Goal: Task Accomplishment & Management: Use online tool/utility

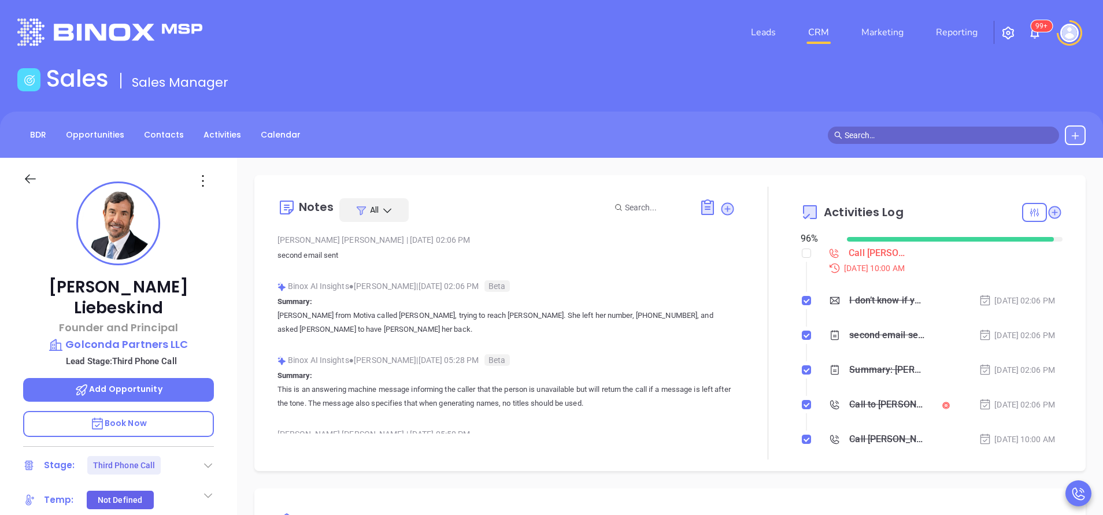
scroll to position [336, 0]
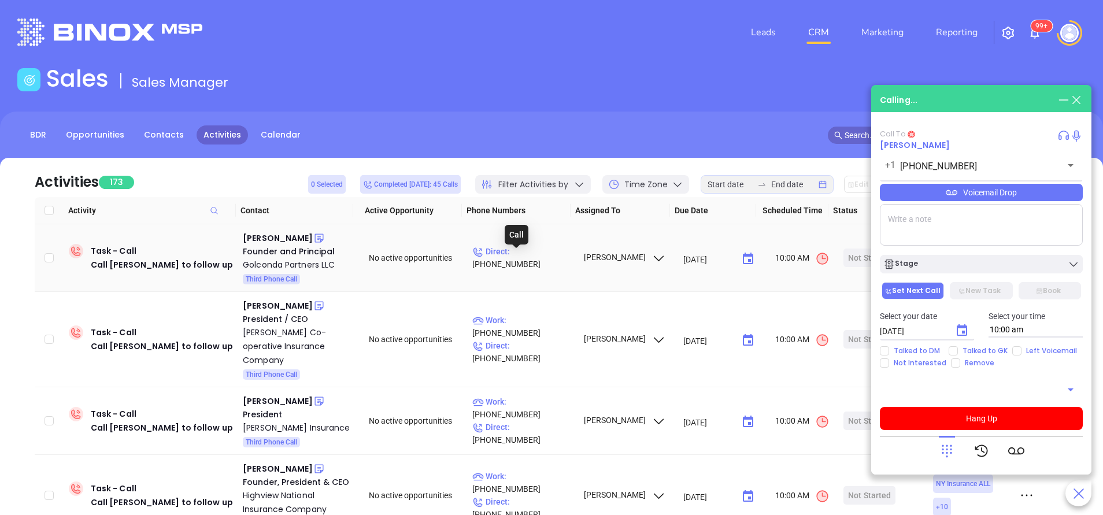
scroll to position [124, 0]
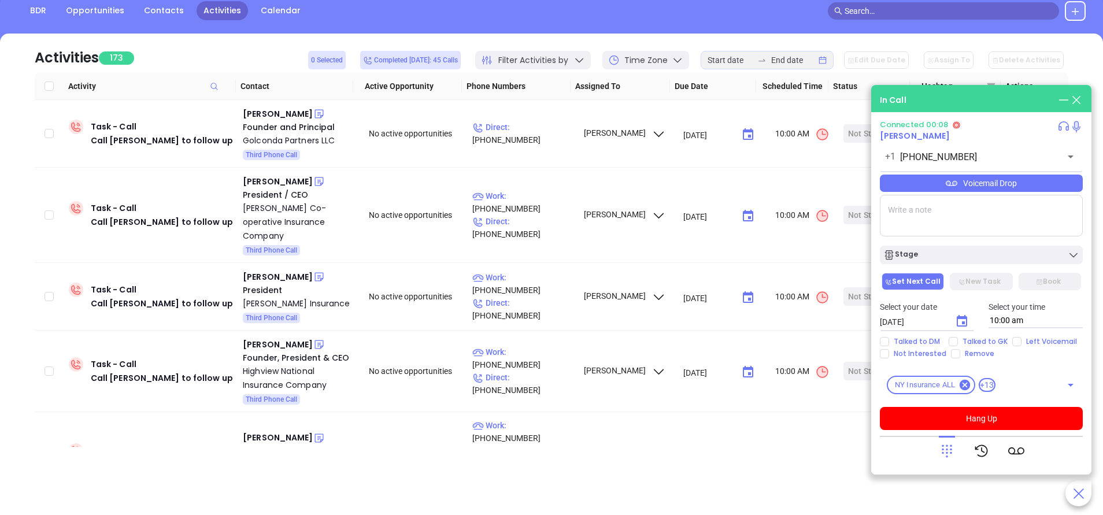
click at [962, 181] on div "Voicemail Drop" at bounding box center [981, 183] width 203 height 17
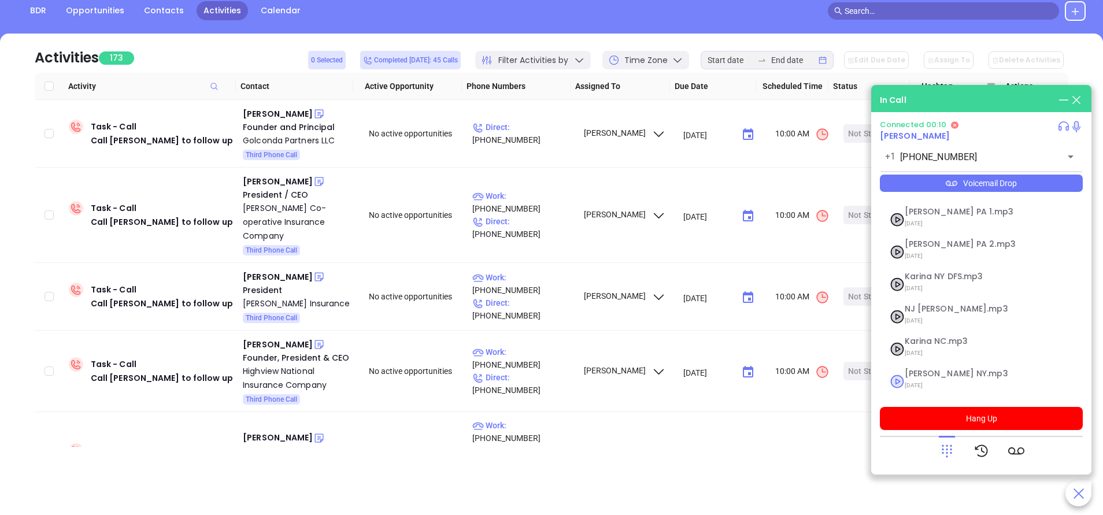
scroll to position [94, 0]
click at [922, 378] on span "09/11/2025" at bounding box center [966, 383] width 125 height 15
checkbox input "true"
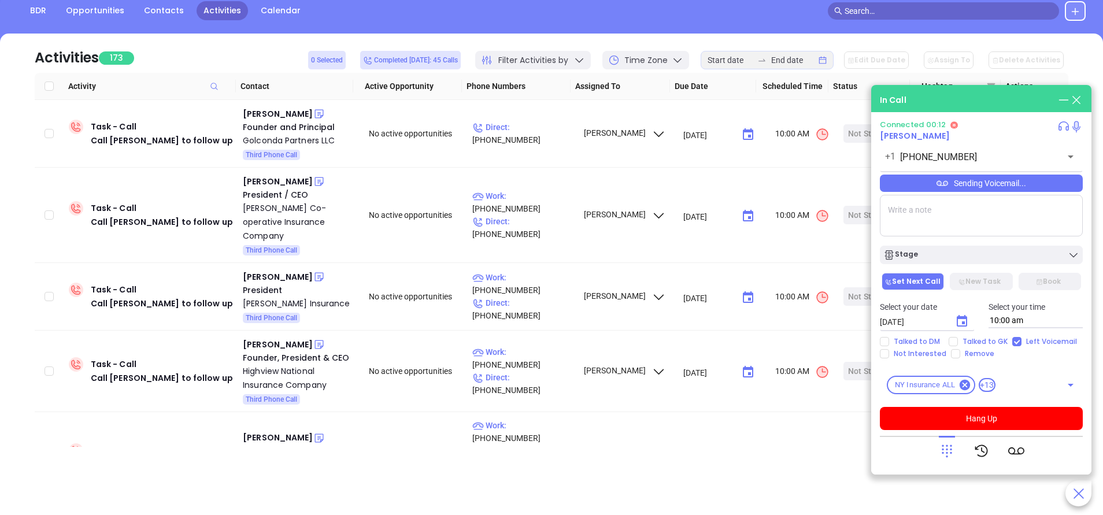
click at [959, 320] on icon "Choose date, selected date is Sep 24, 2025" at bounding box center [962, 321] width 14 height 14
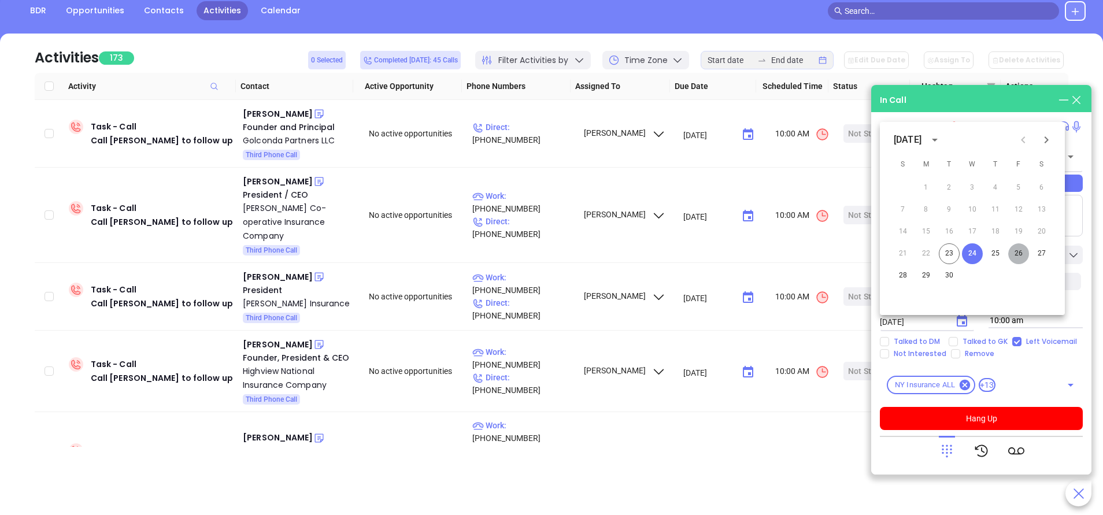
click at [1013, 249] on button "26" at bounding box center [1018, 253] width 21 height 21
type input "09/26/2025"
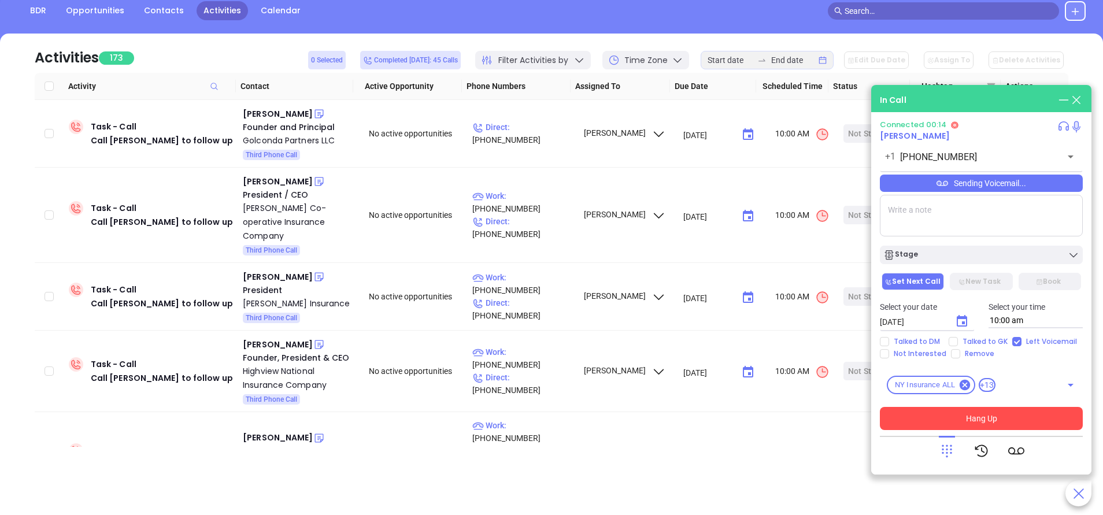
click at [1019, 418] on button "Hang Up" at bounding box center [981, 418] width 203 height 23
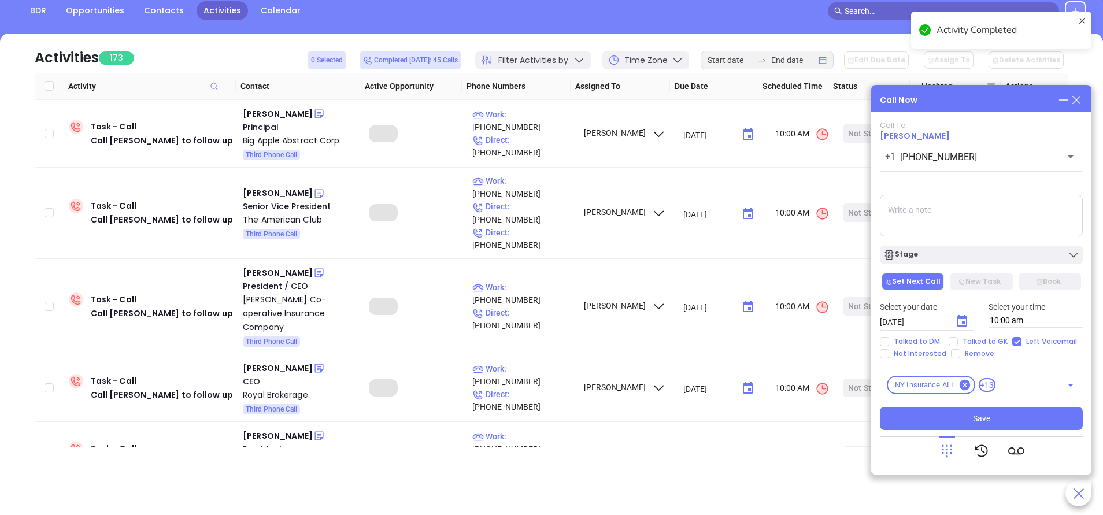
click at [947, 258] on div "Stage" at bounding box center [981, 255] width 196 height 12
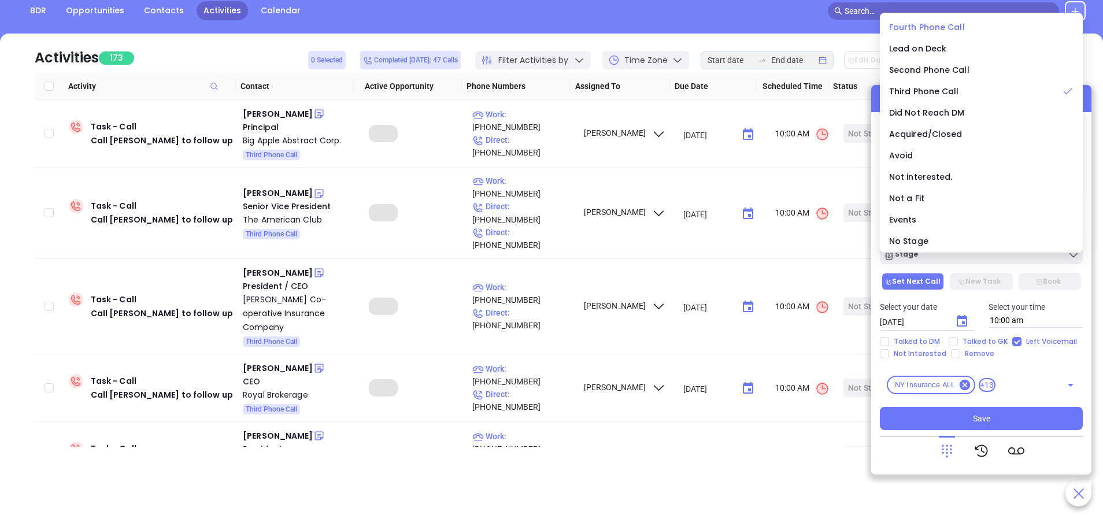
click at [929, 27] on span "Fourth Phone Call" at bounding box center [927, 27] width 76 height 12
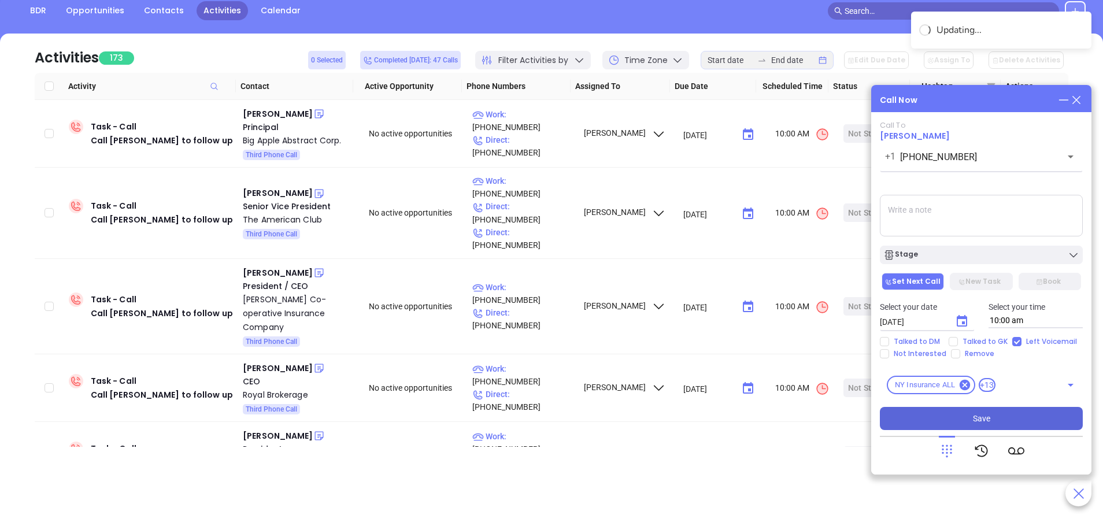
drag, startPoint x: 1015, startPoint y: 420, endPoint x: 1008, endPoint y: 407, distance: 14.5
click at [1015, 420] on button "Save" at bounding box center [981, 418] width 203 height 23
click at [308, 113] on div "Lawrence Litwack" at bounding box center [278, 114] width 70 height 14
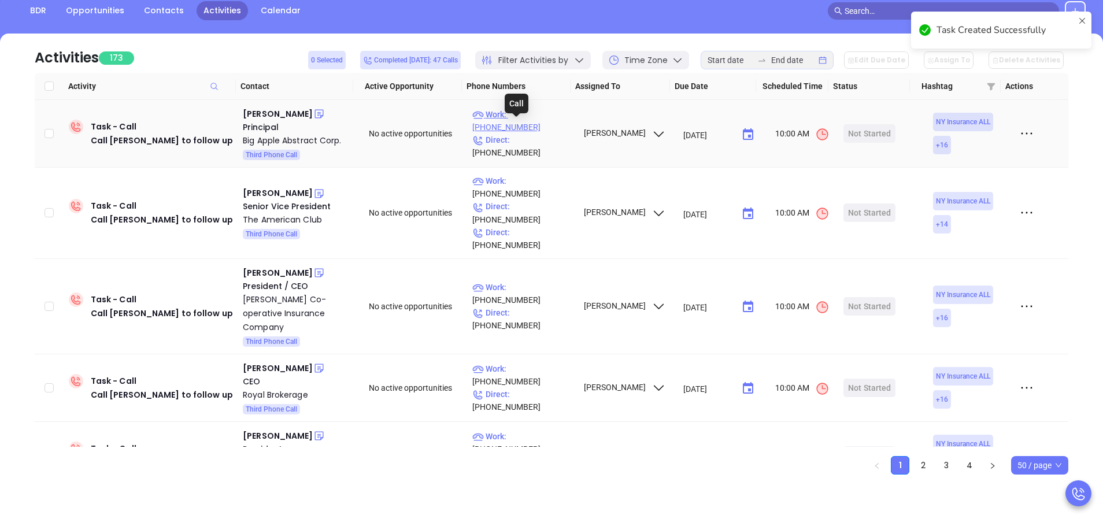
click at [557, 127] on p "Work : (718) 428-6100" at bounding box center [522, 120] width 101 height 25
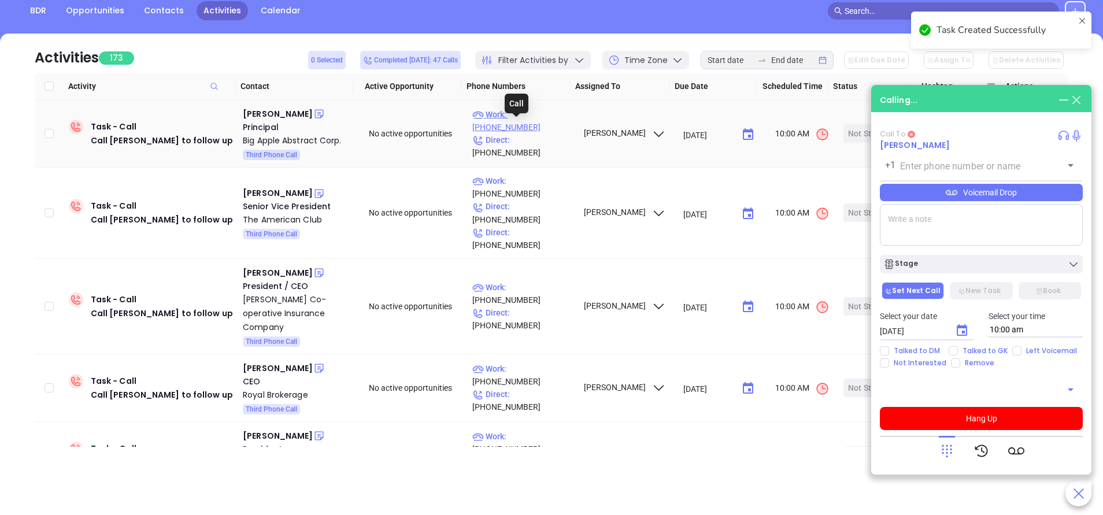
type input "(718) 428-6100"
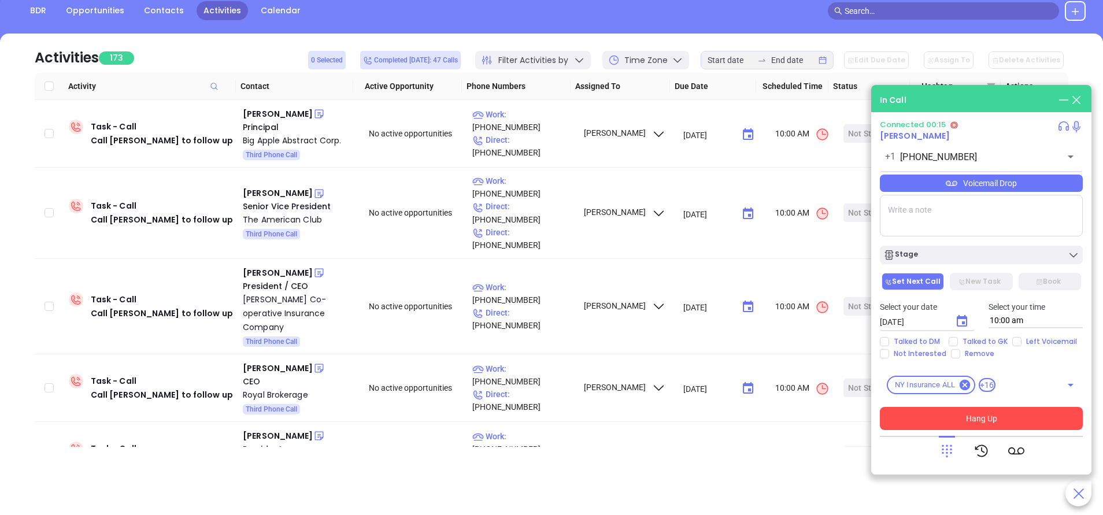
click at [1032, 410] on button "Hang Up" at bounding box center [981, 418] width 203 height 23
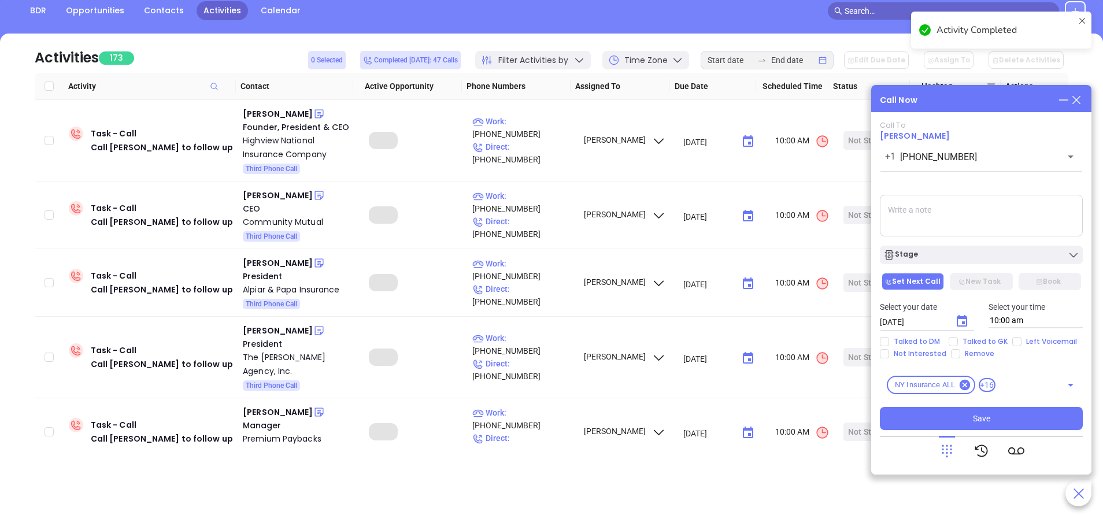
click at [955, 342] on input "Talked to GK" at bounding box center [952, 341] width 9 height 9
checkbox input "true"
click at [997, 256] on div "Stage" at bounding box center [981, 255] width 196 height 12
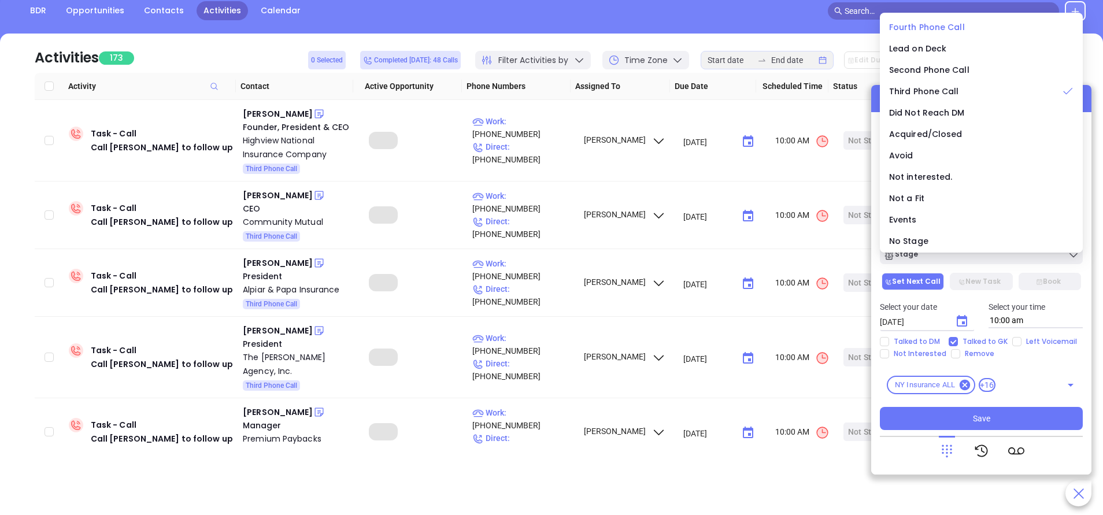
click at [904, 27] on span "Fourth Phone Call" at bounding box center [927, 27] width 76 height 12
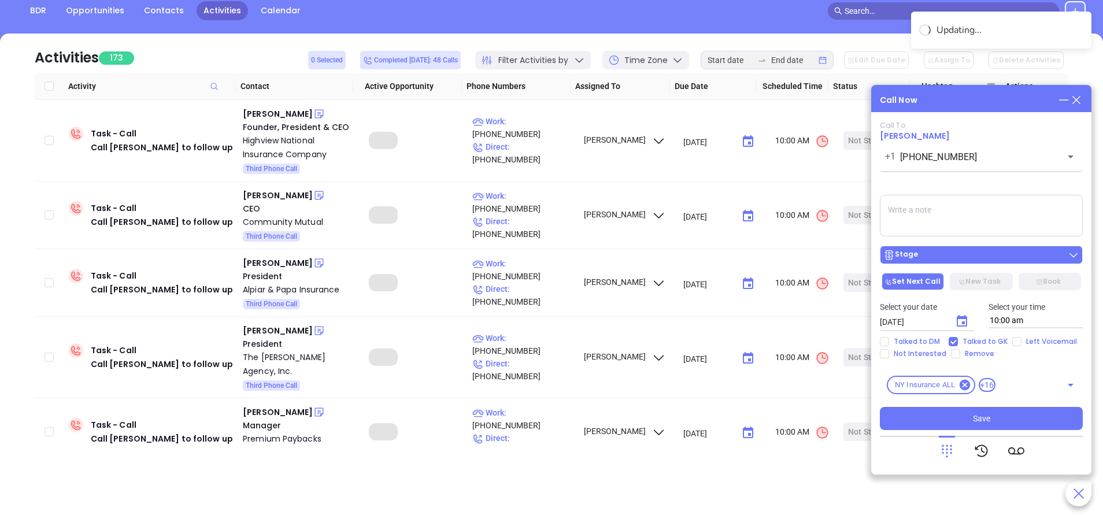
click at [992, 258] on div "Stage" at bounding box center [981, 255] width 196 height 12
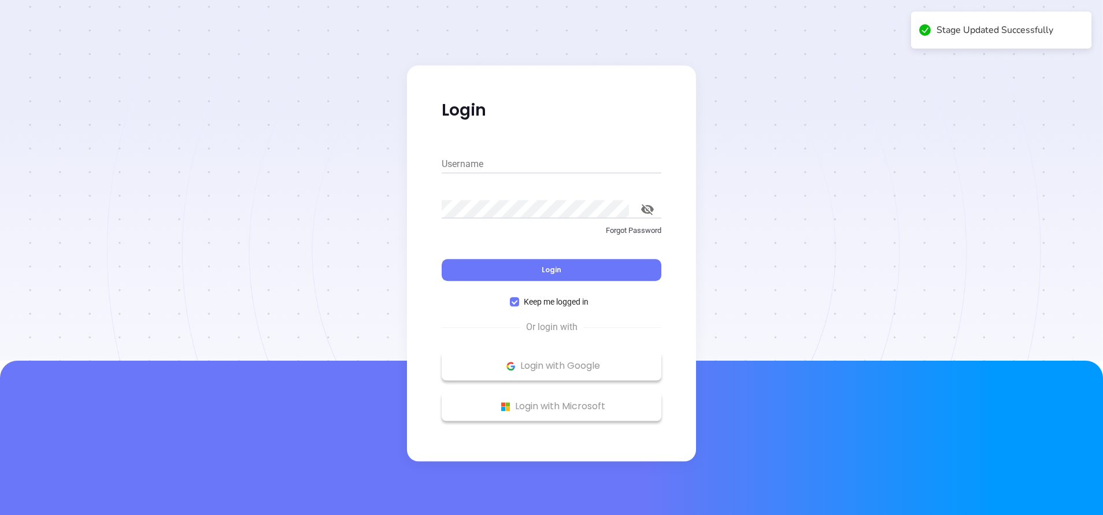
type input "vicky@motiva.net"
click at [584, 273] on button "Login" at bounding box center [552, 270] width 220 height 22
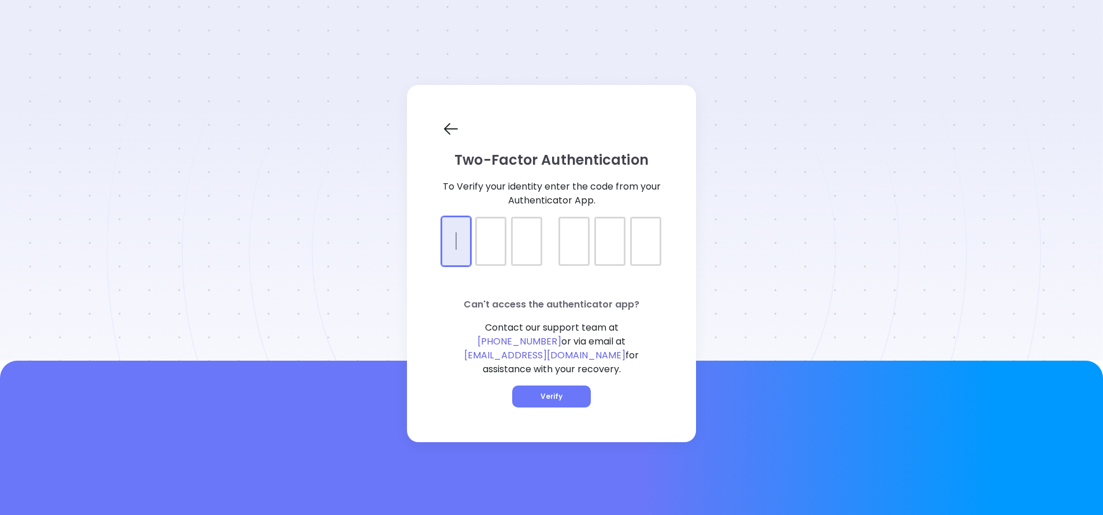
click at [446, 240] on div at bounding box center [552, 231] width 220 height 29
type input "972807"
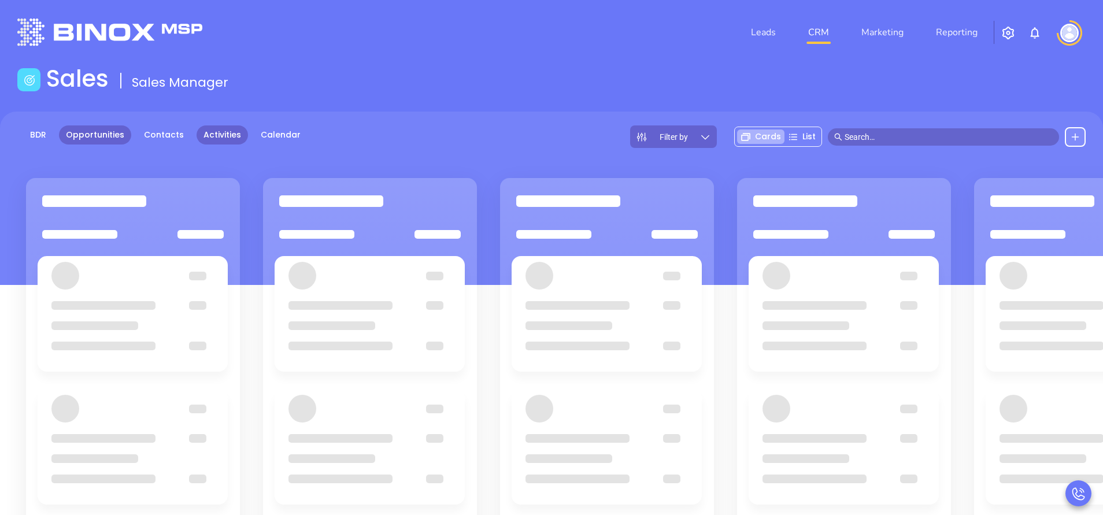
click at [209, 134] on link "Activities" at bounding box center [221, 134] width 51 height 19
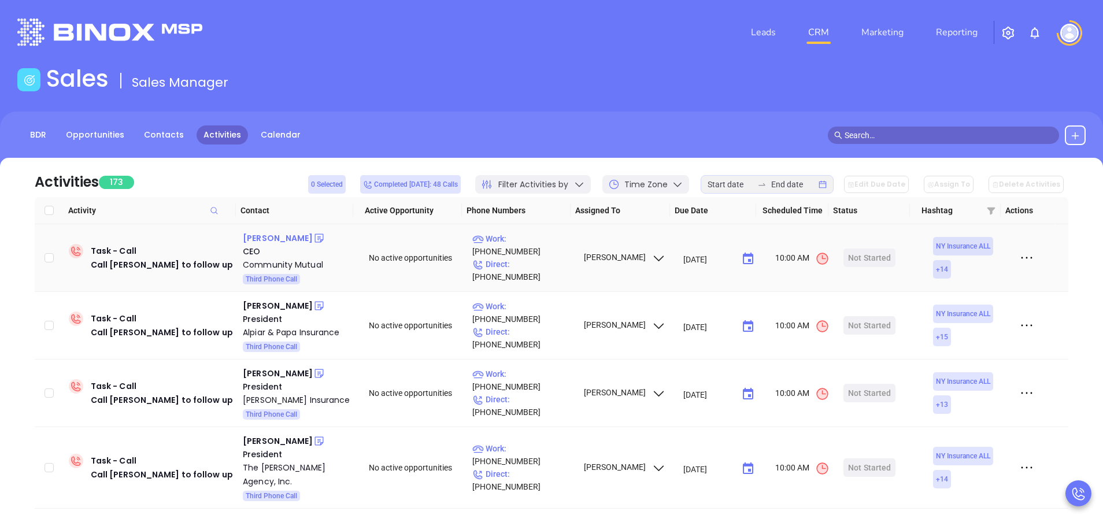
click at [279, 240] on div "Lisa Keysar" at bounding box center [278, 238] width 70 height 14
click at [540, 253] on p "Work : (800) 300-5261" at bounding box center [522, 244] width 101 height 25
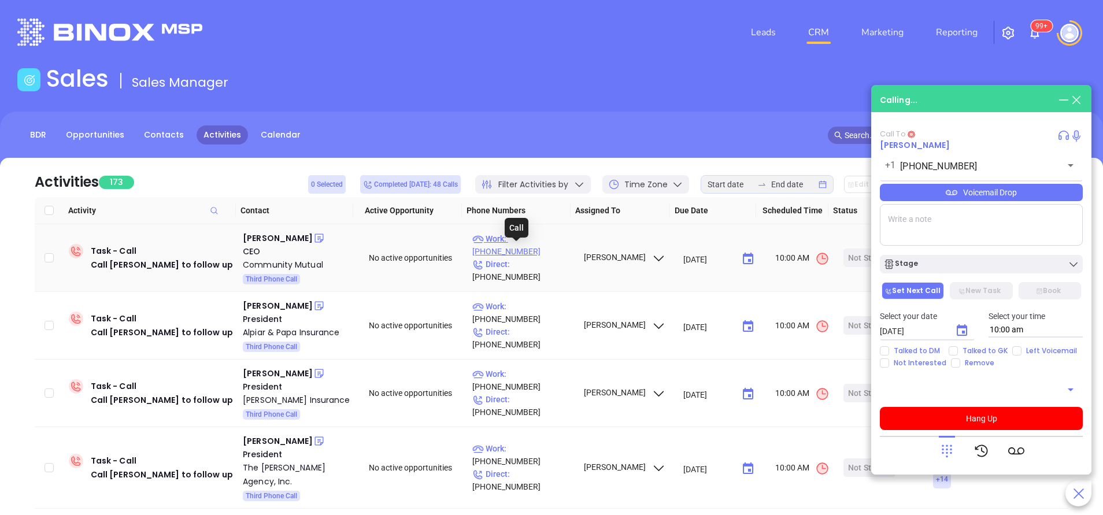
type input "(800) 300-5261"
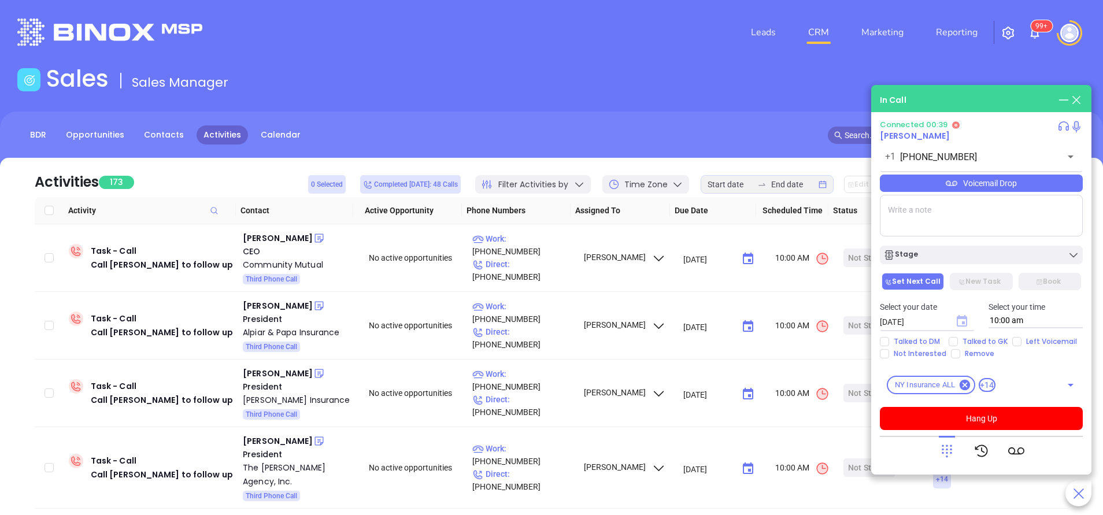
click at [964, 322] on icon "Choose date, selected date is Sep 24, 2025" at bounding box center [961, 321] width 10 height 12
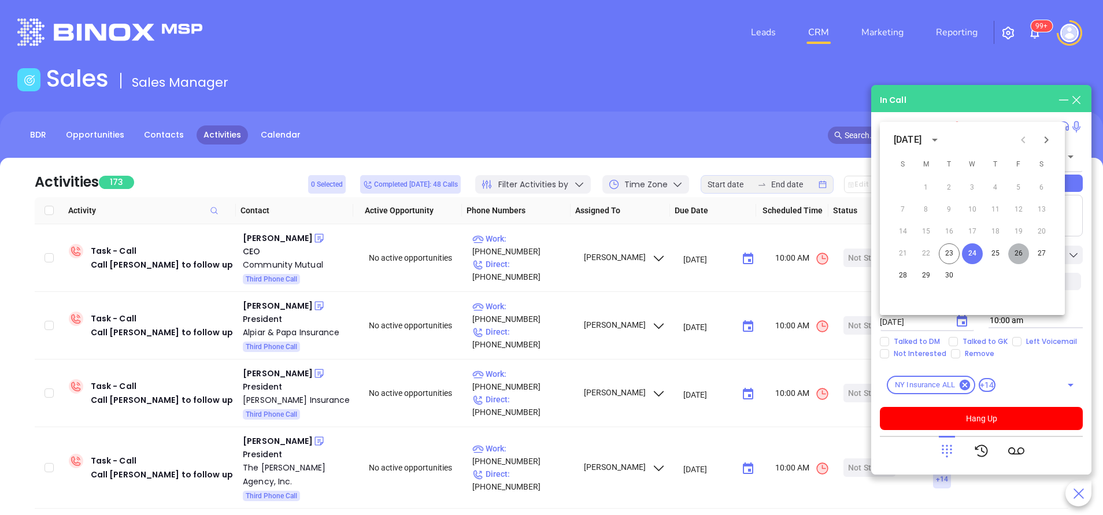
click at [1018, 252] on button "26" at bounding box center [1018, 253] width 21 height 21
type input "09/26/2025"
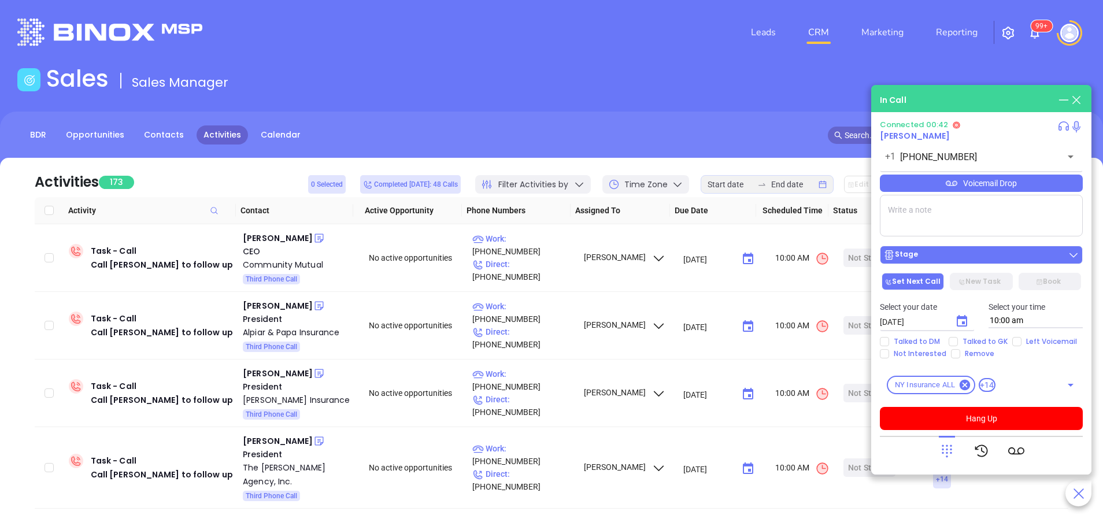
click at [989, 257] on div "Stage" at bounding box center [981, 255] width 196 height 12
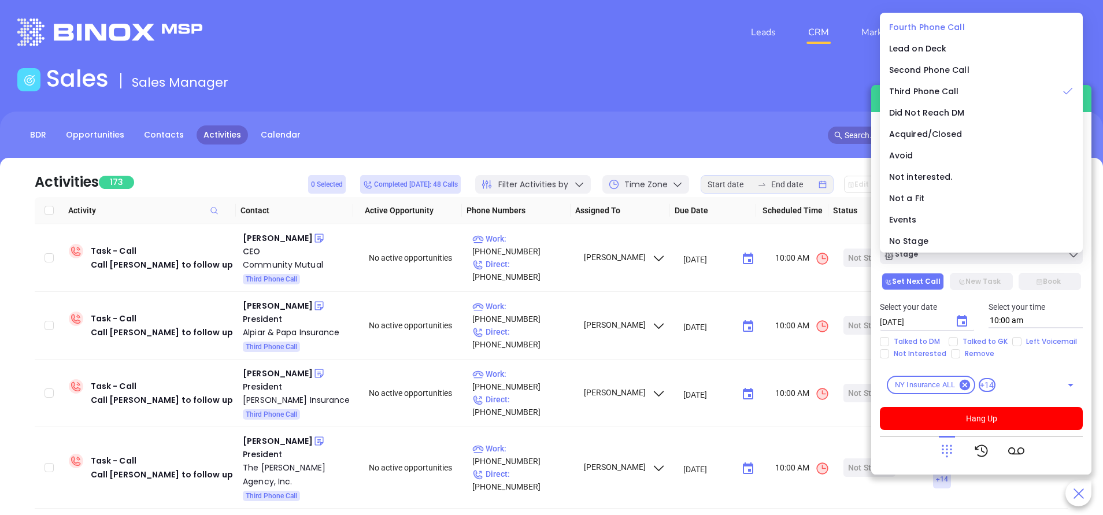
click at [937, 16] on li "Fourth Phone Call" at bounding box center [981, 27] width 198 height 24
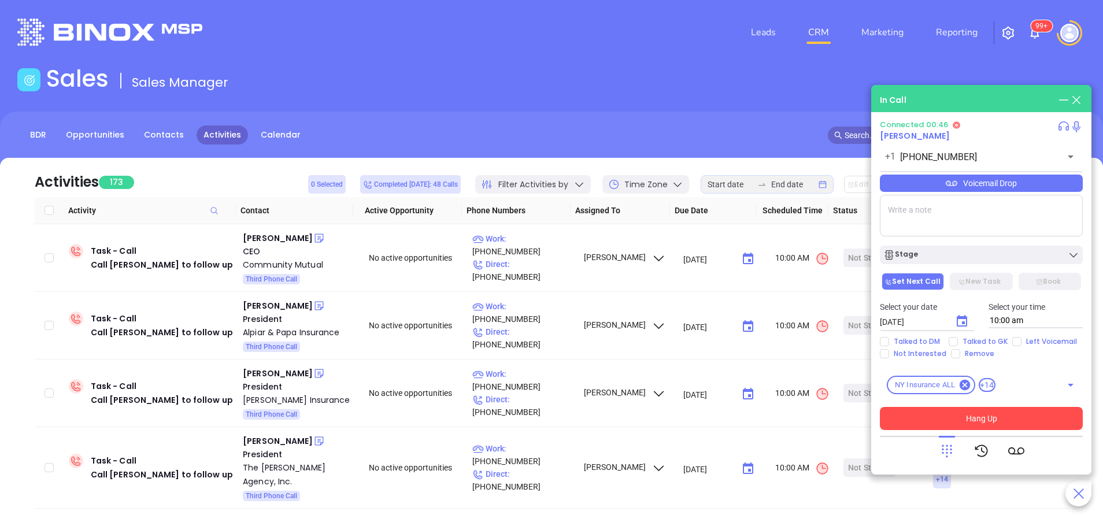
click at [1028, 413] on button "Hang Up" at bounding box center [981, 418] width 203 height 23
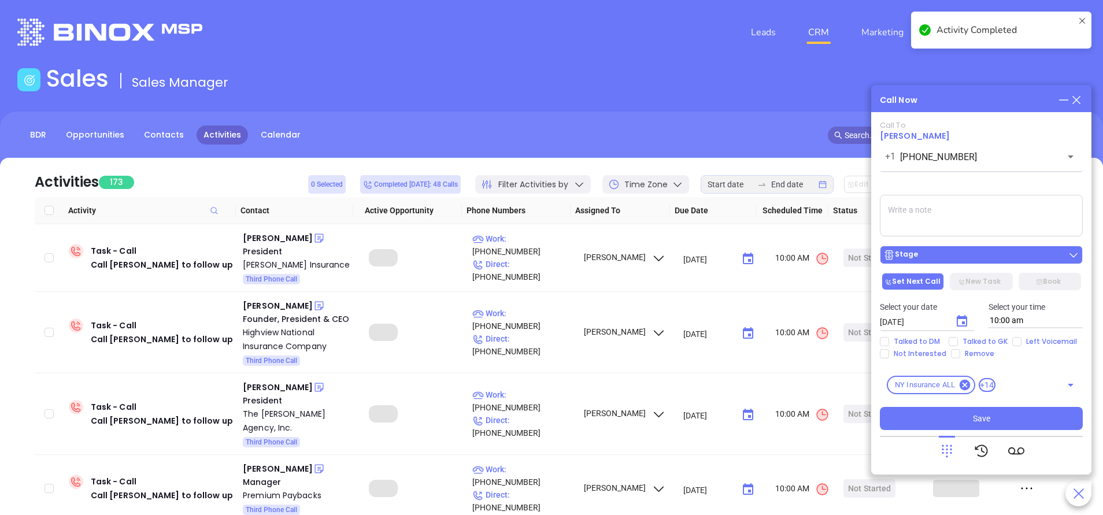
click at [969, 253] on div "Stage" at bounding box center [981, 255] width 196 height 12
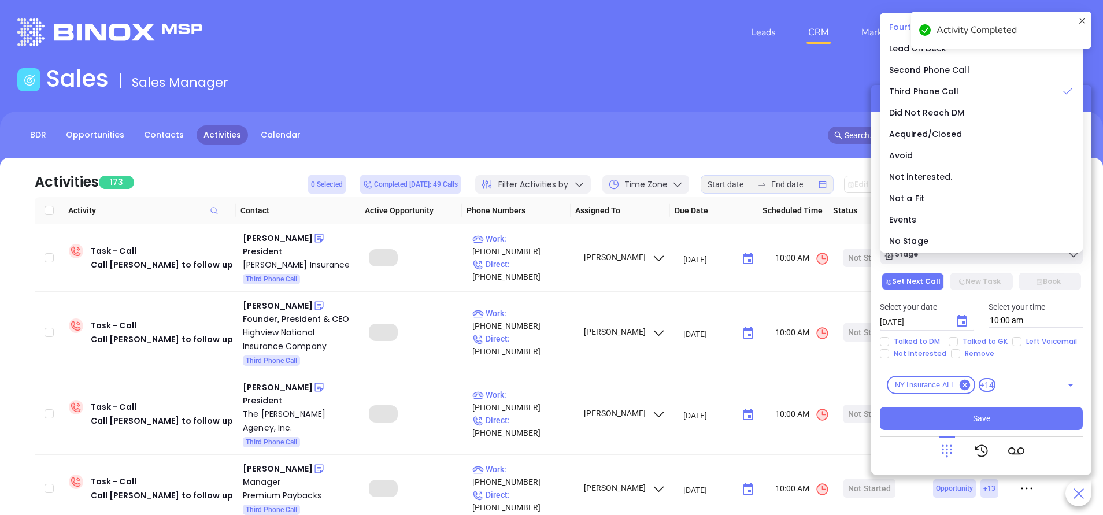
click at [898, 24] on span "Fourth Phone Call" at bounding box center [927, 27] width 76 height 12
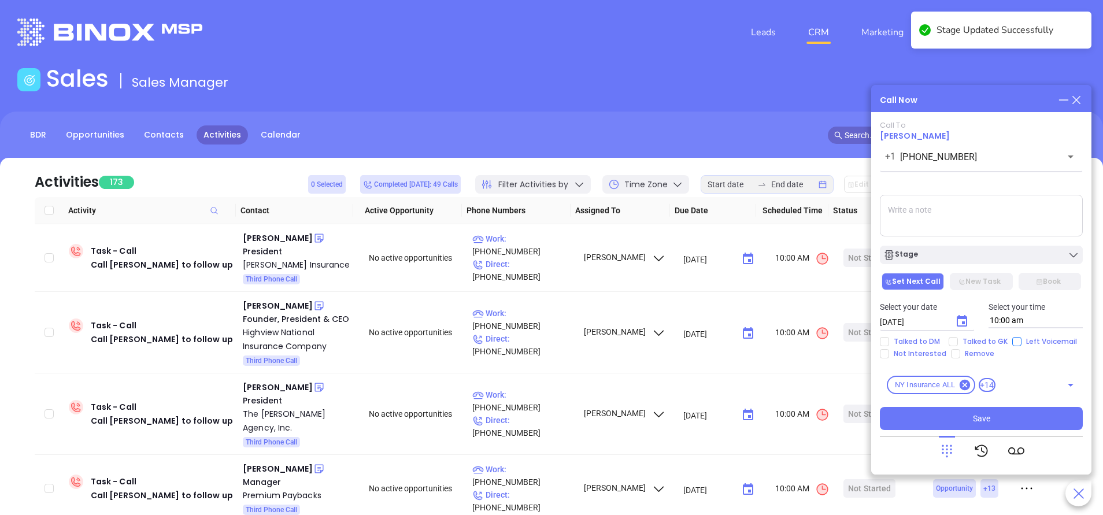
click at [1012, 340] on input "Left Voicemail" at bounding box center [1016, 341] width 9 height 9
checkbox input "true"
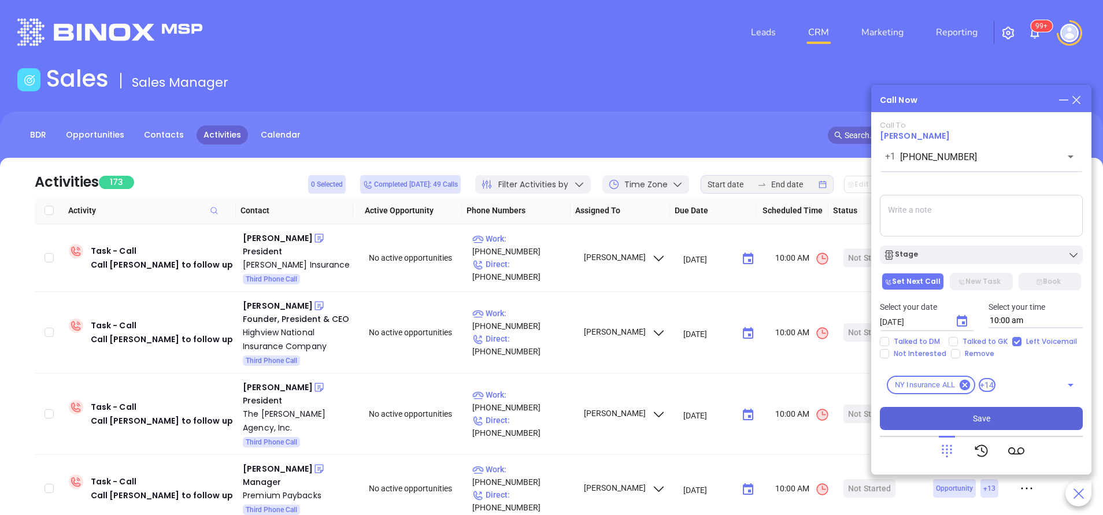
click at [1012, 418] on button "Save" at bounding box center [981, 418] width 203 height 23
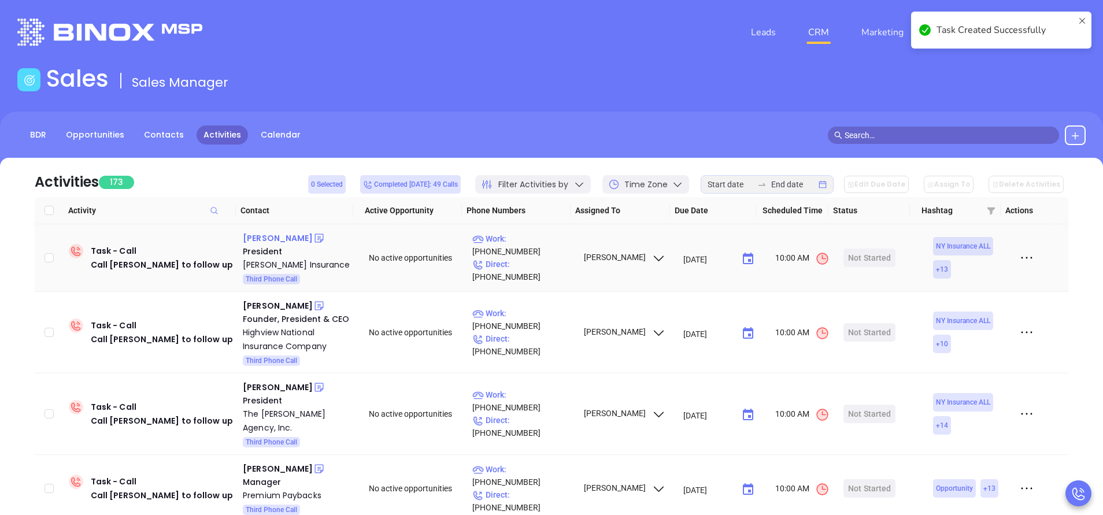
click at [299, 237] on div "Gregory C. Fingar" at bounding box center [278, 238] width 70 height 14
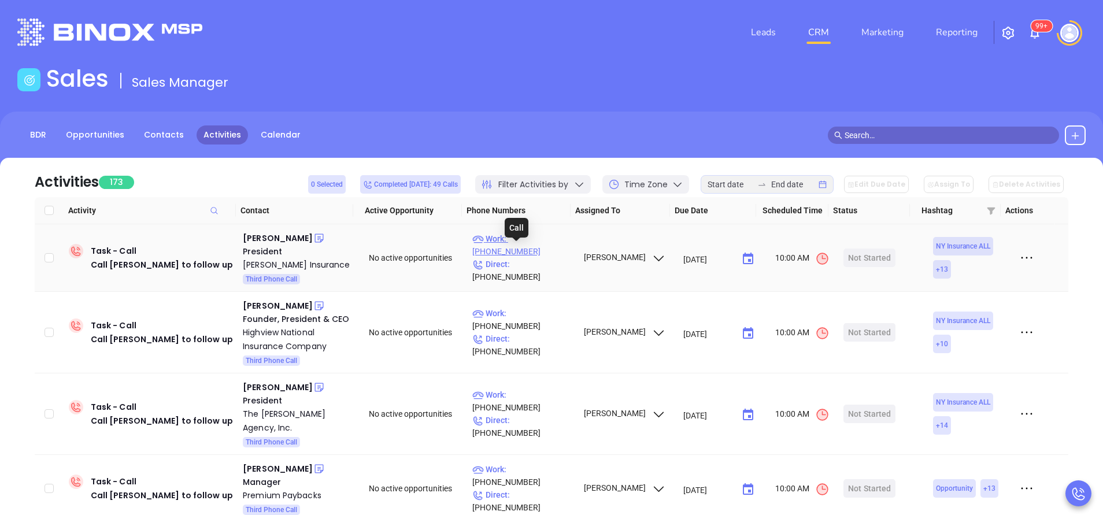
click at [539, 247] on p "Work : (518) 537-6244" at bounding box center [522, 244] width 101 height 25
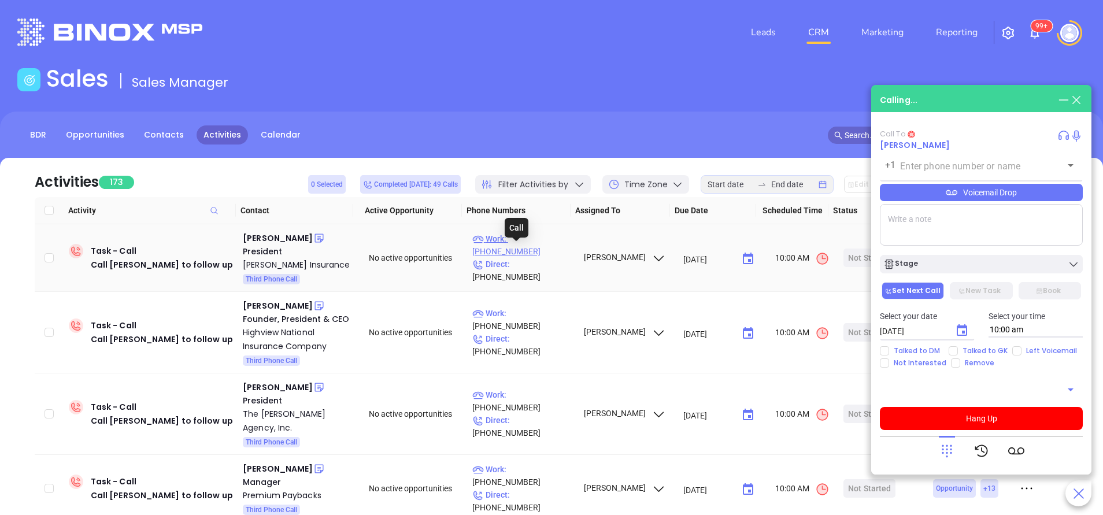
type input "(518) 537-6244"
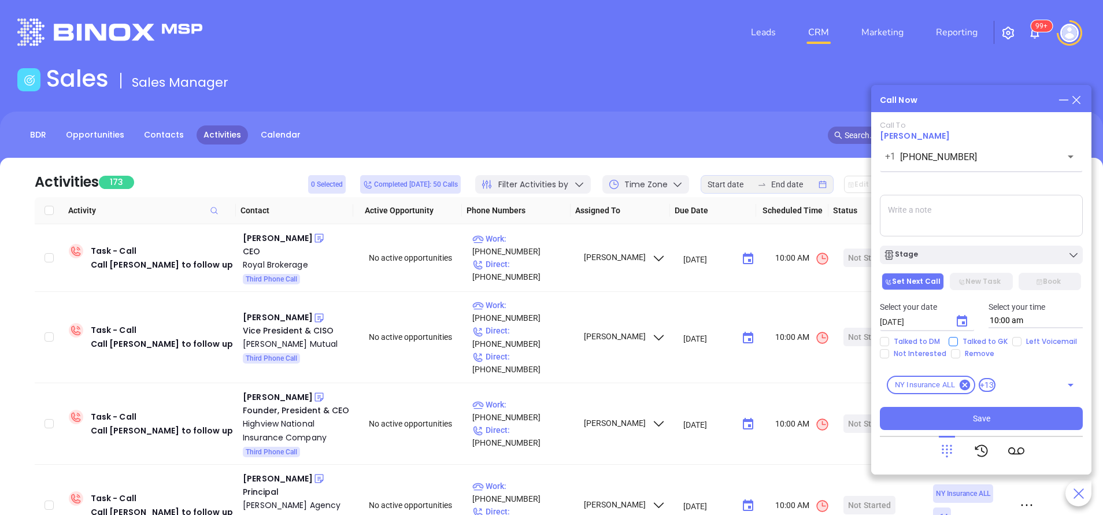
click at [954, 340] on input "Talked to GK" at bounding box center [952, 341] width 9 height 9
checkbox input "true"
click at [966, 322] on icon "Choose date, selected date is Sep 24, 2025" at bounding box center [961, 321] width 10 height 12
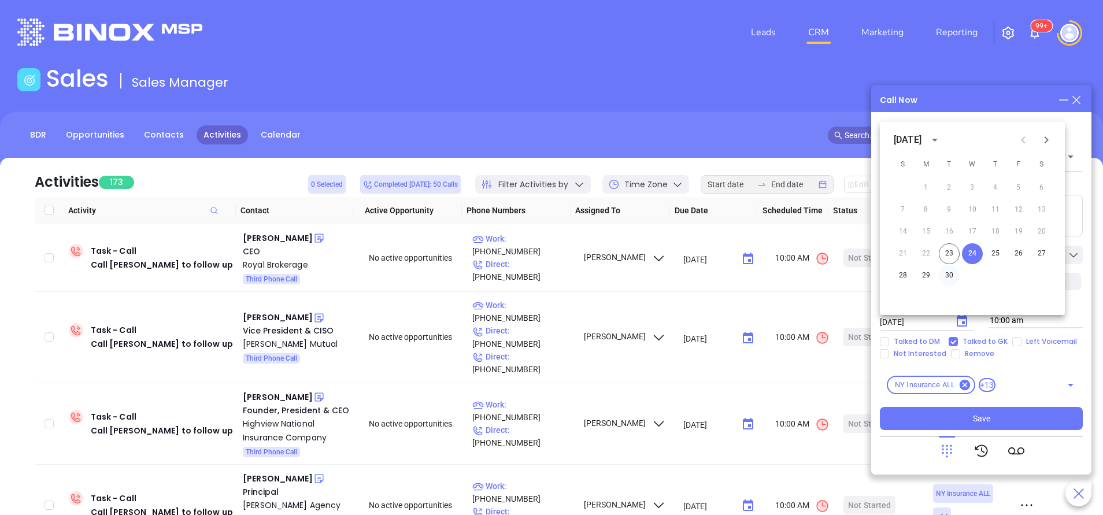
click at [953, 277] on button "30" at bounding box center [949, 275] width 21 height 21
type input "09/30/2025"
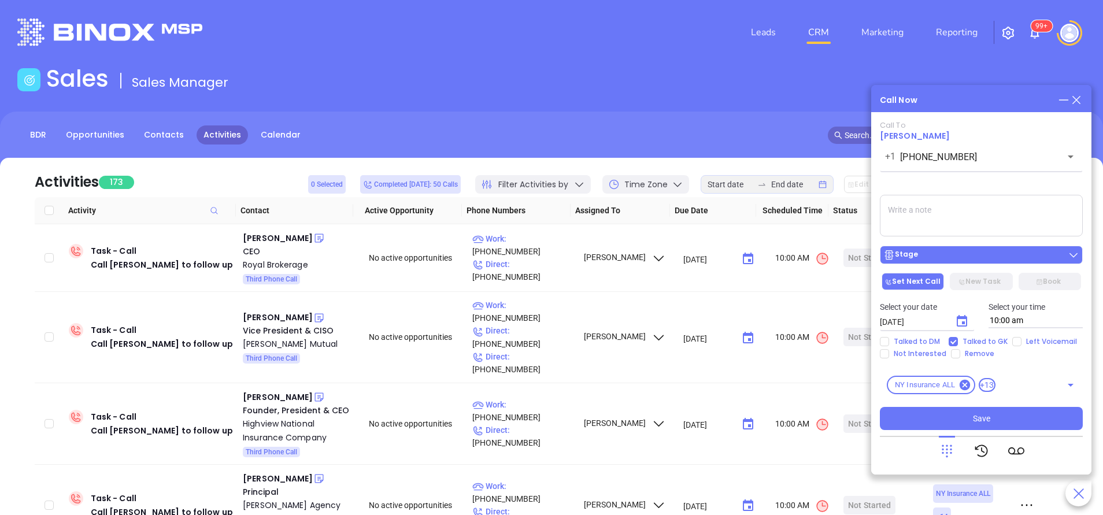
click at [963, 259] on div "Stage" at bounding box center [981, 255] width 196 height 12
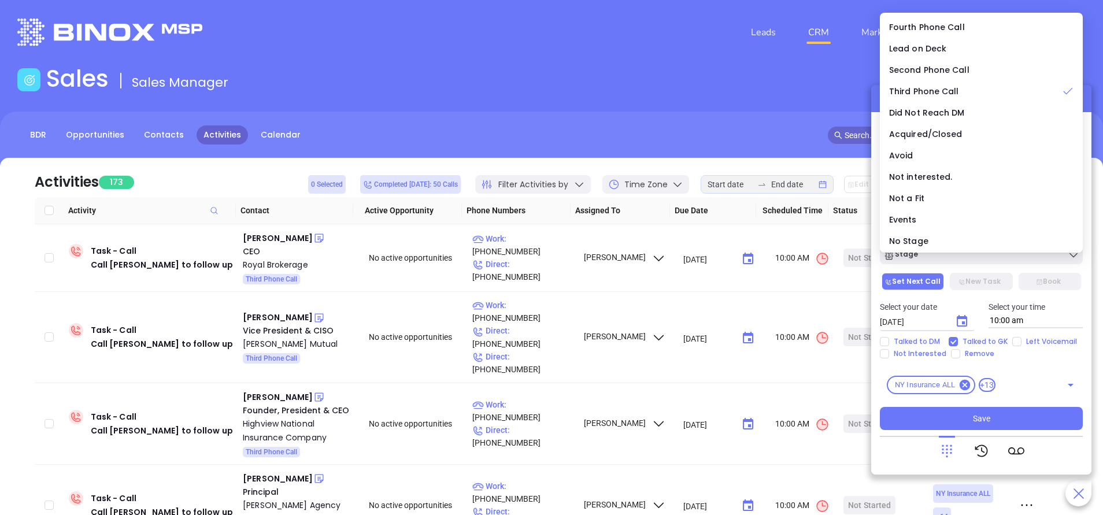
click at [962, 320] on icon "Choose date, selected date is Sep 30, 2025" at bounding box center [962, 321] width 14 height 14
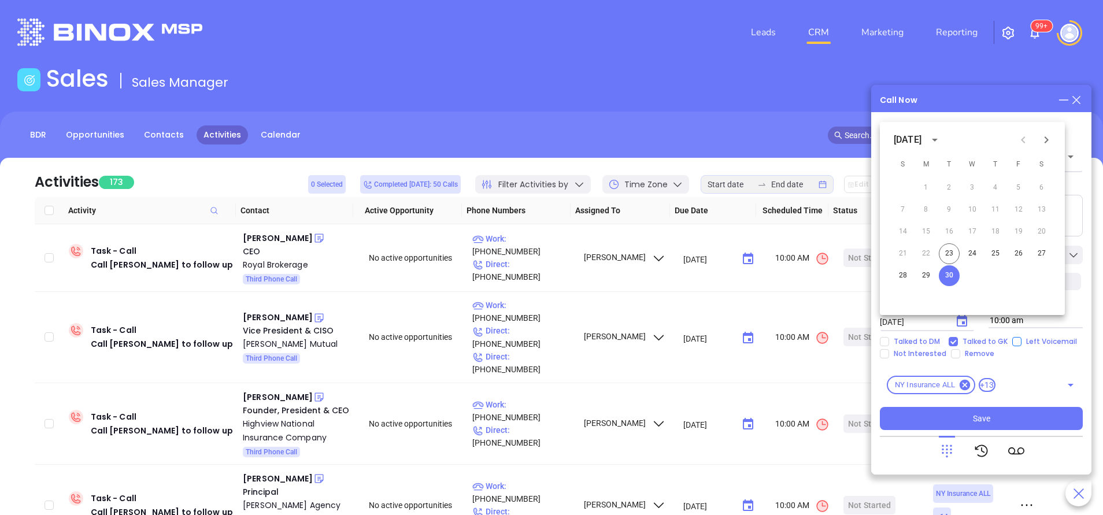
drag, startPoint x: 1044, startPoint y: 363, endPoint x: 1022, endPoint y: 344, distance: 29.1
click at [1044, 362] on div "Call To Gregory C. Fingar +1 (518) 537-6244 ​ Voicemail Drop Stage Set Next Cal…" at bounding box center [981, 275] width 203 height 309
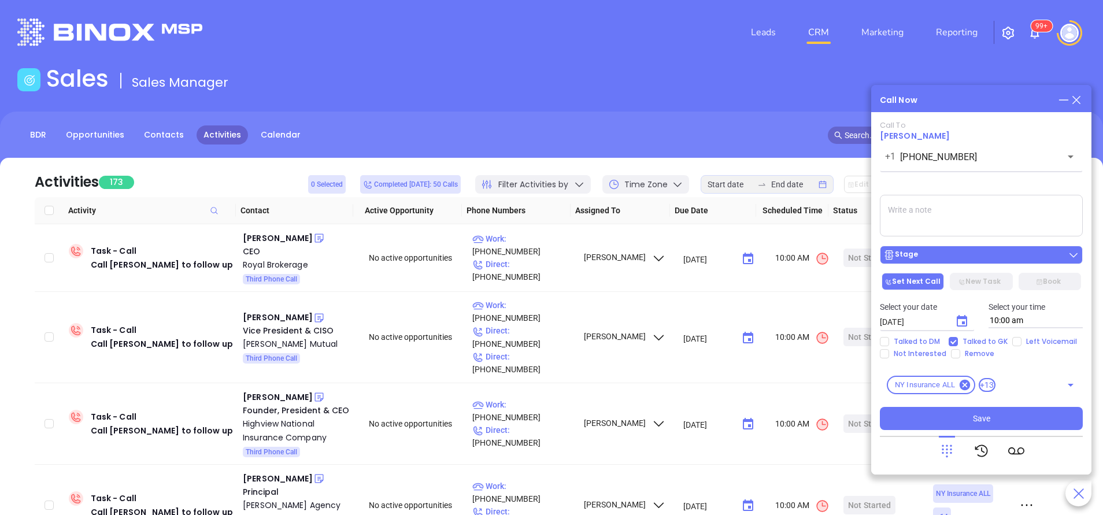
click at [978, 255] on div "Stage" at bounding box center [981, 255] width 196 height 12
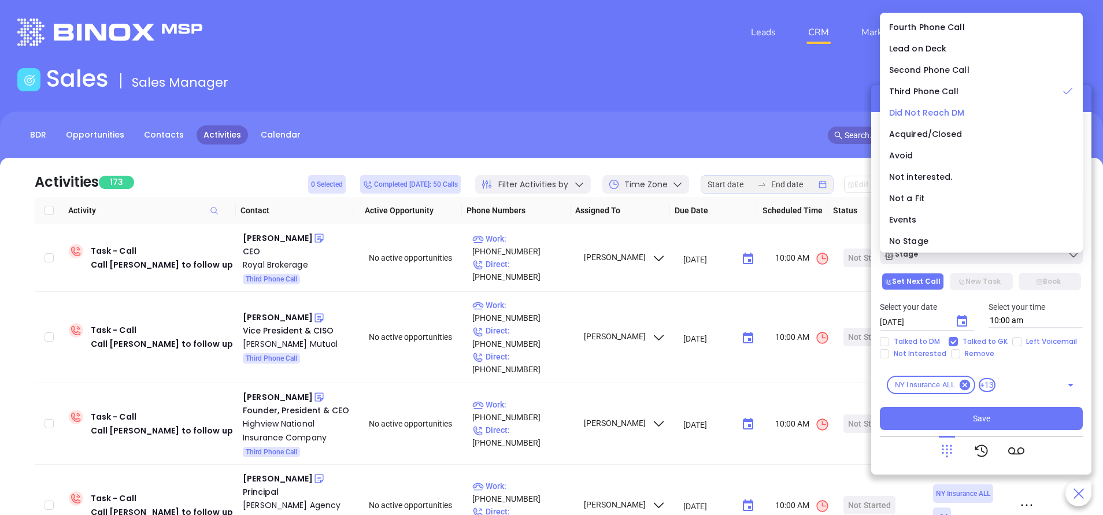
click at [934, 114] on span "Did Not Reach DM" at bounding box center [927, 113] width 76 height 12
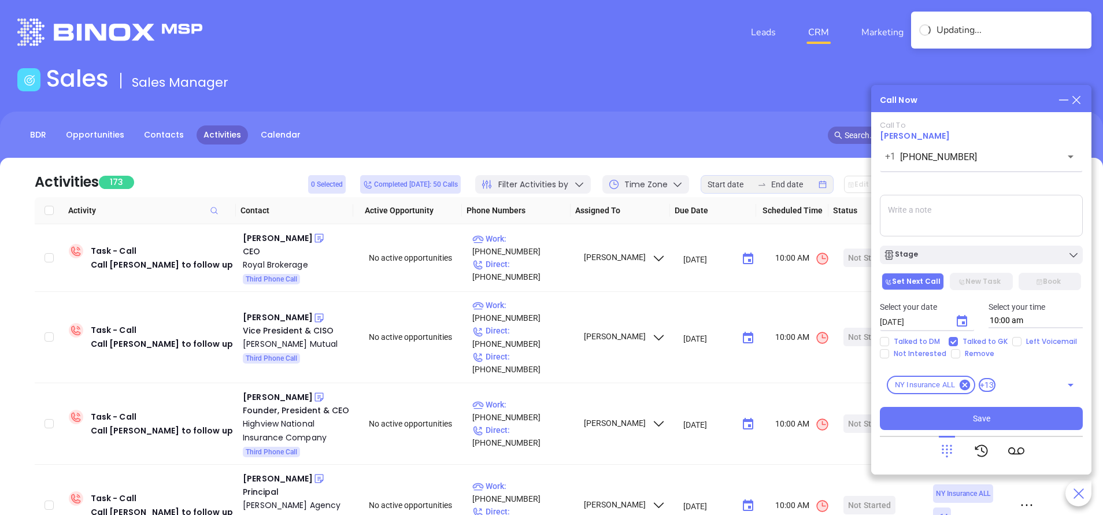
click at [952, 214] on textarea at bounding box center [981, 216] width 203 height 42
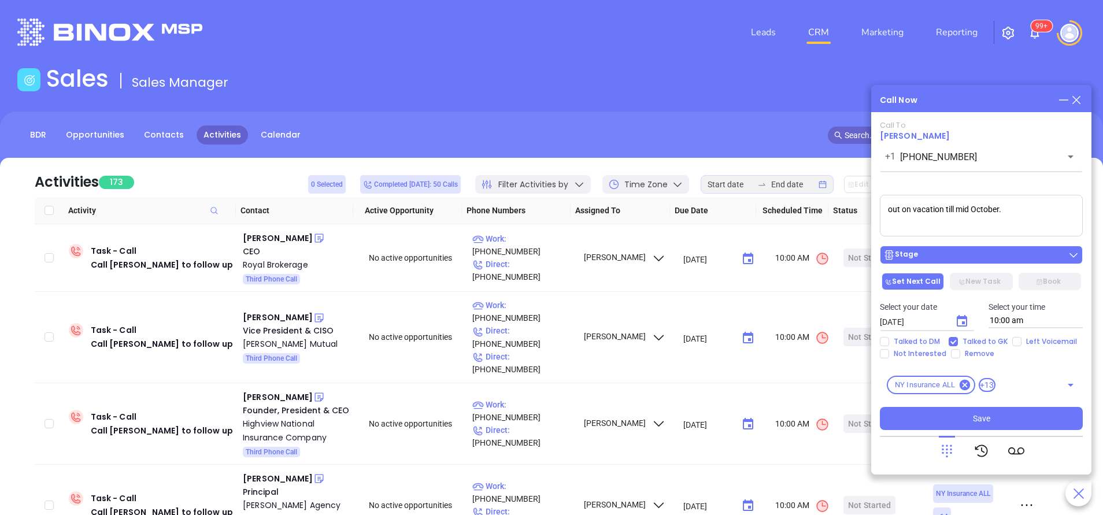
type textarea "out on vacation till mid October."
click at [955, 258] on div "Stage" at bounding box center [981, 255] width 196 height 12
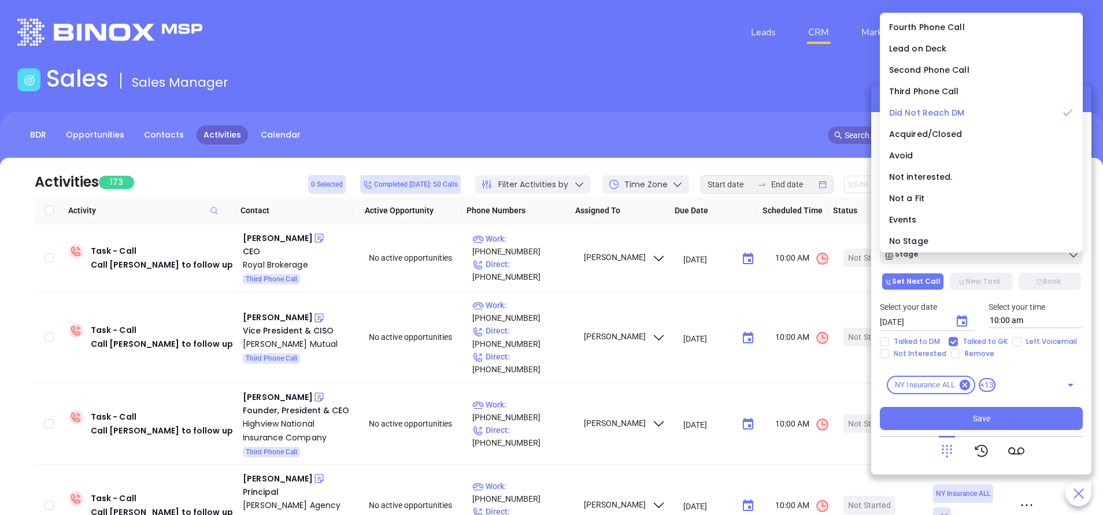
click at [923, 110] on span "Did Not Reach DM" at bounding box center [927, 113] width 76 height 12
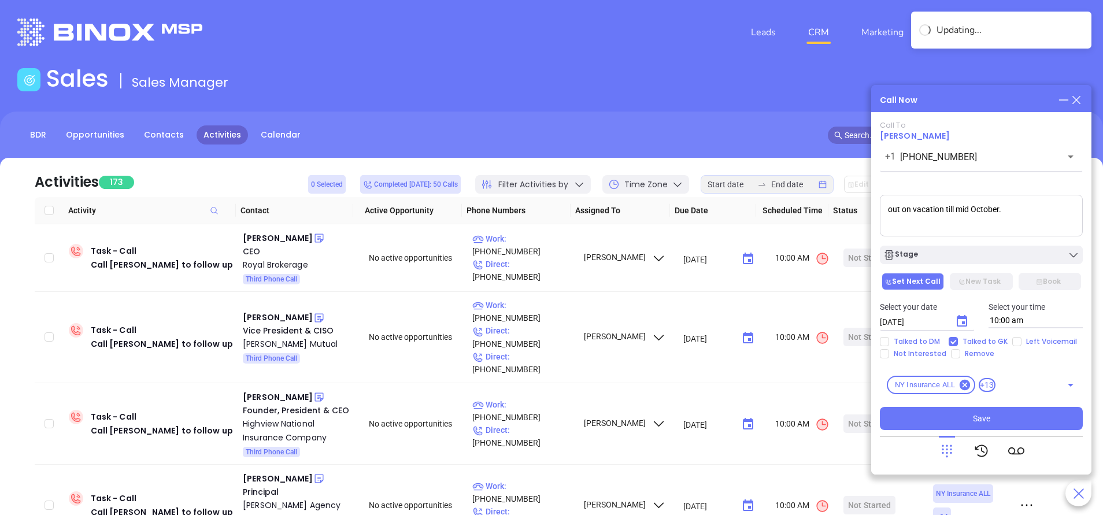
click at [951, 404] on div "Call To Gregory C. Fingar +1 (518) 537-6244 ​ Voicemail Drop out on vacation ti…" at bounding box center [981, 275] width 203 height 309
click at [951, 418] on button "Save" at bounding box center [981, 418] width 203 height 23
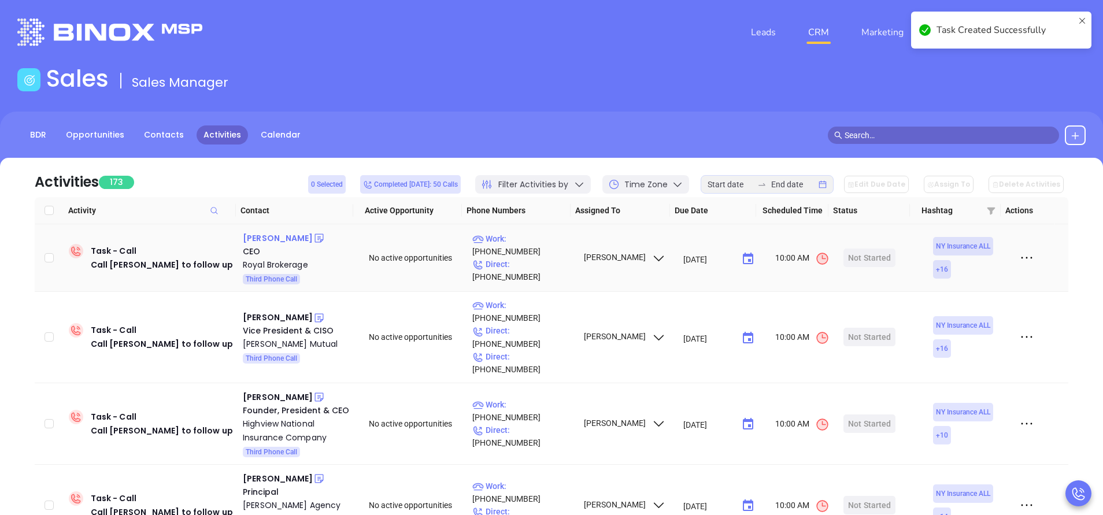
click at [293, 240] on div "Jason Bernstein" at bounding box center [278, 238] width 70 height 14
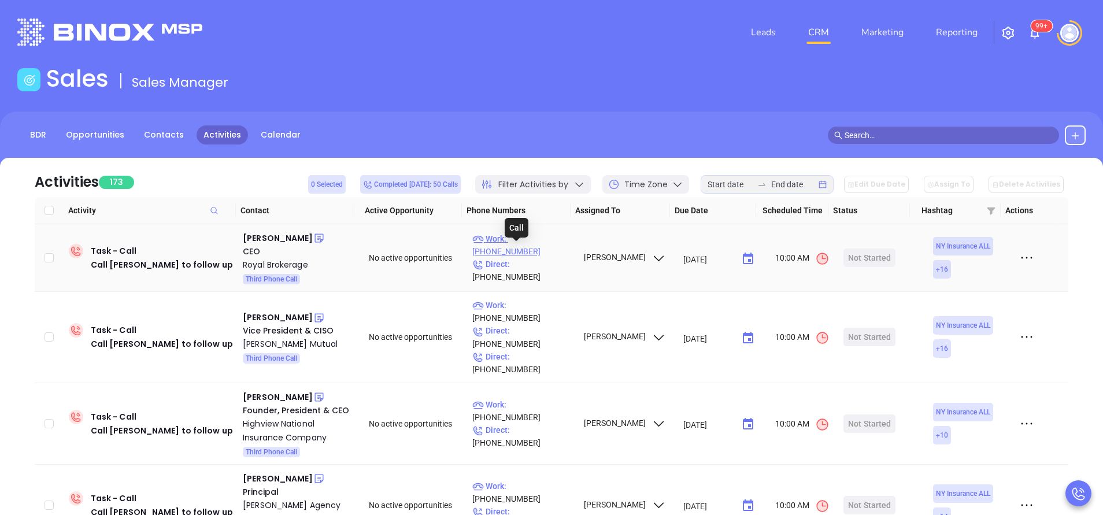
click at [546, 250] on p "Work : (631) 669-6667" at bounding box center [522, 244] width 101 height 25
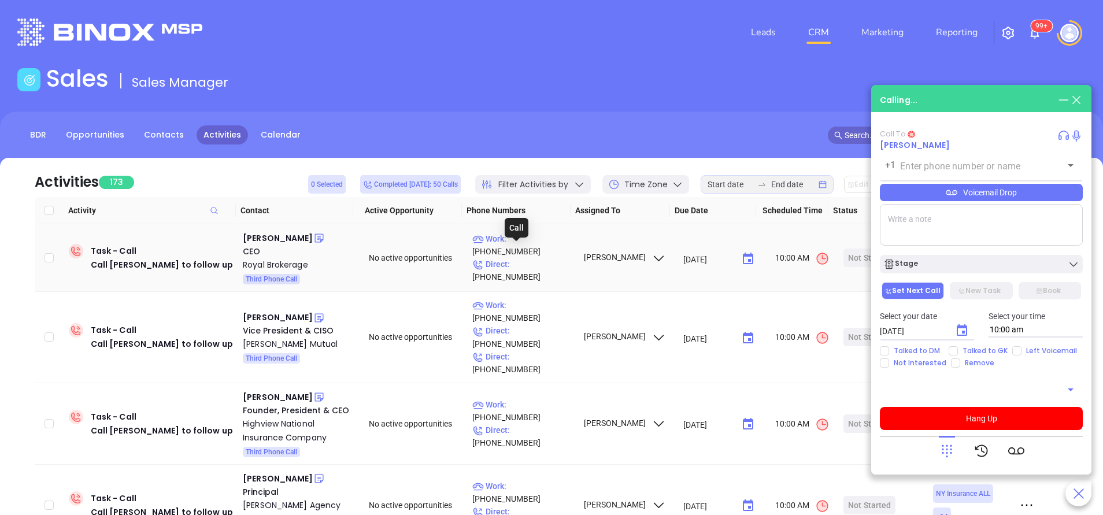
type input "(631) 669-6667"
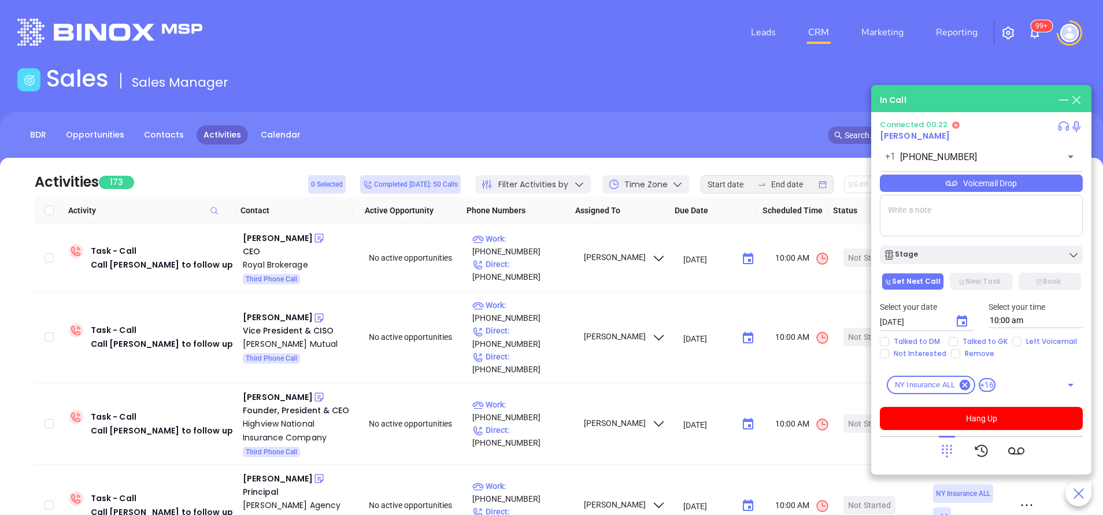
click at [952, 448] on icon at bounding box center [947, 451] width 16 height 16
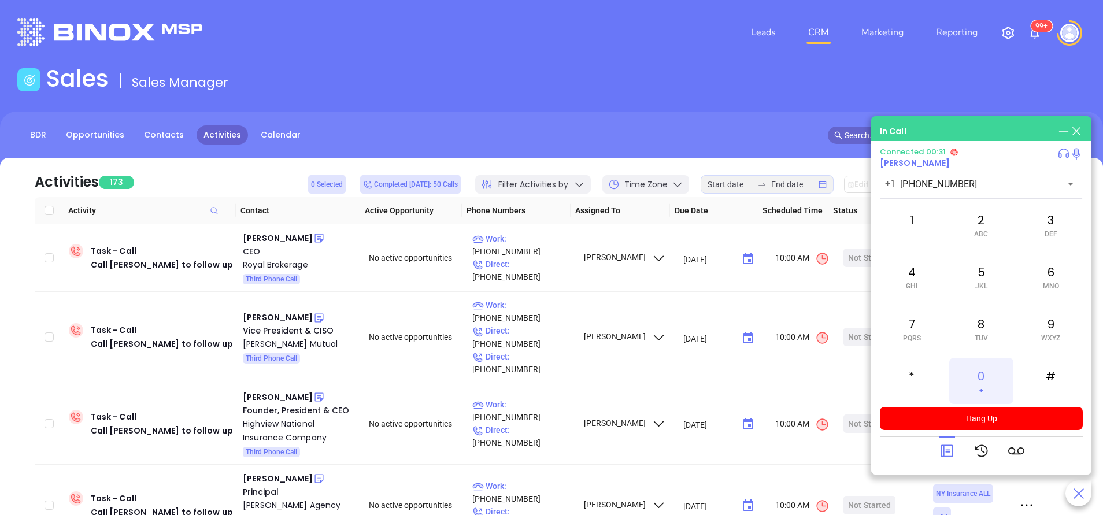
click at [978, 374] on div "0 +" at bounding box center [981, 381] width 64 height 46
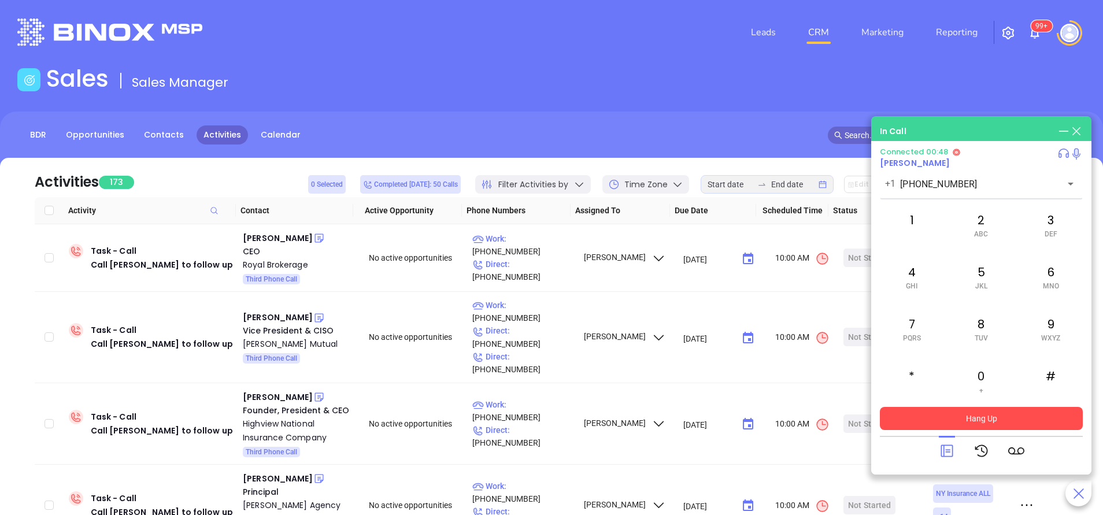
click at [955, 416] on button "Hang Up" at bounding box center [981, 418] width 203 height 23
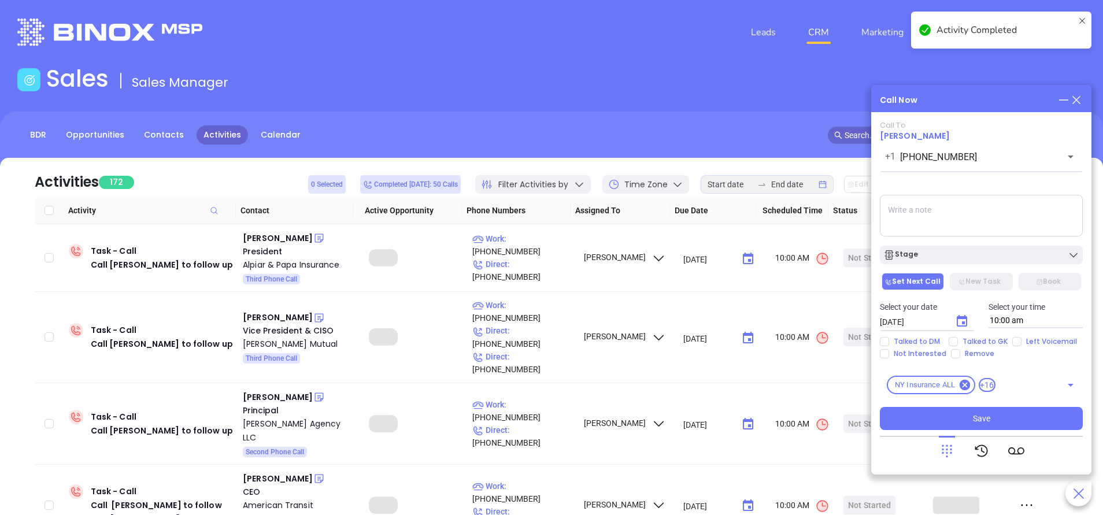
click at [1014, 342] on input "Left Voicemail" at bounding box center [1016, 341] width 9 height 9
checkbox input "true"
click at [1007, 257] on div "Stage" at bounding box center [981, 255] width 196 height 12
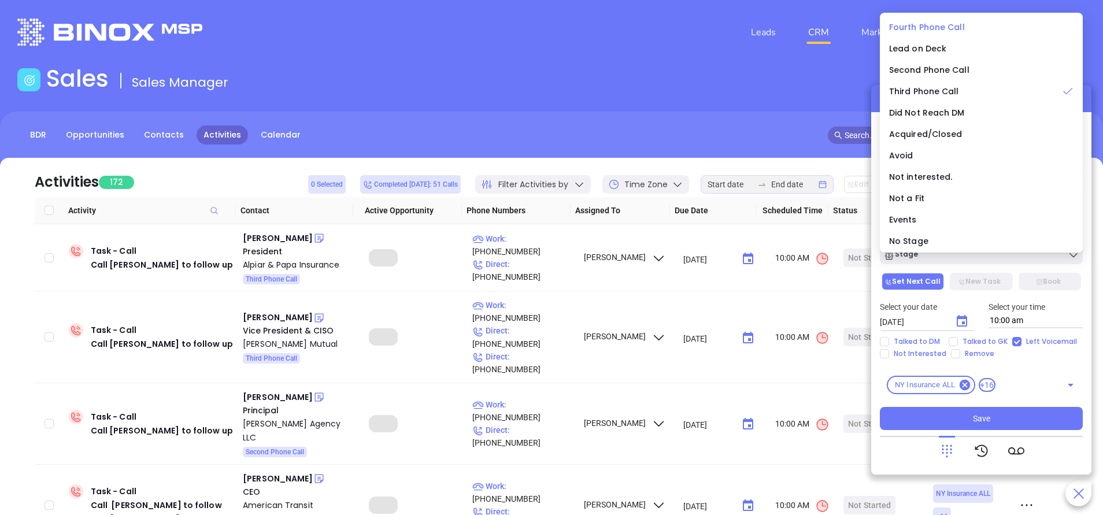
click at [896, 28] on span "Fourth Phone Call" at bounding box center [927, 27] width 76 height 12
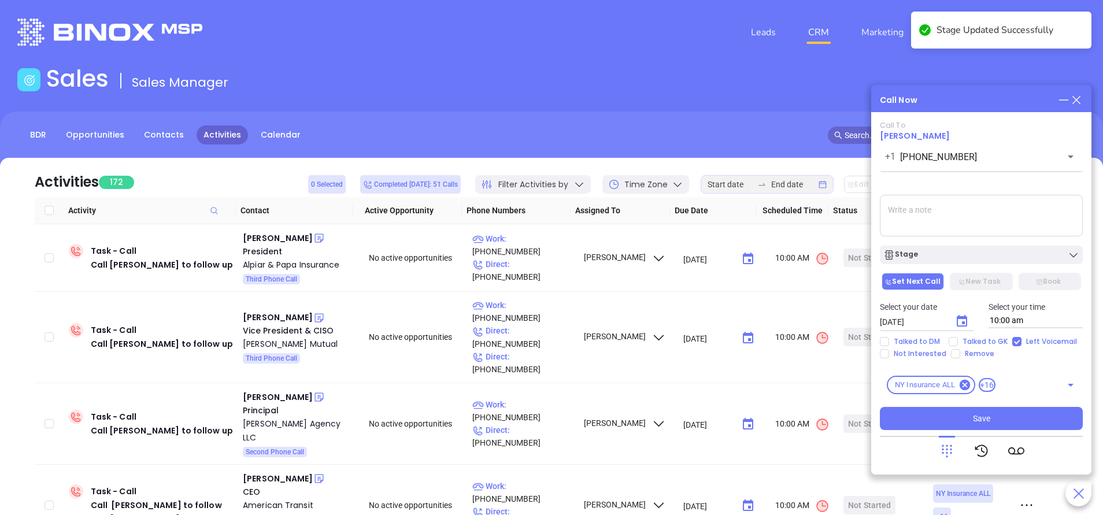
click at [963, 321] on icon "Choose date, selected date is Sep 24, 2025" at bounding box center [962, 321] width 14 height 14
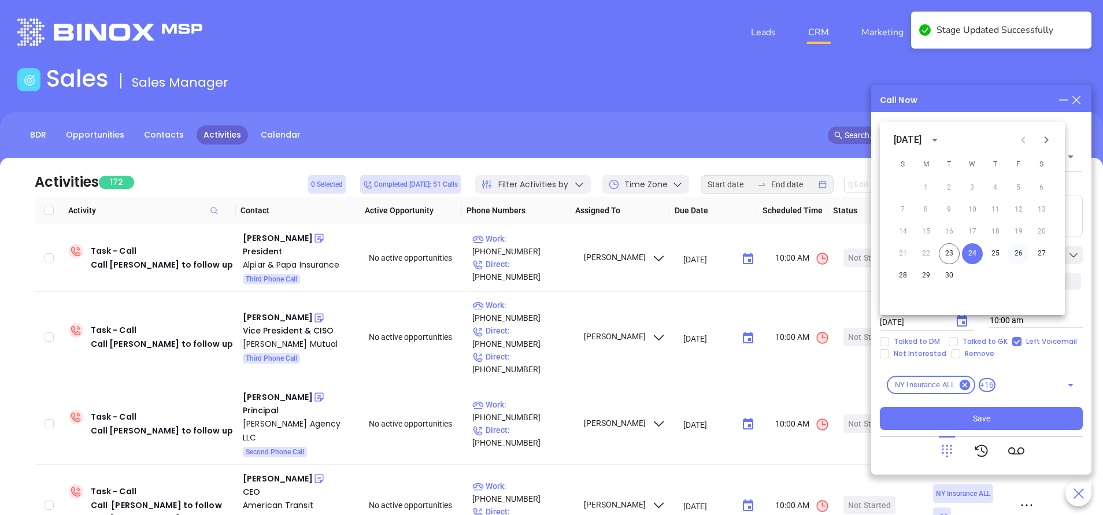
click at [1019, 254] on button "26" at bounding box center [1018, 253] width 21 height 21
type input "09/26/2025"
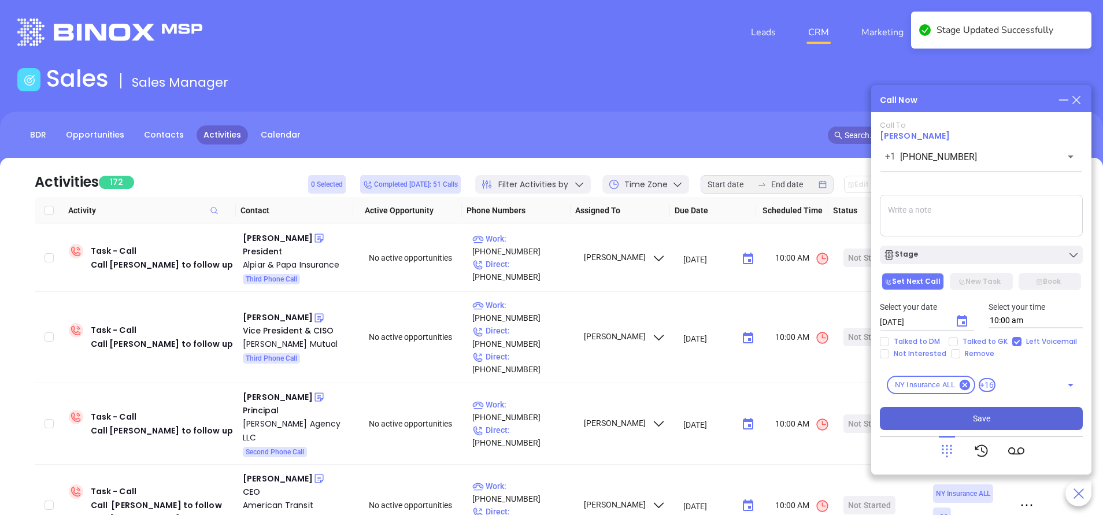
click at [1007, 420] on button "Save" at bounding box center [981, 418] width 203 height 23
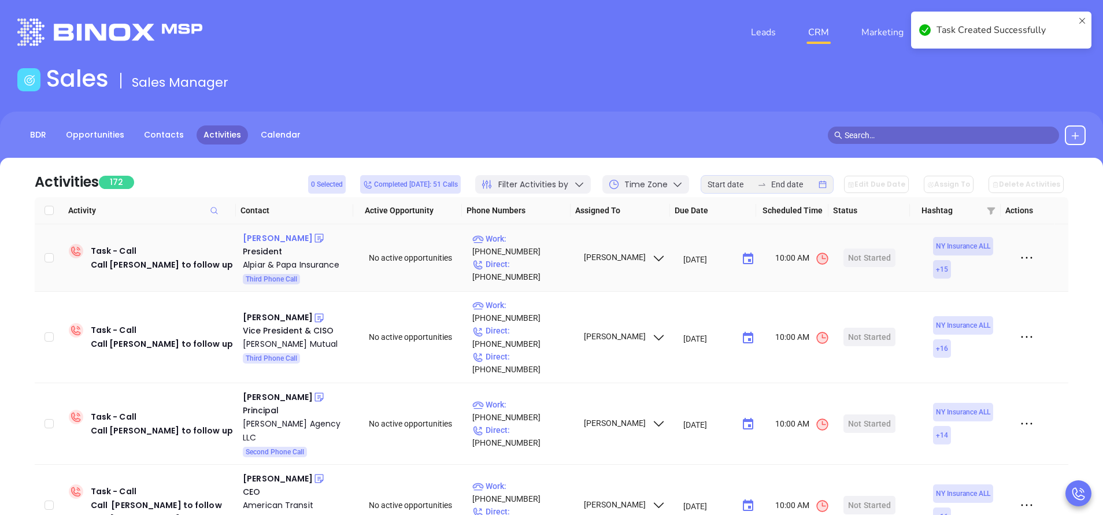
click at [272, 240] on div "Rick Alpiar" at bounding box center [278, 238] width 70 height 14
click at [529, 252] on p "Work : (914) 834-1011" at bounding box center [522, 244] width 101 height 25
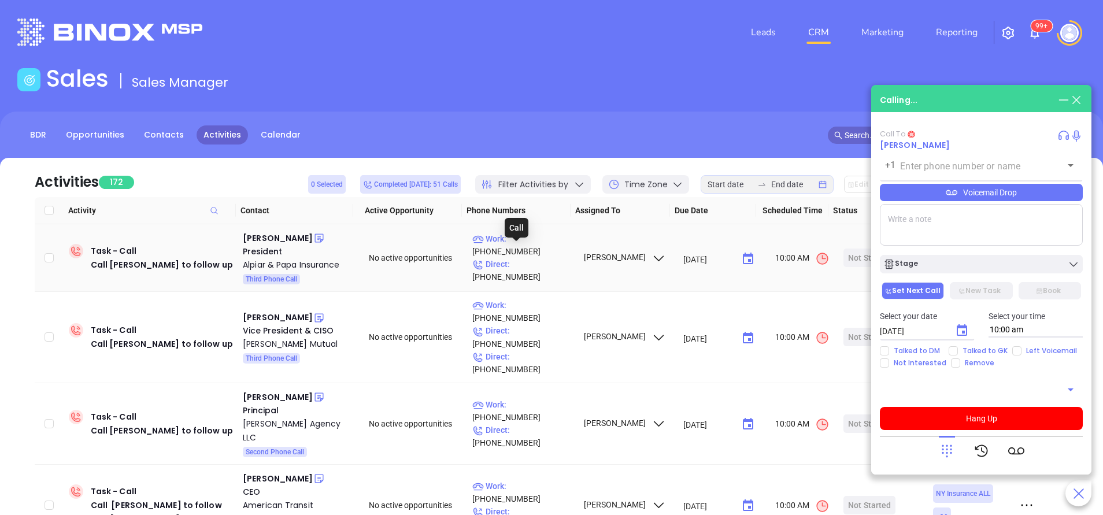
type input "(914) 834-1011"
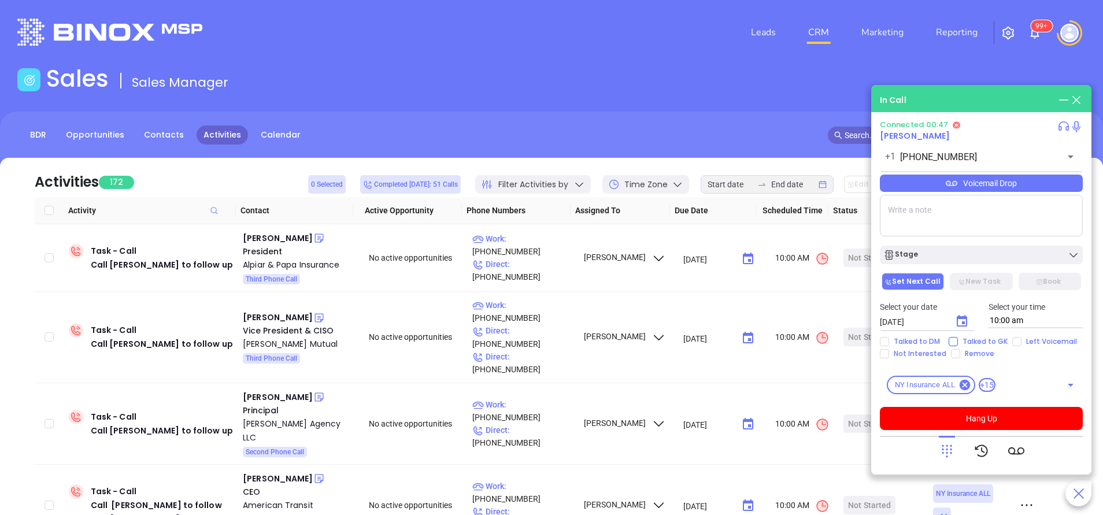
click at [951, 343] on input "Talked to GK" at bounding box center [952, 341] width 9 height 9
checkbox input "true"
click at [962, 321] on icon "Choose date, selected date is Sep 24, 2025" at bounding box center [961, 321] width 10 height 12
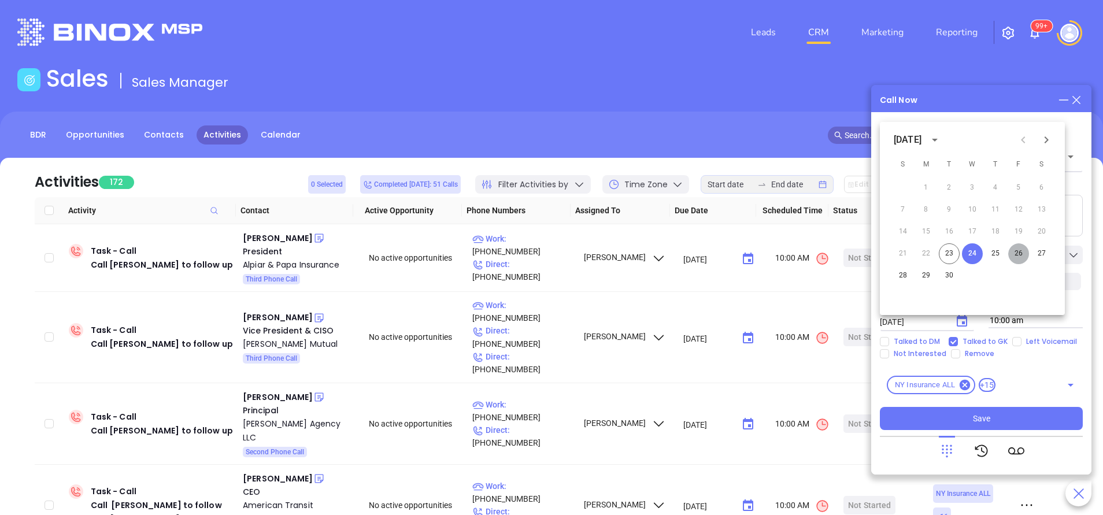
click at [1018, 256] on button "26" at bounding box center [1018, 253] width 21 height 21
type input "09/26/2025"
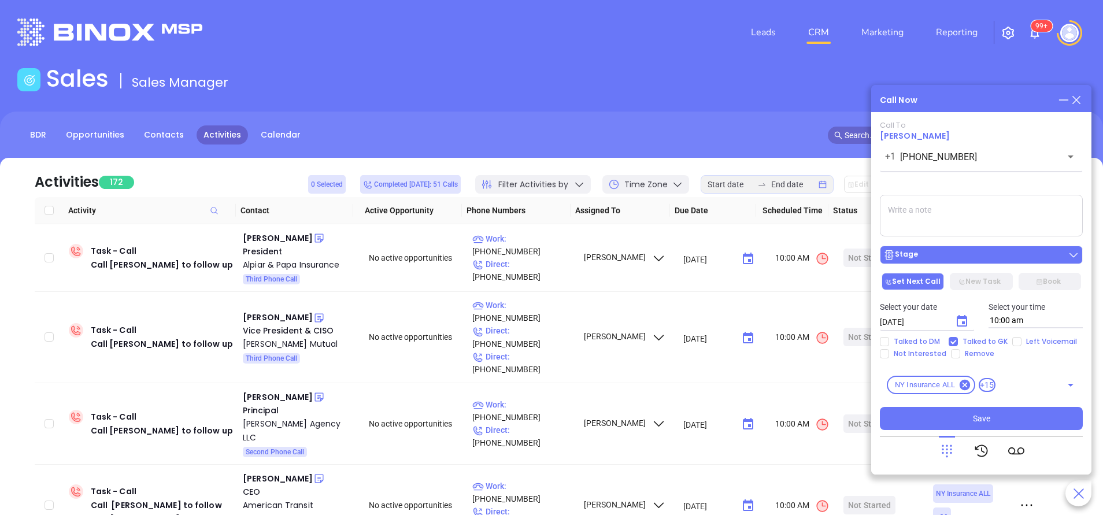
click at [996, 255] on div "Stage" at bounding box center [981, 255] width 196 height 12
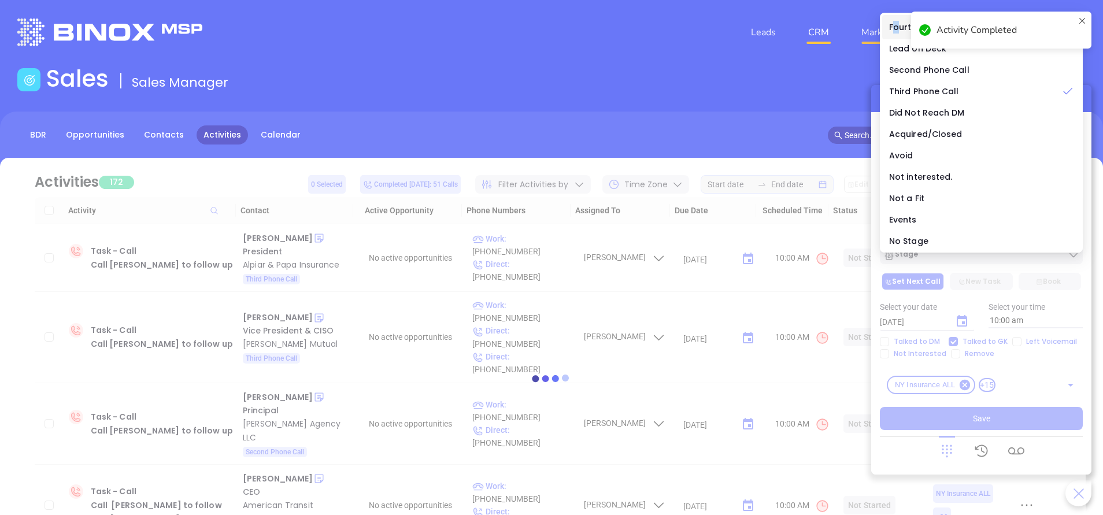
click at [895, 22] on span "Fourth Phone Call" at bounding box center [927, 27] width 76 height 12
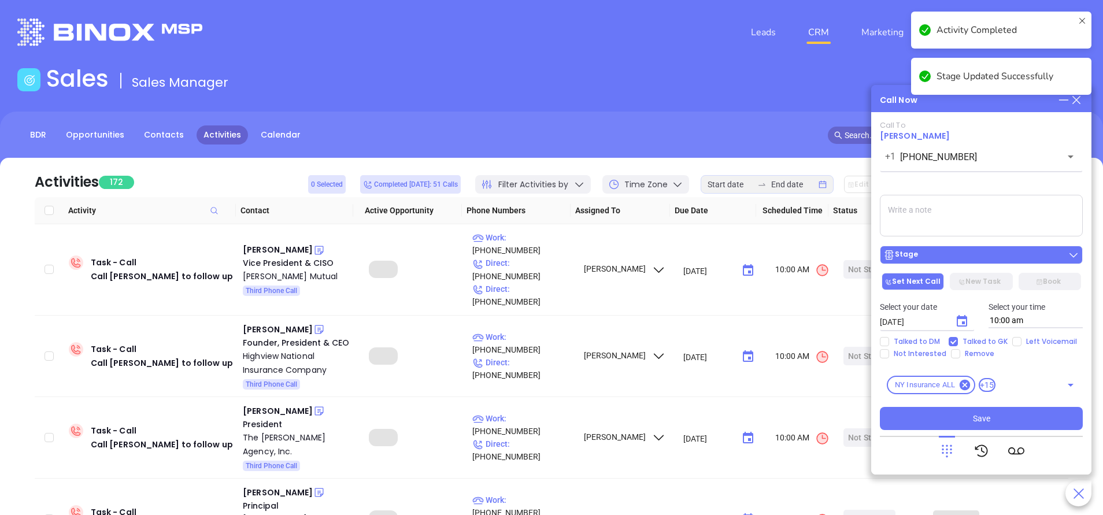
click at [949, 249] on button "Stage" at bounding box center [981, 255] width 203 height 18
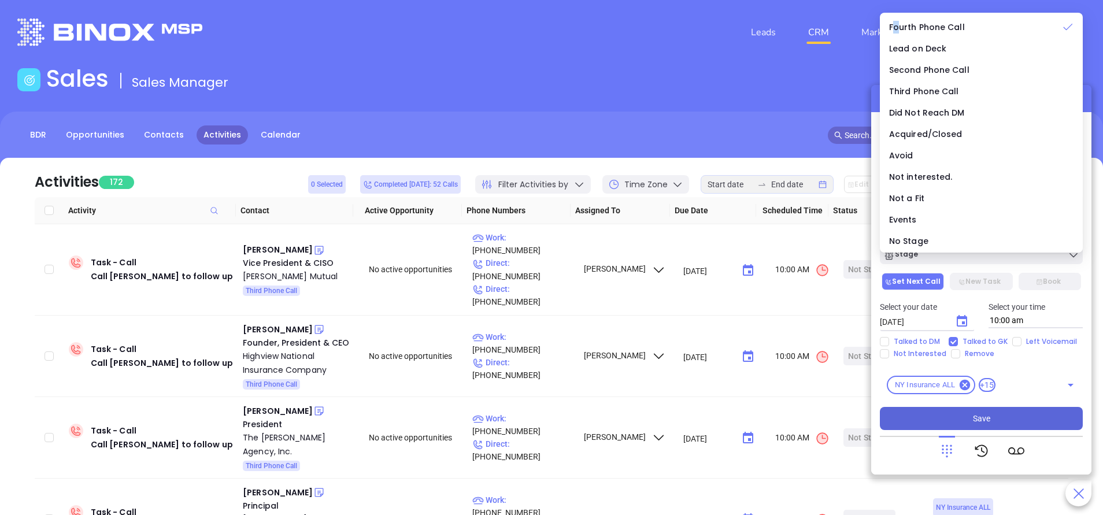
click at [1004, 417] on button "Save" at bounding box center [981, 418] width 203 height 23
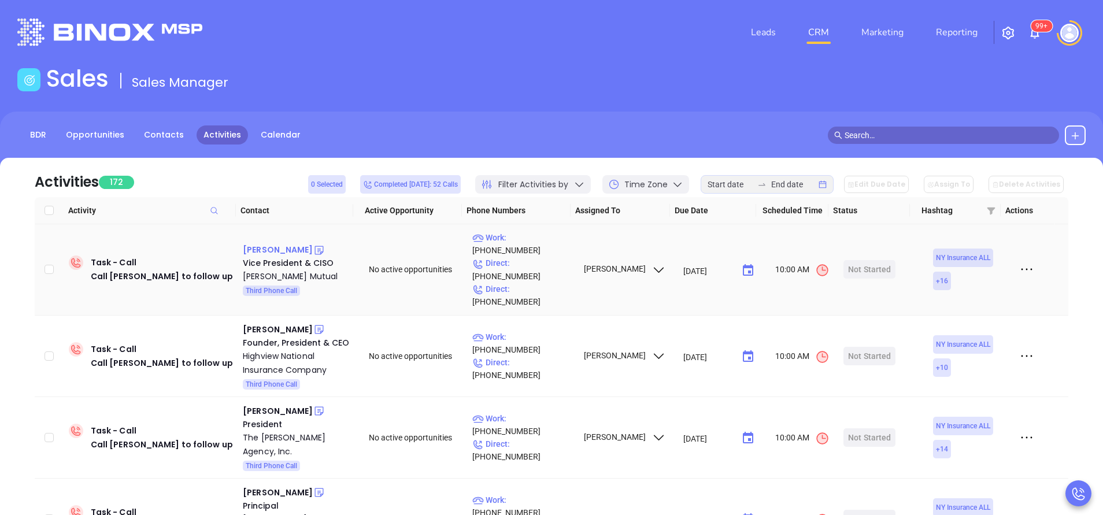
click at [278, 243] on div "Scott Prasek" at bounding box center [278, 250] width 70 height 14
click at [527, 243] on p "Work : (607) 844-8106" at bounding box center [522, 243] width 101 height 25
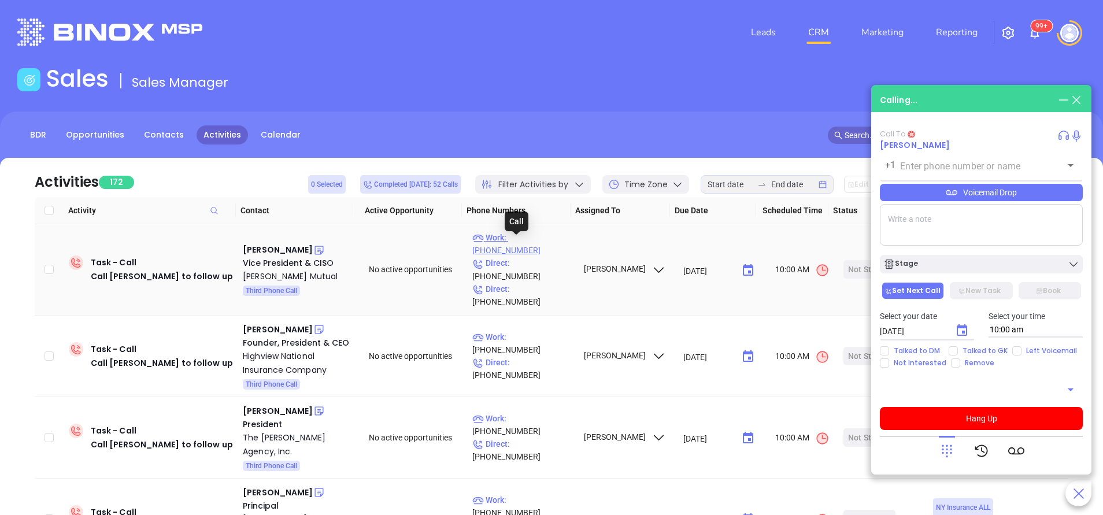
type input "(607) 844-8106"
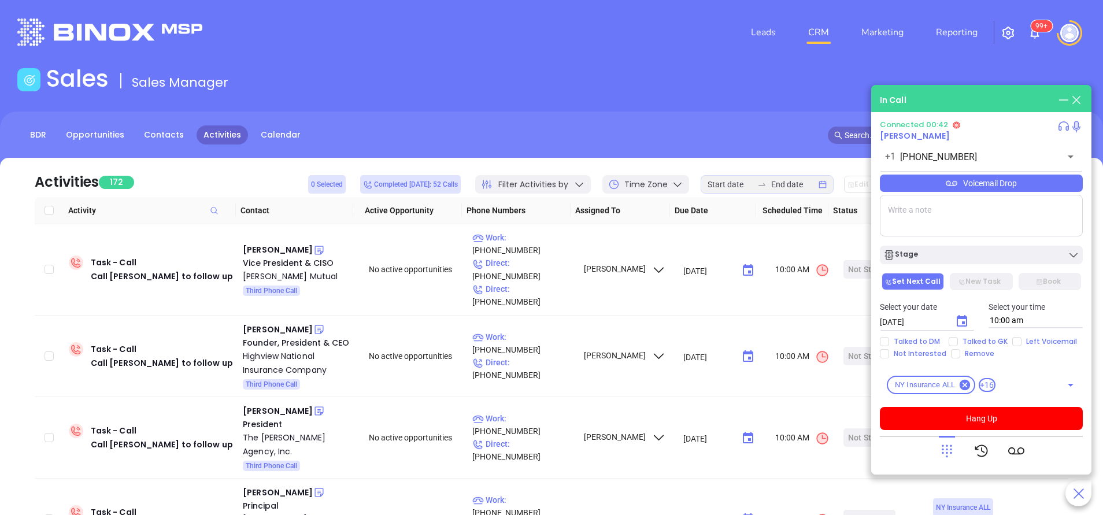
click at [1001, 176] on div "Voicemail Drop" at bounding box center [981, 183] width 203 height 17
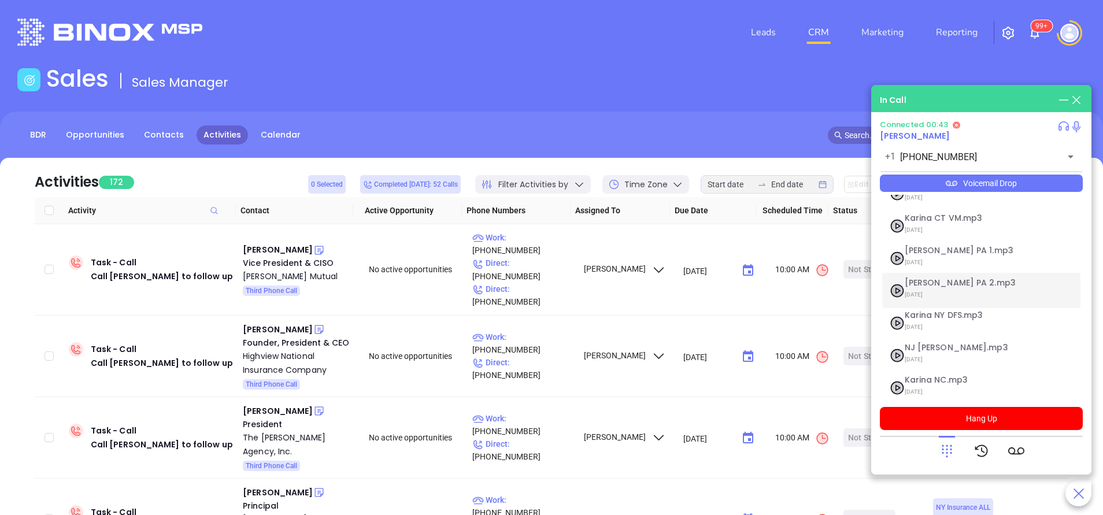
scroll to position [94, 0]
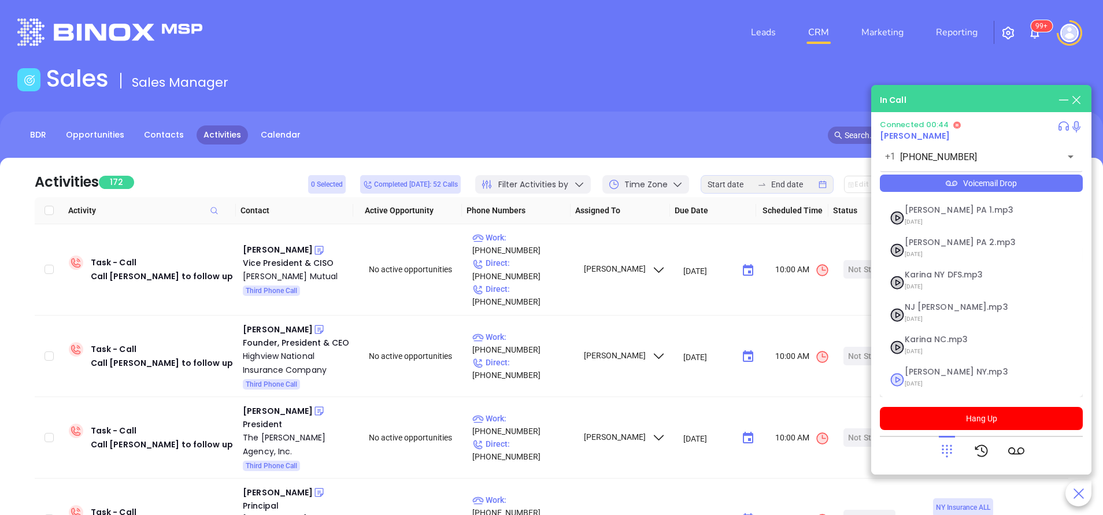
click at [928, 373] on span "Vicky NY.mp3" at bounding box center [966, 372] width 125 height 9
checkbox input "true"
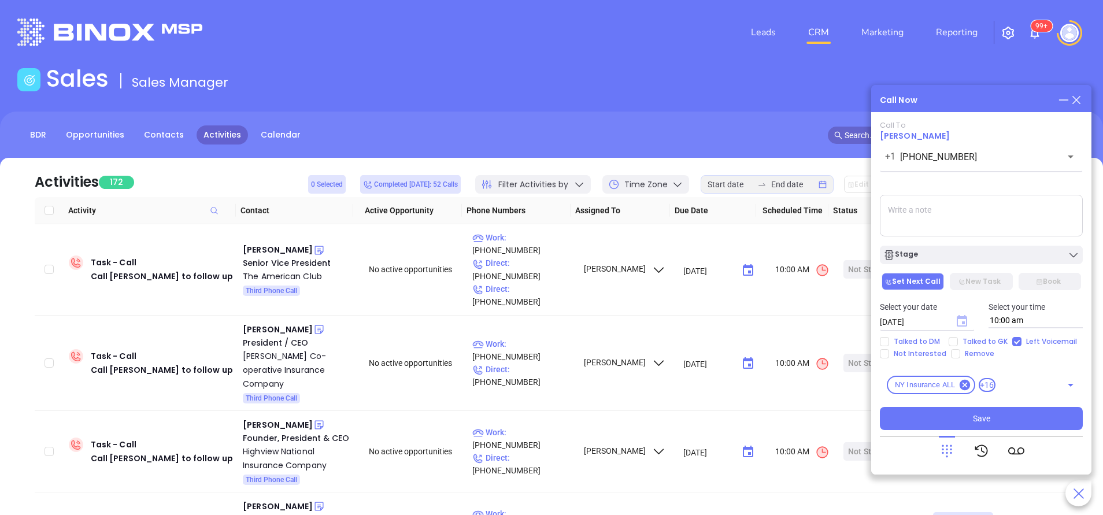
click at [963, 326] on icon "Choose date, selected date is Sep 24, 2025" at bounding box center [961, 321] width 10 height 12
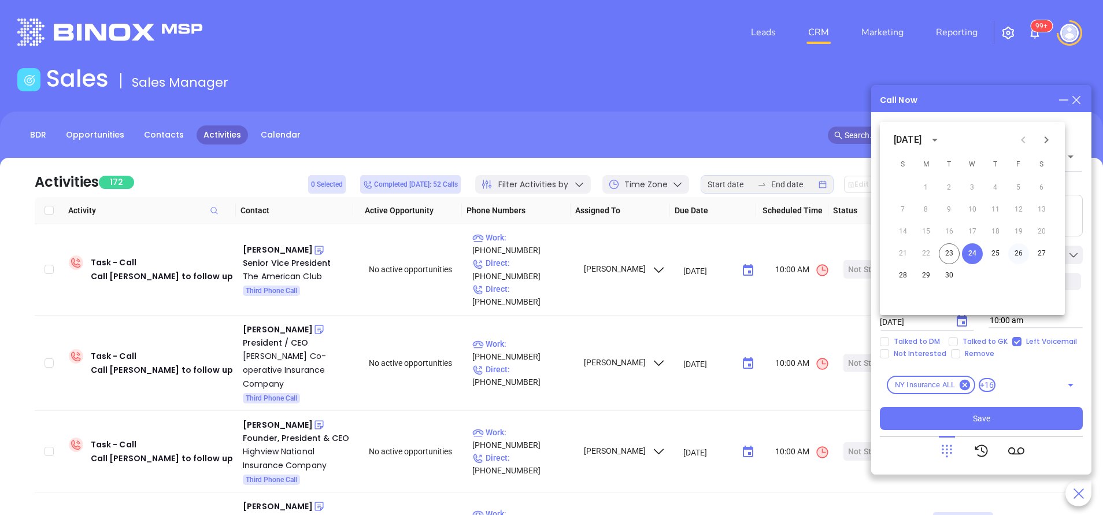
click at [1022, 253] on button "26" at bounding box center [1018, 253] width 21 height 21
type input "09/26/2025"
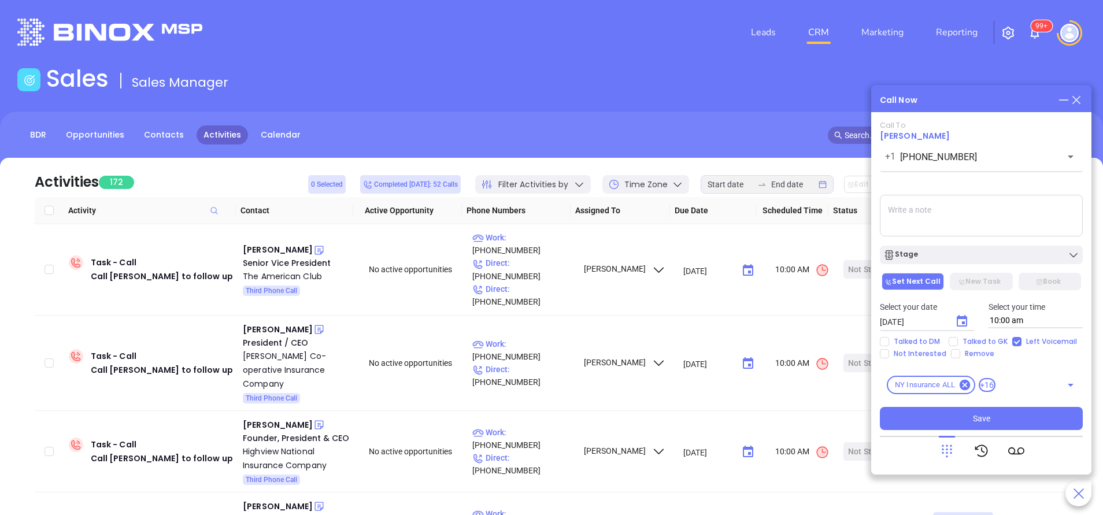
click at [1022, 253] on div "Stage" at bounding box center [981, 255] width 196 height 12
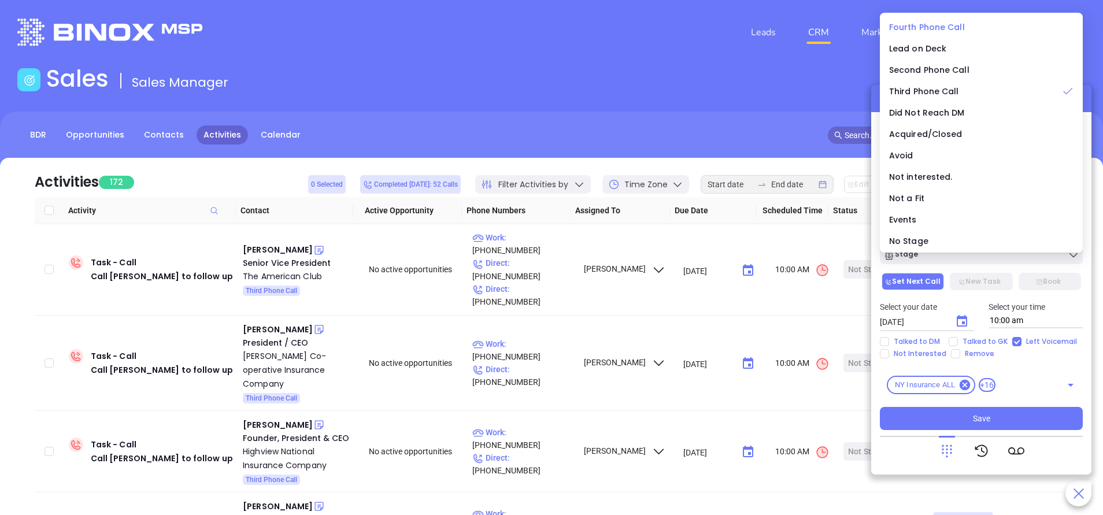
click at [934, 23] on span "Fourth Phone Call" at bounding box center [927, 27] width 76 height 12
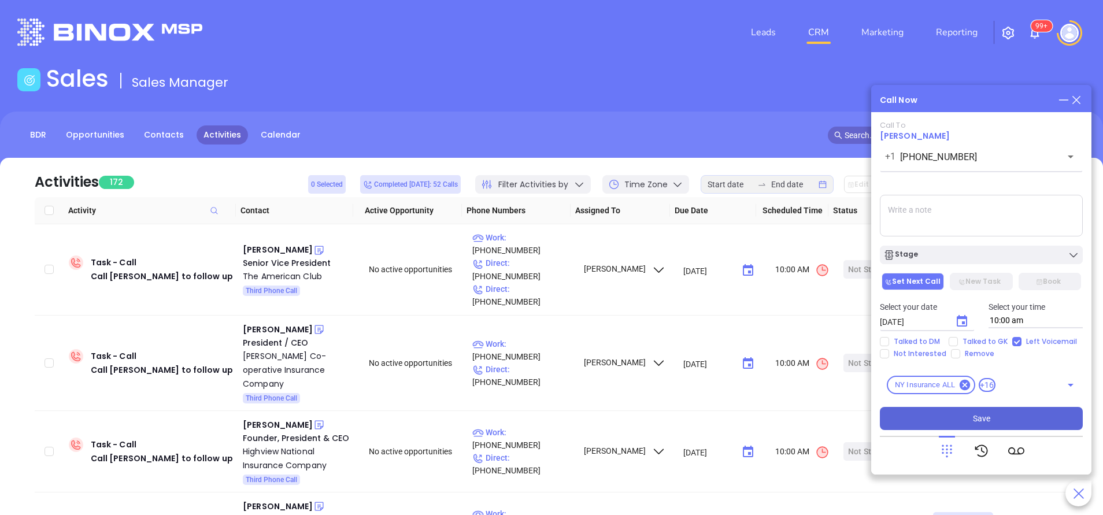
click at [992, 421] on button "Save" at bounding box center [981, 418] width 203 height 23
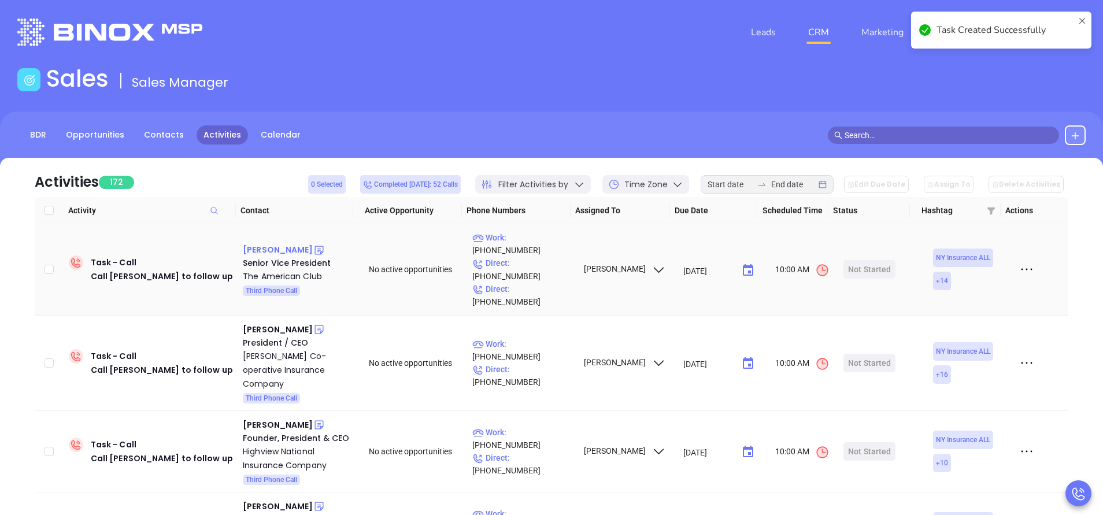
click at [284, 243] on div "William Moore" at bounding box center [278, 250] width 70 height 14
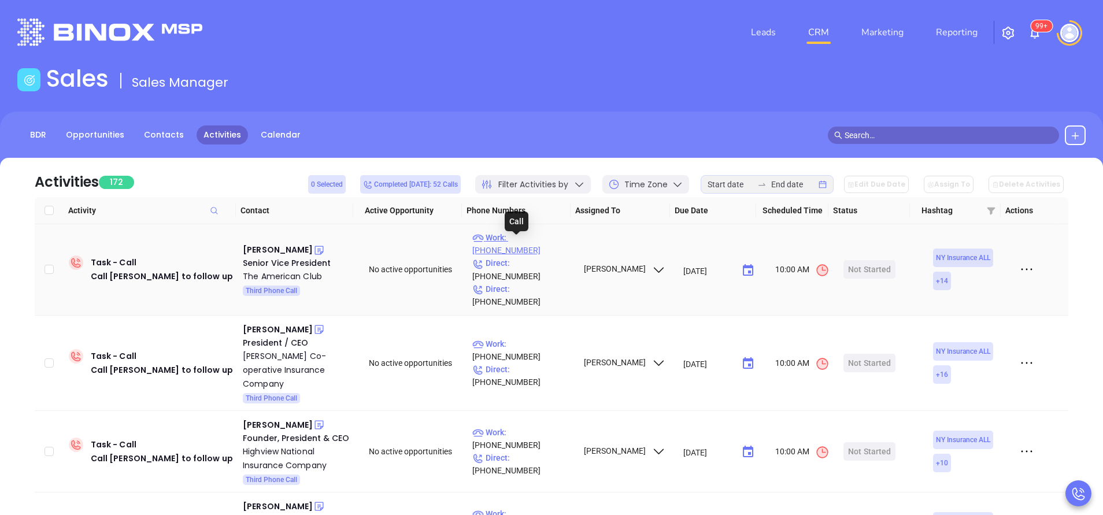
click at [550, 242] on p "Work : (212) 847-4500" at bounding box center [522, 243] width 101 height 25
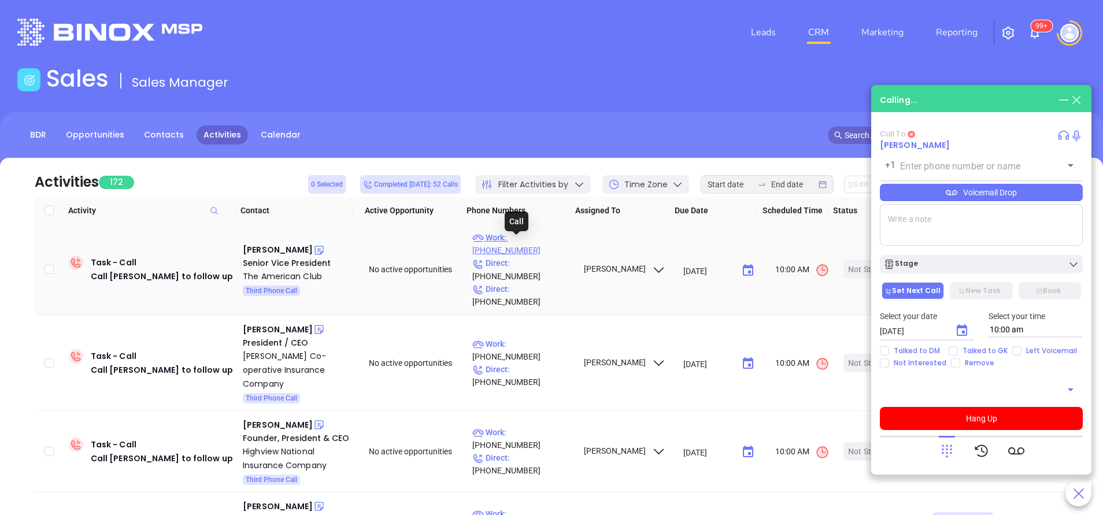
type input "(212) 847-4500"
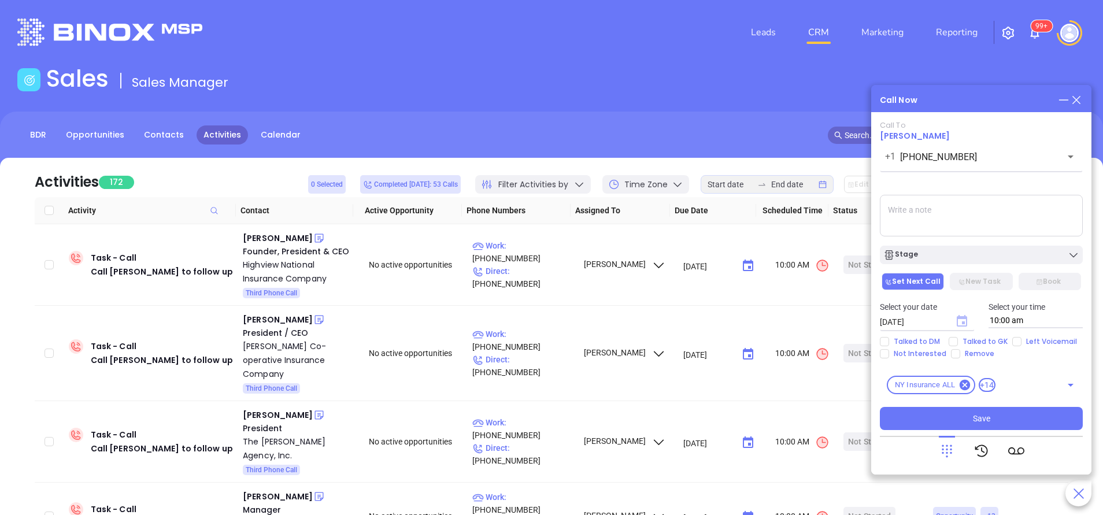
click at [963, 322] on icon "Choose date, selected date is Sep 24, 2025" at bounding box center [961, 321] width 10 height 12
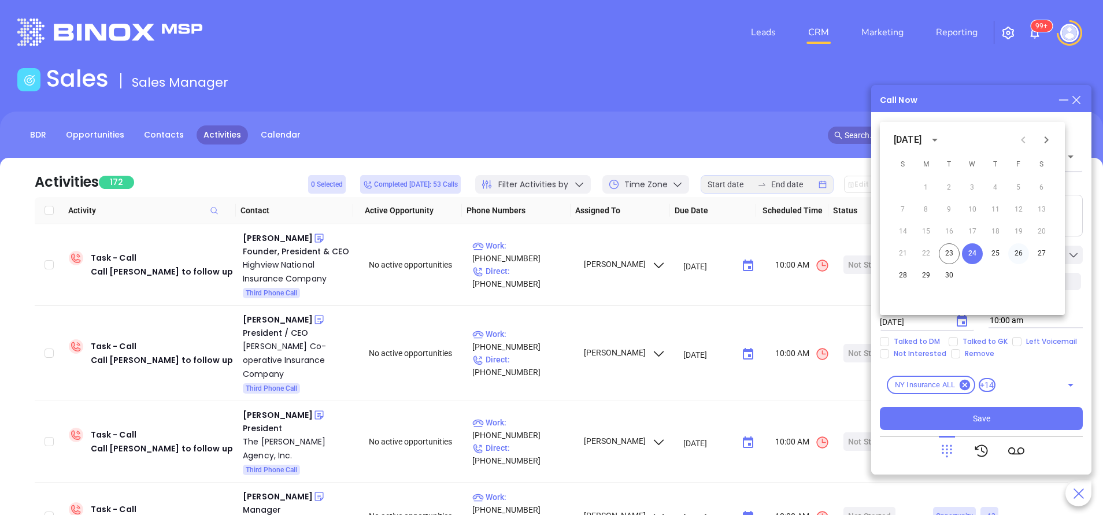
click at [1021, 251] on button "26" at bounding box center [1018, 253] width 21 height 21
type input "09/26/2025"
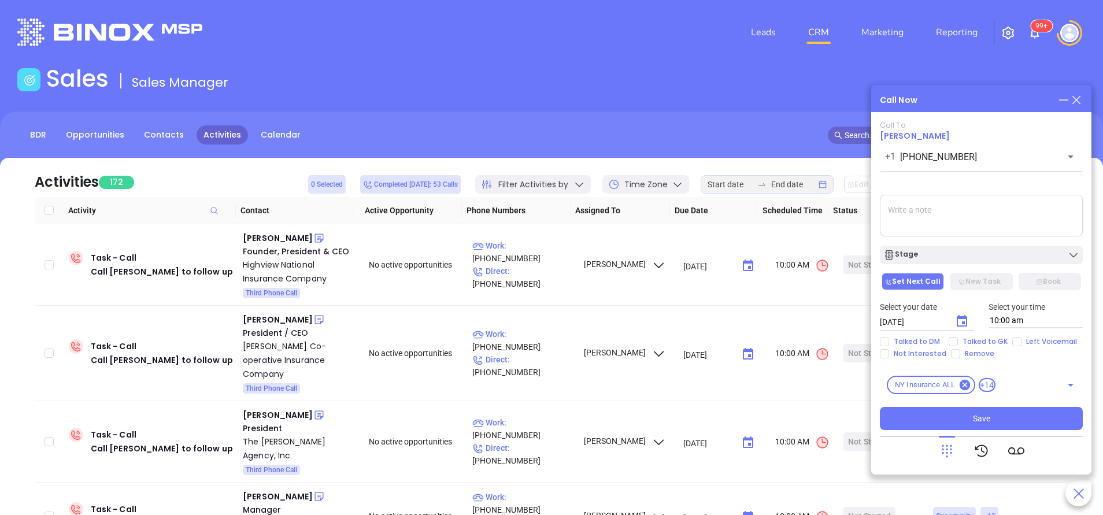
click at [1020, 258] on div "Stage" at bounding box center [981, 255] width 196 height 12
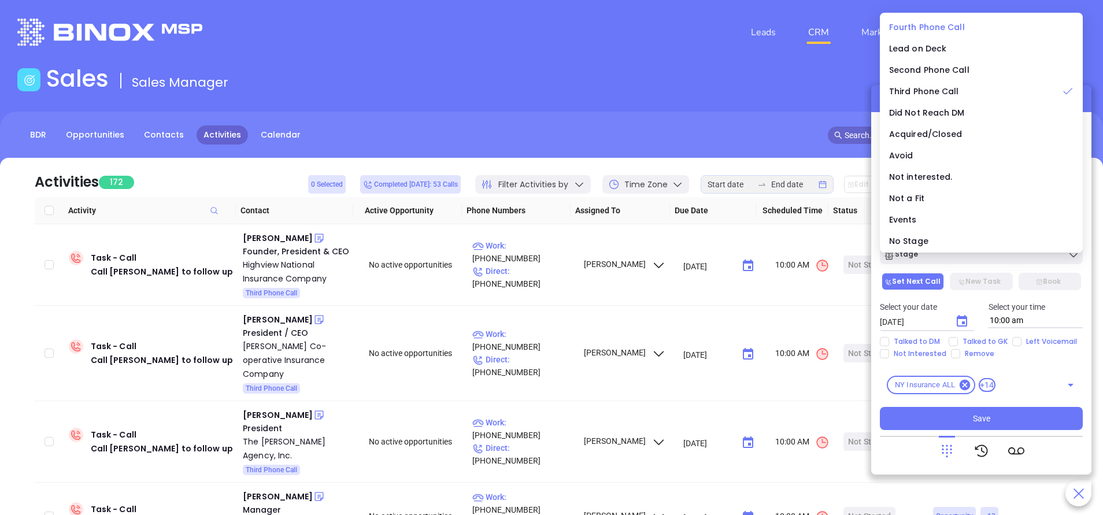
click at [926, 27] on span "Fourth Phone Call" at bounding box center [927, 27] width 76 height 12
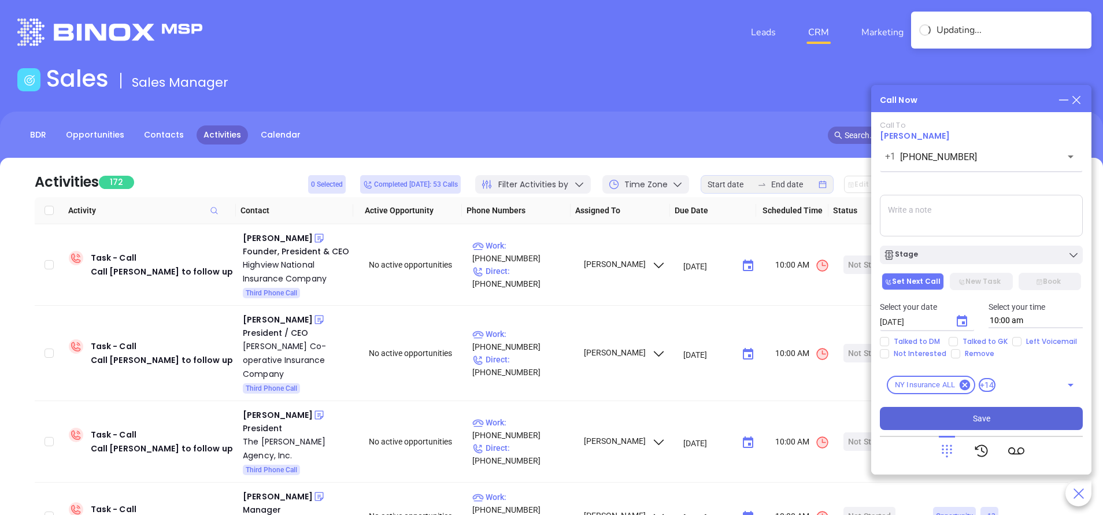
click at [966, 413] on button "Save" at bounding box center [981, 418] width 203 height 23
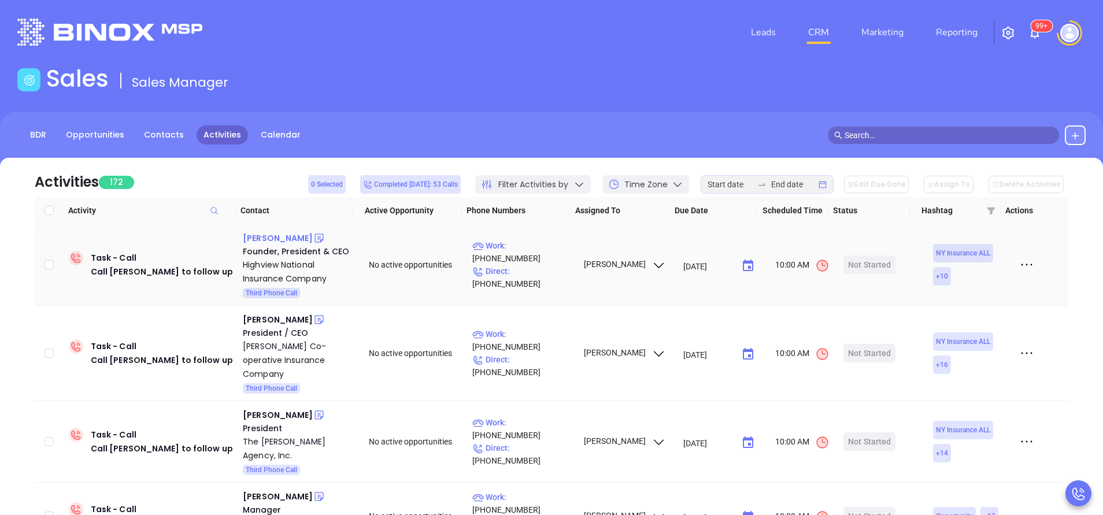
click at [280, 239] on div "Isaac Muller" at bounding box center [278, 238] width 70 height 14
click at [532, 257] on p "Work : (845) 363-0500" at bounding box center [522, 251] width 101 height 25
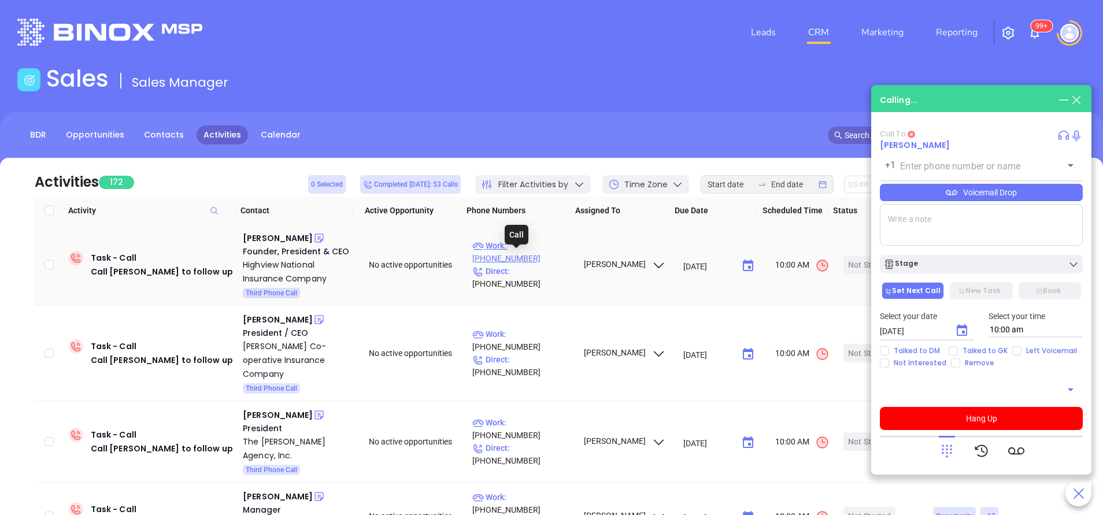
type input "(845) 363-0500"
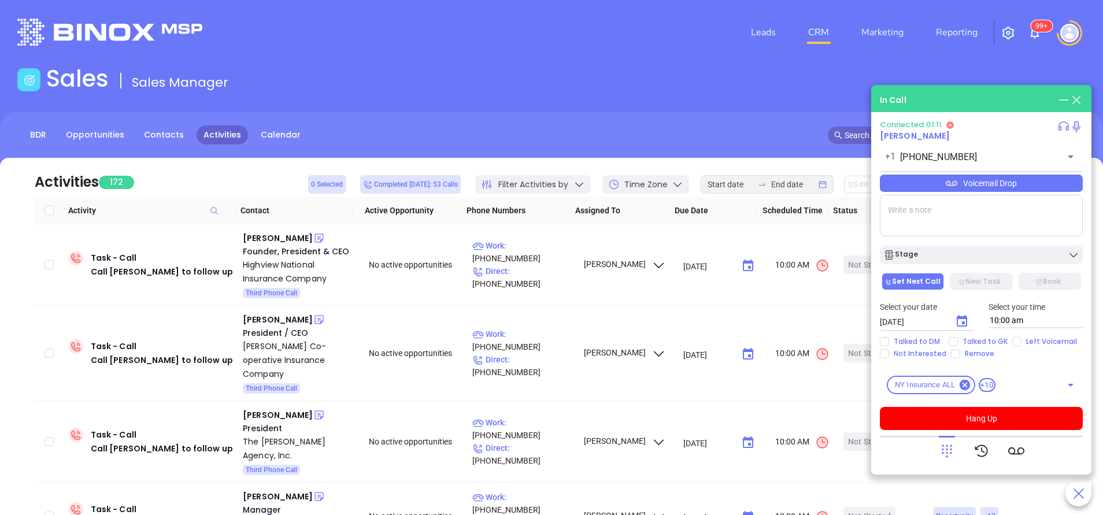
click at [959, 183] on div "Voicemail Drop" at bounding box center [981, 183] width 203 height 17
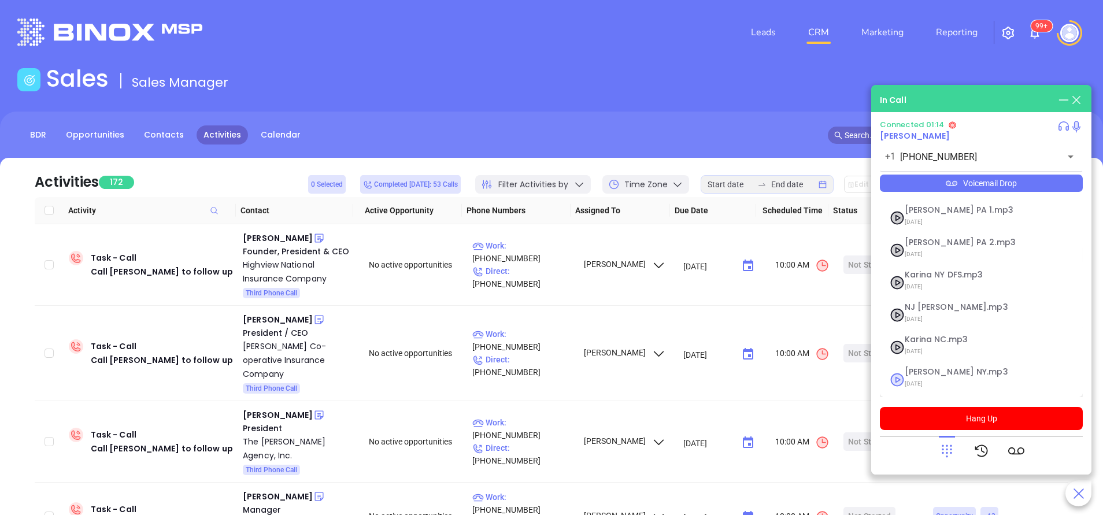
click at [915, 382] on span "09/11/2025" at bounding box center [966, 383] width 125 height 15
checkbox input "true"
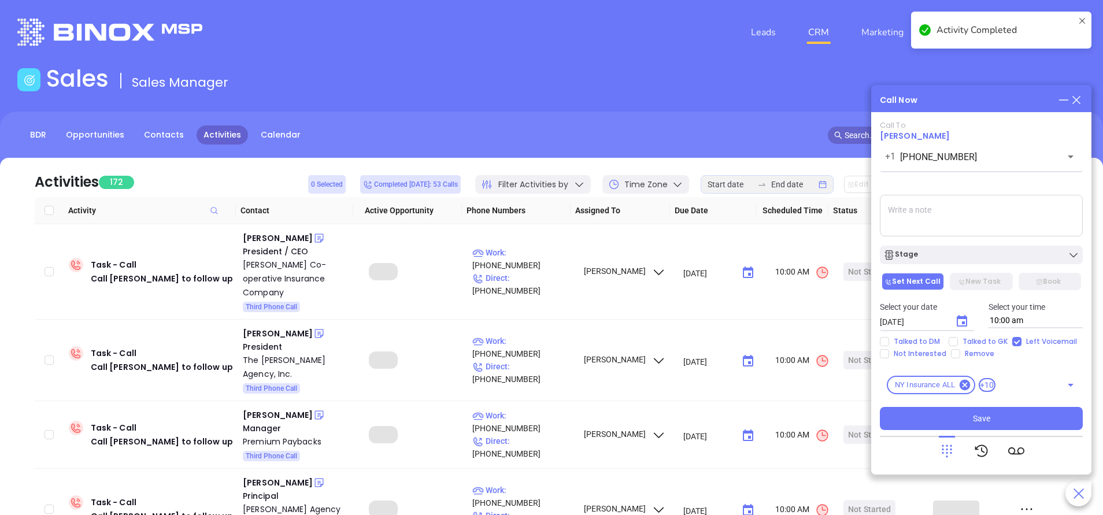
click at [971, 325] on button "Choose date, selected date is Sep 24, 2025" at bounding box center [961, 321] width 23 height 23
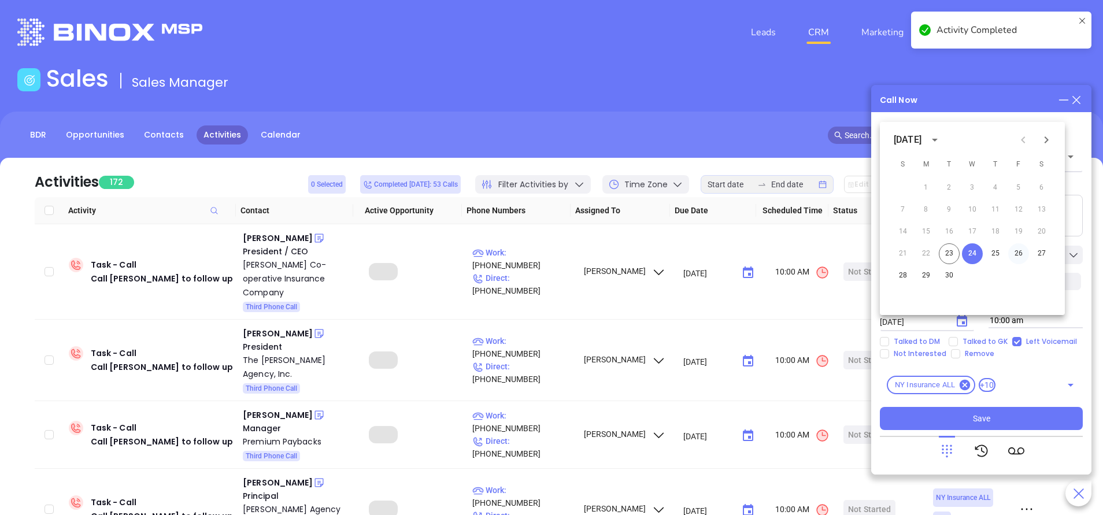
click at [1018, 251] on button "26" at bounding box center [1018, 253] width 21 height 21
type input "09/26/2025"
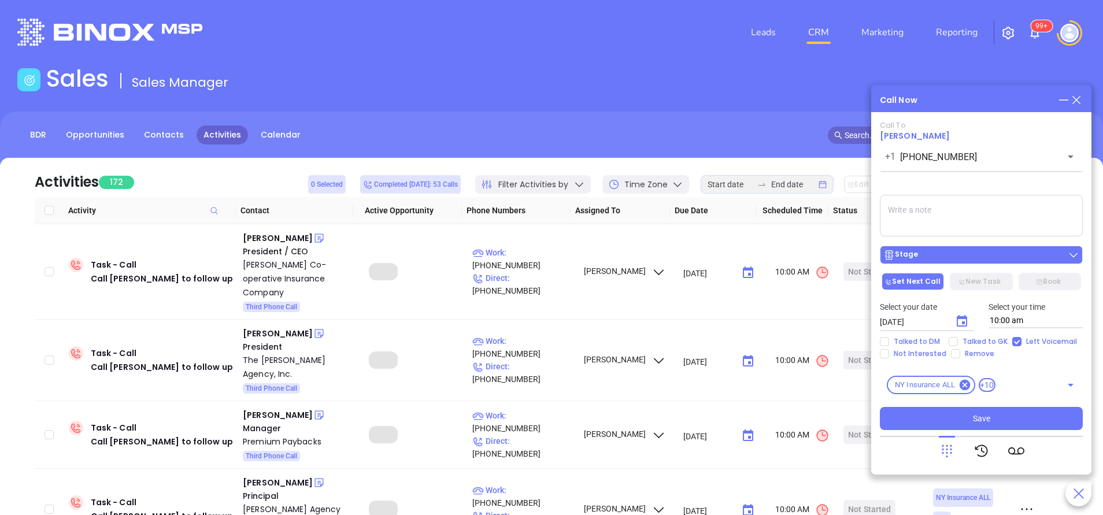
click at [995, 255] on div "Stage" at bounding box center [981, 255] width 196 height 12
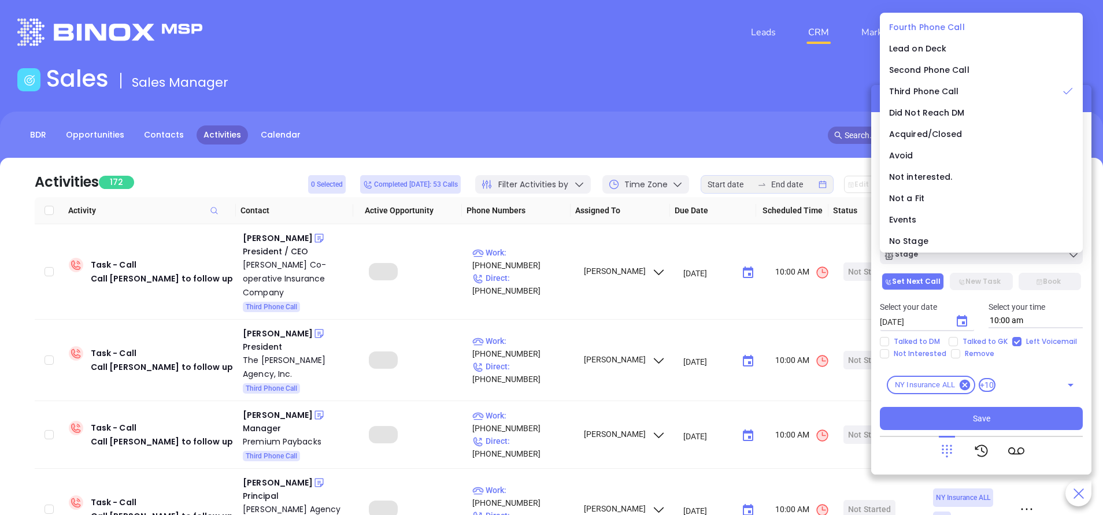
click at [933, 28] on span "Fourth Phone Call" at bounding box center [927, 27] width 76 height 12
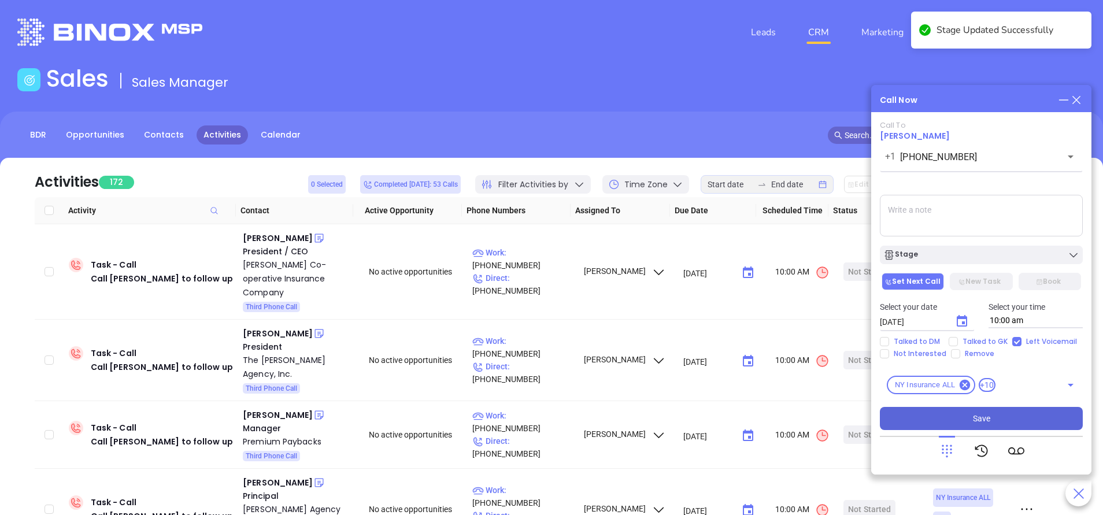
click at [1026, 421] on button "Save" at bounding box center [981, 418] width 203 height 23
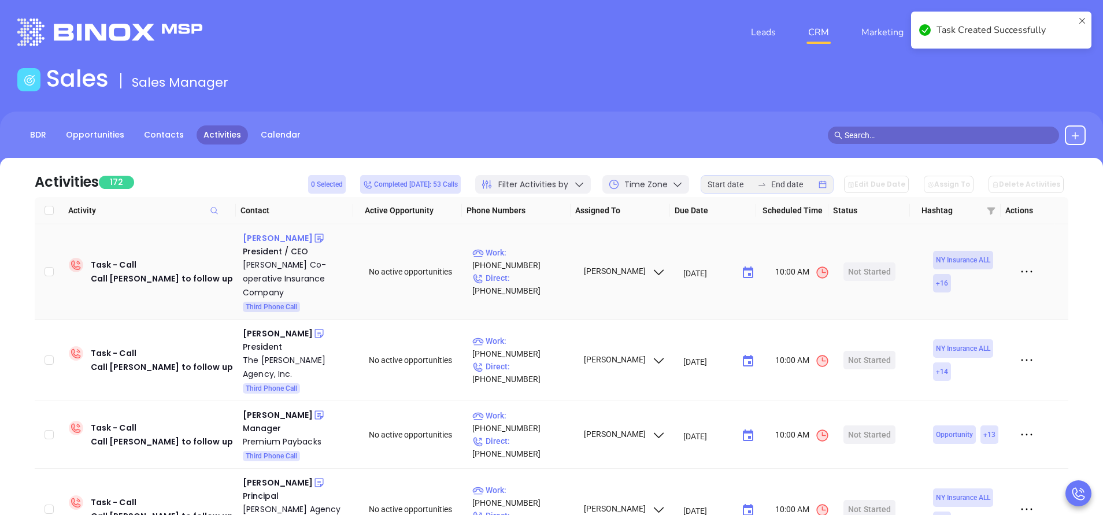
click at [285, 237] on div "Siobhan Davey" at bounding box center [278, 238] width 70 height 14
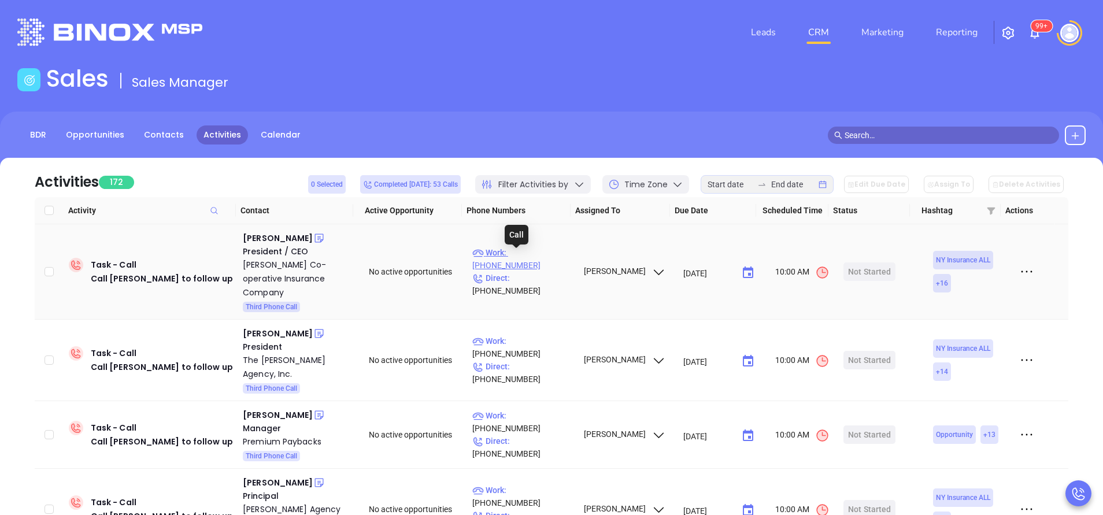
click at [535, 259] on p "Work : (607) 321-2655" at bounding box center [522, 258] width 101 height 25
type input "(607) 321-2655"
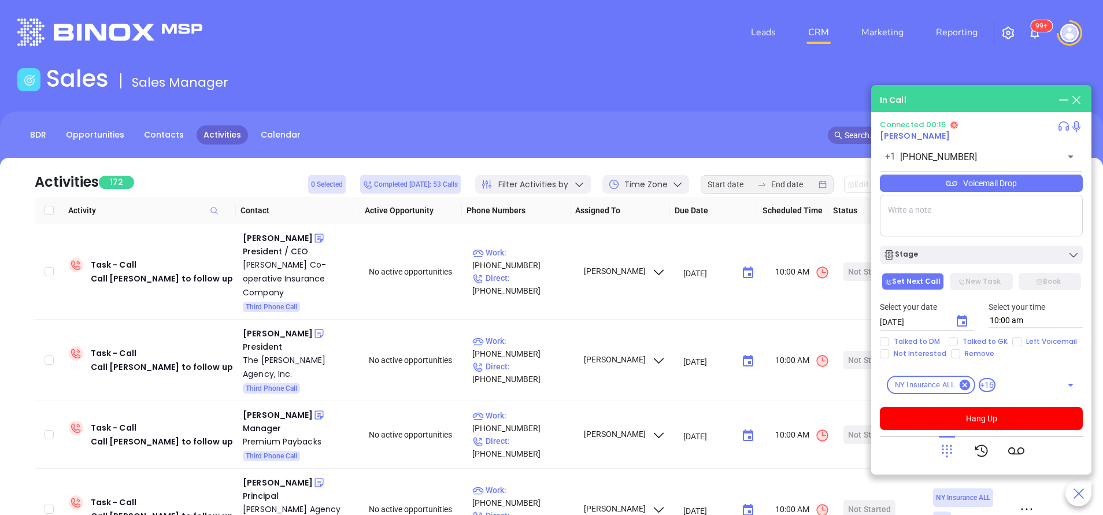
click at [948, 450] on icon at bounding box center [947, 451] width 16 height 16
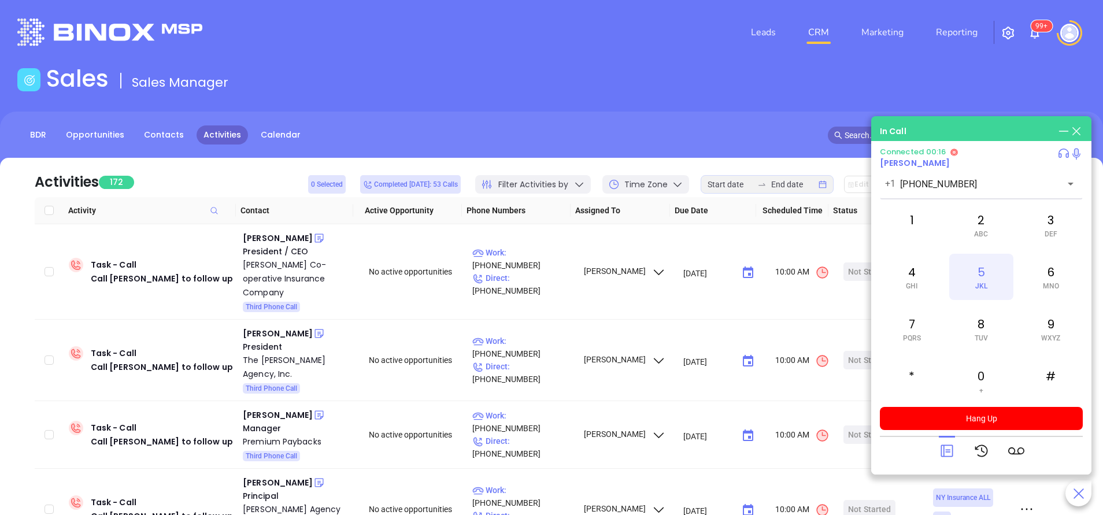
click at [980, 279] on div "5 JKL" at bounding box center [981, 277] width 64 height 46
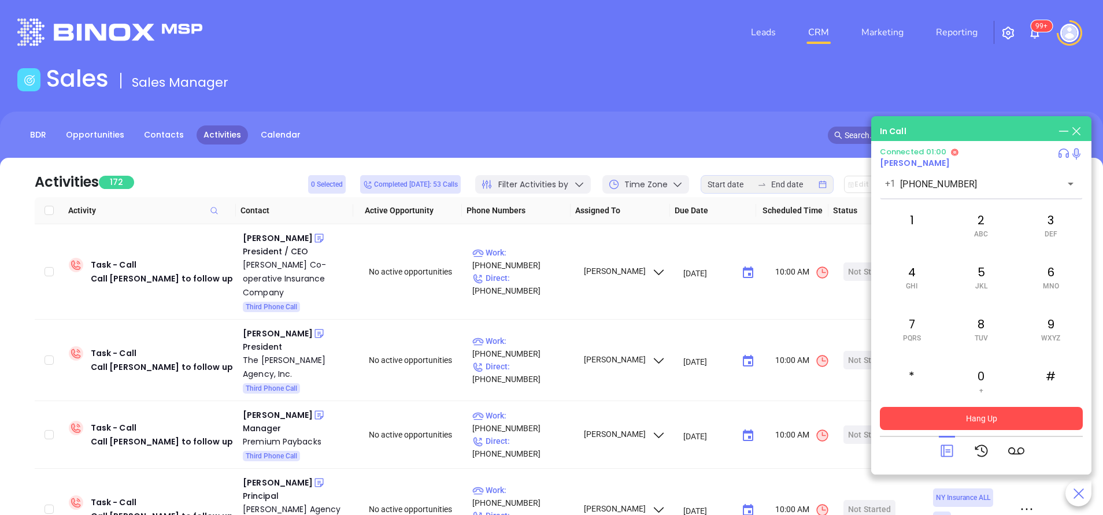
click at [976, 418] on button "Hang Up" at bounding box center [981, 418] width 203 height 23
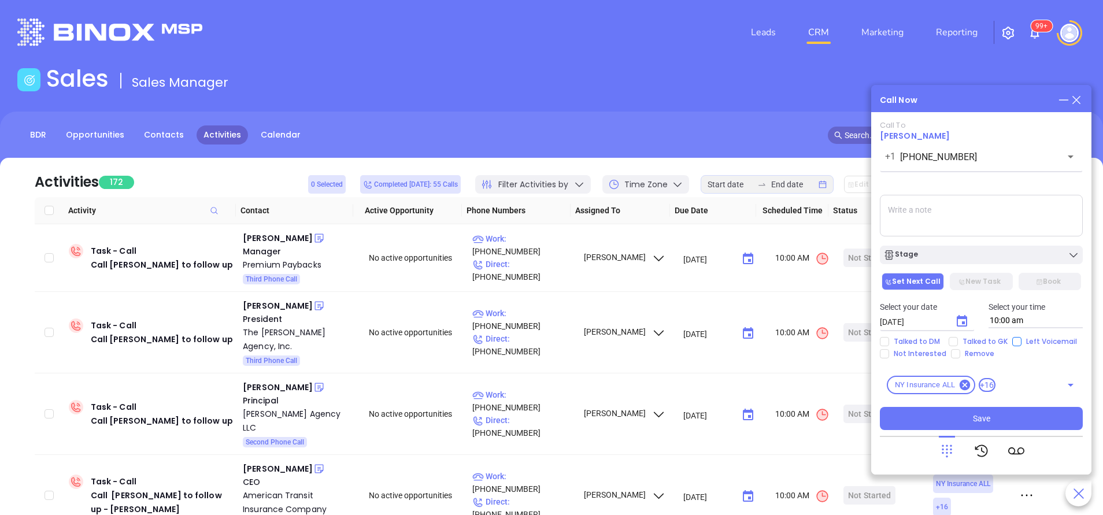
click at [1015, 340] on input "Left Voicemail" at bounding box center [1016, 341] width 9 height 9
checkbox input "true"
click at [958, 321] on icon "Choose date, selected date is Sep 24, 2025" at bounding box center [961, 321] width 10 height 12
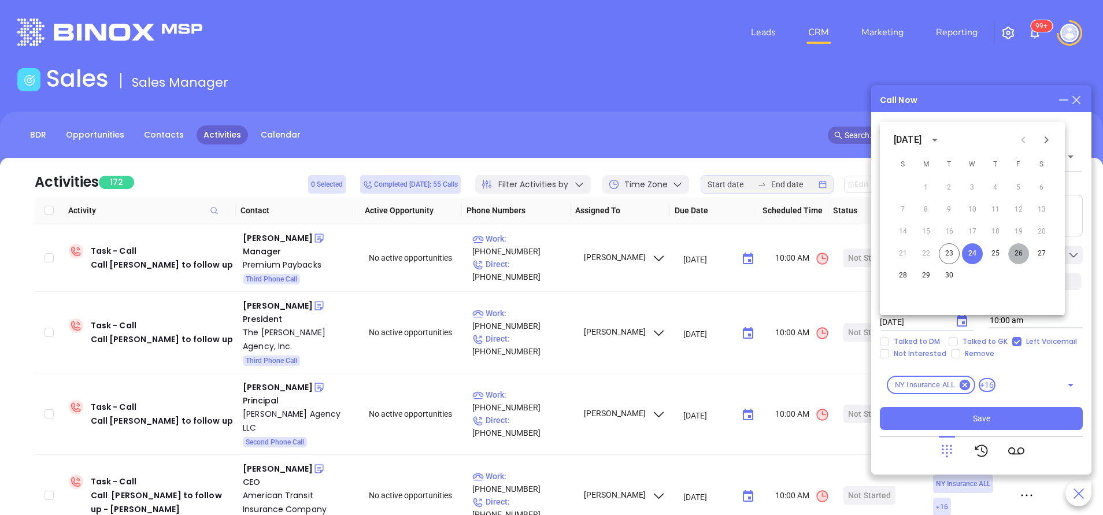
click at [1014, 252] on button "26" at bounding box center [1018, 253] width 21 height 21
type input "09/26/2025"
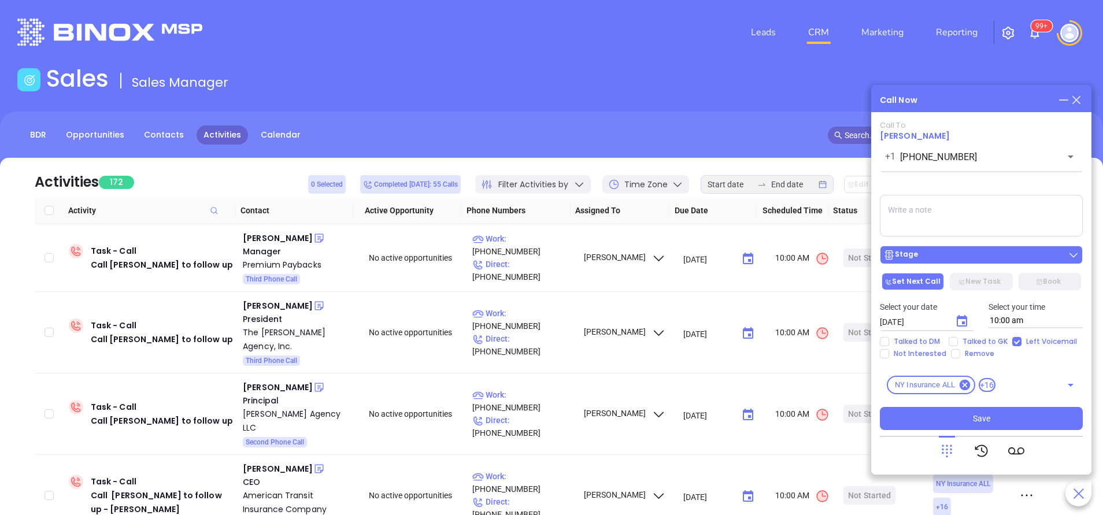
click at [1017, 257] on div "Stage" at bounding box center [981, 255] width 196 height 12
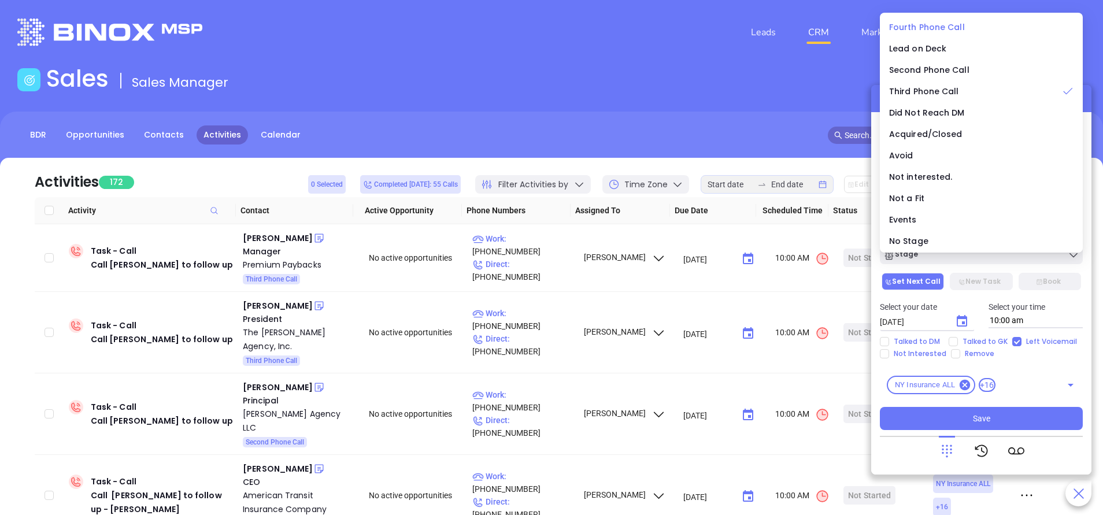
click at [931, 23] on span "Fourth Phone Call" at bounding box center [927, 27] width 76 height 12
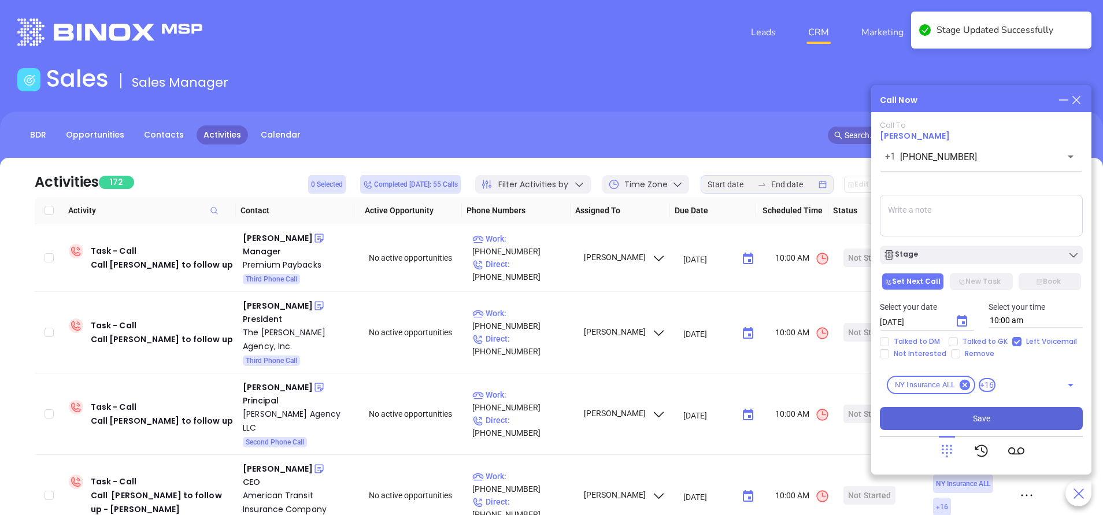
click at [1006, 414] on button "Save" at bounding box center [981, 418] width 203 height 23
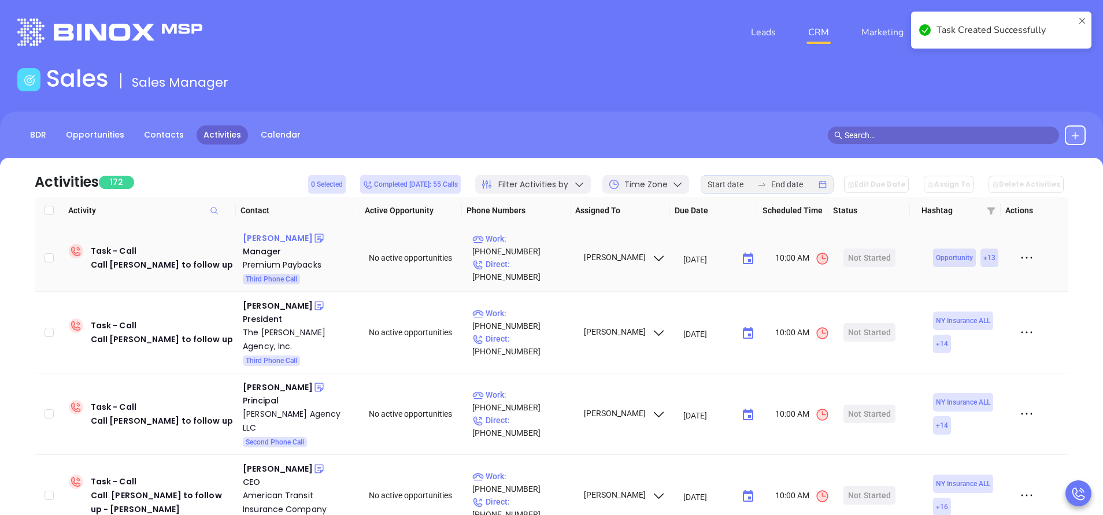
click at [278, 236] on div "Sarah Klinger" at bounding box center [278, 238] width 70 height 14
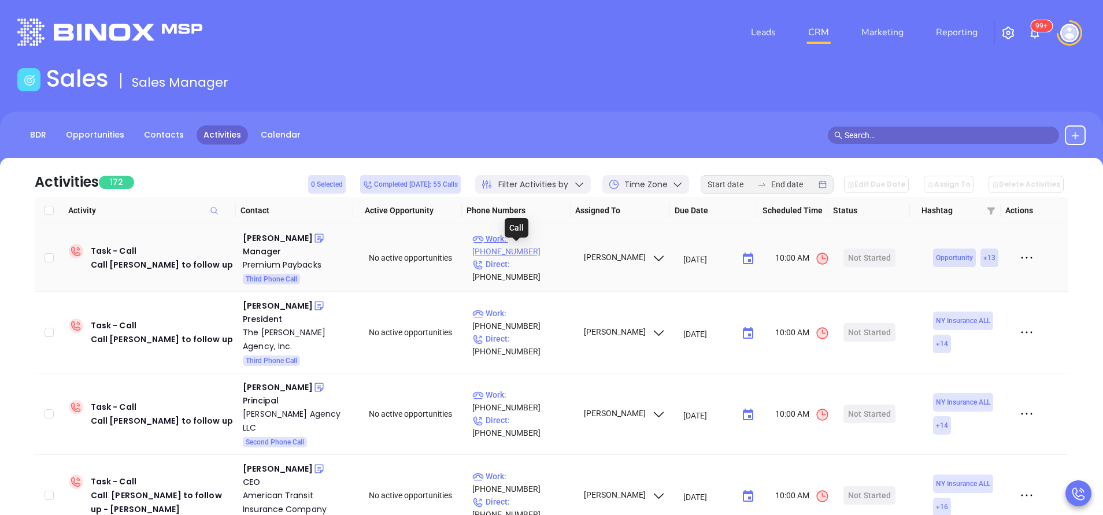
click at [540, 250] on p "Work : (877) 391-7338" at bounding box center [522, 244] width 101 height 25
type input "(877) 391-7338"
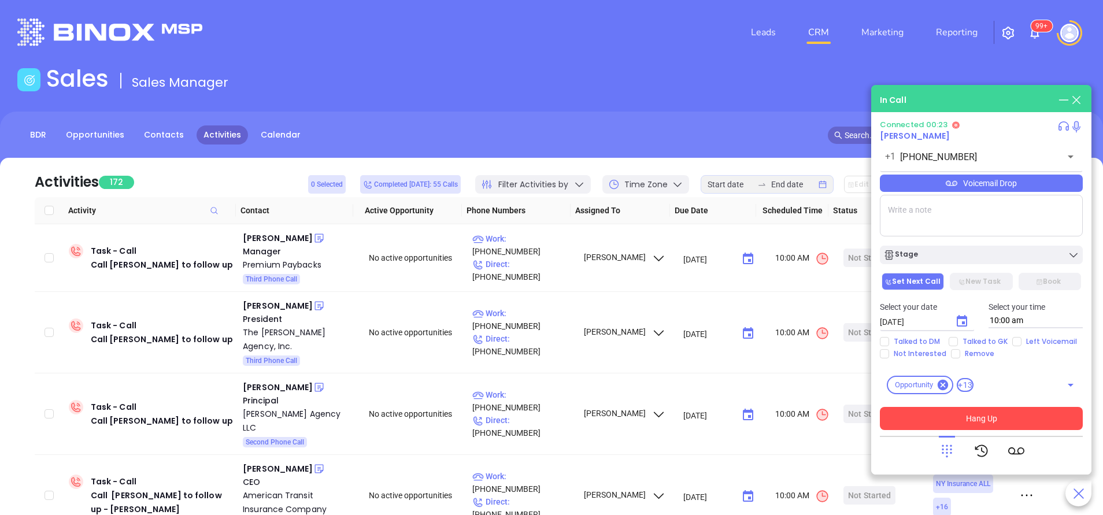
click at [1014, 418] on button "Hang Up" at bounding box center [981, 418] width 203 height 23
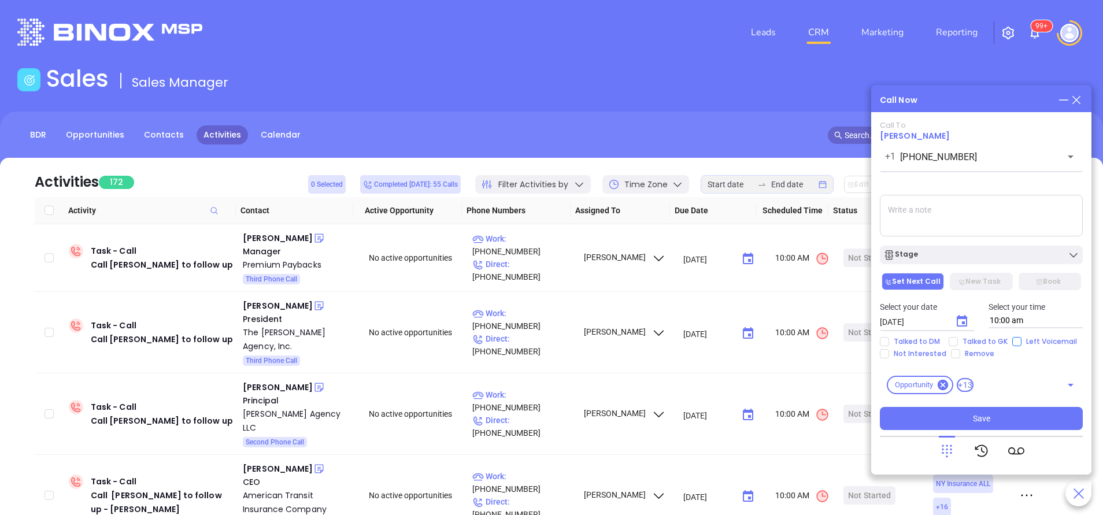
click at [1014, 339] on input "Left Voicemail" at bounding box center [1016, 341] width 9 height 9
checkbox input "true"
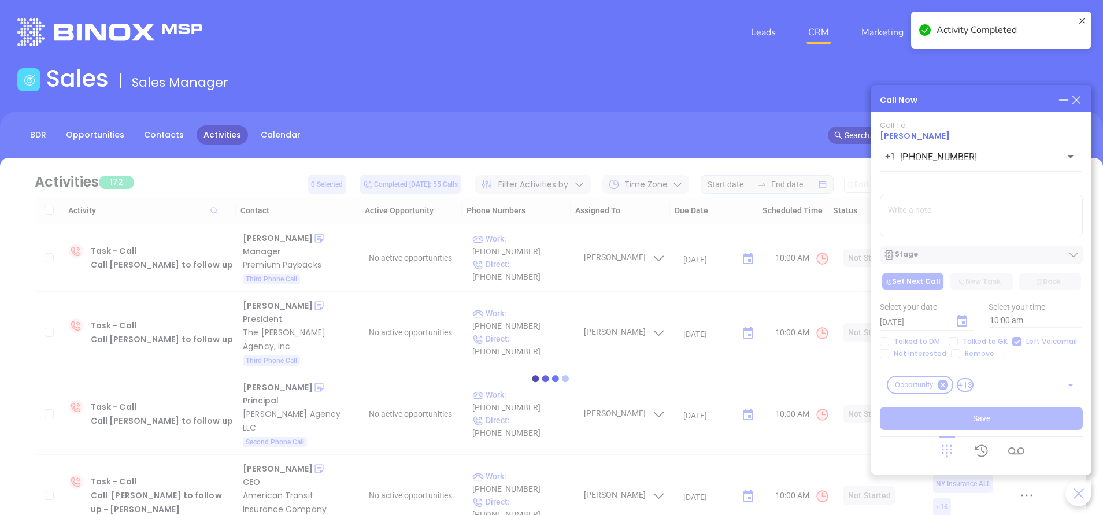
click at [980, 249] on div at bounding box center [551, 378] width 1068 height 441
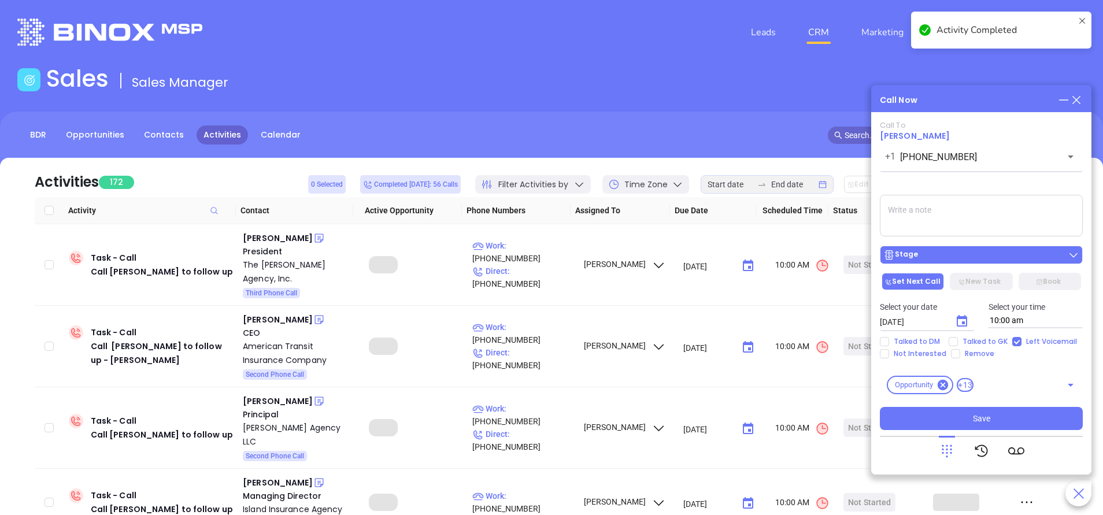
click at [979, 253] on div "Stage" at bounding box center [981, 255] width 196 height 12
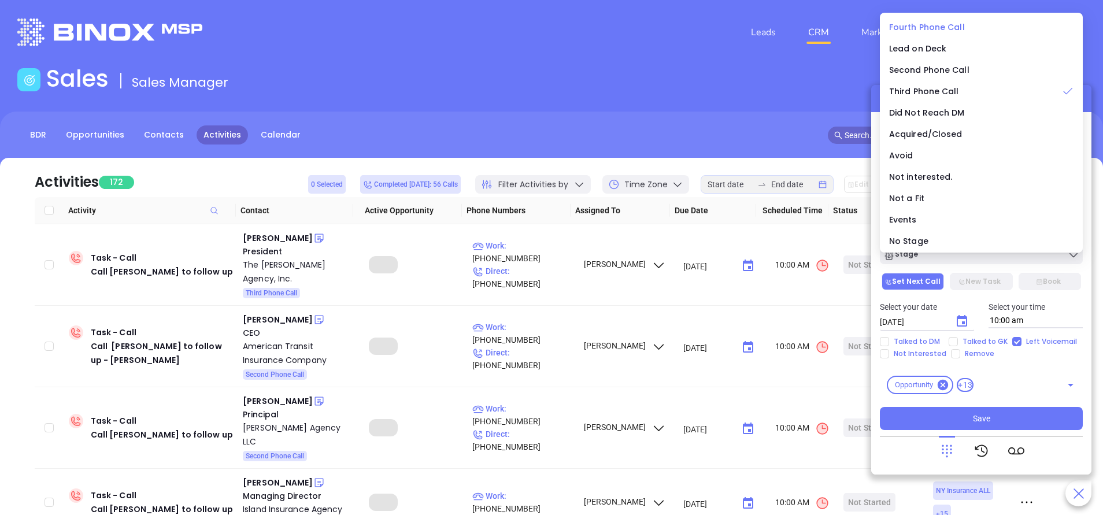
click at [913, 19] on li "Fourth Phone Call" at bounding box center [981, 27] width 198 height 24
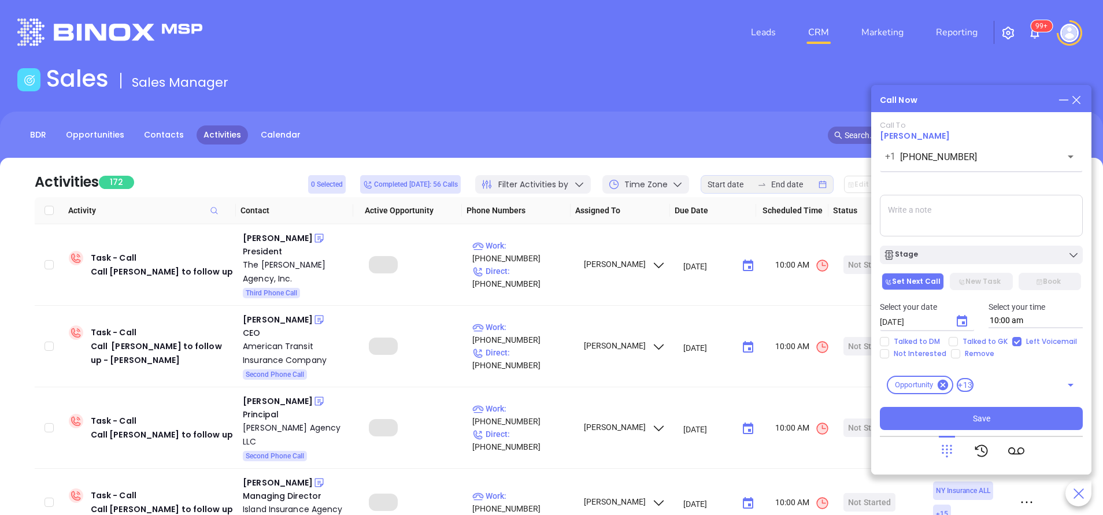
click at [958, 322] on icon "Choose date, selected date is Sep 24, 2025" at bounding box center [962, 321] width 14 height 14
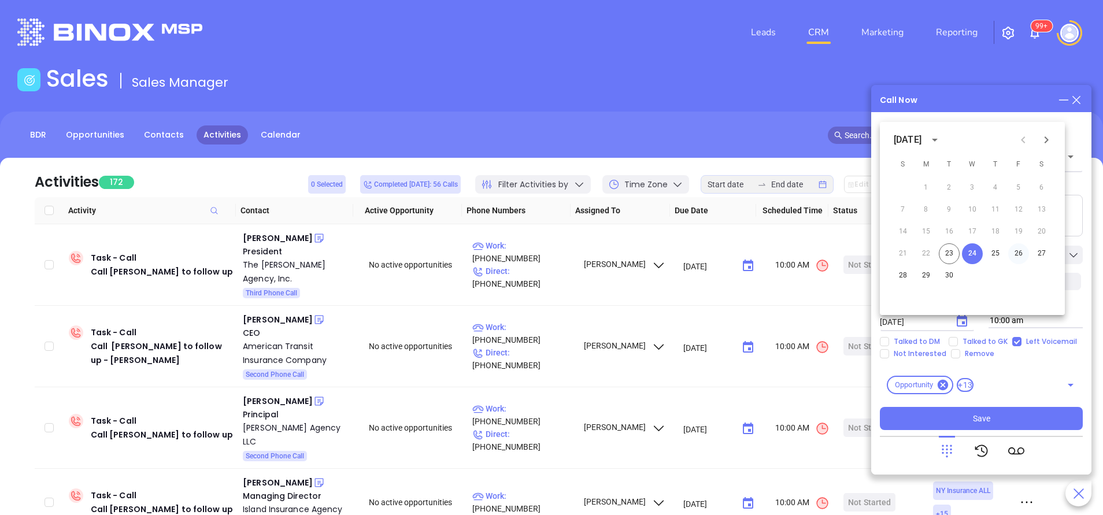
click at [1017, 253] on button "26" at bounding box center [1018, 253] width 21 height 21
type input "09/26/2025"
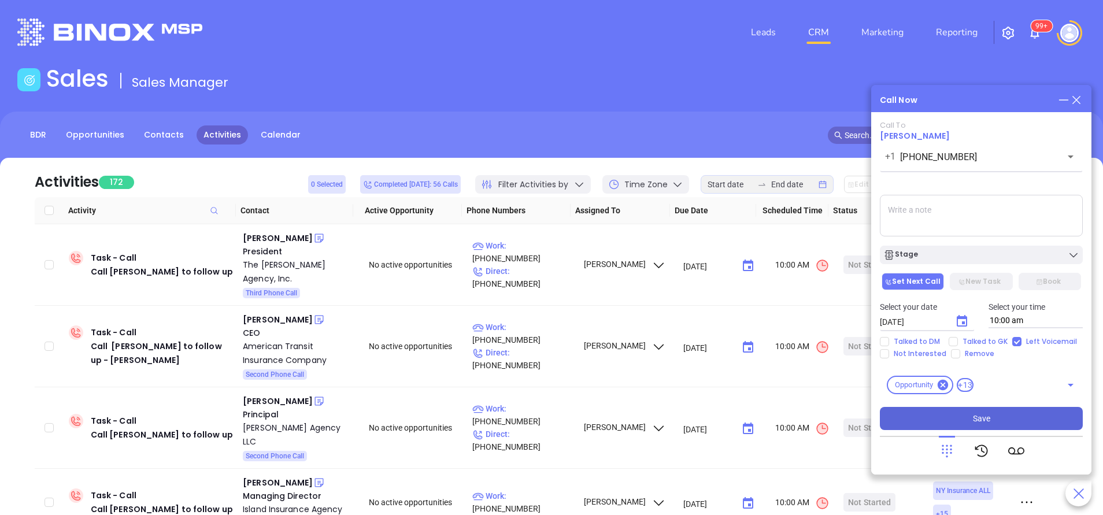
click at [1037, 422] on button "Save" at bounding box center [981, 418] width 203 height 23
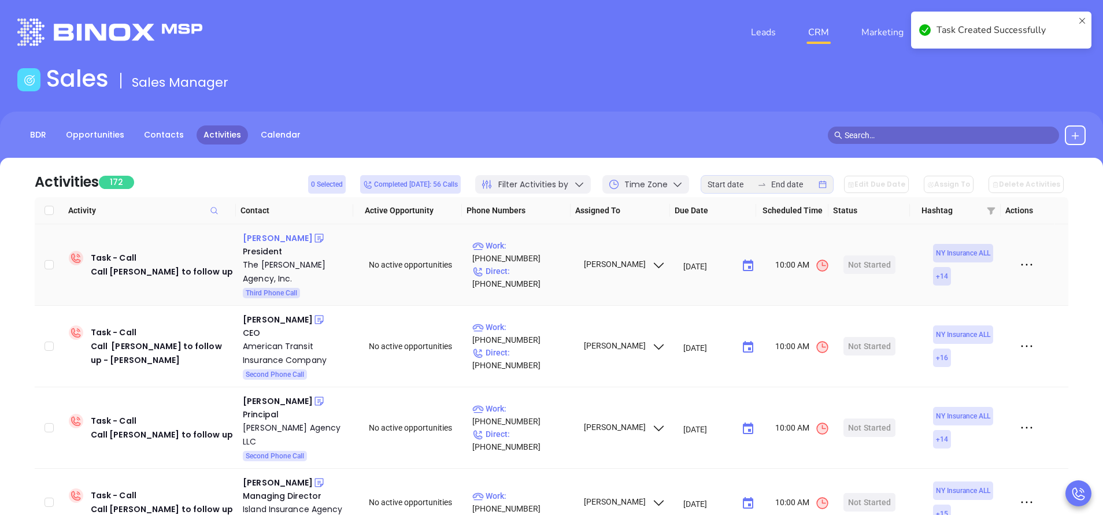
click at [287, 240] on div "Greg Goldstein" at bounding box center [278, 238] width 70 height 14
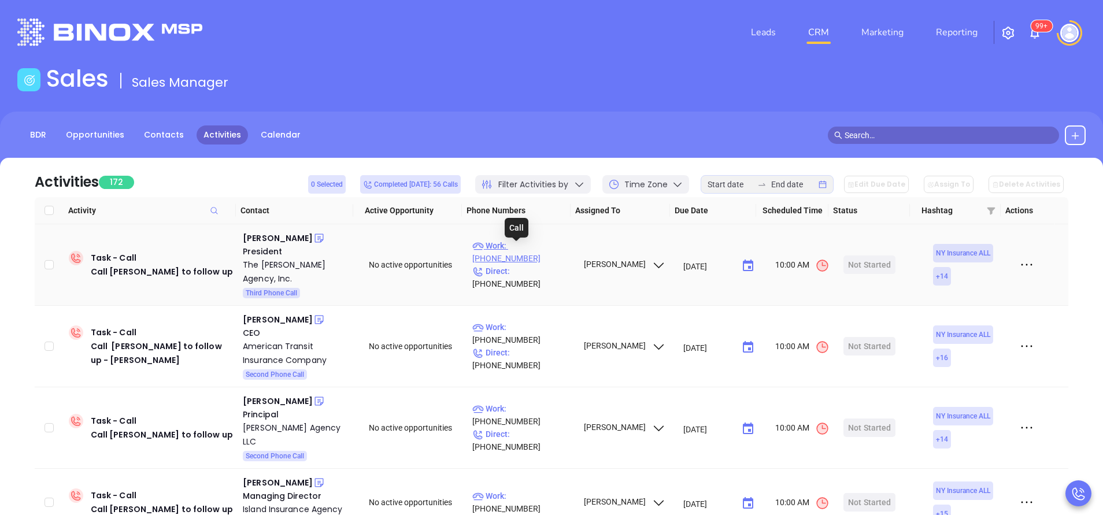
click at [547, 250] on p "Work : (845) 434-7755" at bounding box center [522, 251] width 101 height 25
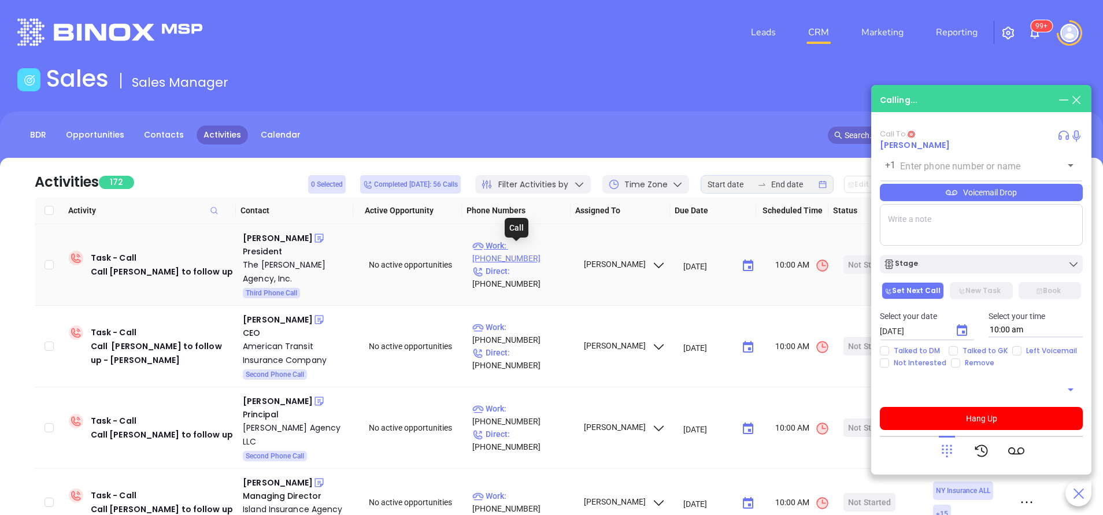
type input "(845) 434-7755"
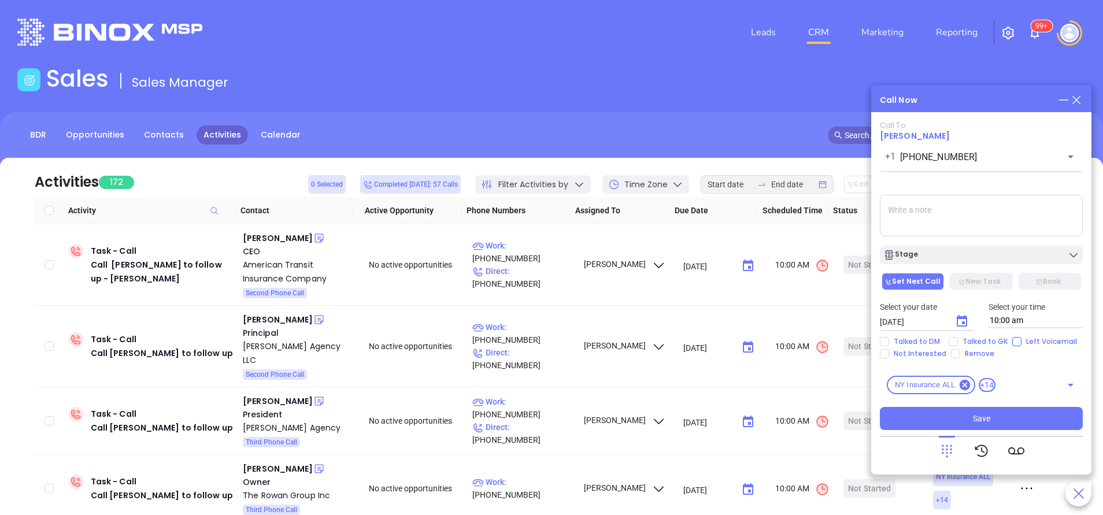
click at [1017, 337] on input "Left Voicemail" at bounding box center [1016, 341] width 9 height 9
checkbox input "true"
click at [961, 323] on icon "Choose date, selected date is Sep 24, 2025" at bounding box center [961, 321] width 10 height 12
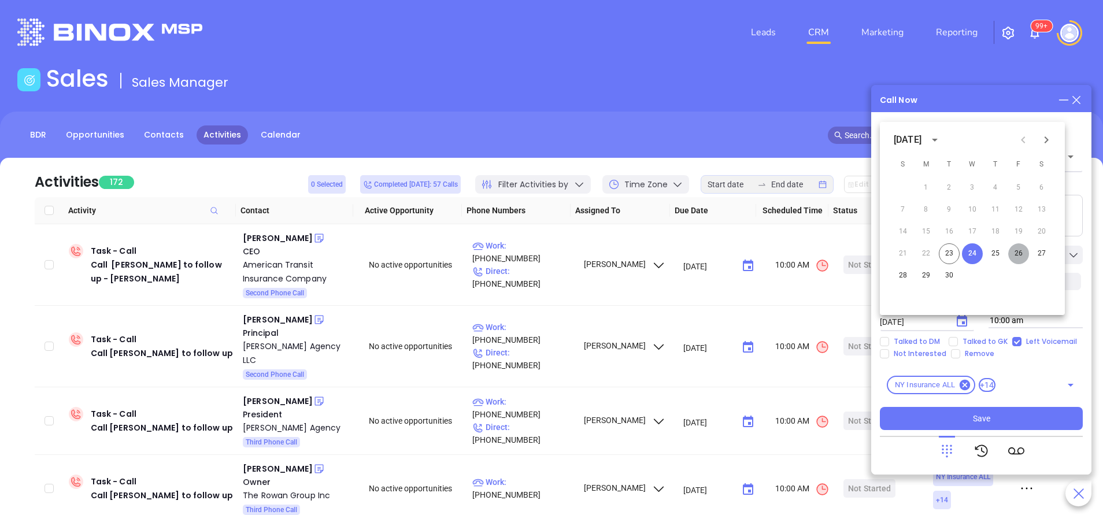
click at [1019, 255] on button "26" at bounding box center [1018, 253] width 21 height 21
type input "09/26/2025"
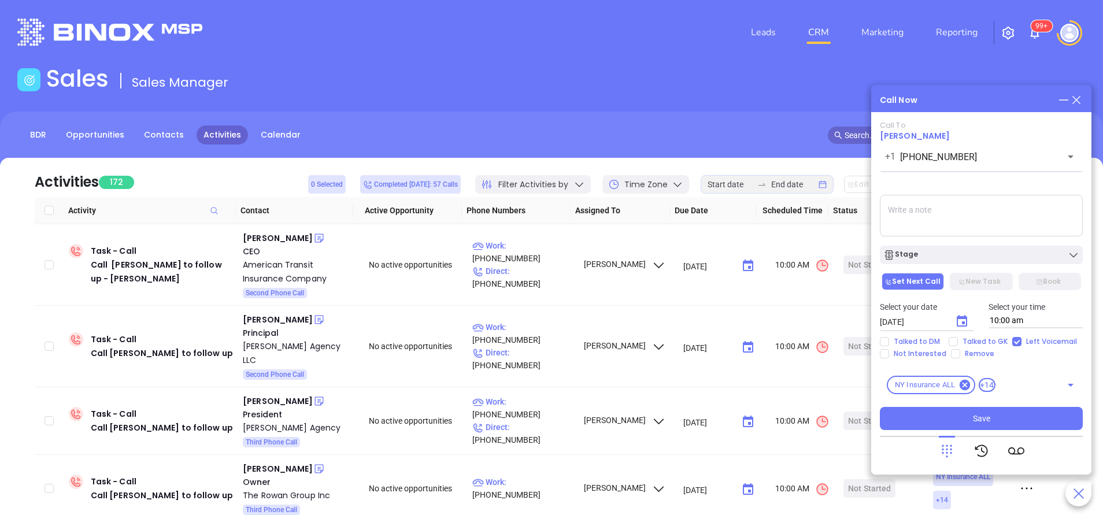
click at [1014, 254] on div "Stage" at bounding box center [981, 255] width 196 height 12
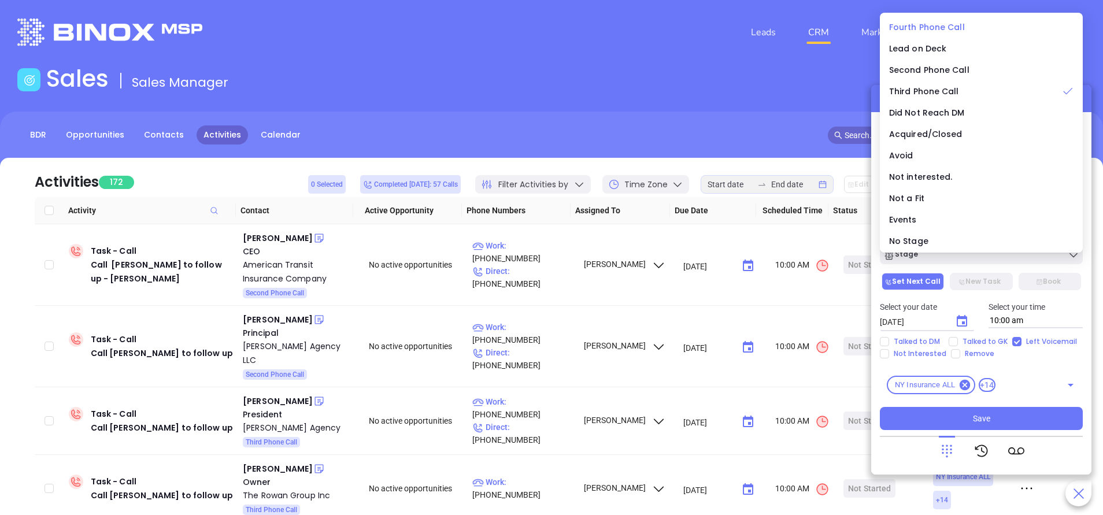
click at [934, 26] on span "Fourth Phone Call" at bounding box center [927, 27] width 76 height 12
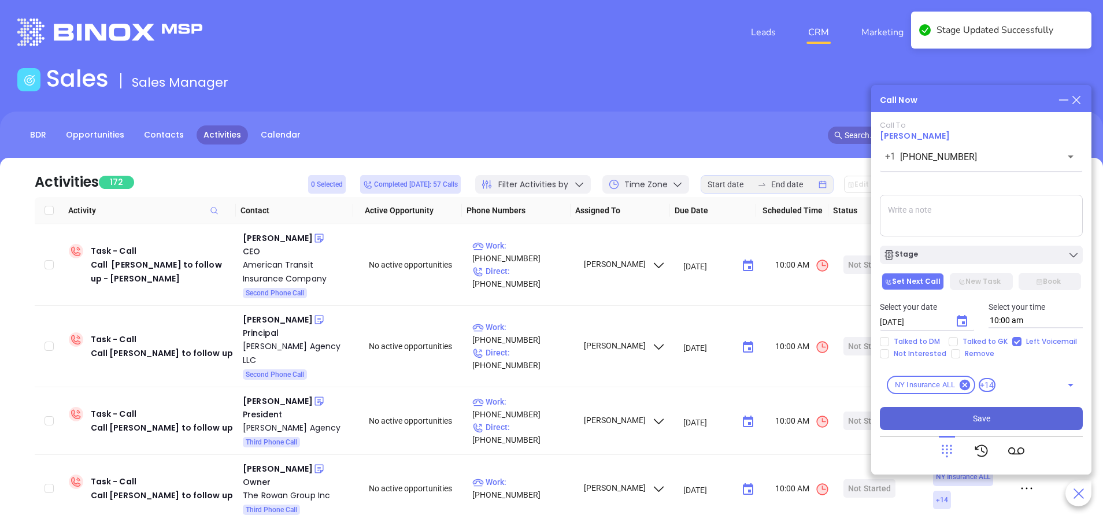
click at [984, 416] on span "Save" at bounding box center [981, 418] width 17 height 13
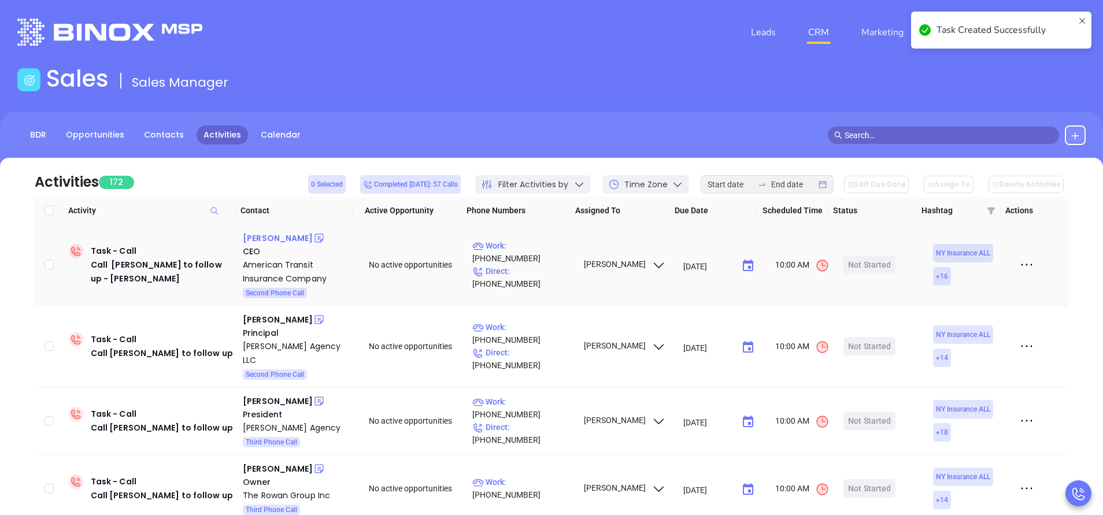
click at [292, 235] on div "Ralph Bisceglia" at bounding box center [278, 238] width 70 height 14
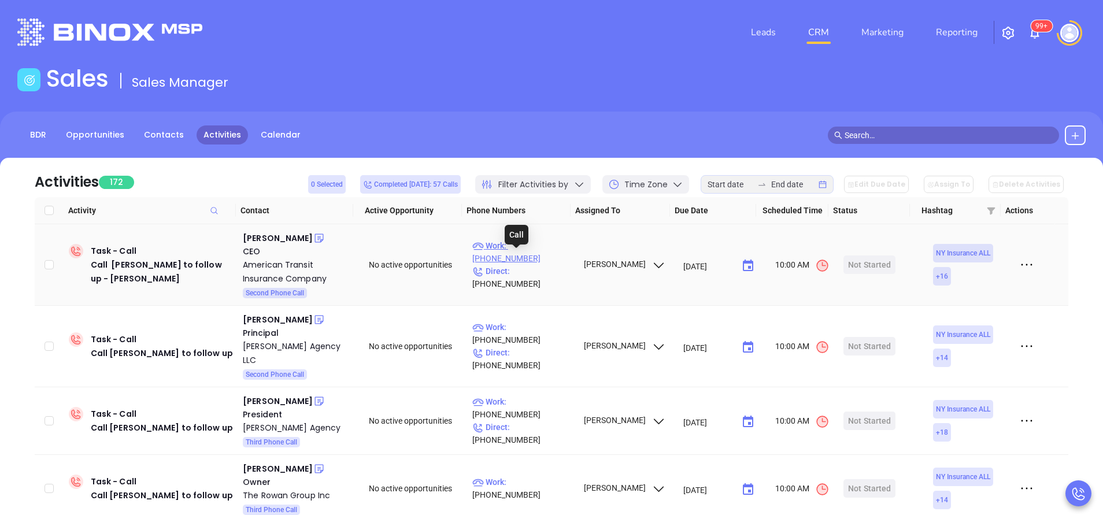
click at [518, 258] on p "Work : (212) 857-8200" at bounding box center [522, 251] width 101 height 25
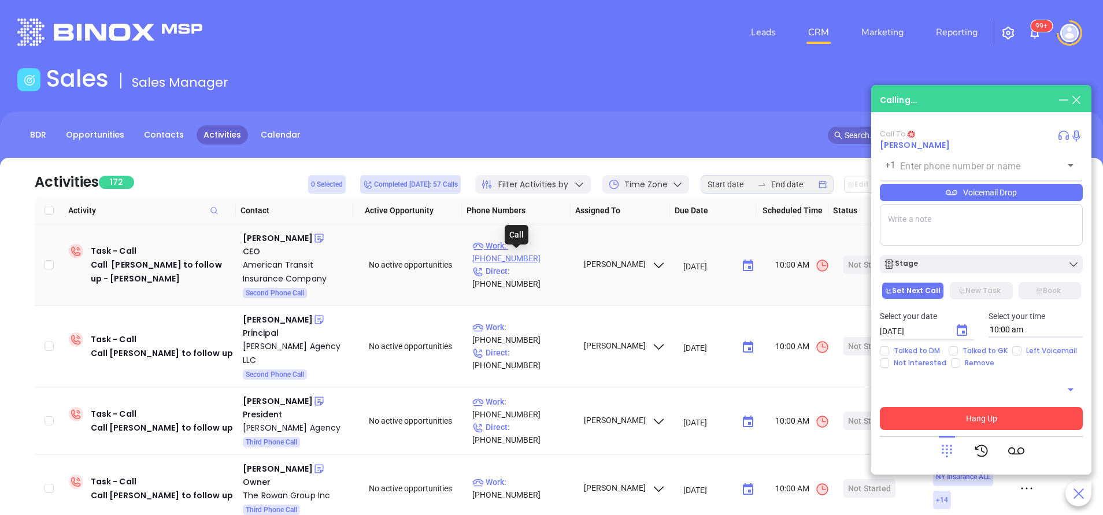
type input "(212) 857-8200"
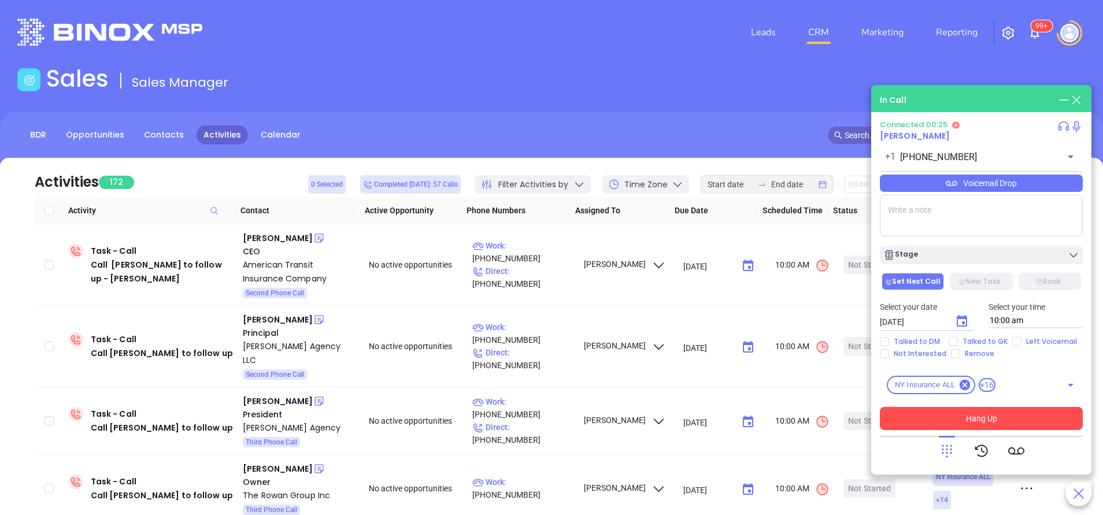
click at [948, 444] on icon at bounding box center [947, 451] width 16 height 16
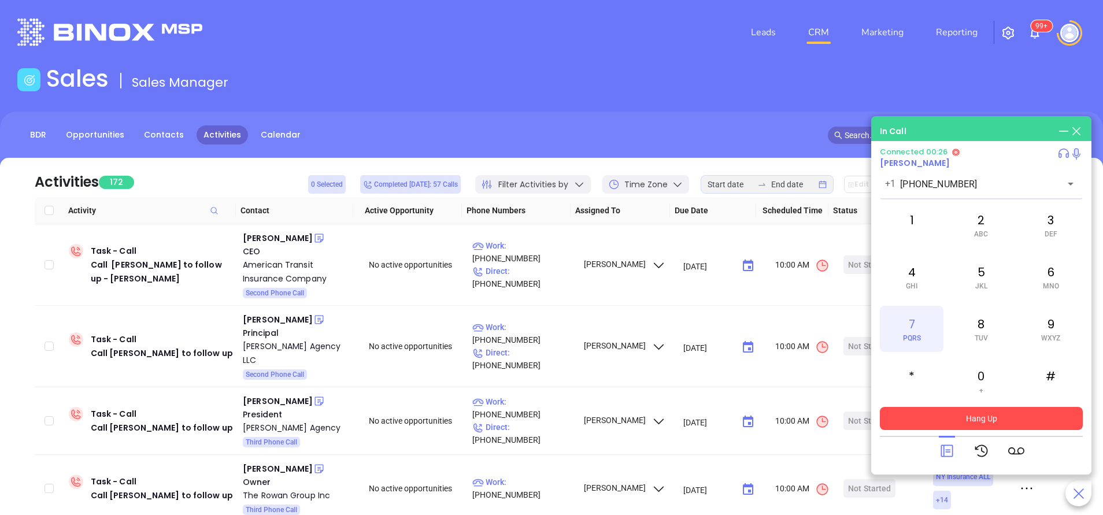
click at [914, 325] on div "7 PQRS" at bounding box center [912, 329] width 64 height 46
click at [918, 228] on div "1" at bounding box center [912, 225] width 64 height 46
click at [903, 325] on div "7 PQRS" at bounding box center [912, 329] width 64 height 46
drag, startPoint x: 969, startPoint y: 207, endPoint x: 976, endPoint y: 219, distance: 13.7
click at [970, 206] on div "2 ABC" at bounding box center [981, 225] width 64 height 46
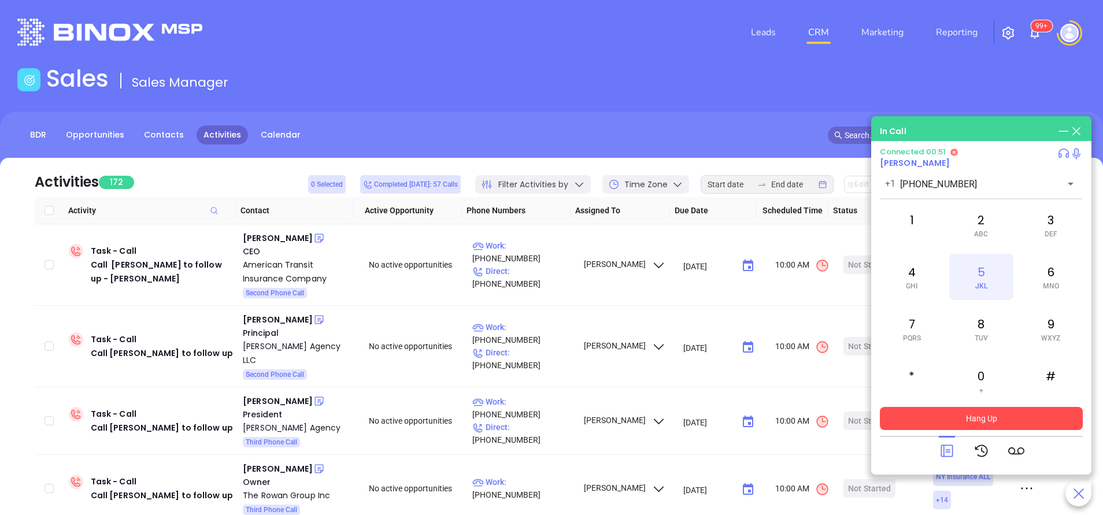
click at [995, 274] on div "5 JKL" at bounding box center [981, 277] width 64 height 46
click at [918, 228] on div "1" at bounding box center [912, 225] width 64 height 46
click at [945, 445] on icon at bounding box center [947, 451] width 16 height 16
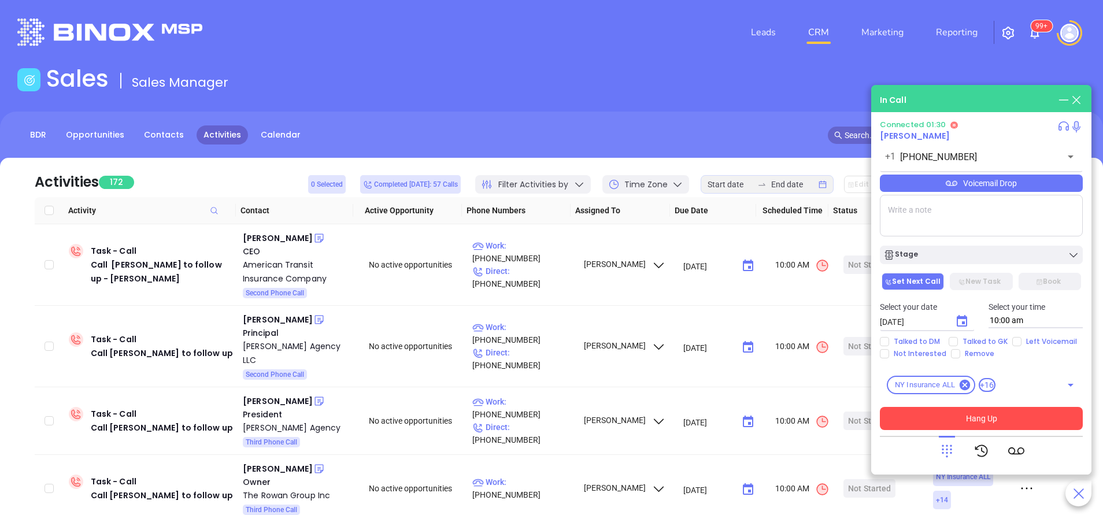
click at [971, 183] on div "Voicemail Drop" at bounding box center [981, 183] width 203 height 17
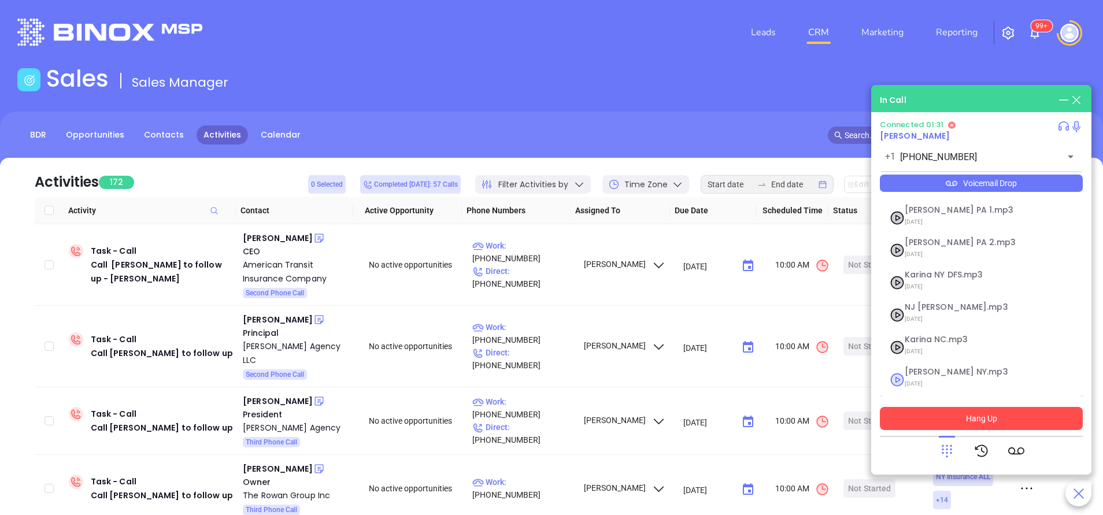
click at [927, 382] on span "09/11/2025" at bounding box center [966, 383] width 125 height 15
checkbox input "true"
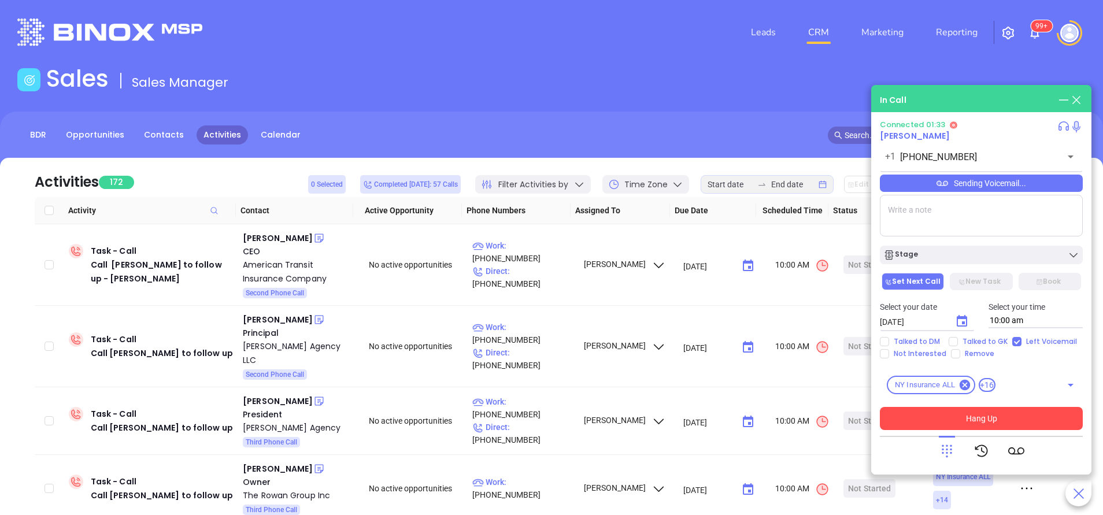
click at [1005, 415] on button "Hang Up" at bounding box center [981, 418] width 203 height 23
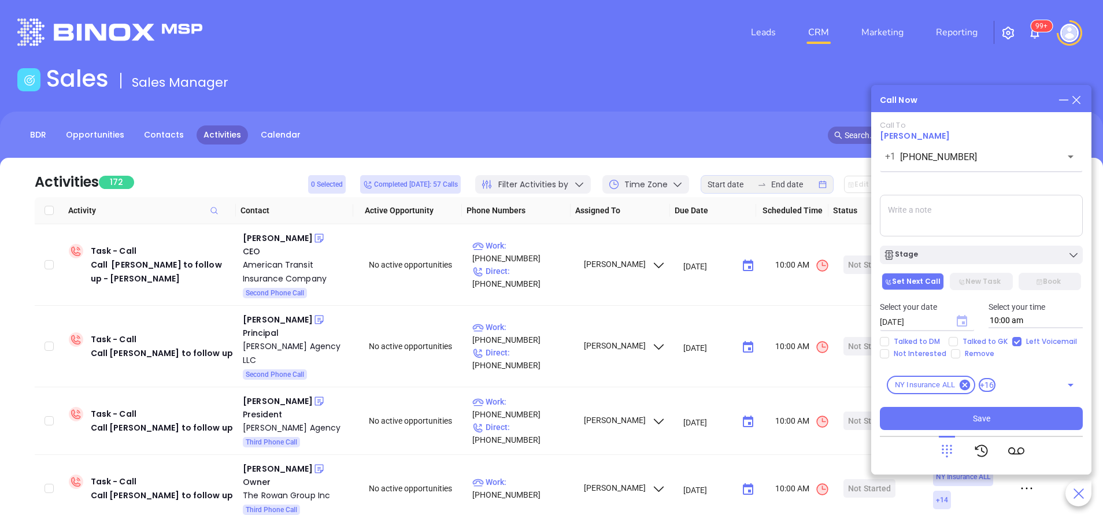
click at [965, 319] on icon "Choose date, selected date is Sep 24, 2025" at bounding box center [961, 321] width 10 height 12
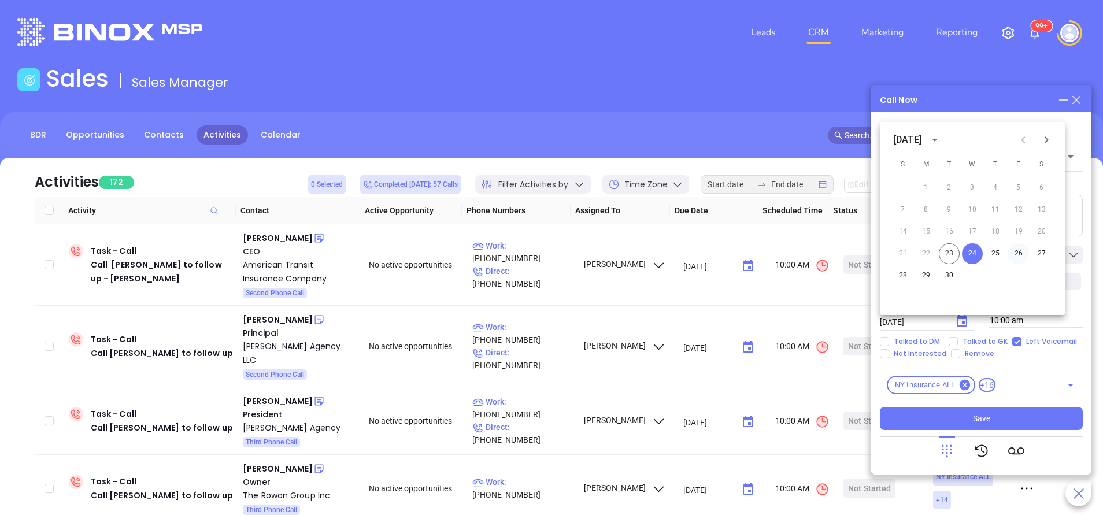
click at [1022, 250] on button "26" at bounding box center [1018, 253] width 21 height 21
type input "09/26/2025"
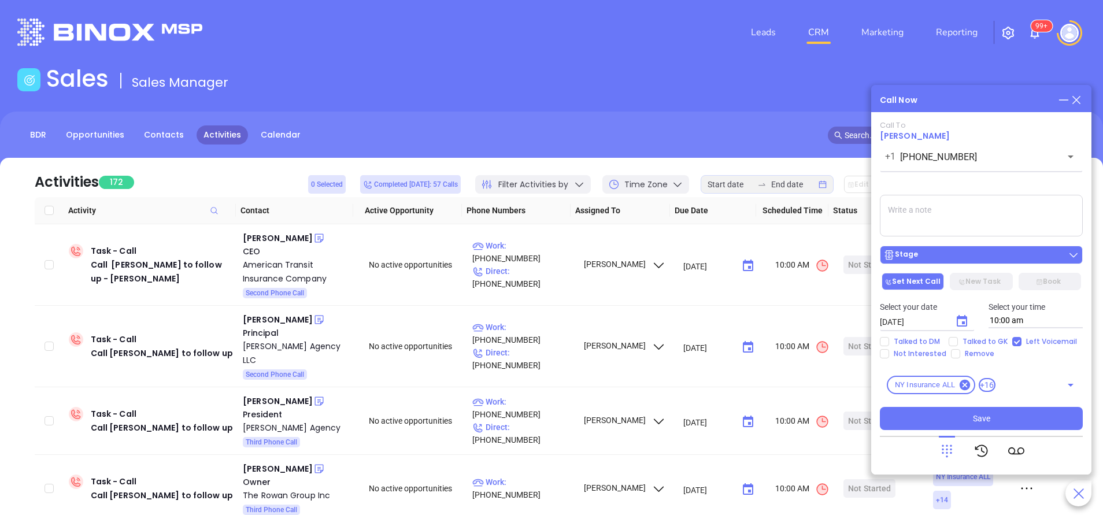
click at [1006, 250] on div "Stage" at bounding box center [981, 255] width 196 height 12
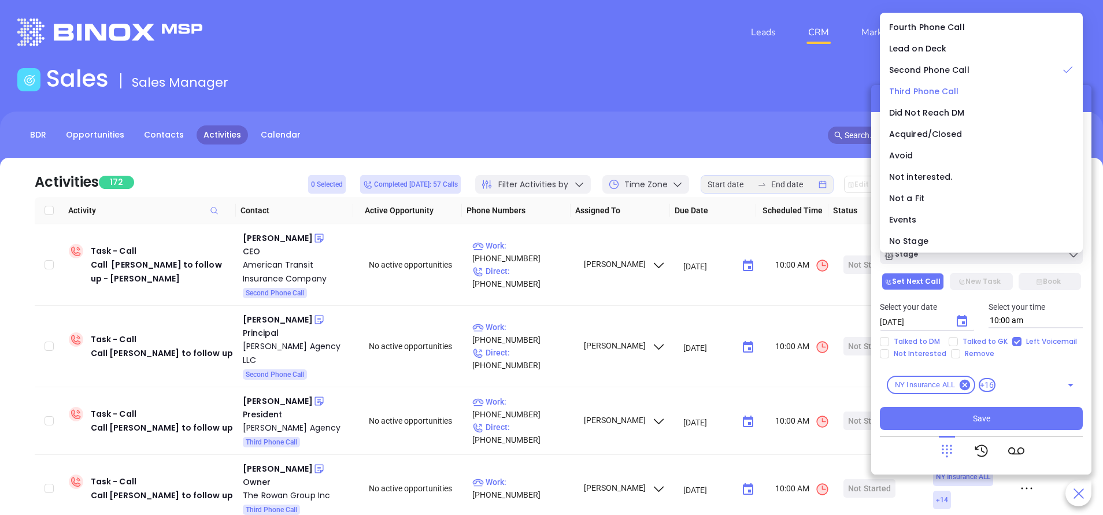
click at [910, 95] on span "Third Phone Call" at bounding box center [924, 92] width 70 height 12
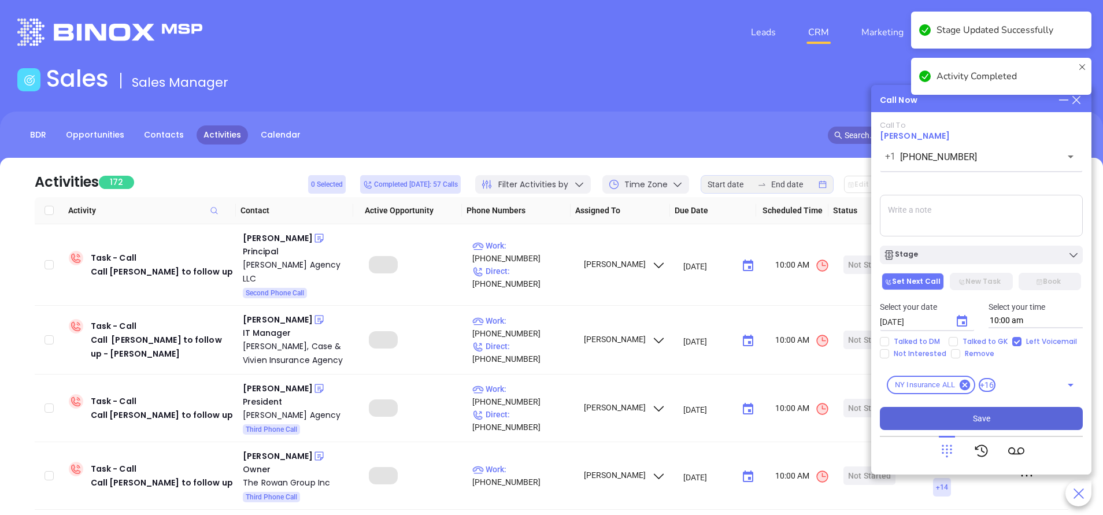
click at [1028, 419] on button "Save" at bounding box center [981, 418] width 203 height 23
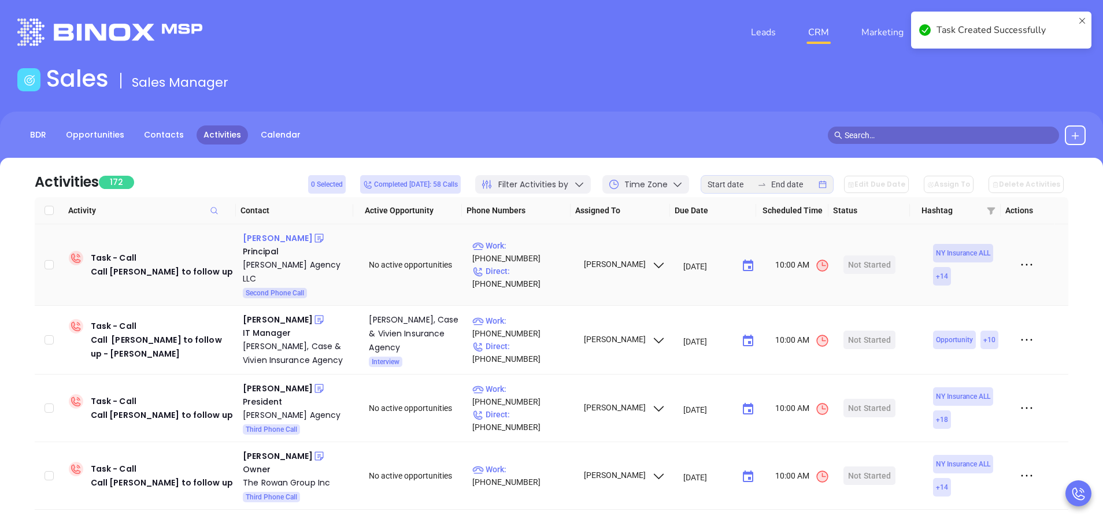
click at [305, 238] on div "Roxanna L. Hamilton" at bounding box center [278, 238] width 70 height 14
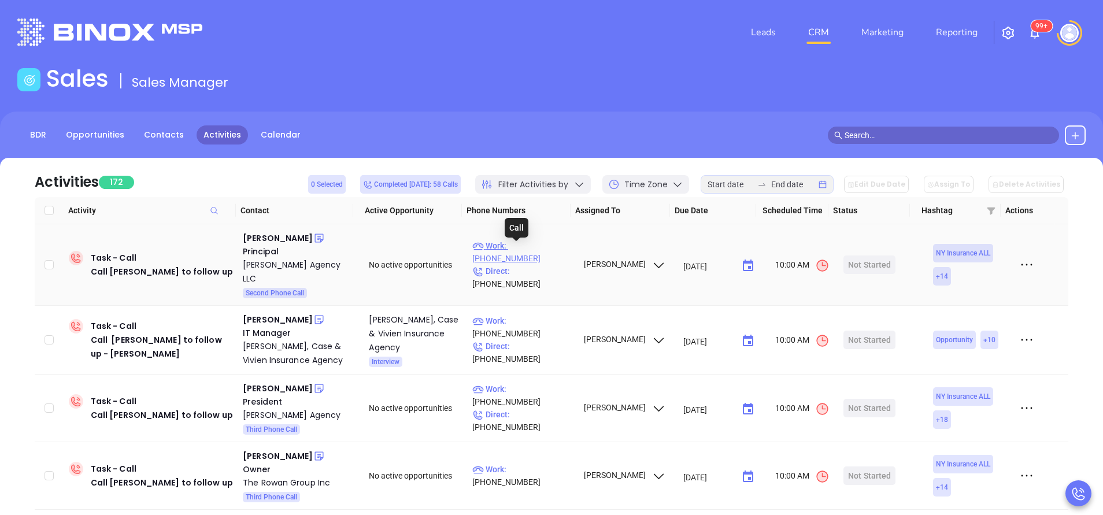
click at [524, 248] on p "Work : (607) 639-1930" at bounding box center [522, 251] width 101 height 25
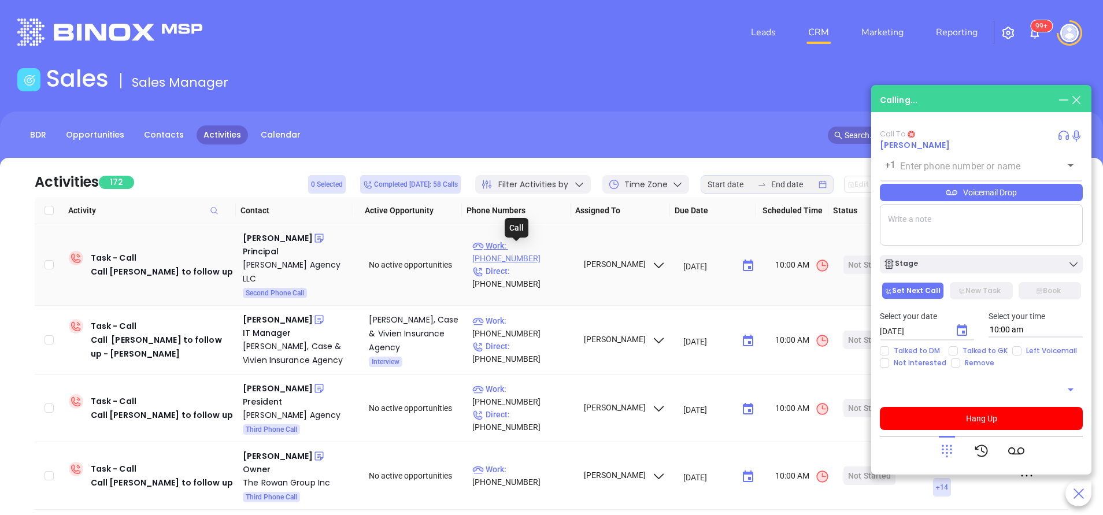
type input "(607) 639-1930"
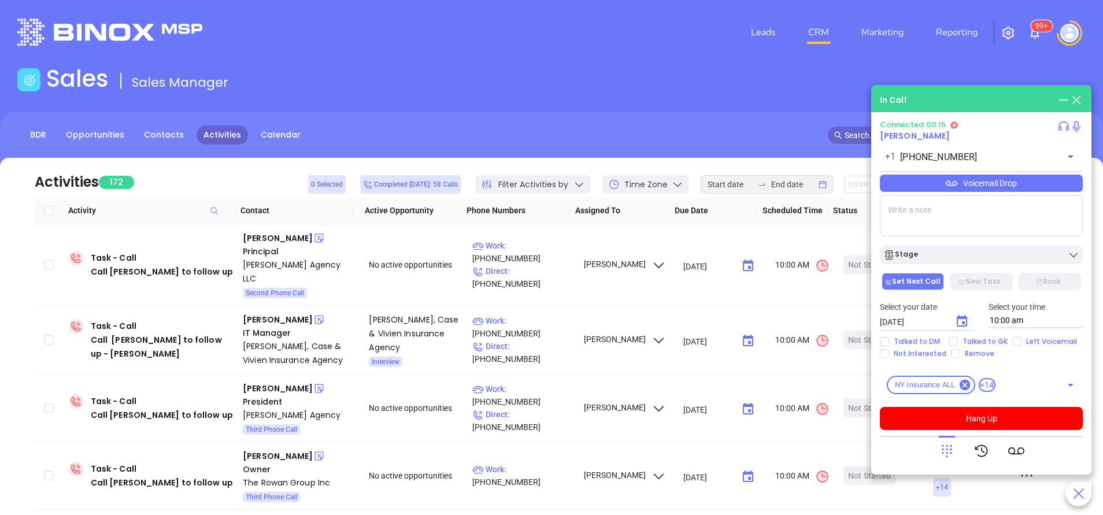
click at [942, 184] on div "Voicemail Drop" at bounding box center [981, 183] width 203 height 17
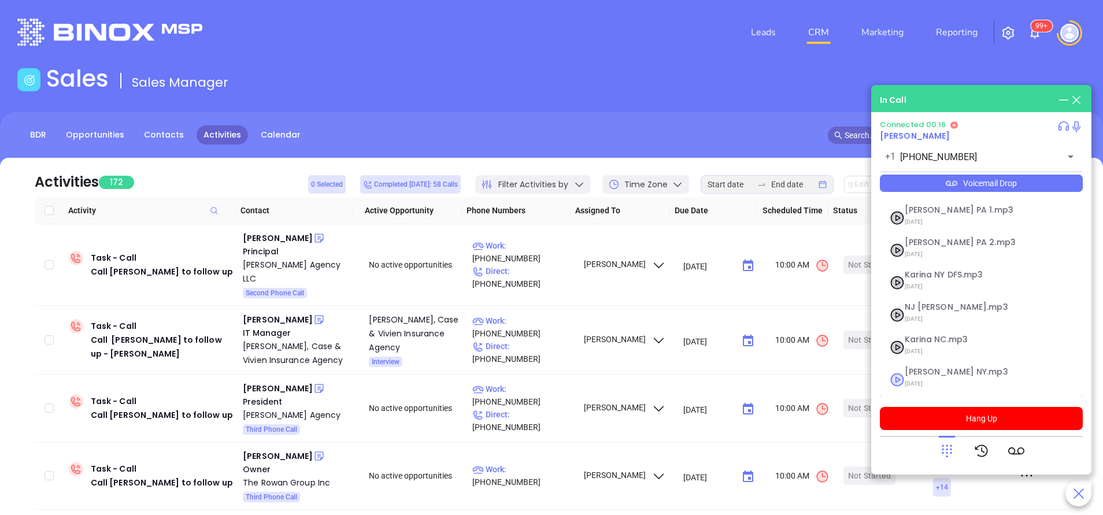
click at [929, 380] on span "09/11/2025" at bounding box center [966, 383] width 125 height 15
checkbox input "true"
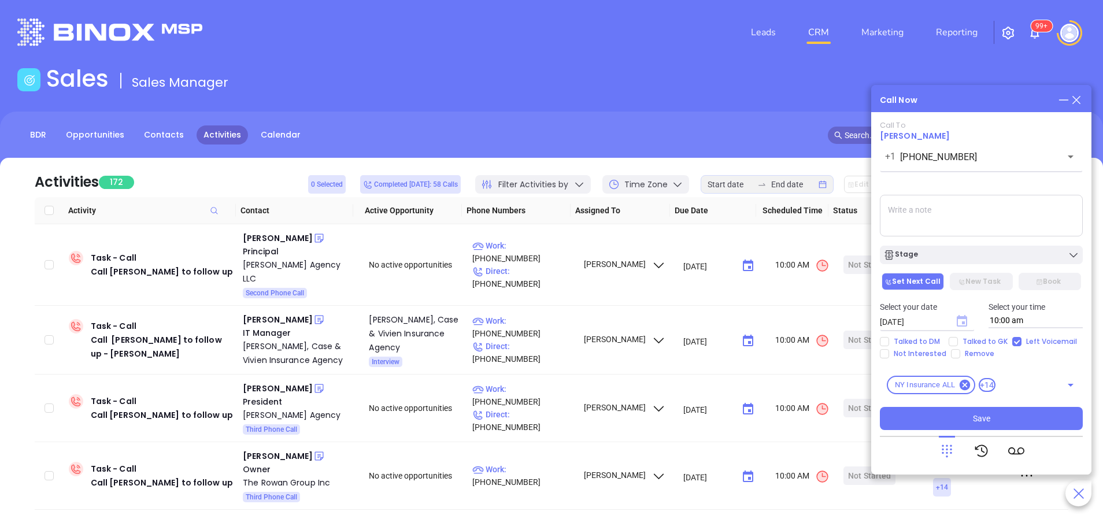
click at [962, 316] on icon "Choose date, selected date is Sep 24, 2025" at bounding box center [961, 321] width 10 height 12
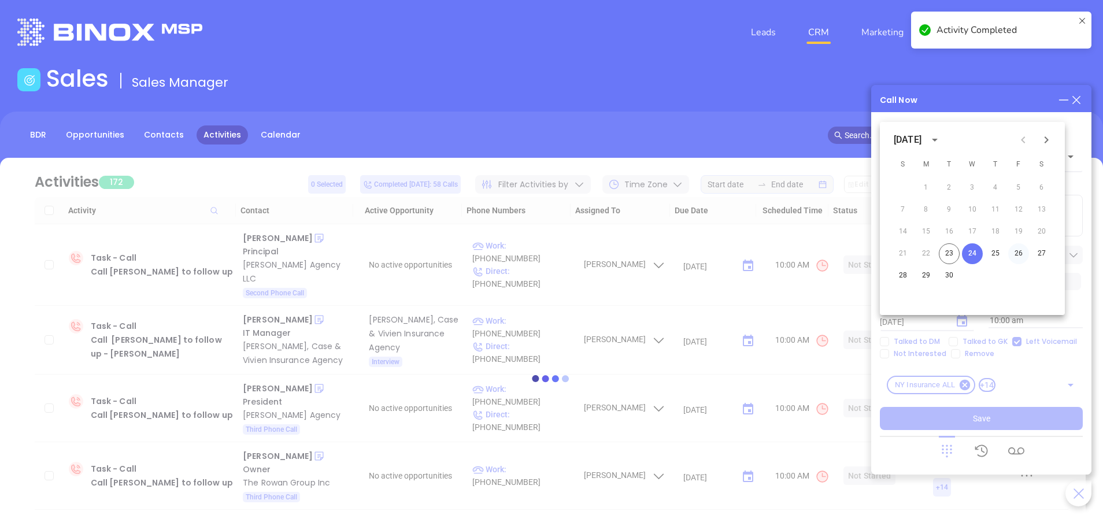
click at [1019, 252] on button "26" at bounding box center [1018, 253] width 21 height 21
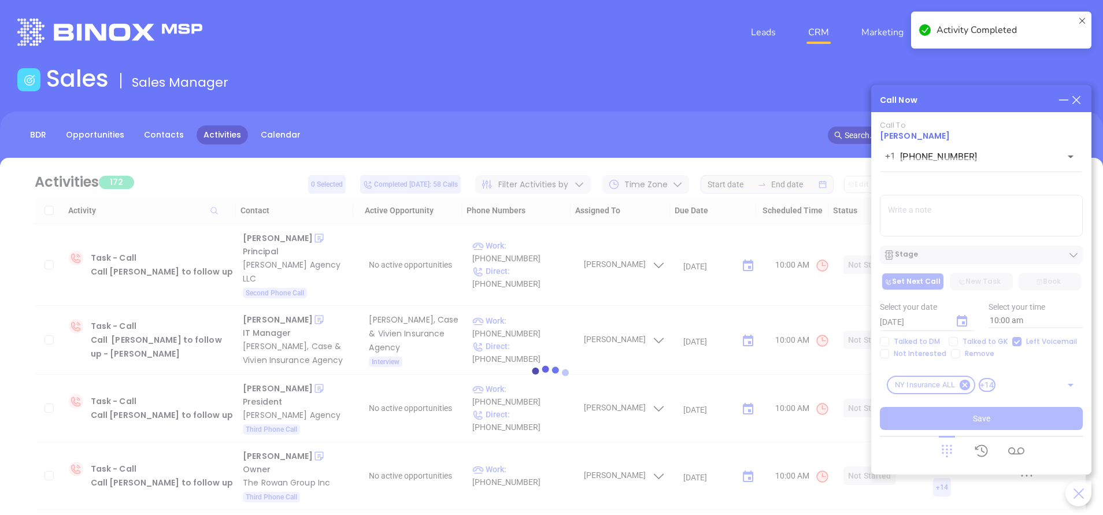
type input "09/26/2025"
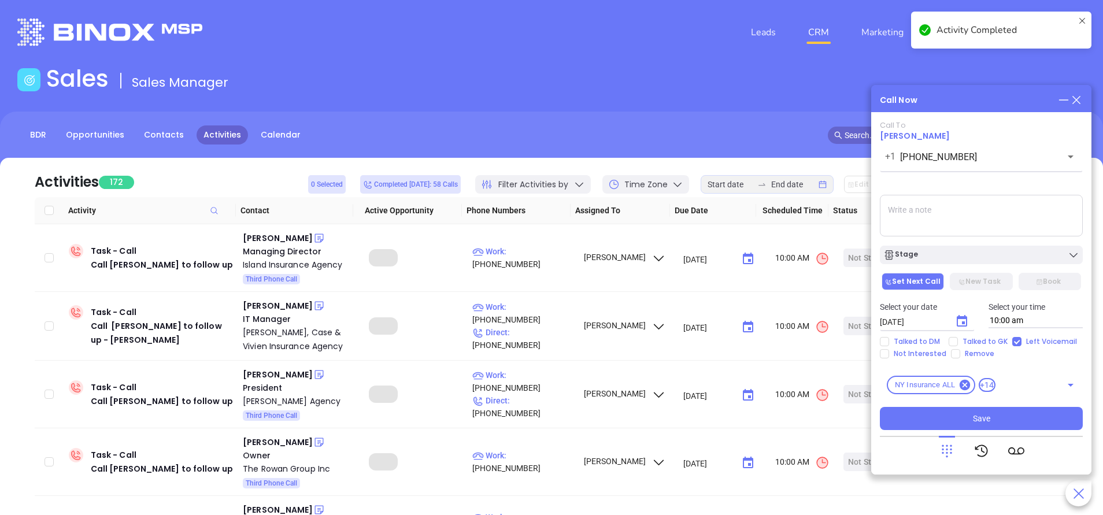
click at [1019, 252] on div "Stage" at bounding box center [981, 255] width 196 height 12
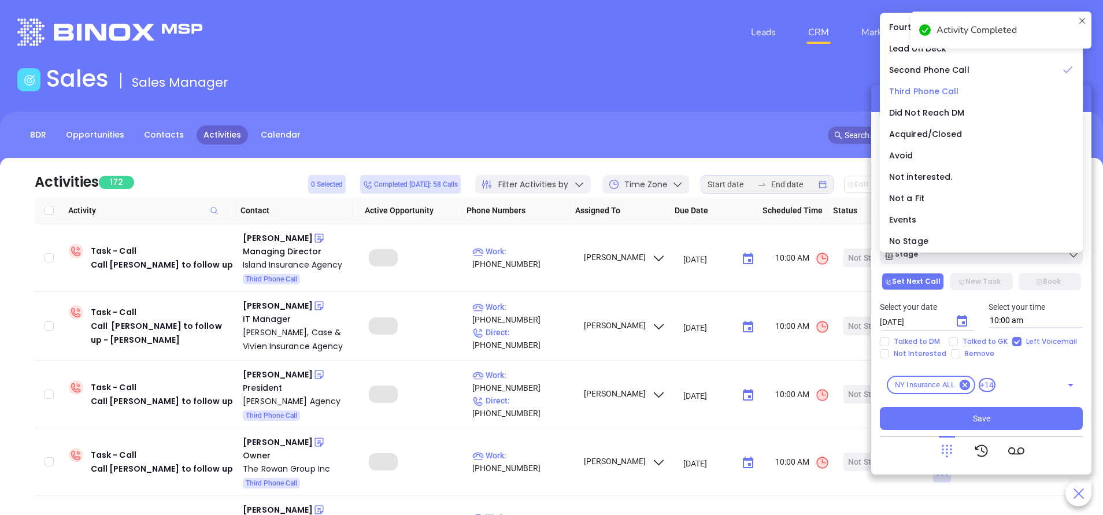
click at [919, 87] on span "Third Phone Call" at bounding box center [924, 92] width 70 height 12
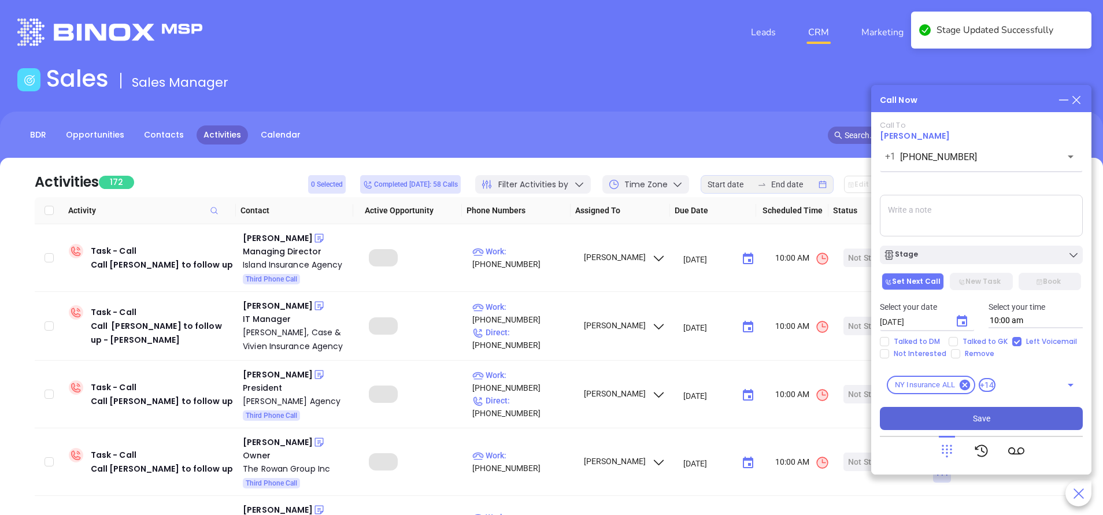
click at [1023, 417] on button "Save" at bounding box center [981, 418] width 203 height 23
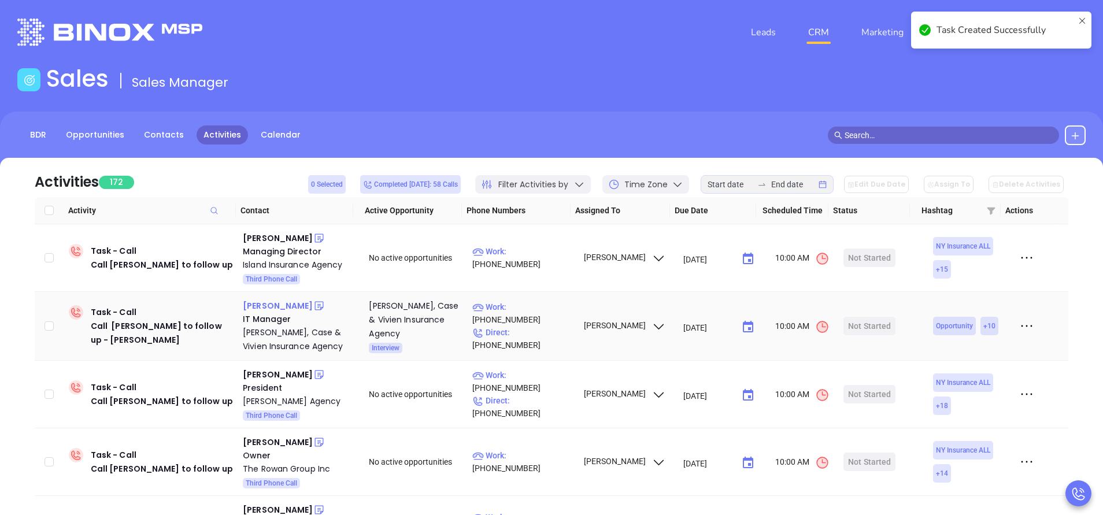
click at [265, 306] on div "Jim Bacino" at bounding box center [278, 306] width 70 height 14
click at [541, 317] on p "Work : (985) 643-1234" at bounding box center [522, 313] width 101 height 25
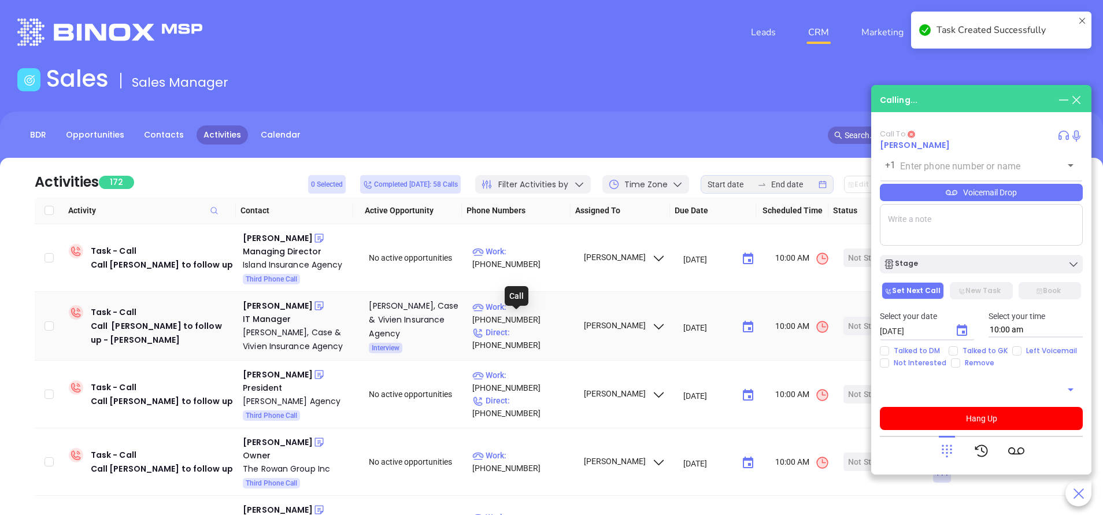
type input "(985) 643-1234"
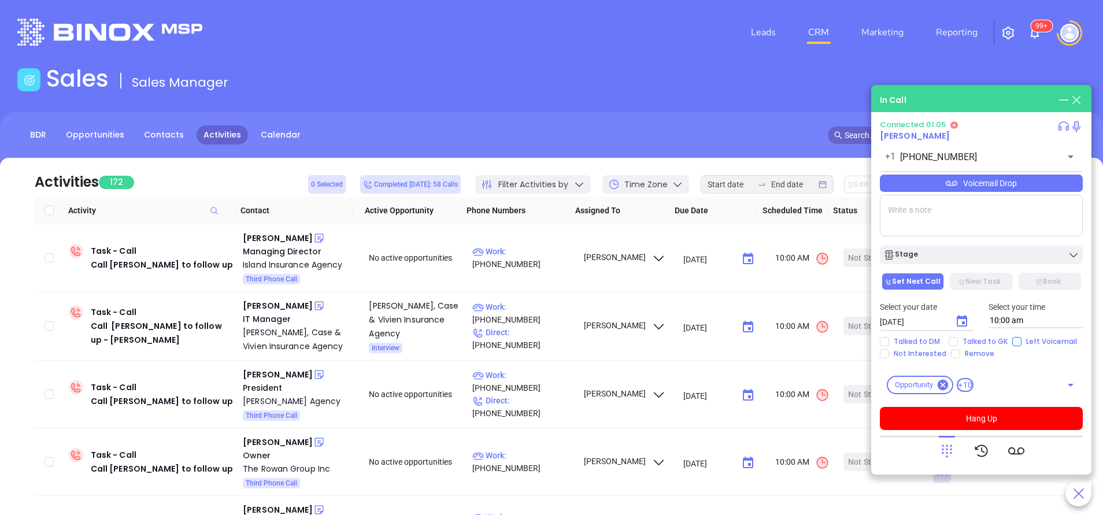
click at [1015, 342] on input "Left Voicemail" at bounding box center [1016, 341] width 9 height 9
checkbox input "true"
click at [1027, 411] on button "Hang Up" at bounding box center [981, 418] width 203 height 23
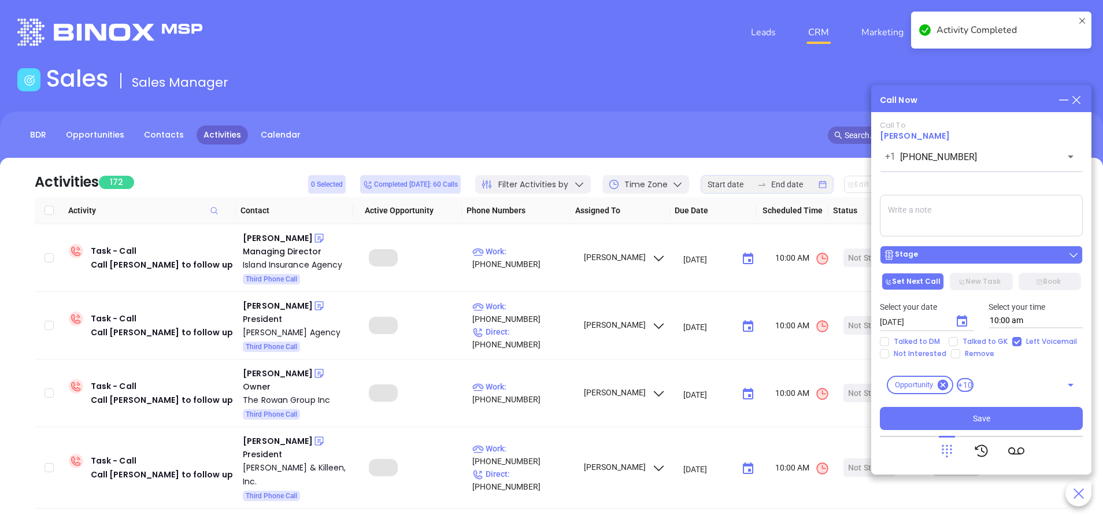
click at [986, 258] on div "Stage" at bounding box center [981, 255] width 196 height 12
click at [986, 259] on div "Stage" at bounding box center [981, 255] width 196 height 12
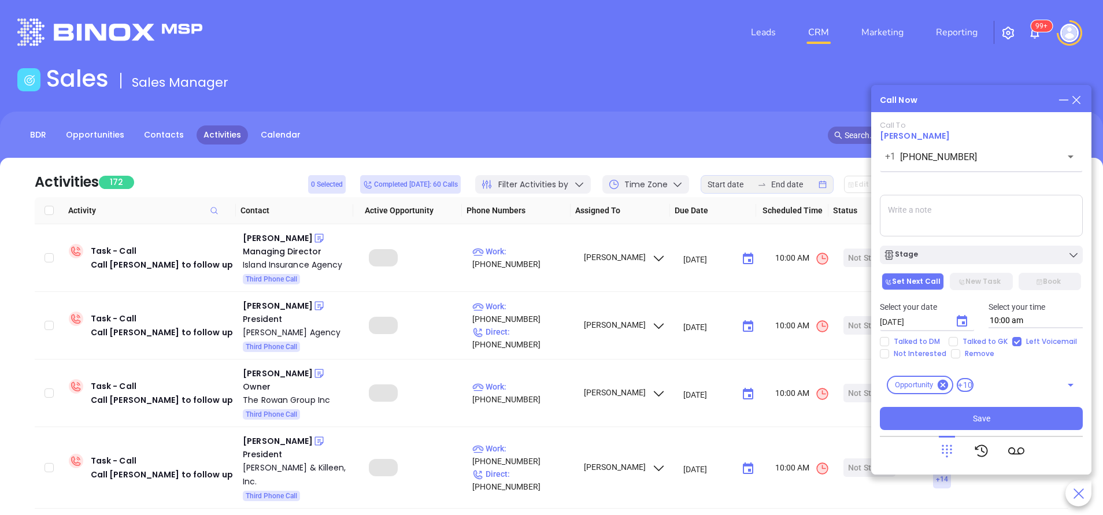
click at [959, 322] on icon "Choose date, selected date is Sep 24, 2025" at bounding box center [962, 321] width 14 height 14
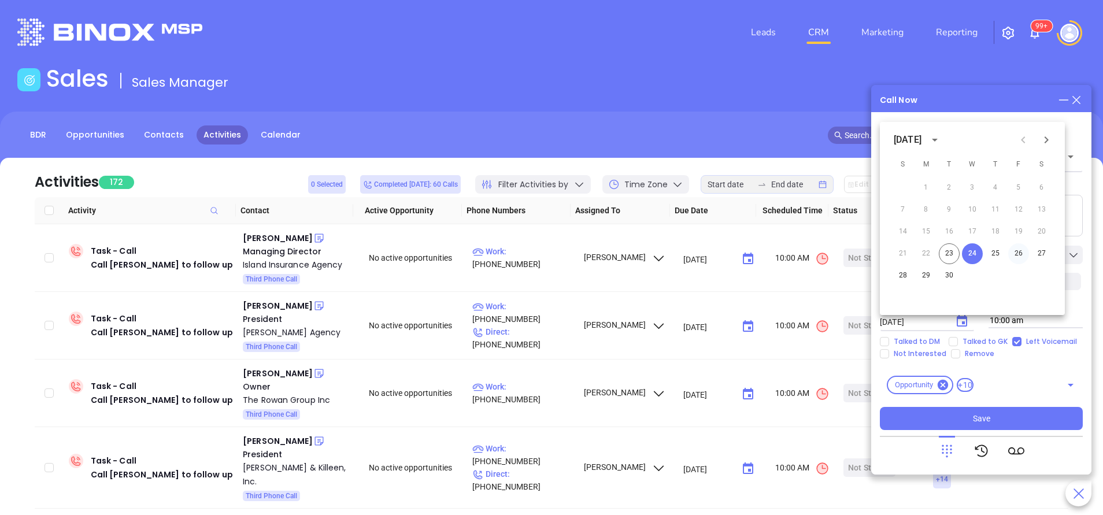
click at [1020, 255] on button "26" at bounding box center [1018, 253] width 21 height 21
type input "09/26/2025"
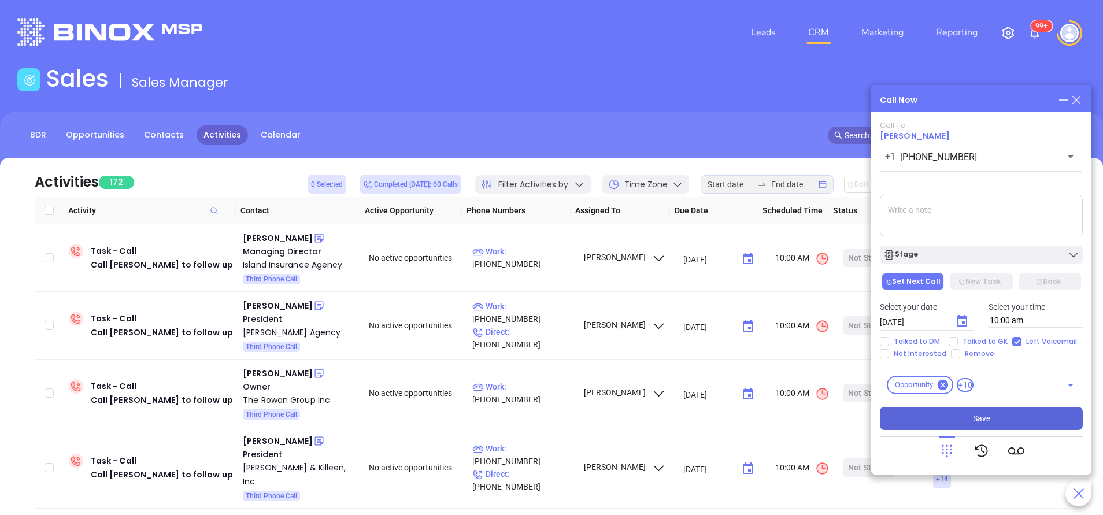
click at [970, 414] on button "Save" at bounding box center [981, 418] width 203 height 23
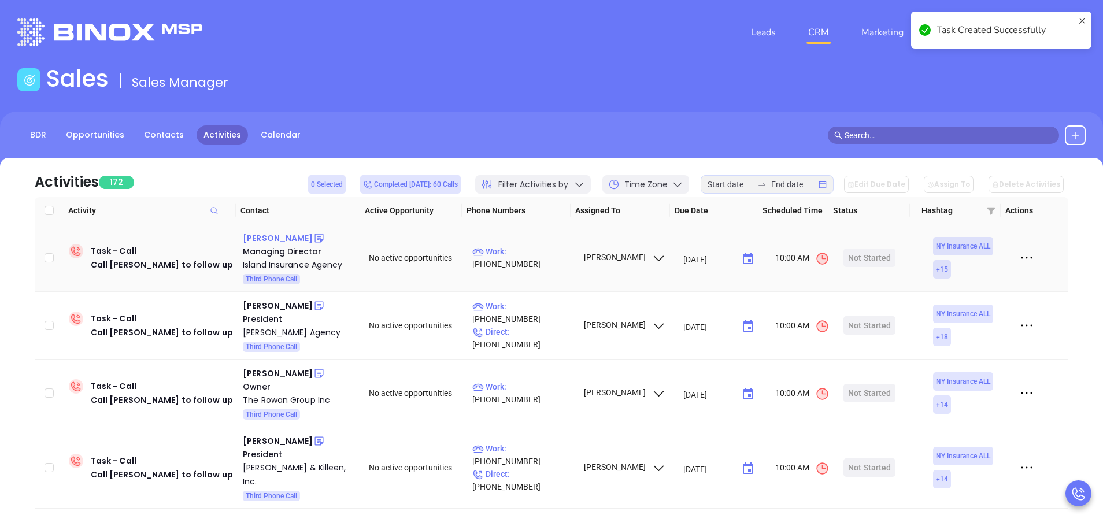
click at [270, 239] on div "Rich Pocock" at bounding box center [278, 238] width 70 height 14
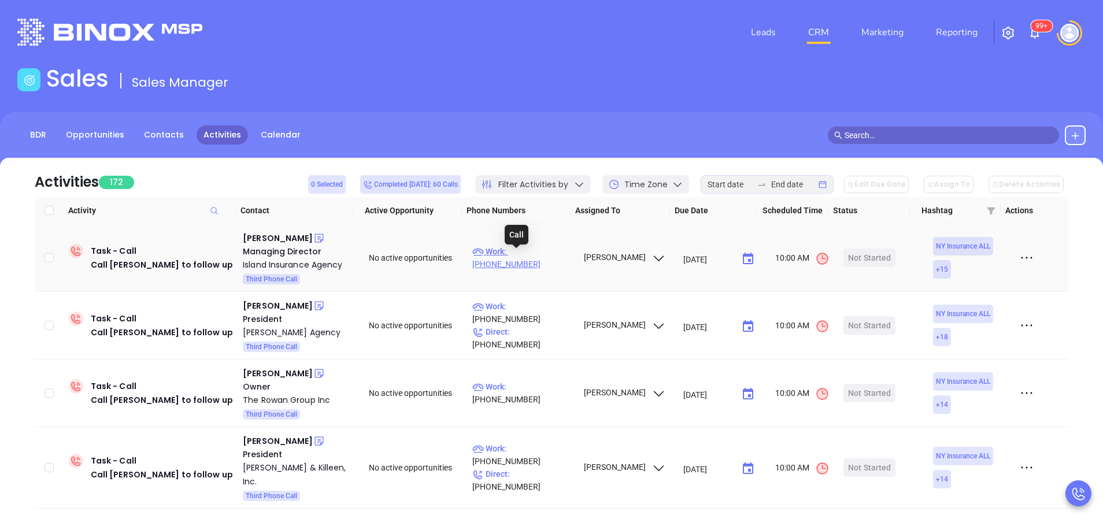
click at [548, 261] on p "Work : (718) 885-1050" at bounding box center [522, 257] width 101 height 25
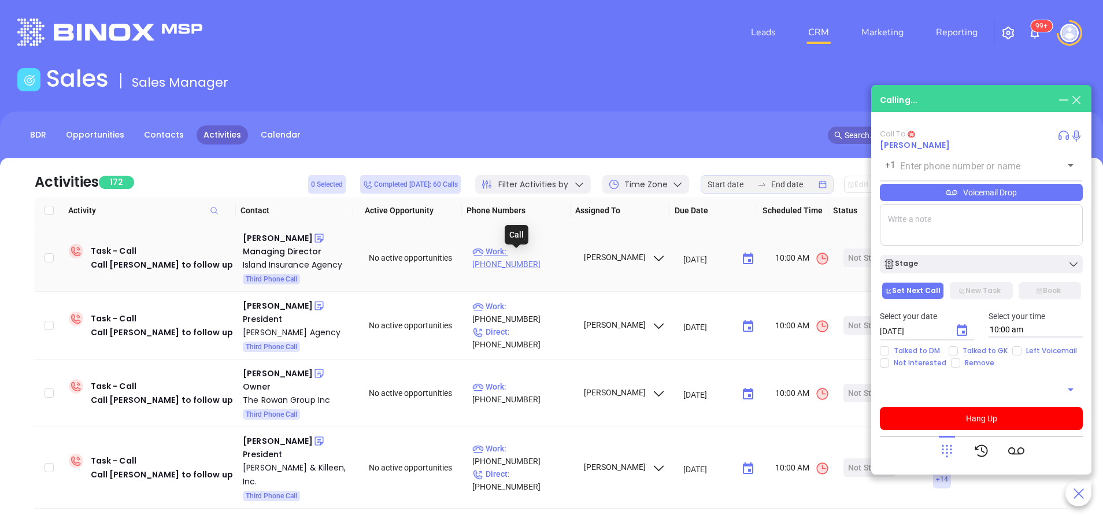
type input "(718) 885-1050"
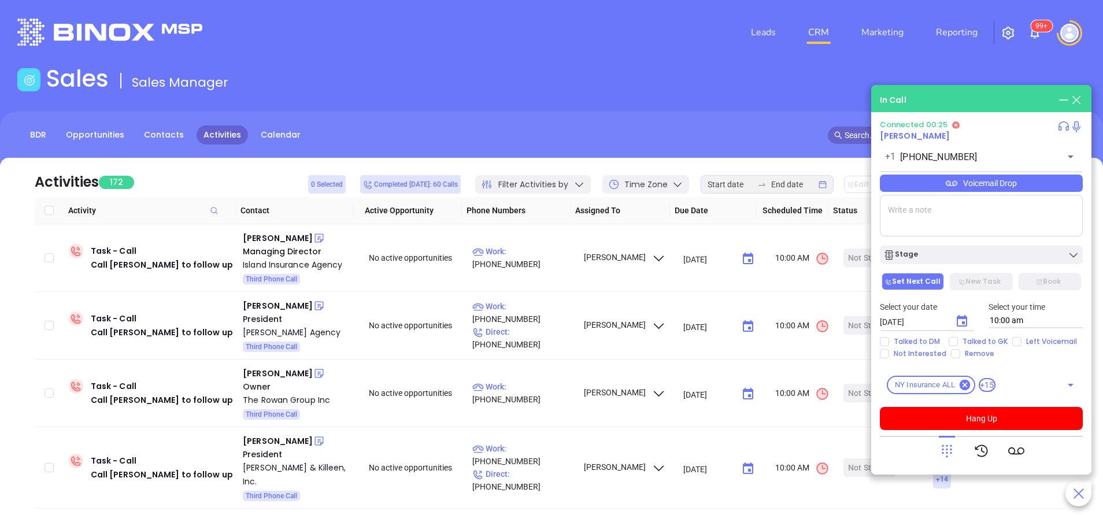
click at [947, 448] on icon at bounding box center [947, 451] width 16 height 16
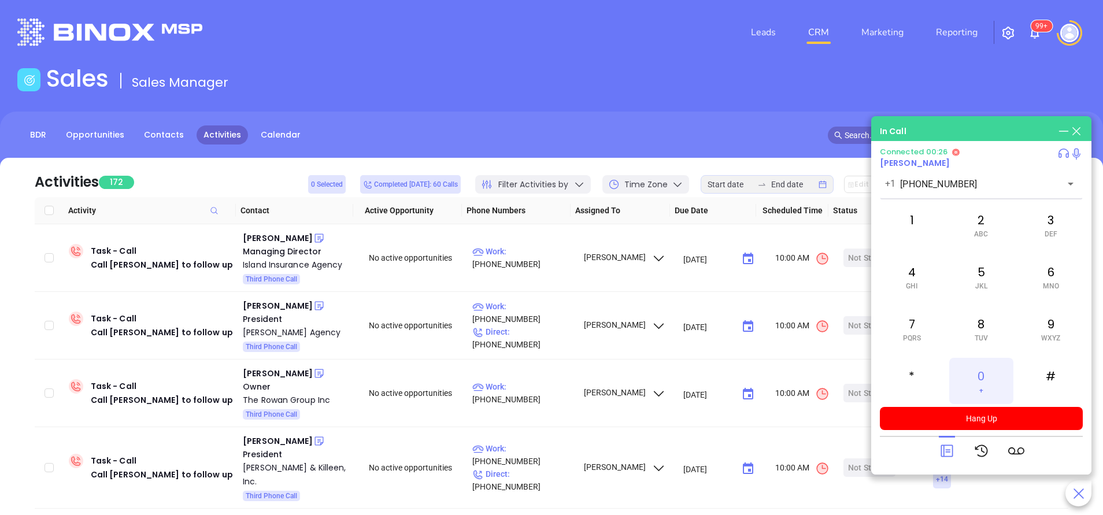
click at [987, 374] on div "0 +" at bounding box center [981, 381] width 64 height 46
click at [945, 451] on icon at bounding box center [947, 451] width 16 height 16
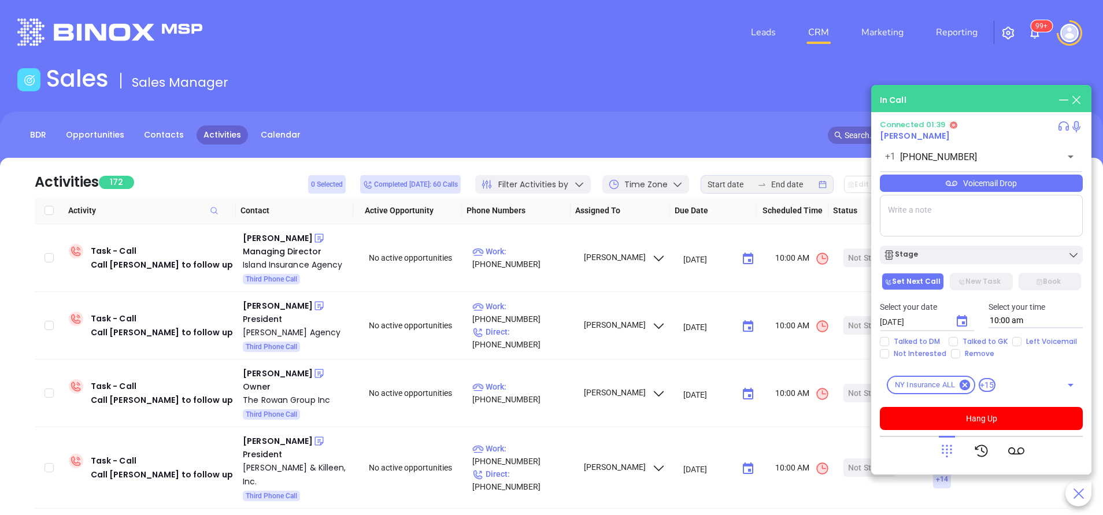
click at [1003, 182] on div "Voicemail Drop" at bounding box center [981, 183] width 203 height 17
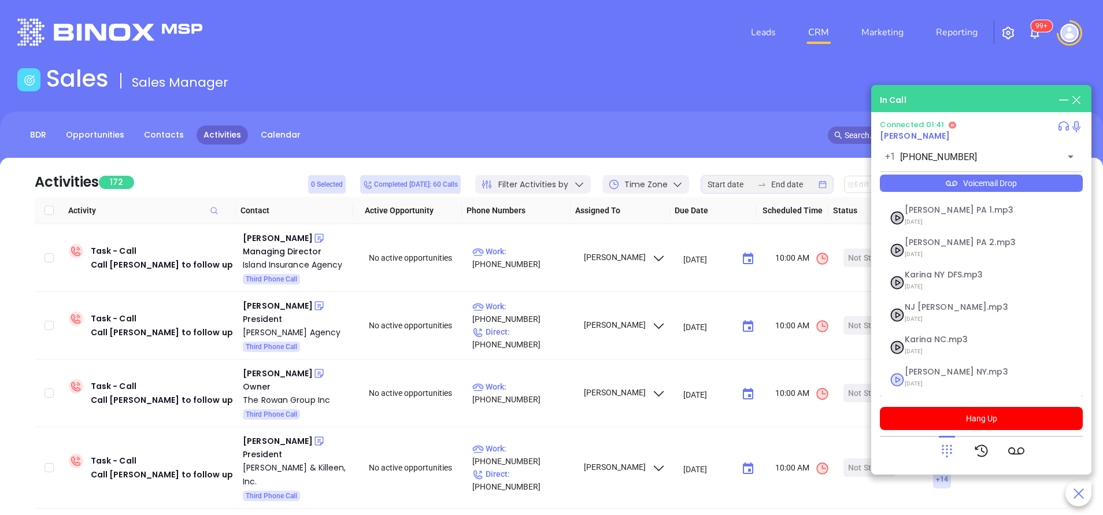
click at [925, 368] on span "Vicky NY.mp3" at bounding box center [966, 372] width 125 height 9
checkbox input "true"
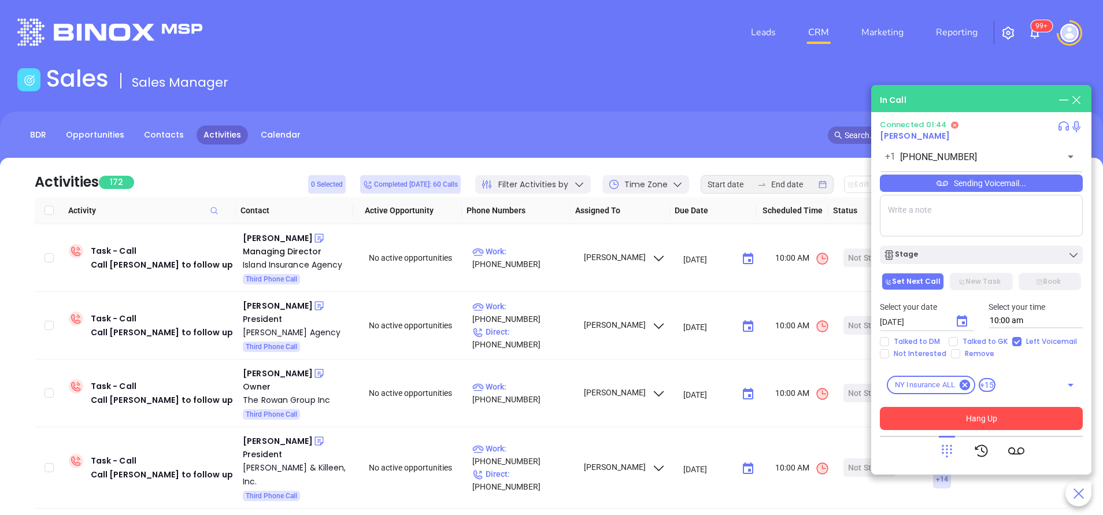
click at [1007, 413] on button "Hang Up" at bounding box center [981, 418] width 203 height 23
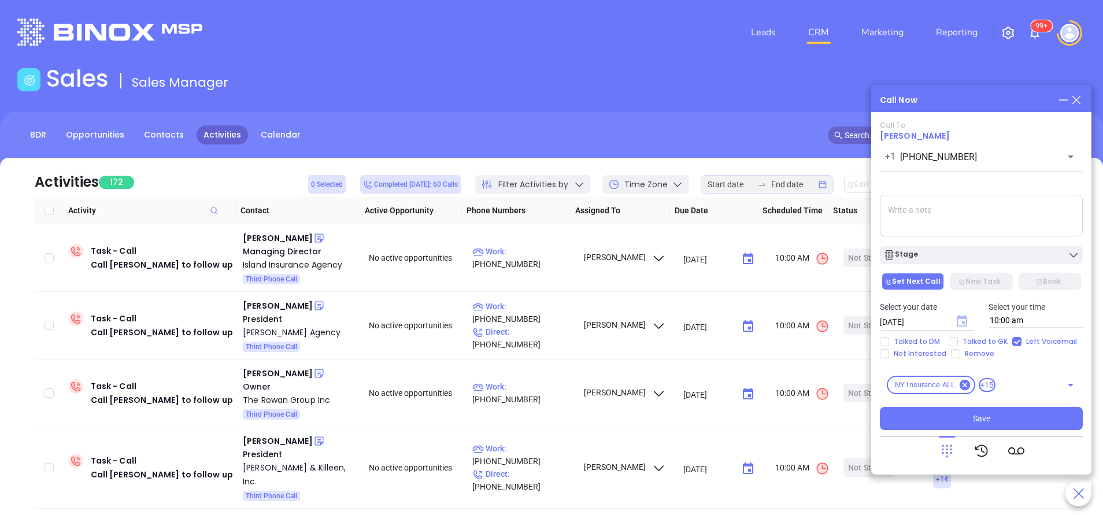
click at [961, 318] on icon "Choose date, selected date is Sep 24, 2025" at bounding box center [961, 321] width 10 height 12
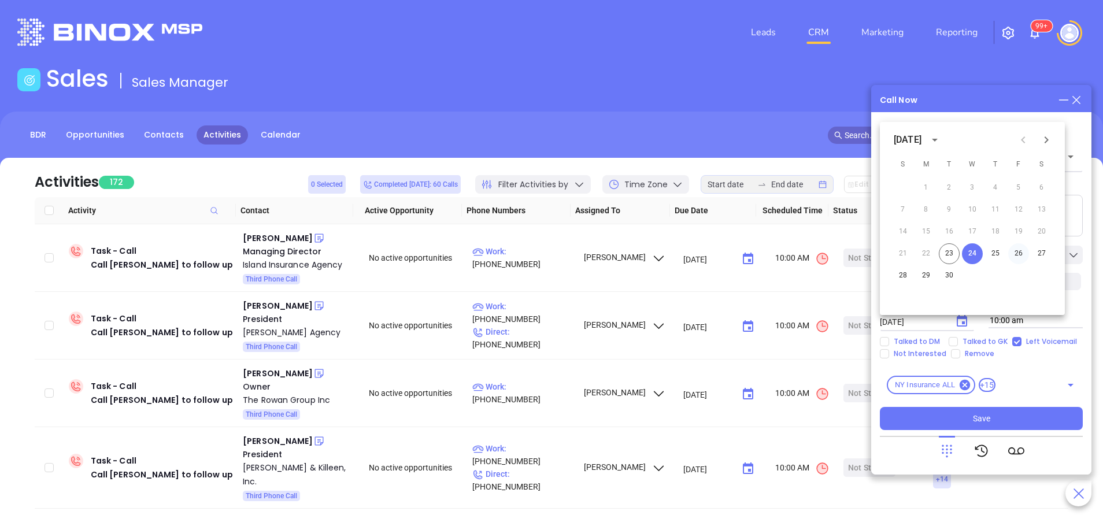
click at [1017, 250] on button "26" at bounding box center [1018, 253] width 21 height 21
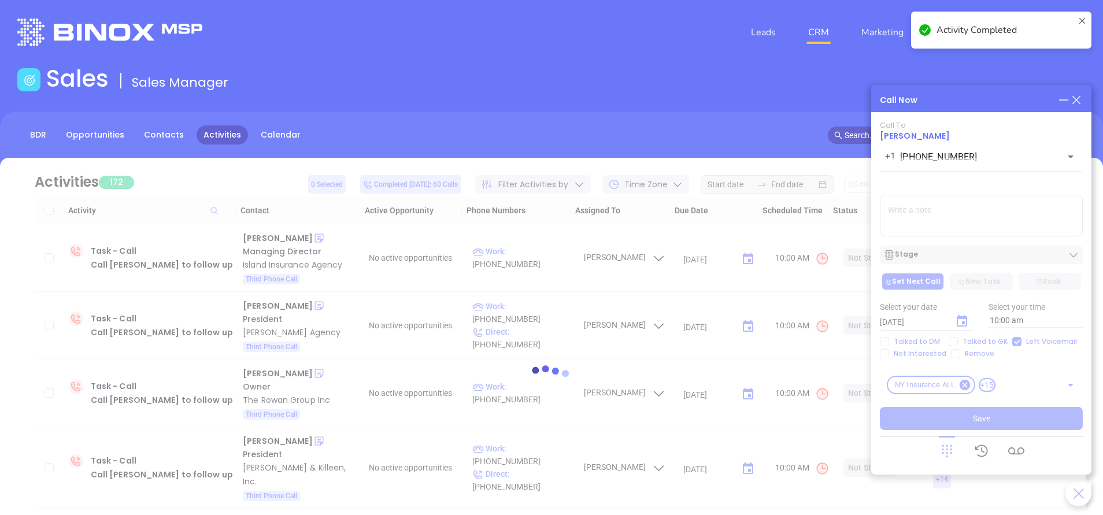
type input "09/26/2025"
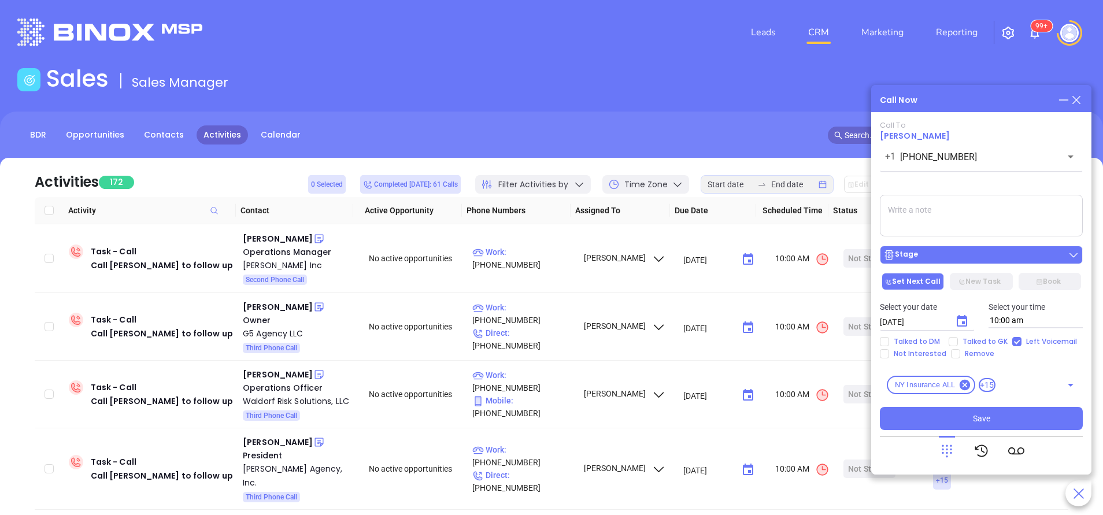
click at [984, 257] on div "Stage" at bounding box center [981, 255] width 196 height 12
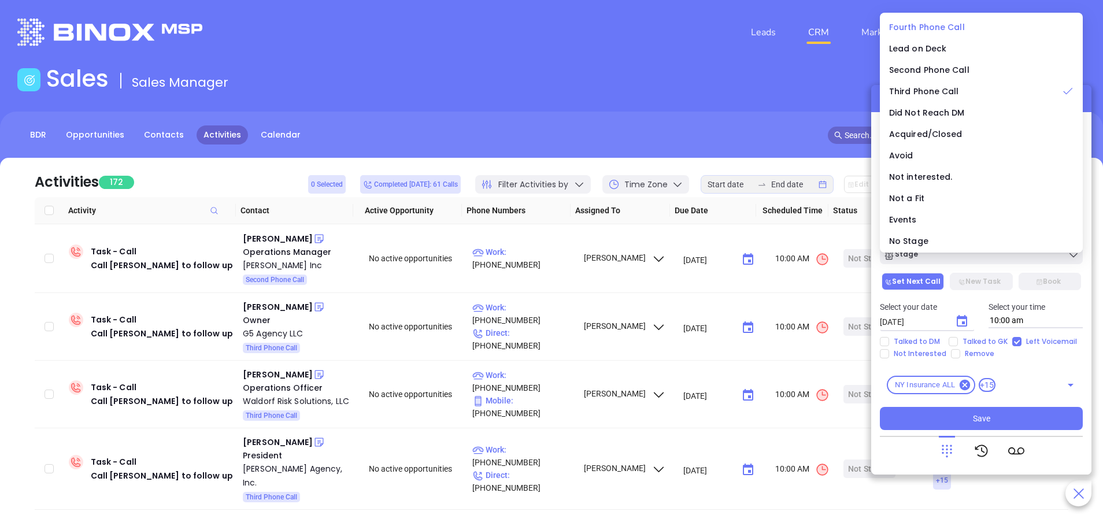
click at [938, 24] on span "Fourth Phone Call" at bounding box center [927, 27] width 76 height 12
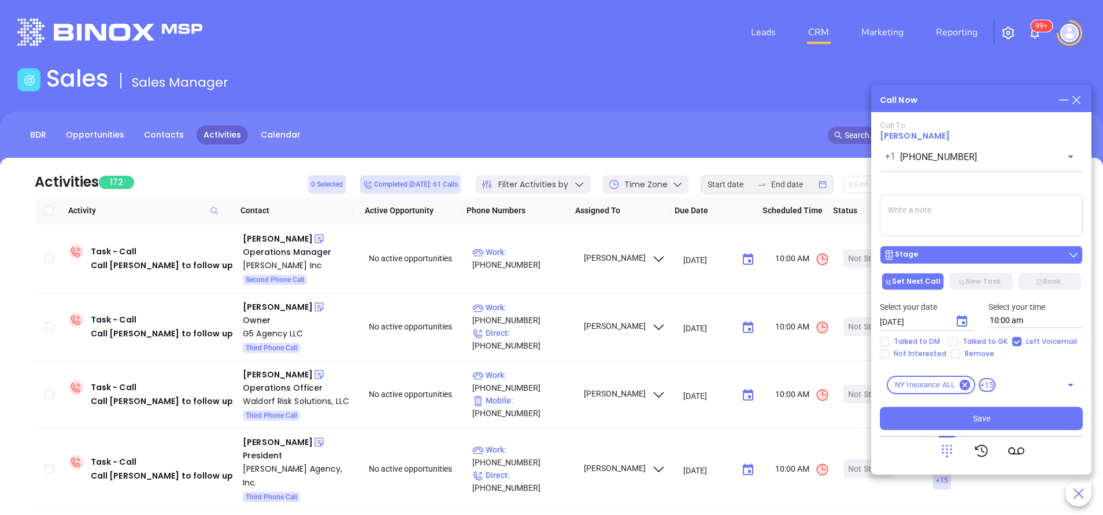
click at [960, 256] on div "Stage" at bounding box center [981, 255] width 196 height 12
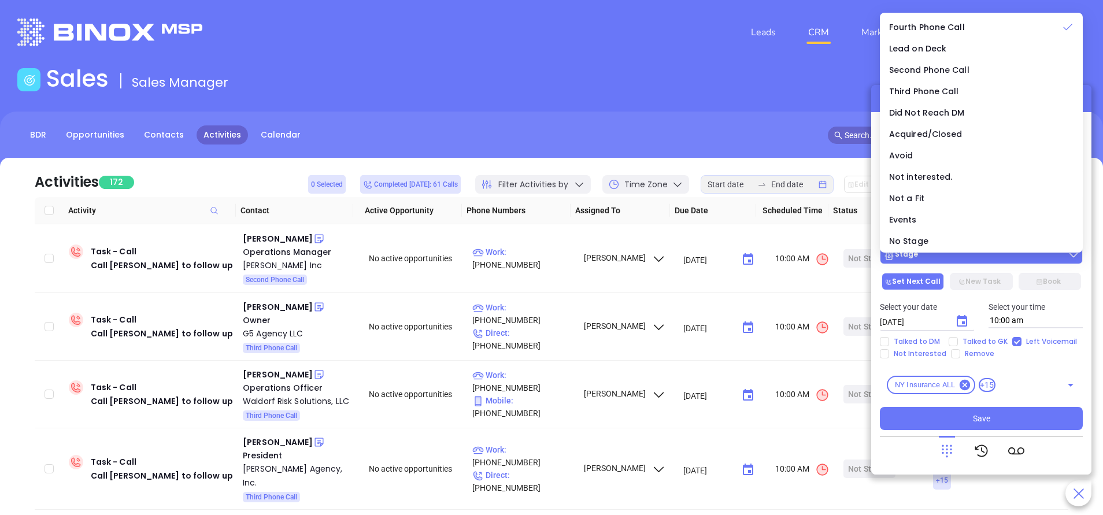
click at [960, 256] on div "Stage" at bounding box center [981, 255] width 196 height 12
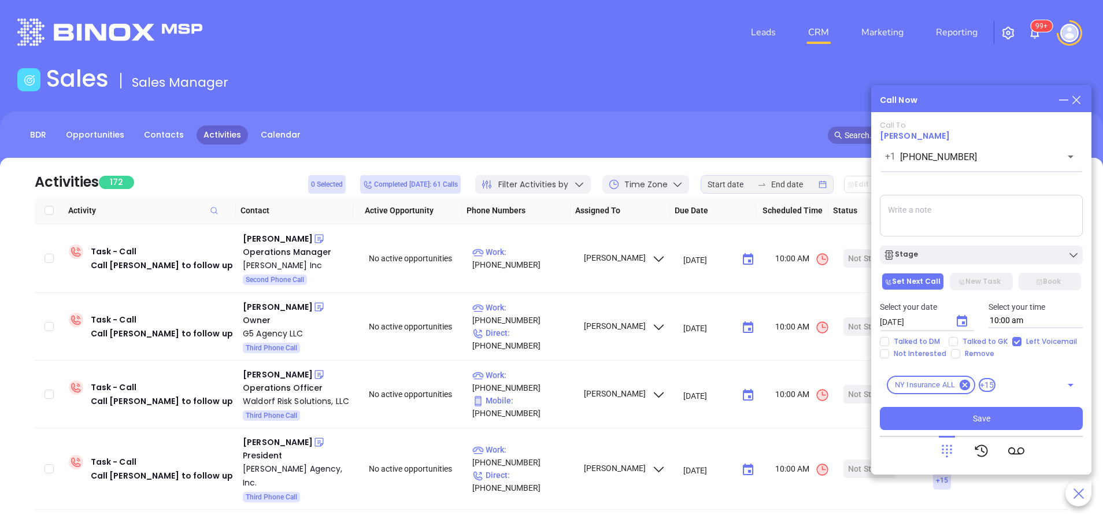
drag, startPoint x: 998, startPoint y: 418, endPoint x: 968, endPoint y: 404, distance: 33.1
click at [998, 417] on button "Save" at bounding box center [981, 418] width 203 height 23
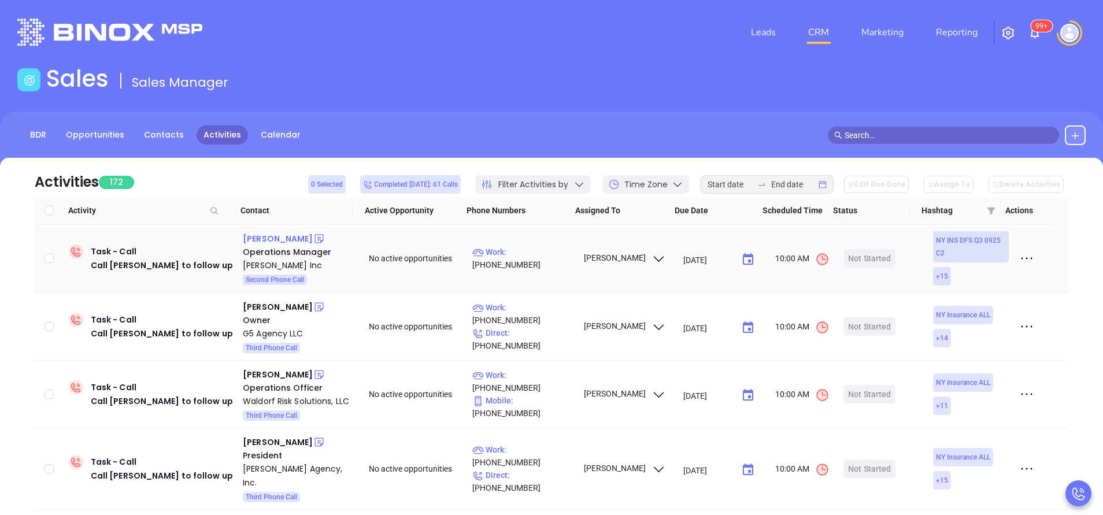
click at [262, 236] on div "Ann Santoro" at bounding box center [278, 239] width 70 height 14
click at [532, 258] on p "Work : (845) 482-5510" at bounding box center [522, 258] width 101 height 25
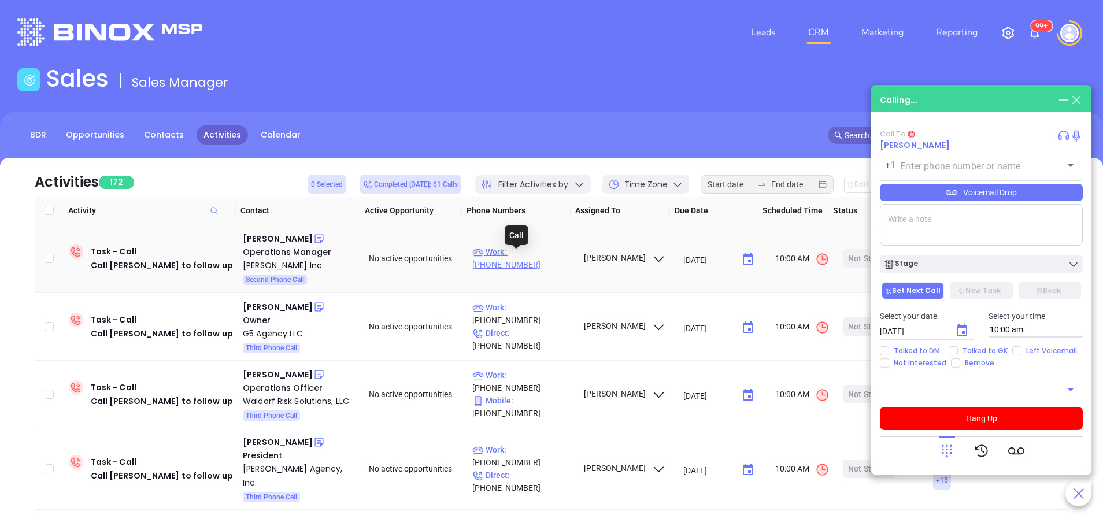
type input "(845) 482-5510"
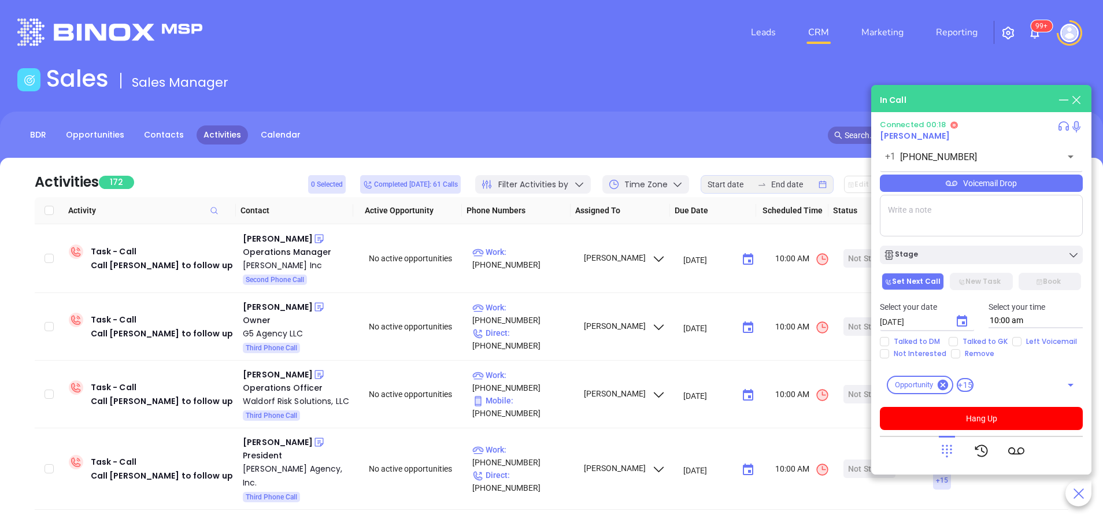
click at [953, 450] on icon at bounding box center [947, 451] width 16 height 16
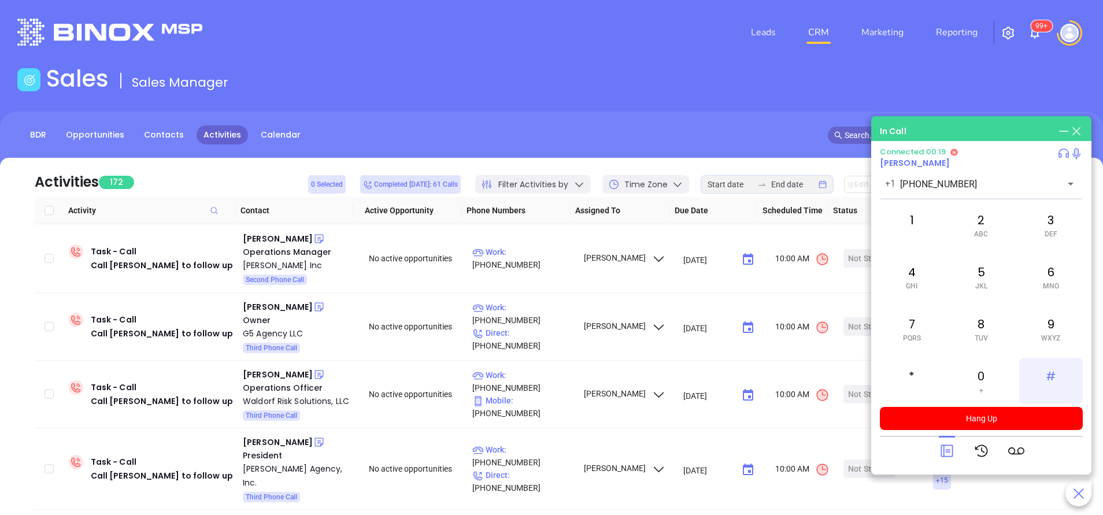
click at [1052, 382] on div "#" at bounding box center [1051, 381] width 64 height 46
click at [983, 227] on div "2 ABC" at bounding box center [981, 225] width 64 height 46
click at [1049, 279] on div "6 MNO" at bounding box center [1051, 277] width 64 height 46
click at [1049, 280] on div "6 MNO" at bounding box center [1051, 277] width 64 height 46
drag, startPoint x: 1049, startPoint y: 280, endPoint x: 906, endPoint y: 219, distance: 155.9
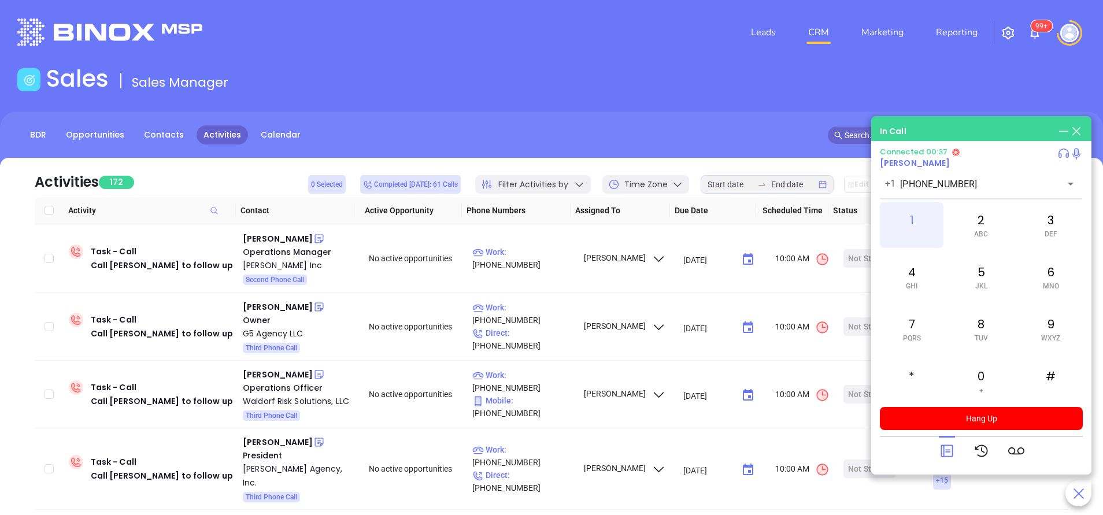
click at [906, 219] on div "1" at bounding box center [912, 225] width 64 height 46
click at [955, 452] on div at bounding box center [982, 451] width 86 height 30
click at [948, 454] on icon at bounding box center [947, 451] width 16 height 16
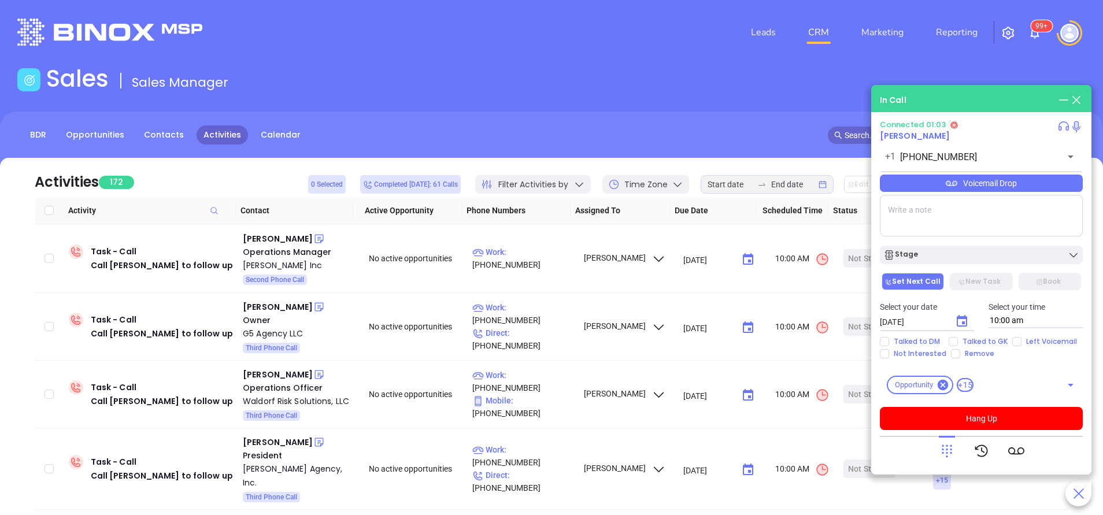
click at [962, 184] on div "Voicemail Drop" at bounding box center [981, 183] width 203 height 17
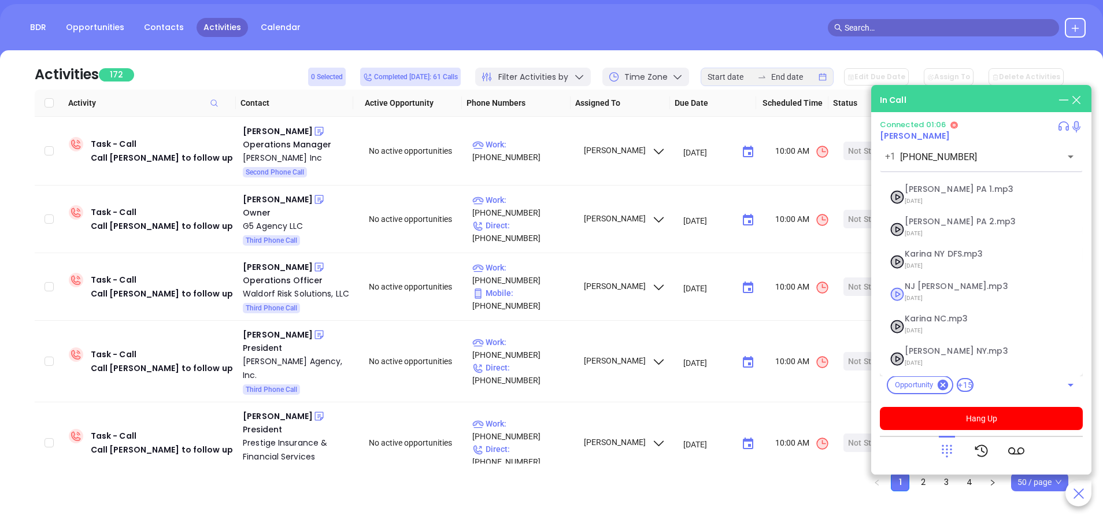
scroll to position [124, 0]
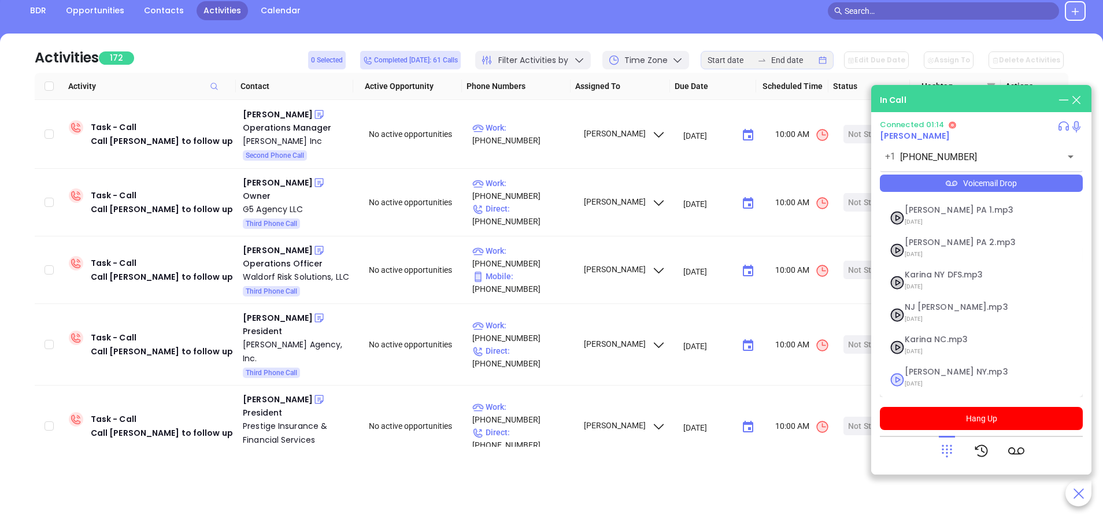
click at [923, 375] on span "Vicky NY.mp3" at bounding box center [966, 372] width 125 height 9
checkbox input "true"
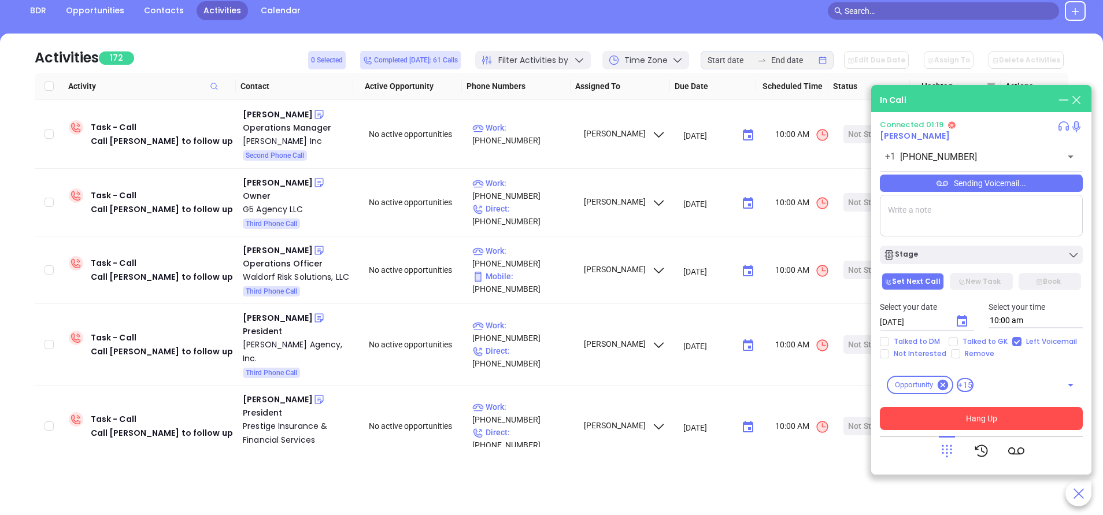
click at [986, 423] on button "Hang Up" at bounding box center [981, 418] width 203 height 23
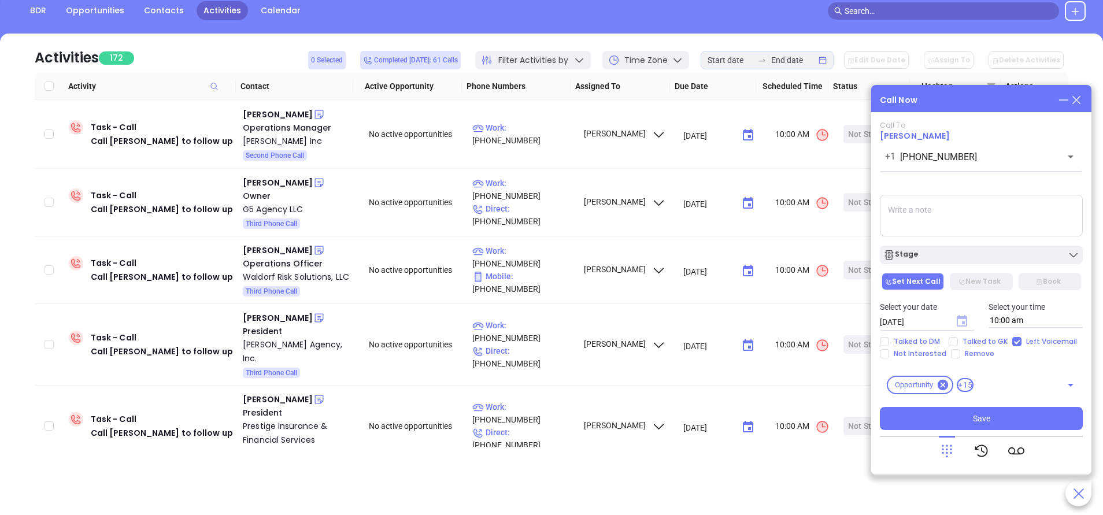
click at [962, 323] on icon "Choose date, selected date is Sep 24, 2025" at bounding box center [961, 321] width 10 height 12
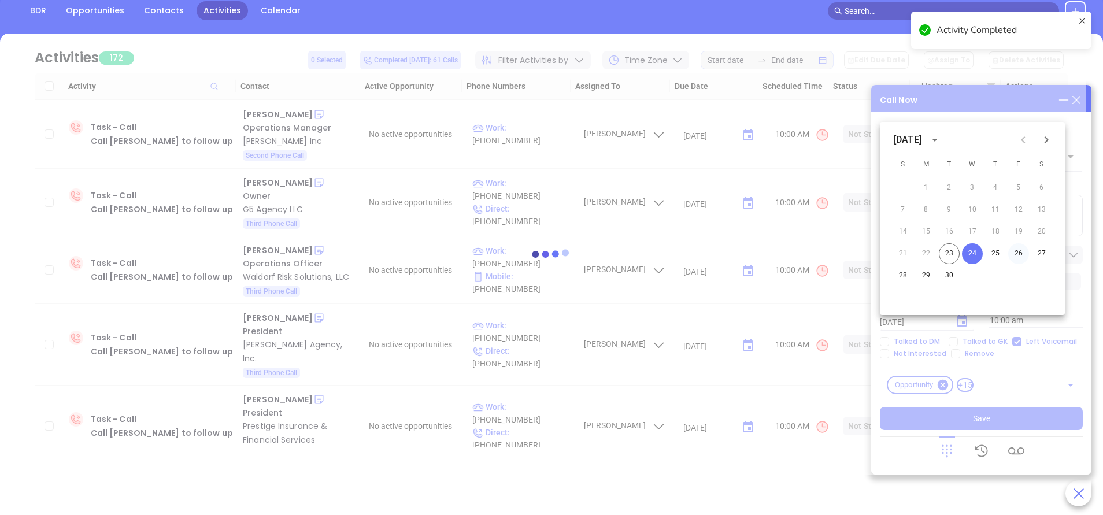
click at [1016, 250] on button "26" at bounding box center [1018, 253] width 21 height 21
type input "09/26/2025"
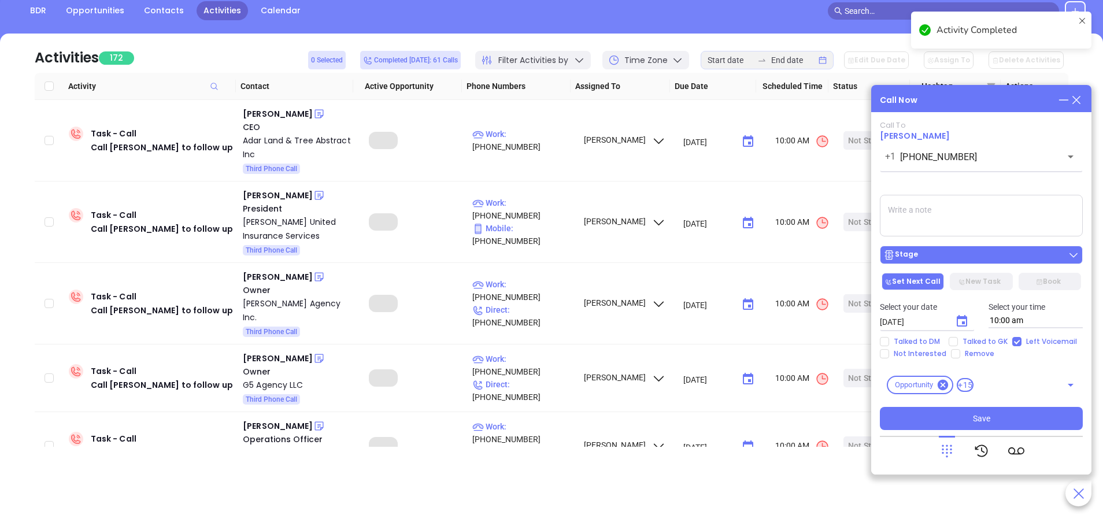
click at [1016, 251] on div "Stage" at bounding box center [981, 255] width 196 height 12
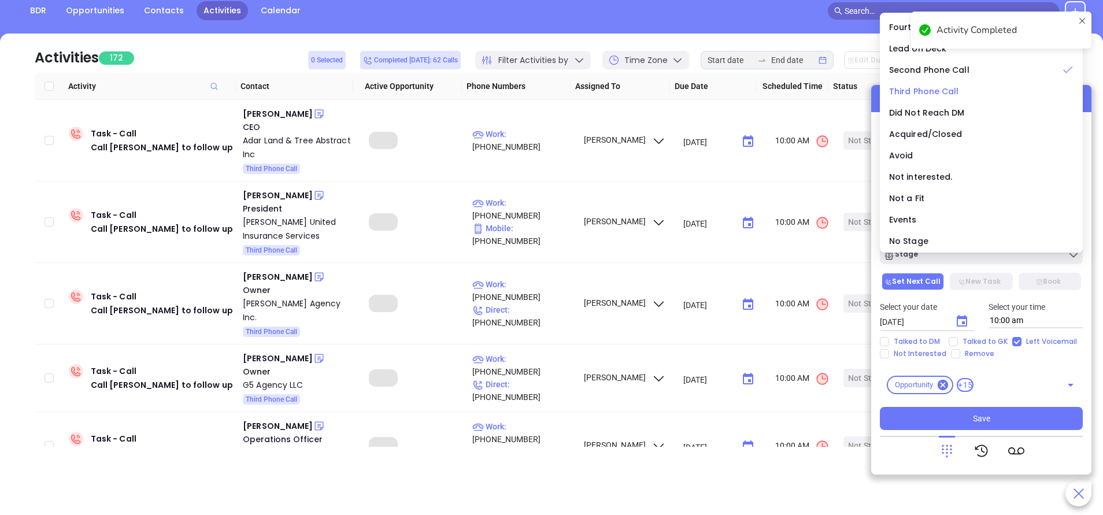
click at [917, 88] on span "Third Phone Call" at bounding box center [924, 92] width 70 height 12
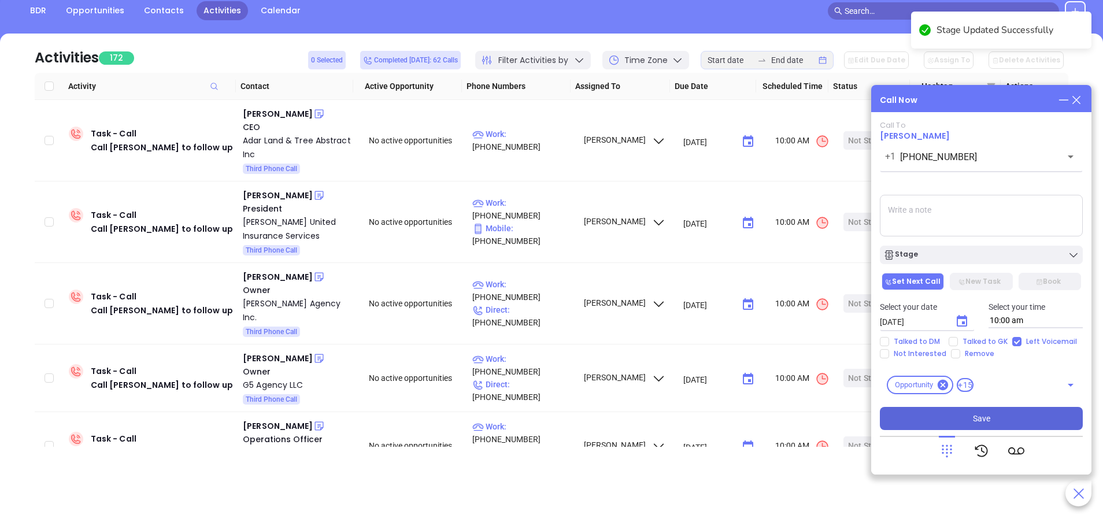
click at [1002, 414] on button "Save" at bounding box center [981, 418] width 203 height 23
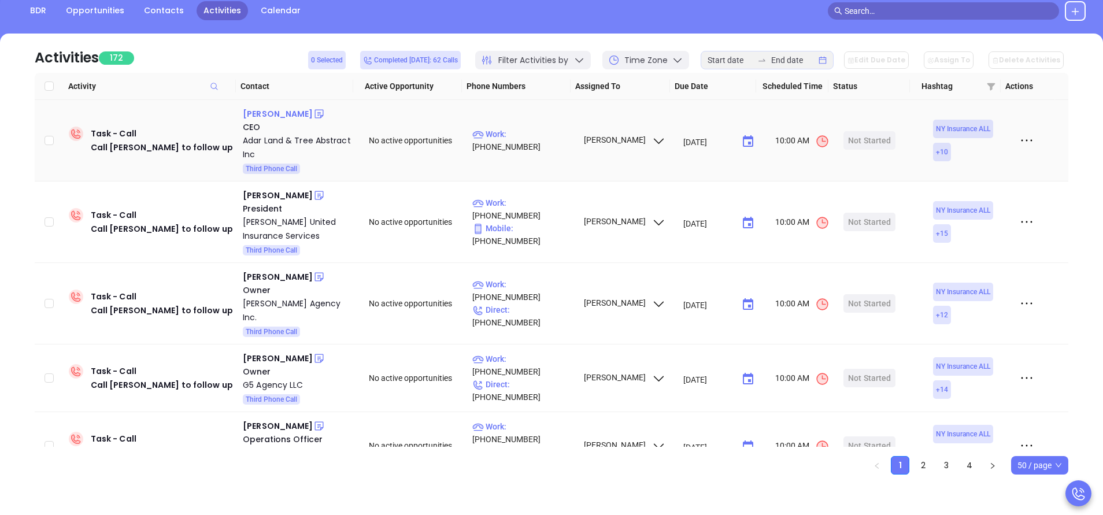
click at [271, 116] on div "Natan Katz" at bounding box center [278, 114] width 70 height 14
click at [515, 139] on p "Work : (718) 422-7715" at bounding box center [522, 140] width 101 height 25
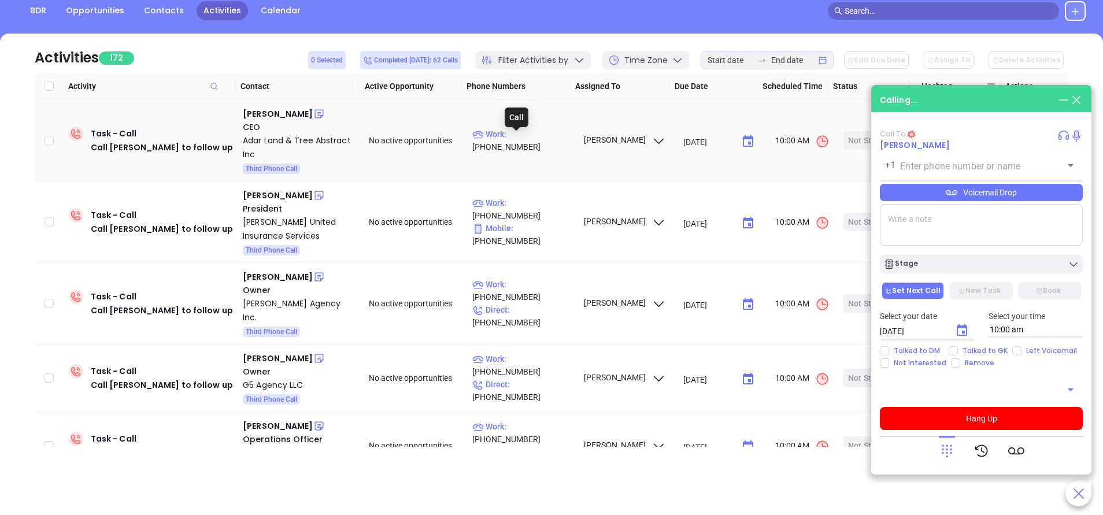
type input "(718) 422-7715"
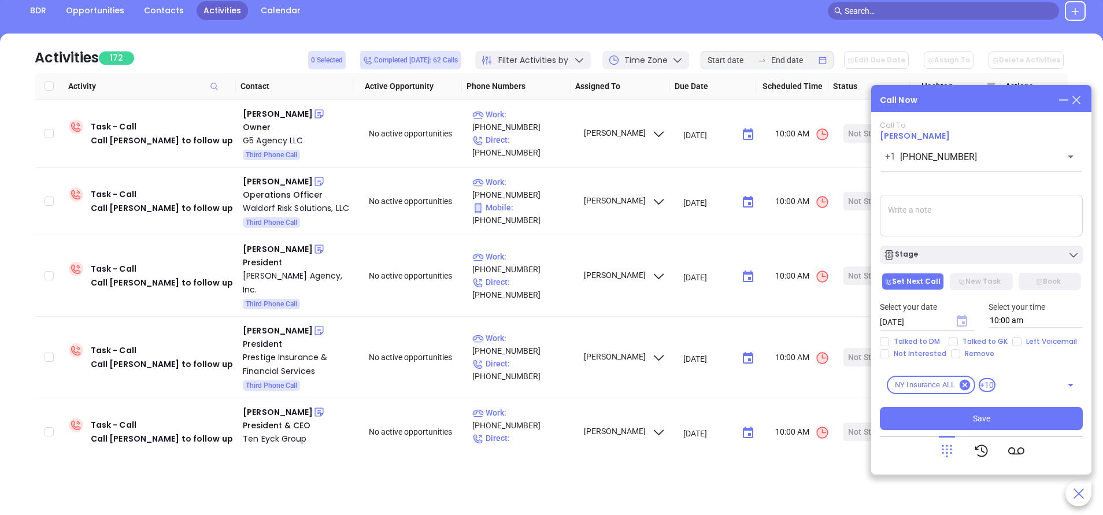
click at [965, 323] on icon "Choose date, selected date is Sep 24, 2025" at bounding box center [961, 321] width 10 height 12
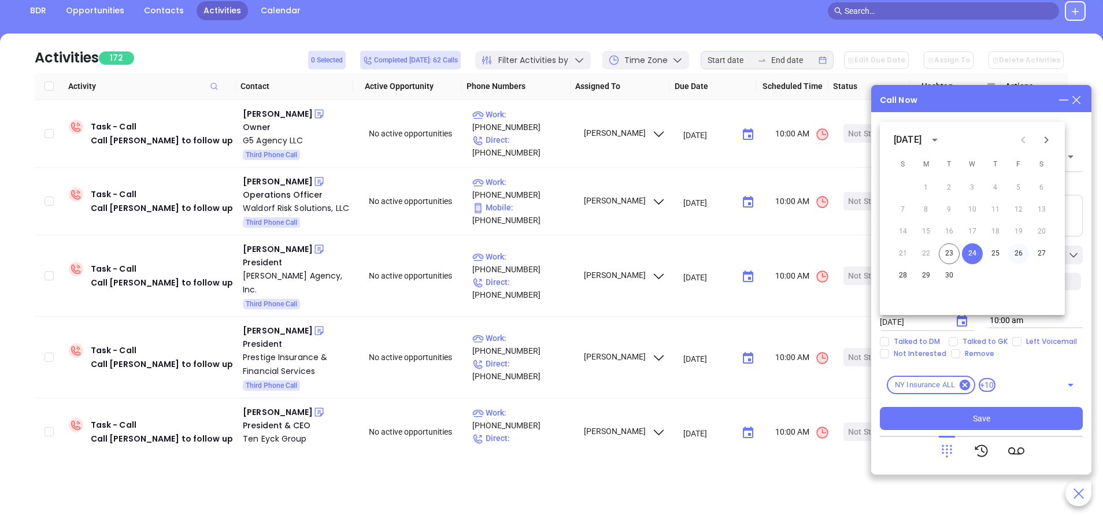
click at [1018, 248] on button "26" at bounding box center [1018, 253] width 21 height 21
type input "09/26/2025"
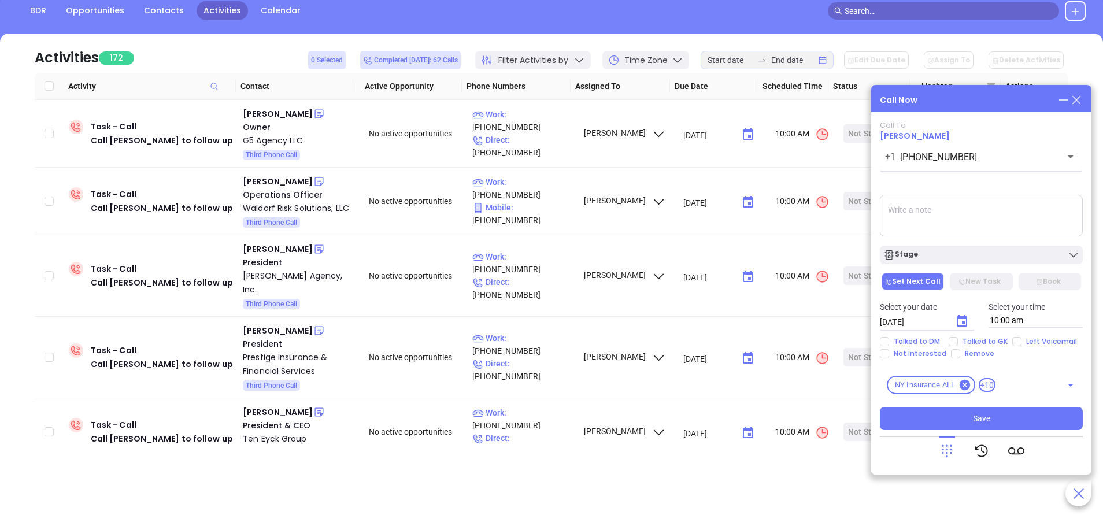
click at [1015, 248] on button "Stage" at bounding box center [981, 255] width 203 height 18
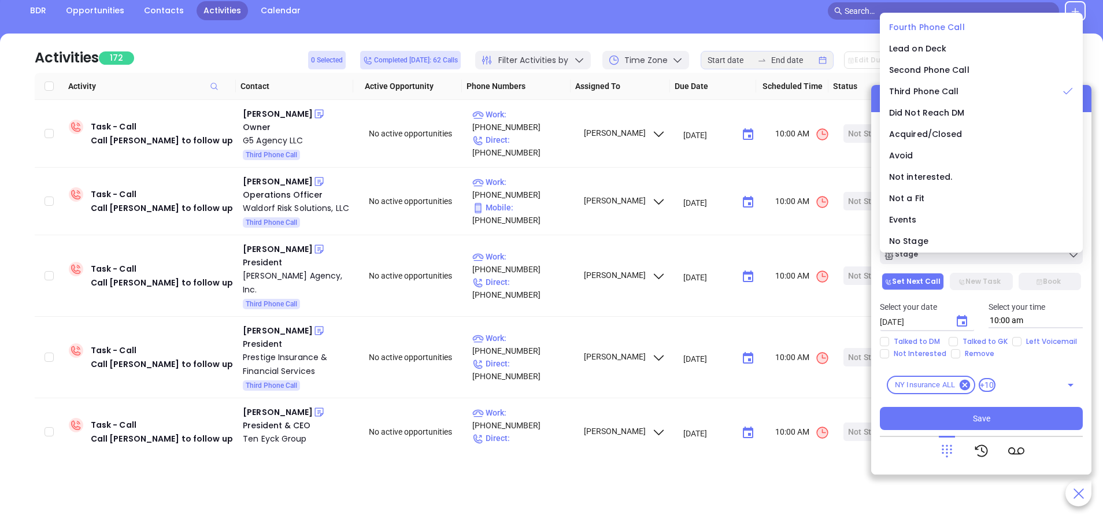
click at [936, 23] on span "Fourth Phone Call" at bounding box center [927, 27] width 76 height 12
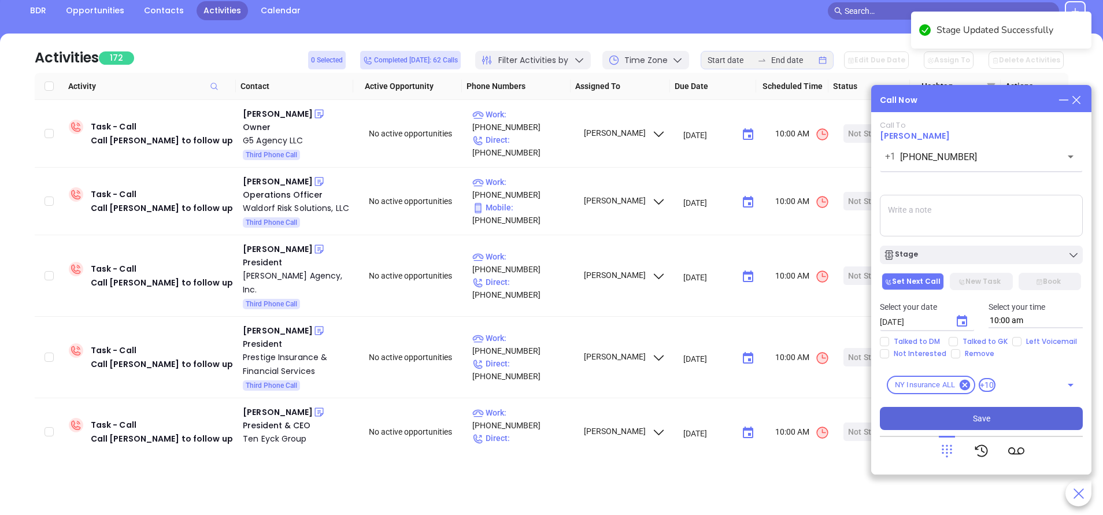
click at [984, 413] on span "Save" at bounding box center [981, 418] width 17 height 13
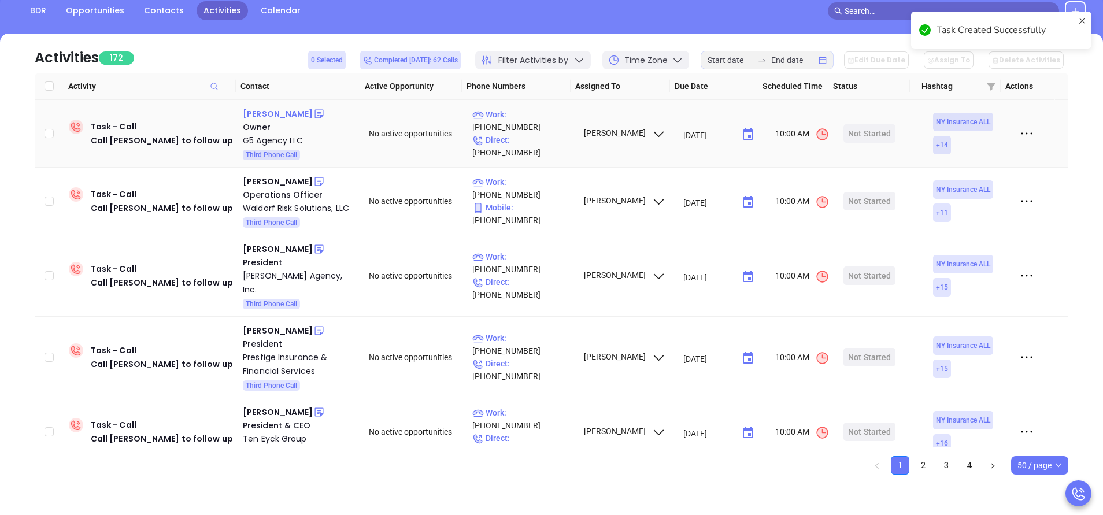
click at [282, 110] on div "Eric Goldstein" at bounding box center [278, 114] width 70 height 14
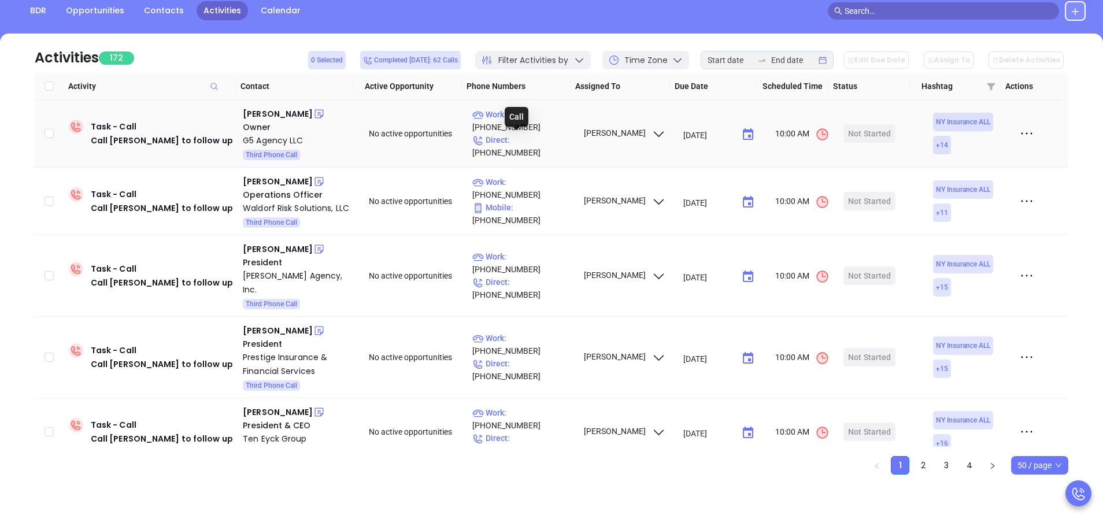
drag, startPoint x: 530, startPoint y: 127, endPoint x: 531, endPoint y: 120, distance: 7.0
click at [530, 127] on p "Work : (845) 842-1226" at bounding box center [522, 120] width 101 height 25
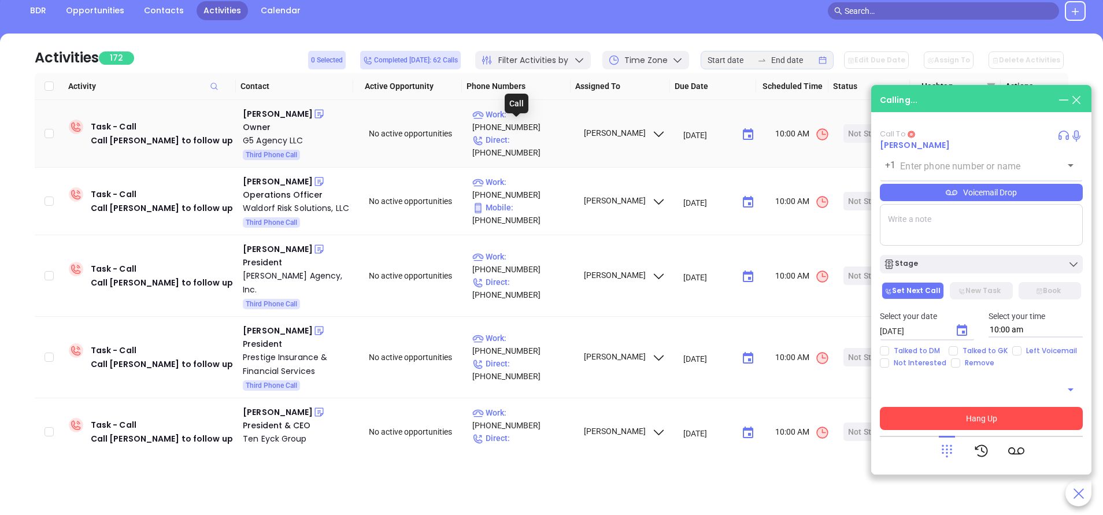
type input "(845) 842-1226"
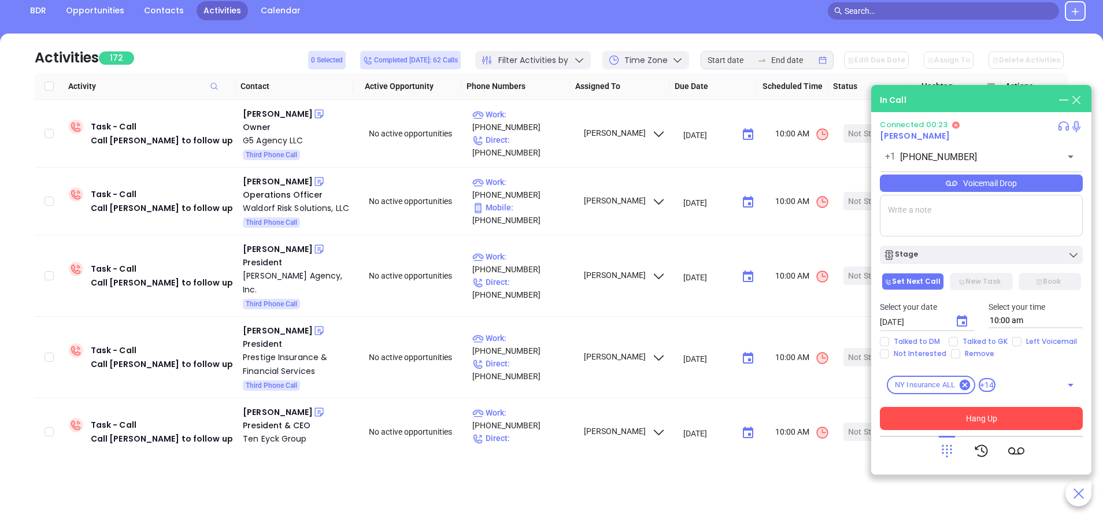
click at [956, 186] on icon at bounding box center [951, 183] width 12 height 12
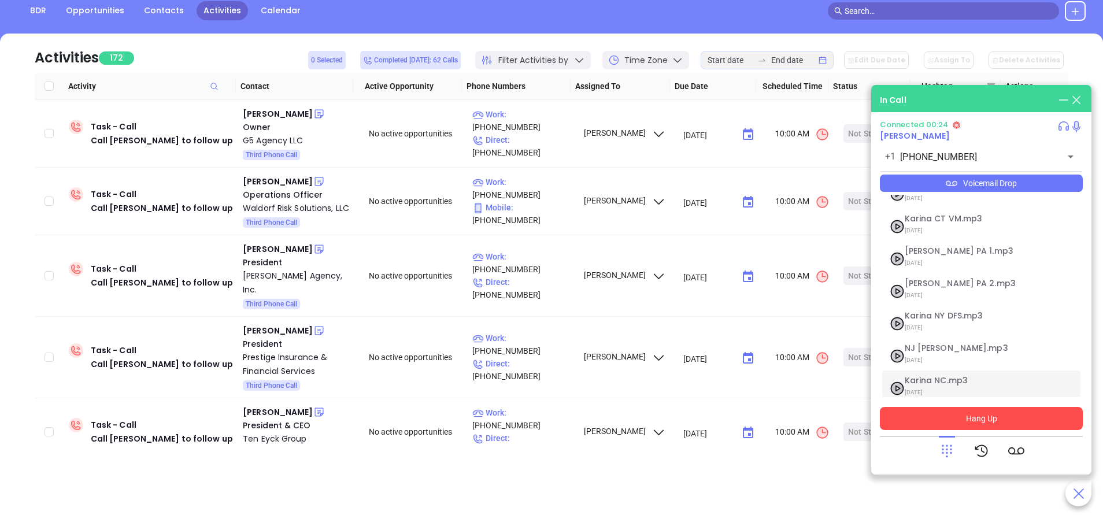
scroll to position [94, 0]
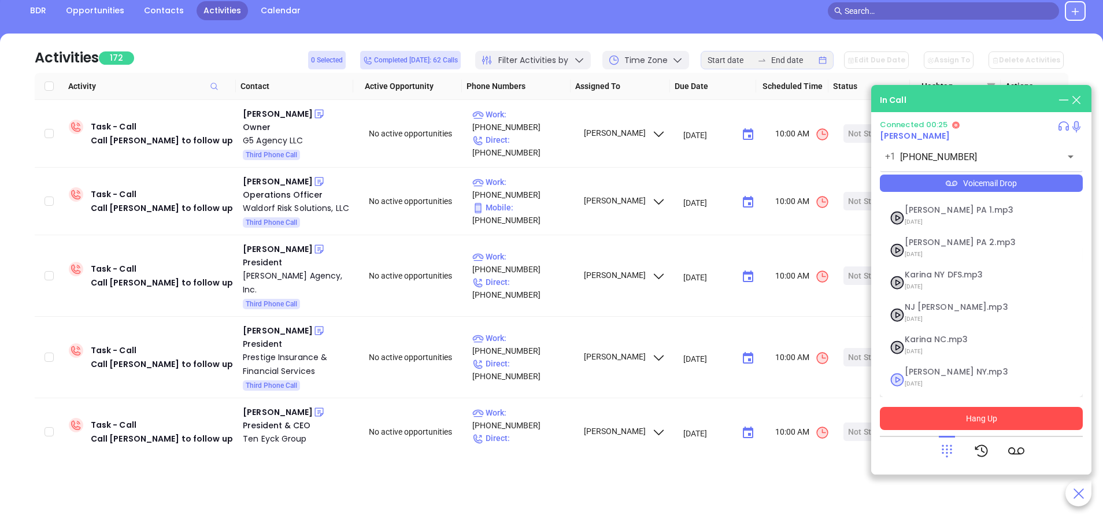
click at [933, 373] on span "Vicky NY.mp3" at bounding box center [966, 372] width 125 height 9
checkbox input "true"
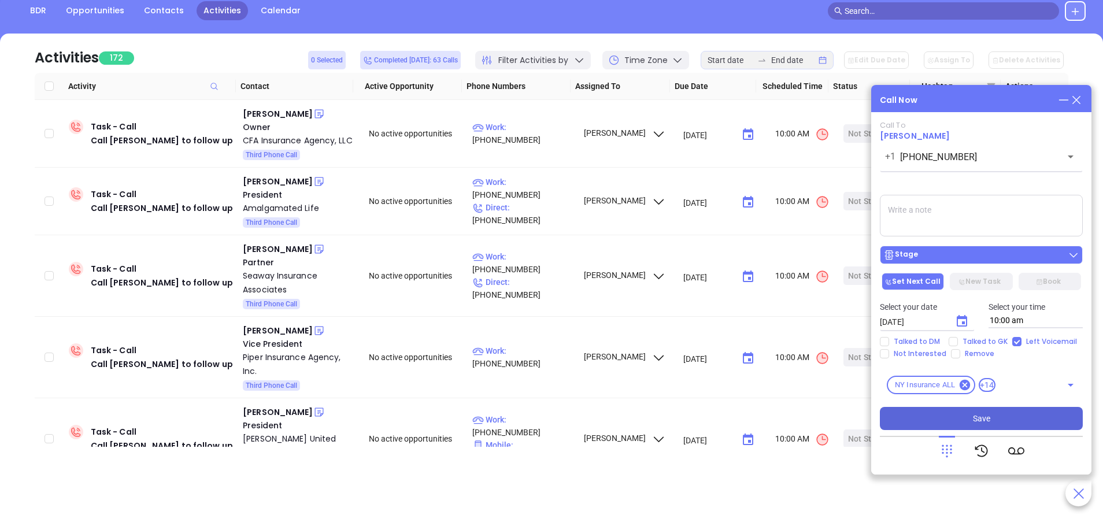
click at [1007, 257] on div "Stage" at bounding box center [981, 255] width 196 height 12
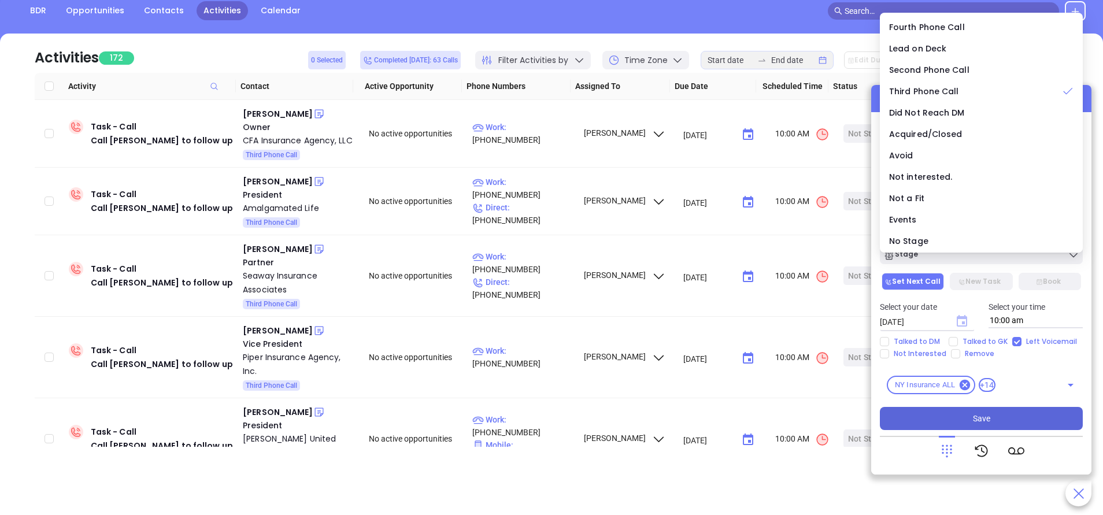
click at [963, 322] on icon "Choose date, selected date is Sep 24, 2025" at bounding box center [961, 321] width 10 height 12
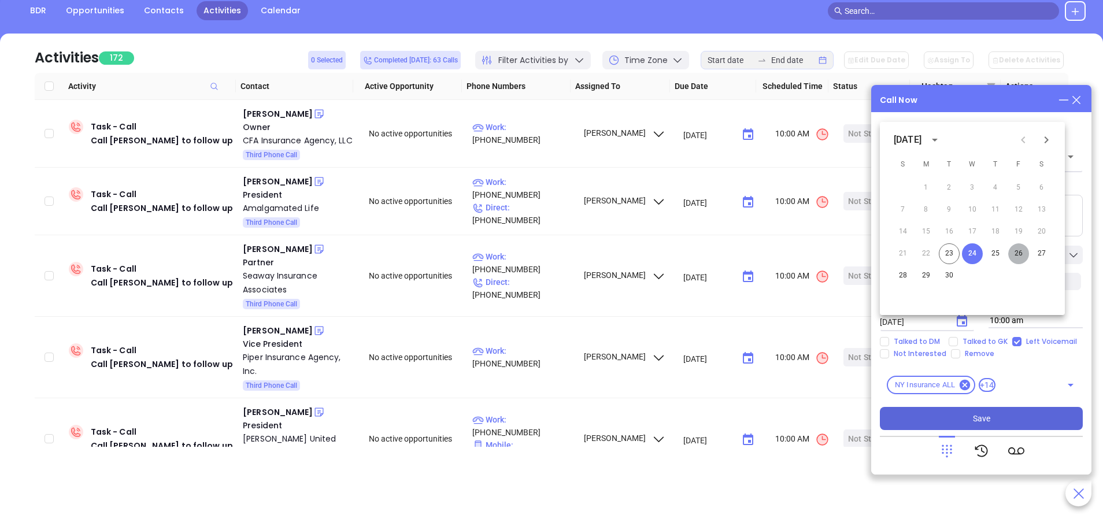
click at [1018, 251] on button "26" at bounding box center [1018, 253] width 21 height 21
type input "09/26/2025"
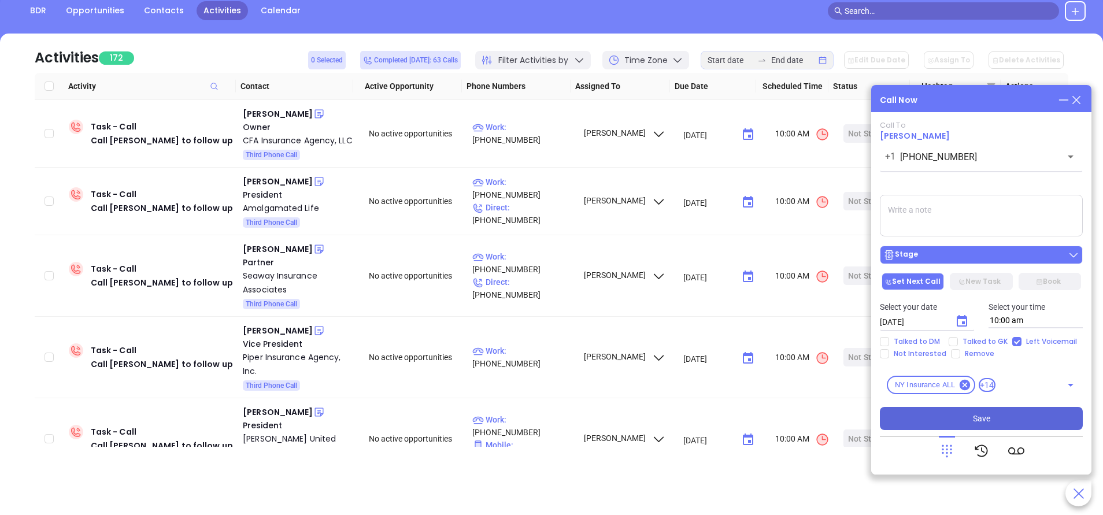
click at [902, 251] on div "Stage" at bounding box center [900, 255] width 35 height 12
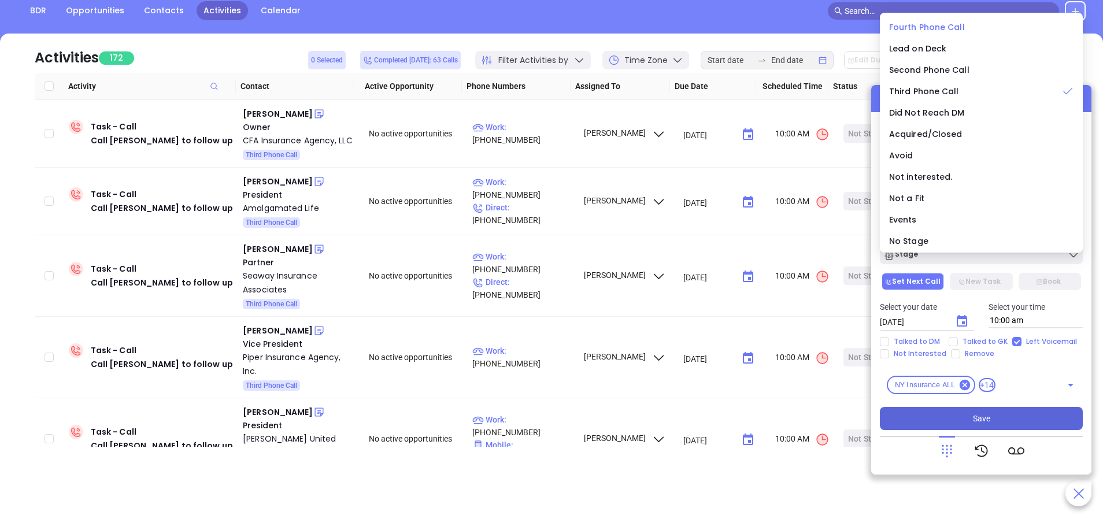
click at [937, 26] on span "Fourth Phone Call" at bounding box center [927, 27] width 76 height 12
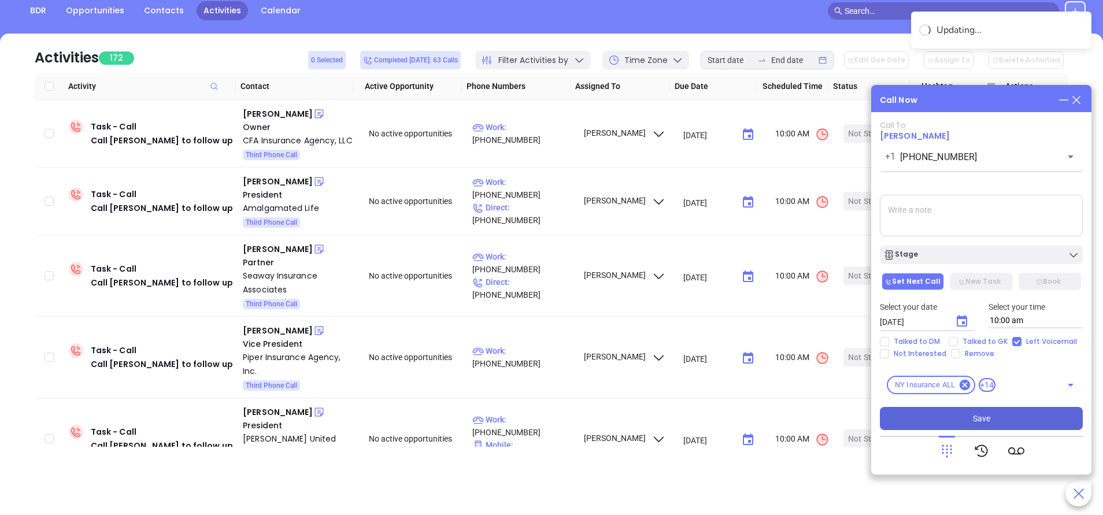
click at [995, 413] on button "Save" at bounding box center [981, 418] width 203 height 23
click at [280, 116] on div "Clark Forster" at bounding box center [278, 114] width 70 height 14
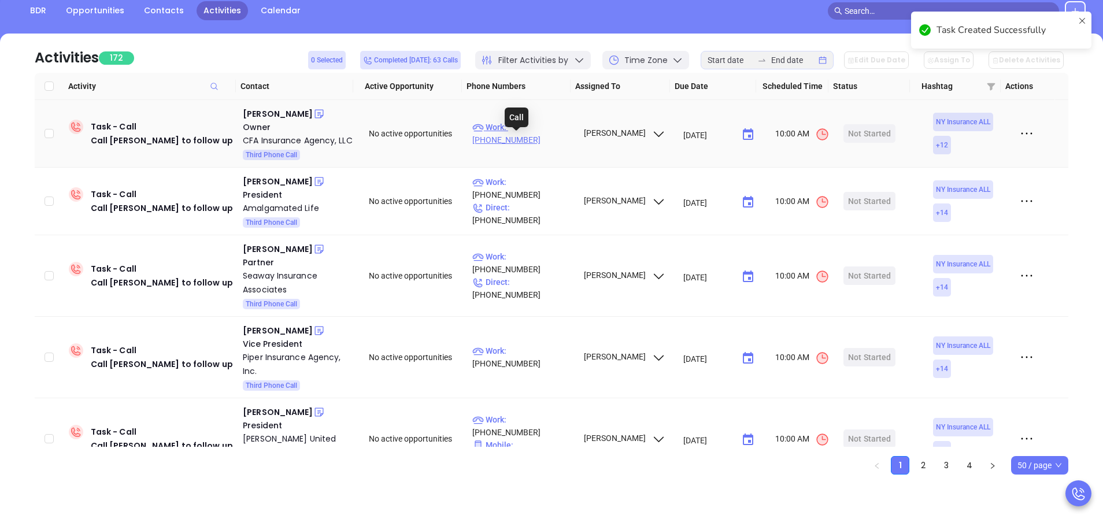
click at [551, 139] on p "Work : (518) 643-7946" at bounding box center [522, 133] width 101 height 25
type input "(518) 643-7946"
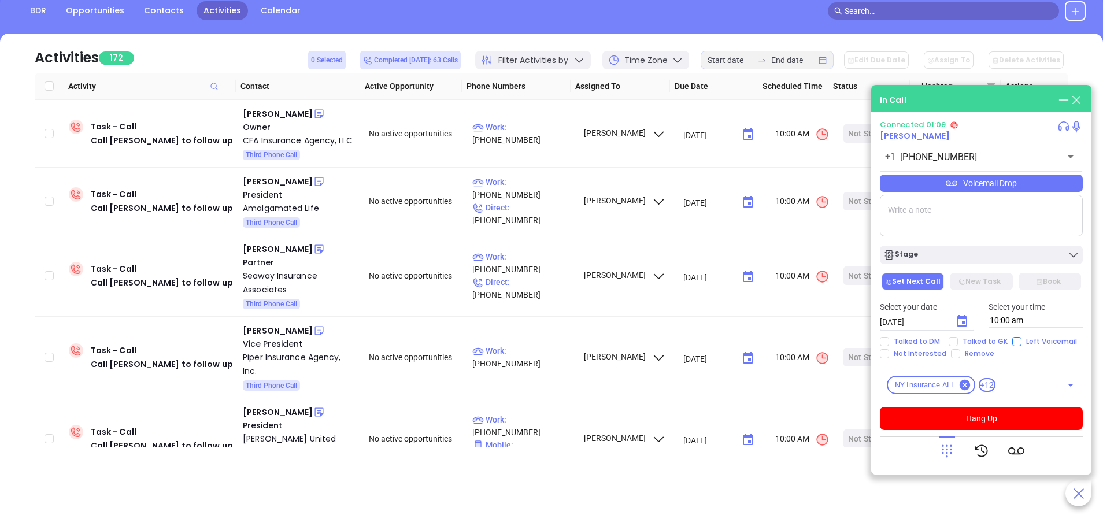
click at [1017, 338] on input "Left Voicemail" at bounding box center [1016, 341] width 9 height 9
checkbox input "true"
click at [1019, 416] on button "Hang Up" at bounding box center [981, 418] width 203 height 23
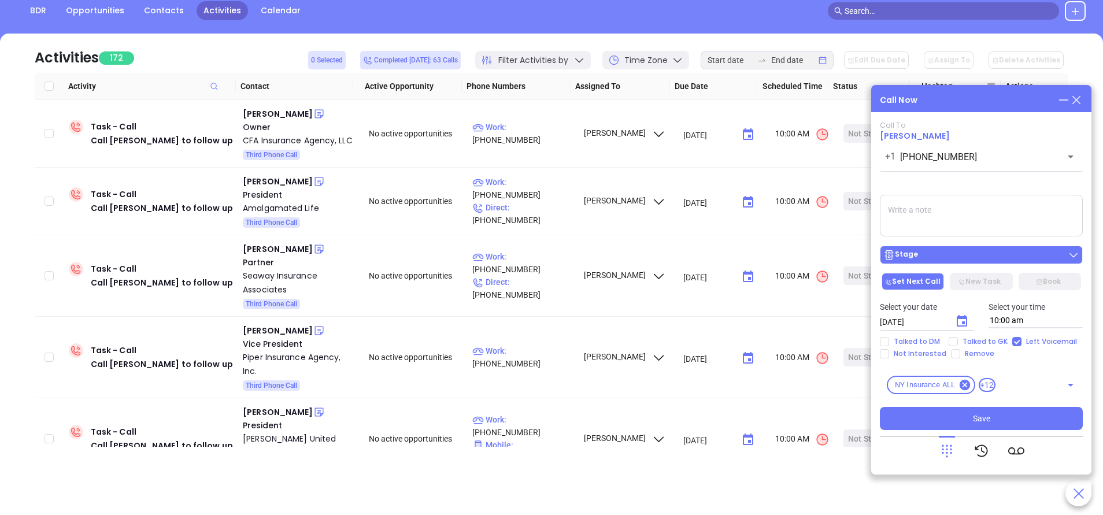
click at [991, 249] on button "Stage" at bounding box center [981, 255] width 203 height 18
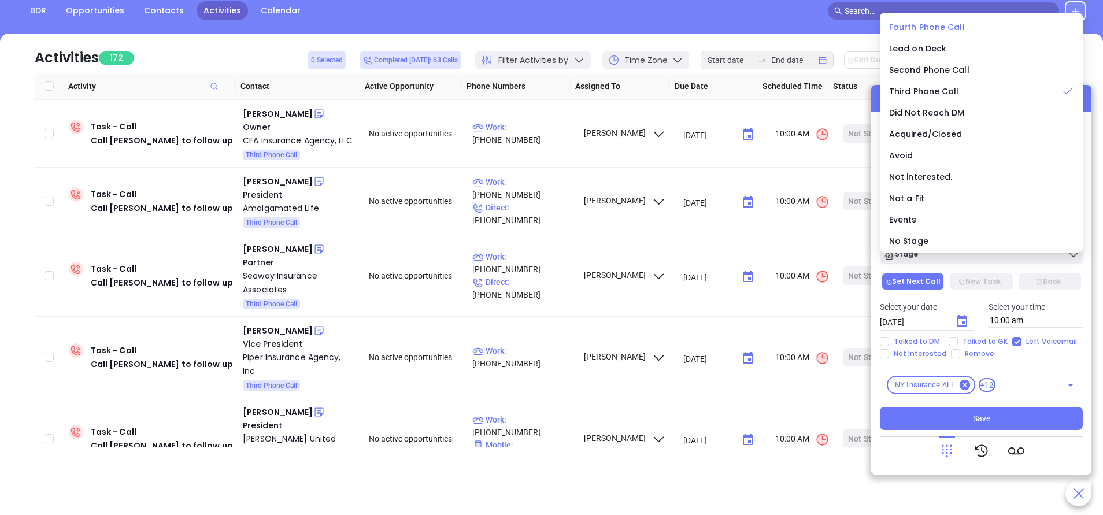
click at [938, 23] on span "Fourth Phone Call" at bounding box center [927, 27] width 76 height 12
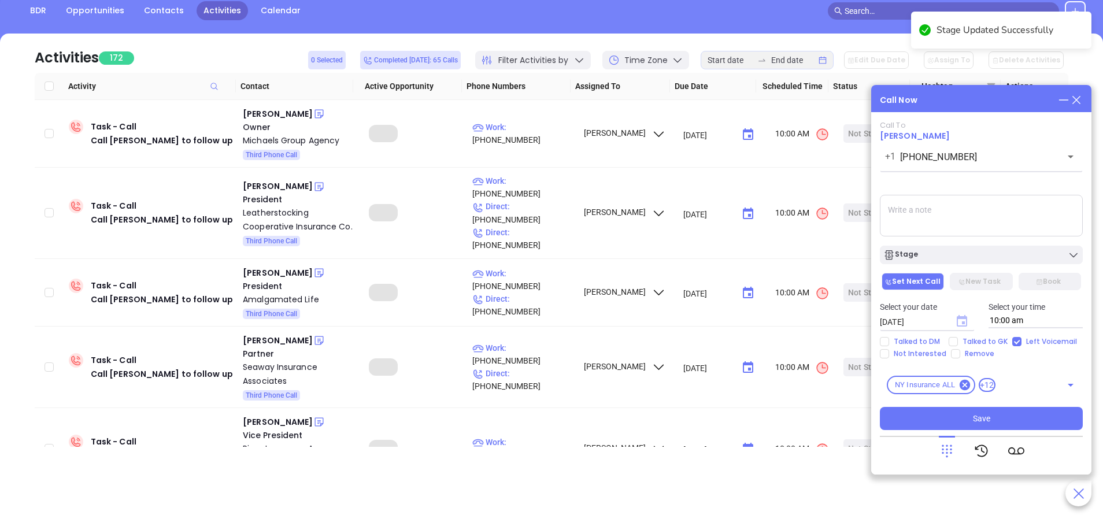
click at [962, 324] on icon "Choose date, selected date is Sep 24, 2025" at bounding box center [961, 321] width 10 height 12
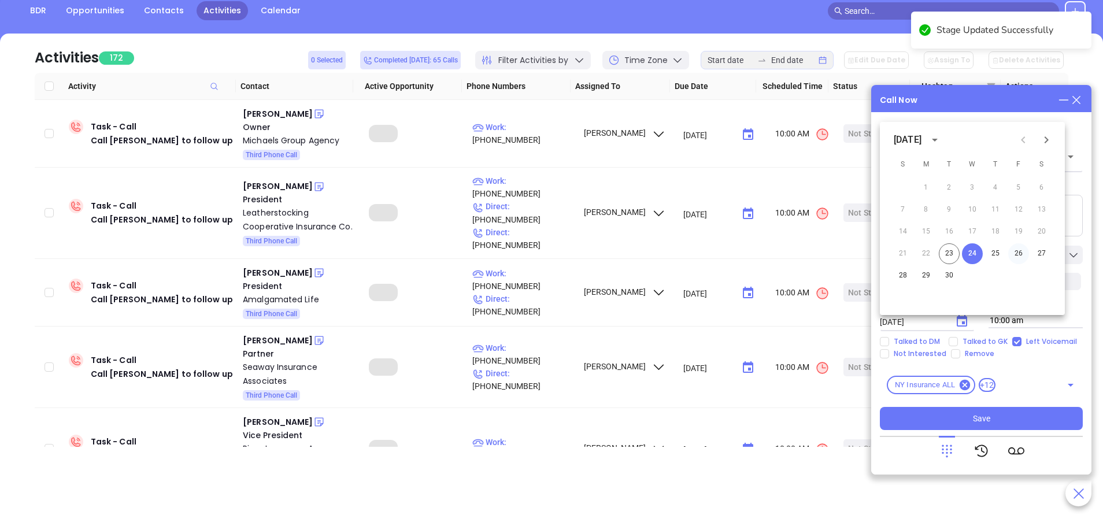
click at [1017, 253] on button "26" at bounding box center [1018, 253] width 21 height 21
type input "09/26/2025"
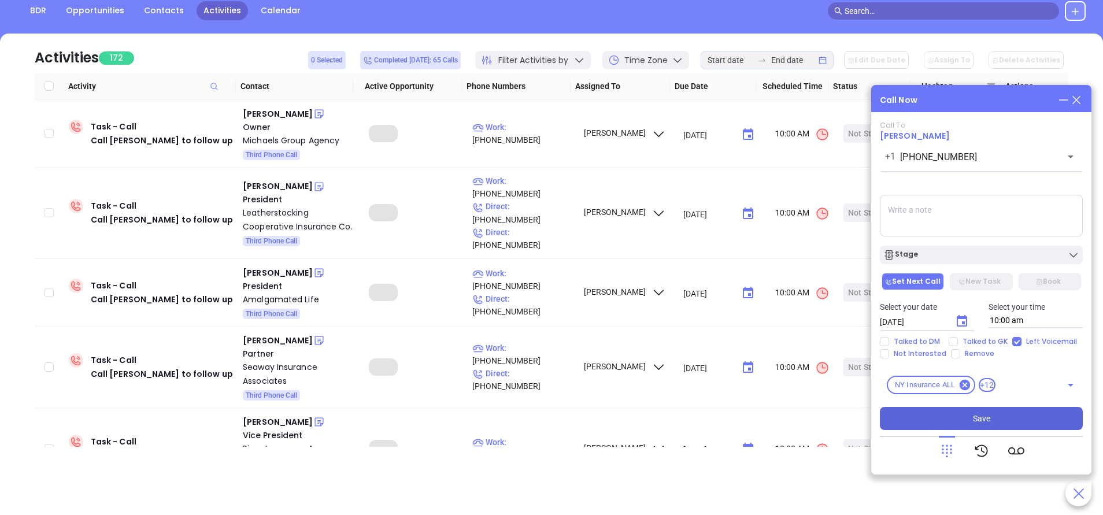
click at [1023, 413] on button "Save" at bounding box center [981, 418] width 203 height 23
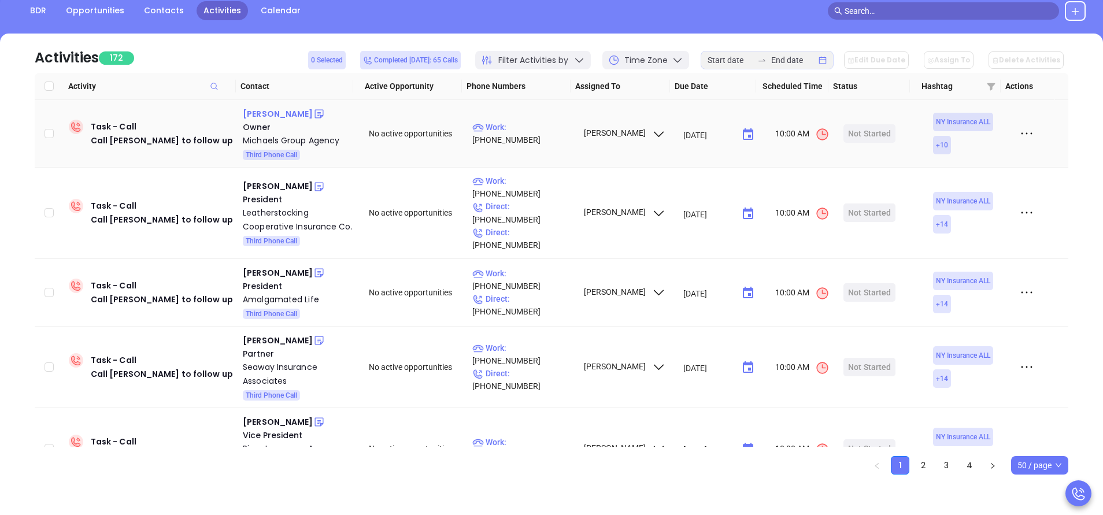
click at [288, 116] on div "Jesse Michaels" at bounding box center [278, 114] width 70 height 14
click at [537, 134] on p "Work : (631) 629-2233" at bounding box center [522, 133] width 101 height 25
type input "(631) 629-2233"
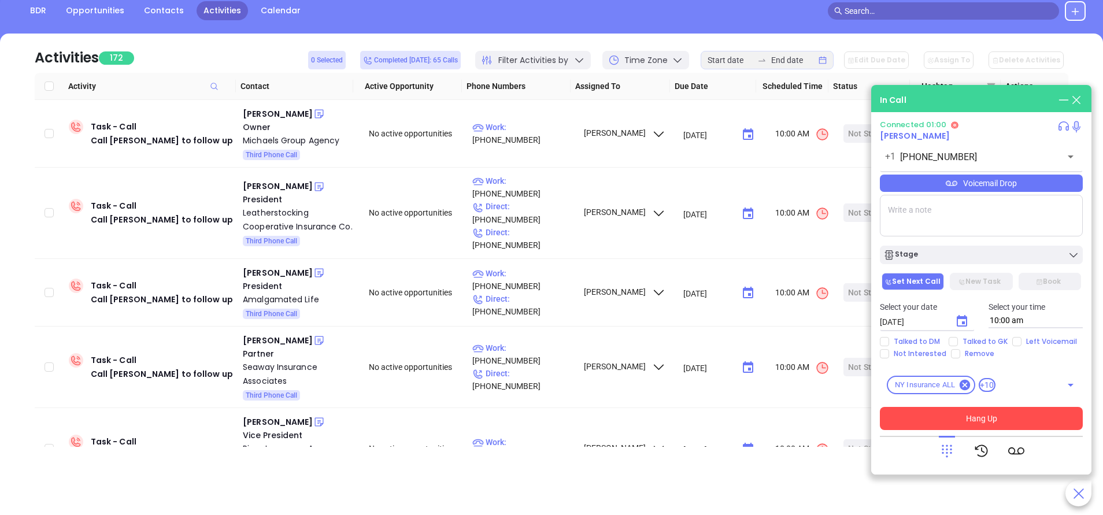
click at [992, 416] on button "Hang Up" at bounding box center [981, 418] width 203 height 23
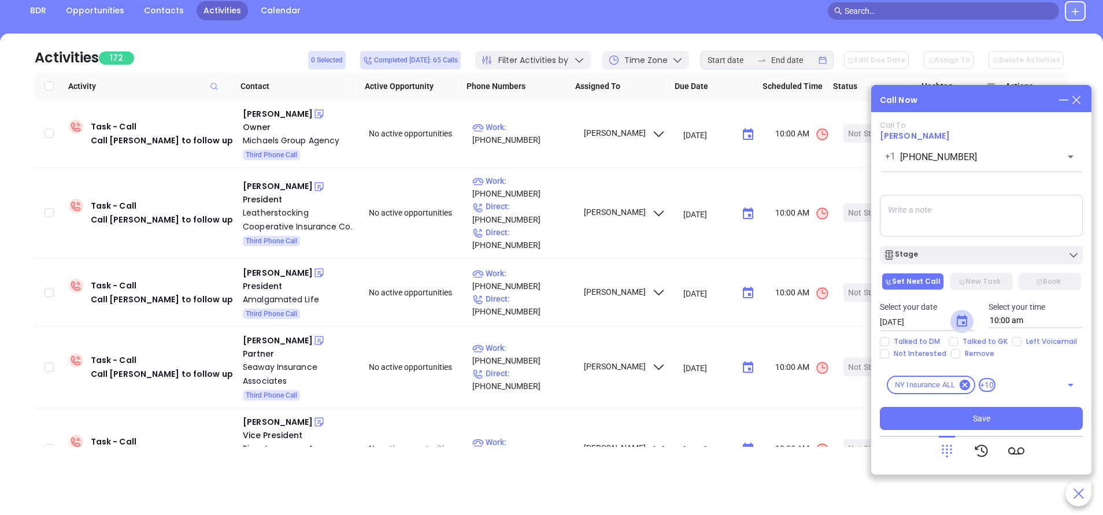
click at [961, 324] on icon "Choose date, selected date is Sep 24, 2025" at bounding box center [961, 321] width 10 height 12
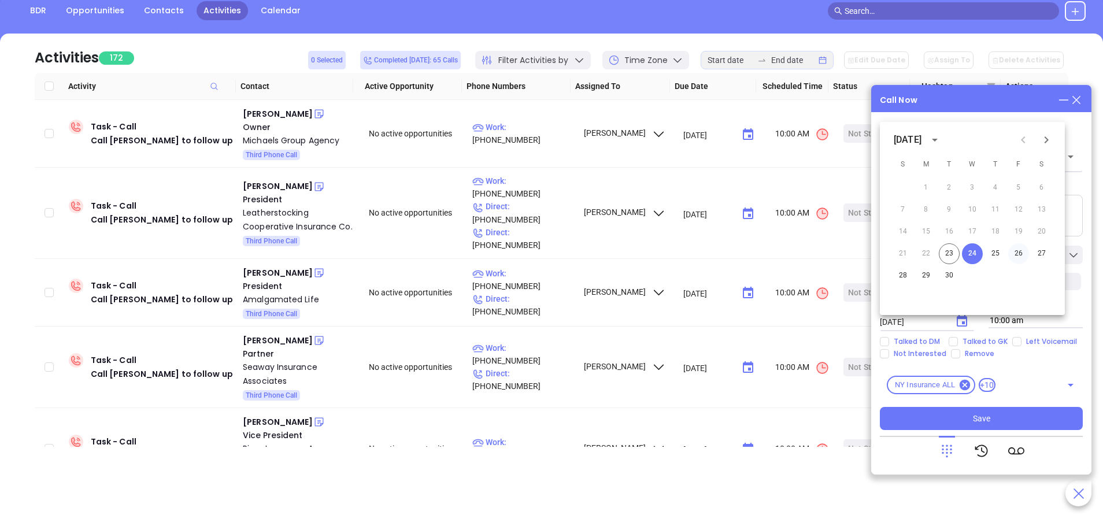
click at [1021, 251] on button "26" at bounding box center [1018, 253] width 21 height 21
type input "09/26/2025"
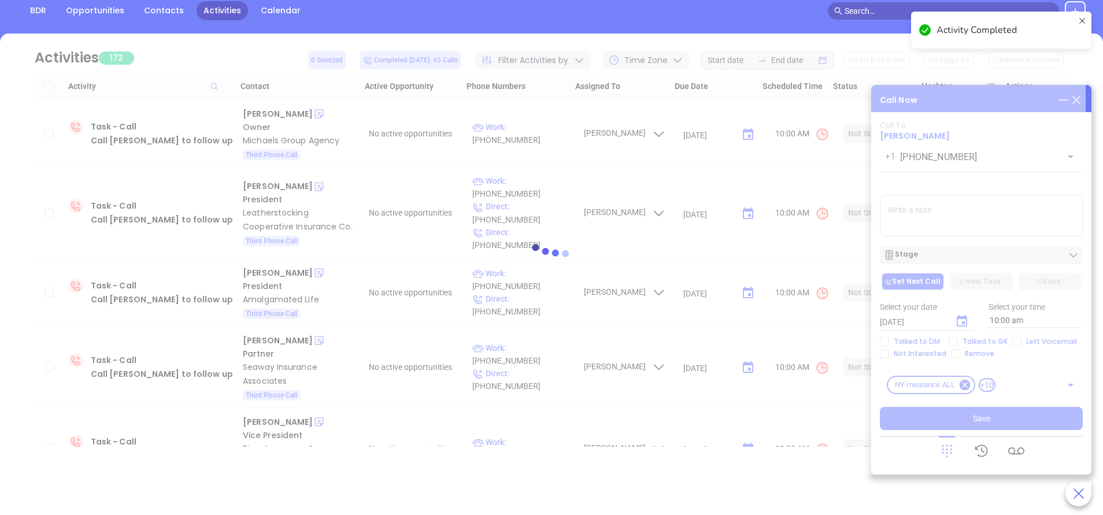
click at [1021, 251] on div at bounding box center [551, 254] width 1068 height 87
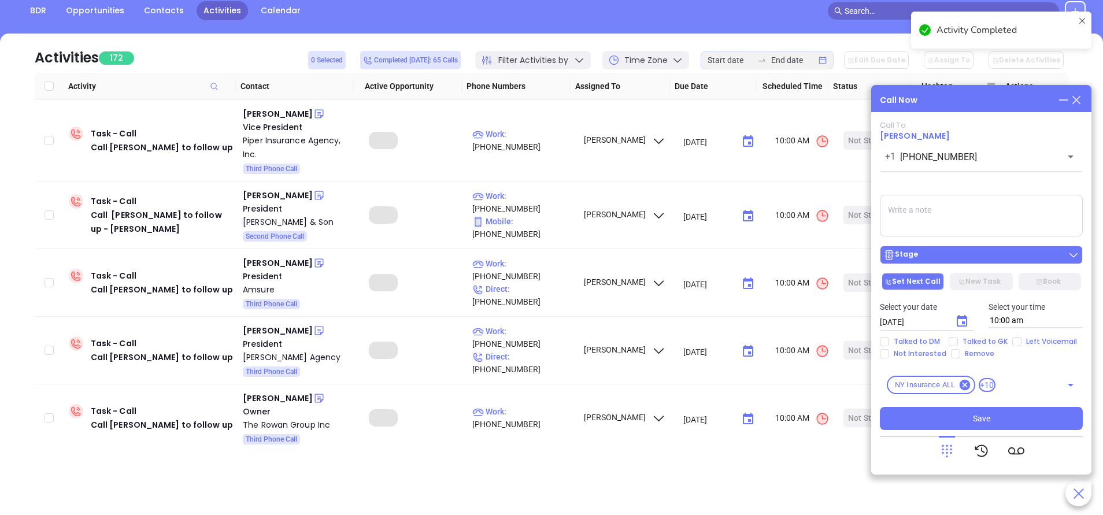
click at [1015, 254] on div "Stage" at bounding box center [981, 255] width 196 height 12
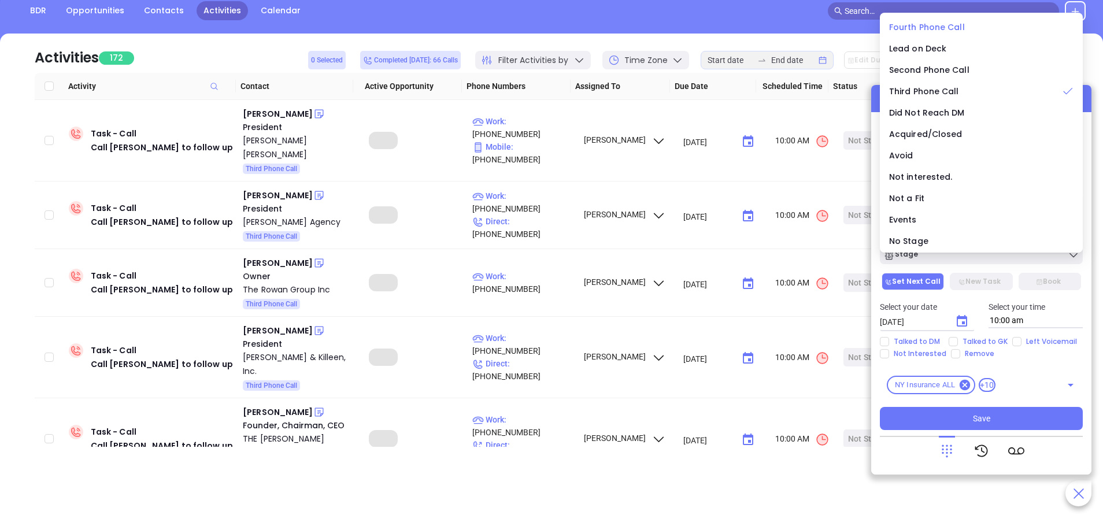
click at [899, 27] on span "Fourth Phone Call" at bounding box center [927, 27] width 76 height 12
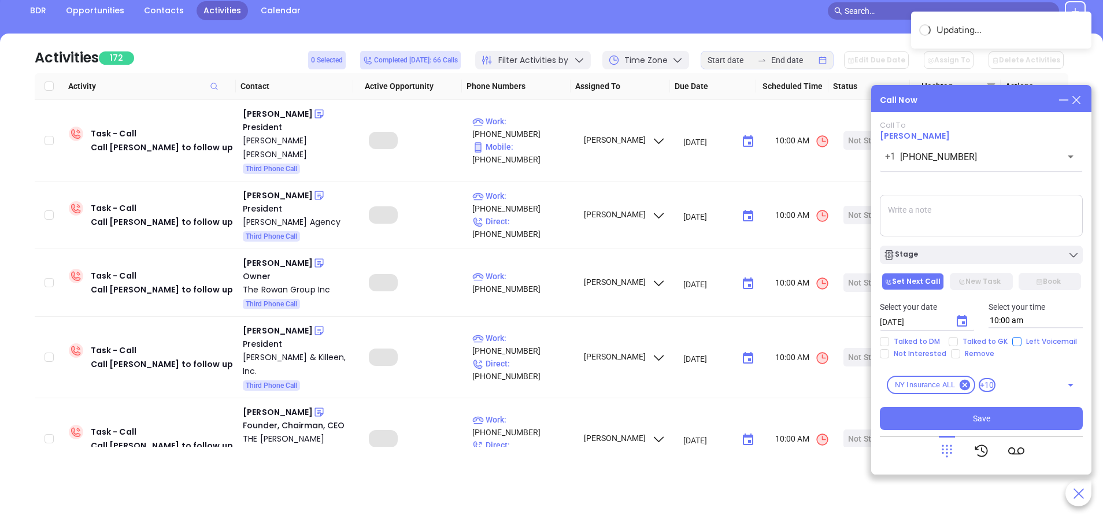
click at [1018, 342] on input "Left Voicemail" at bounding box center [1016, 341] width 9 height 9
checkbox input "true"
click at [989, 418] on span "Save" at bounding box center [981, 418] width 17 height 13
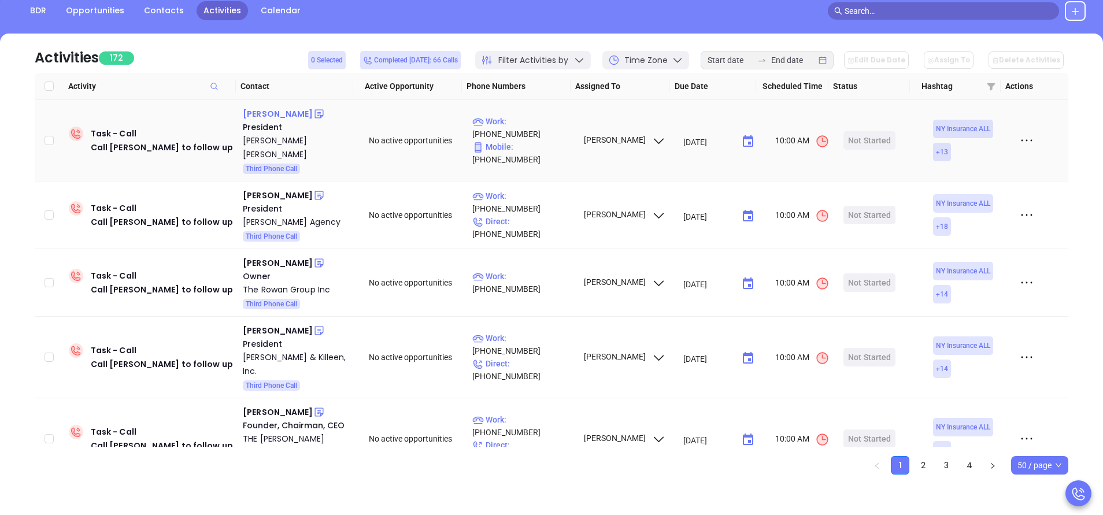
click at [279, 113] on div "Scott Murray" at bounding box center [278, 114] width 70 height 14
click at [526, 124] on p "Work : (212) 480-4200" at bounding box center [522, 127] width 101 height 25
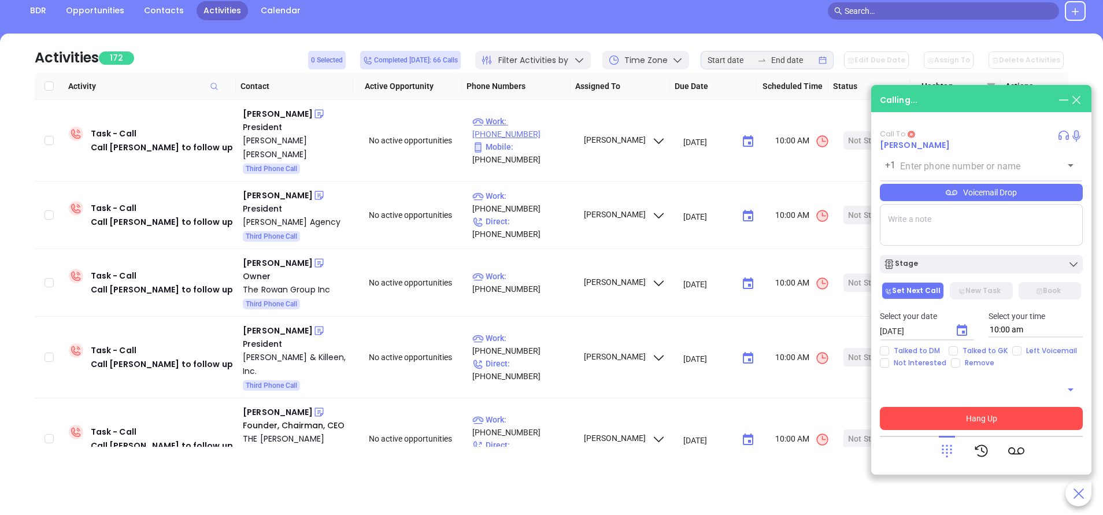
type input "(212) 480-4200"
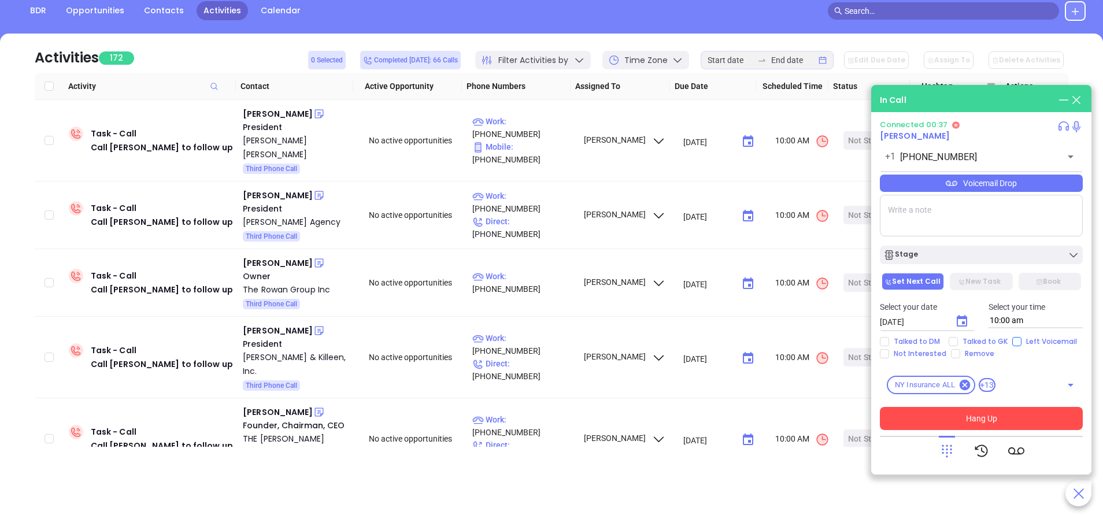
click at [1012, 342] on input "Left Voicemail" at bounding box center [1016, 341] width 9 height 9
checkbox input "true"
click at [980, 417] on button "Hang Up" at bounding box center [981, 418] width 203 height 23
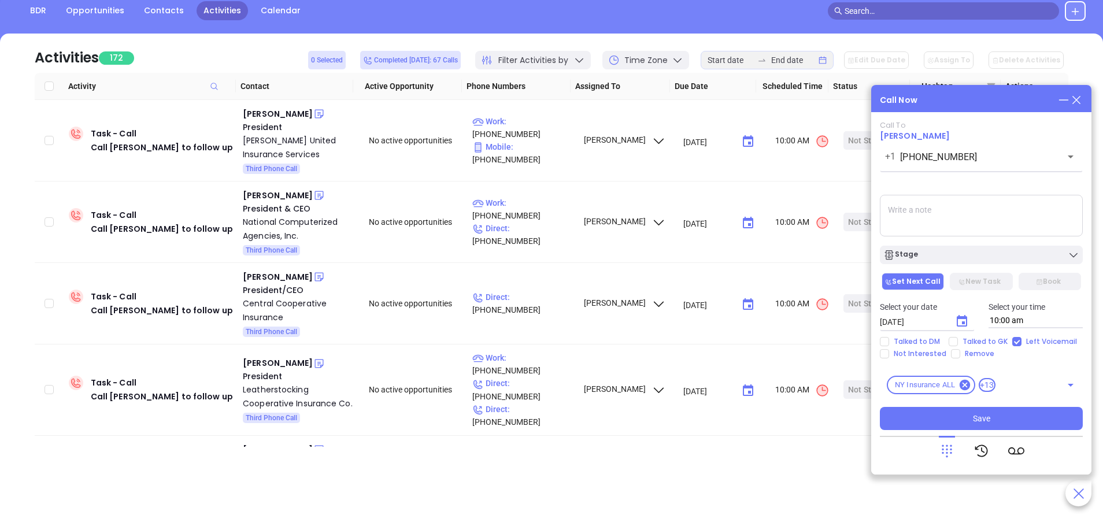
click at [966, 313] on button "Choose date, selected date is Sep 24, 2025" at bounding box center [961, 321] width 23 height 23
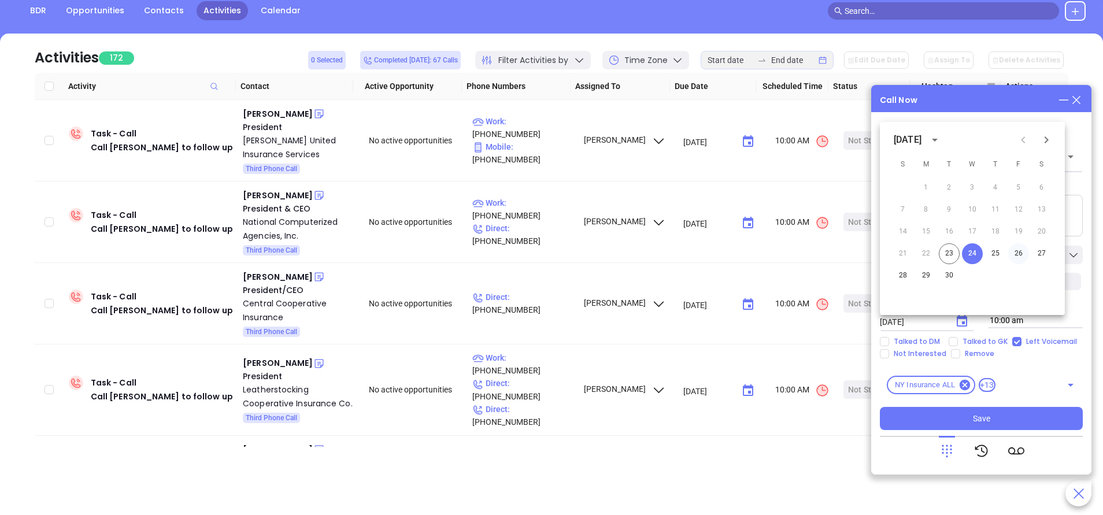
click at [1022, 251] on button "26" at bounding box center [1018, 253] width 21 height 21
type input "09/26/2025"
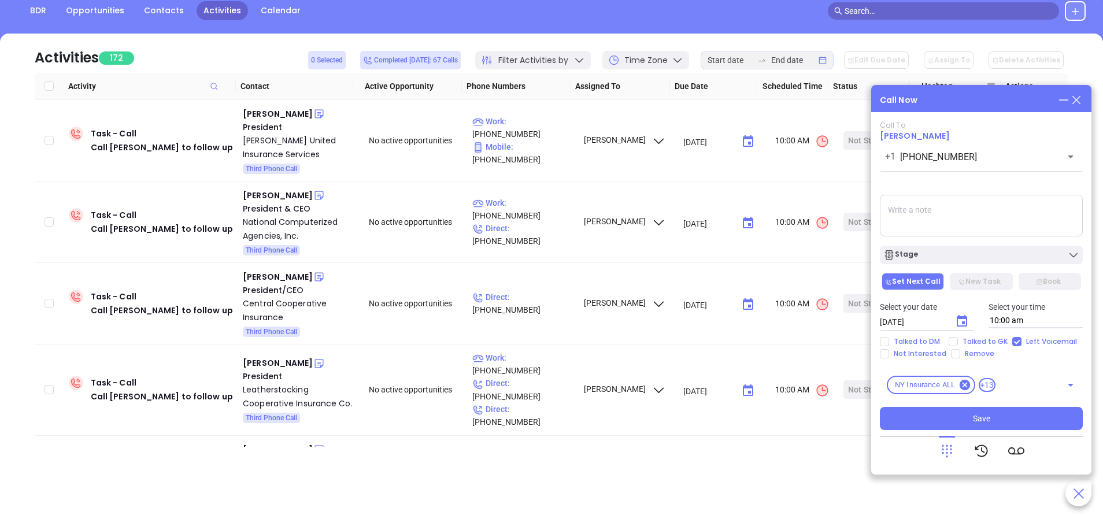
click at [1021, 251] on div "Stage" at bounding box center [981, 255] width 196 height 12
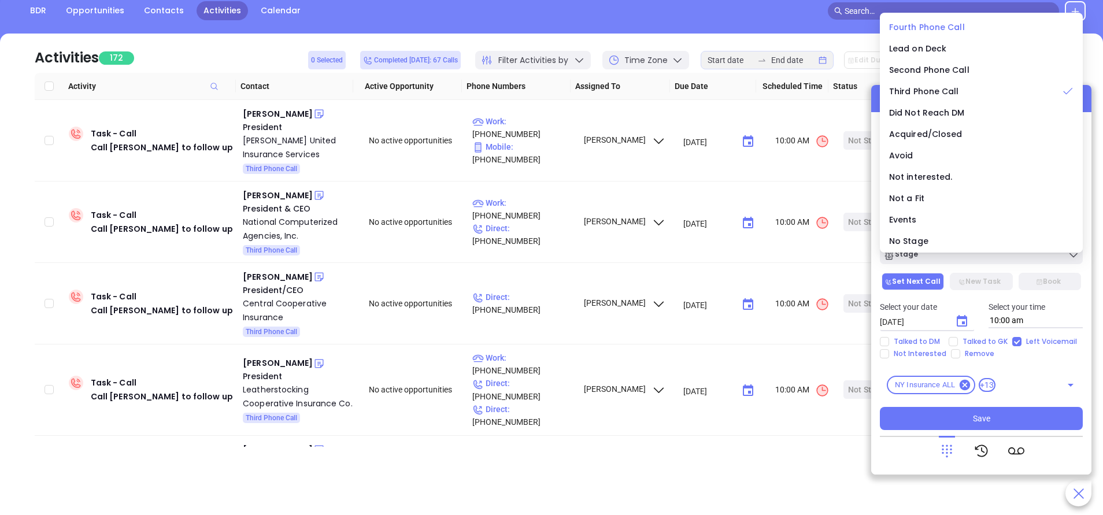
click at [930, 27] on span "Fourth Phone Call" at bounding box center [927, 27] width 76 height 12
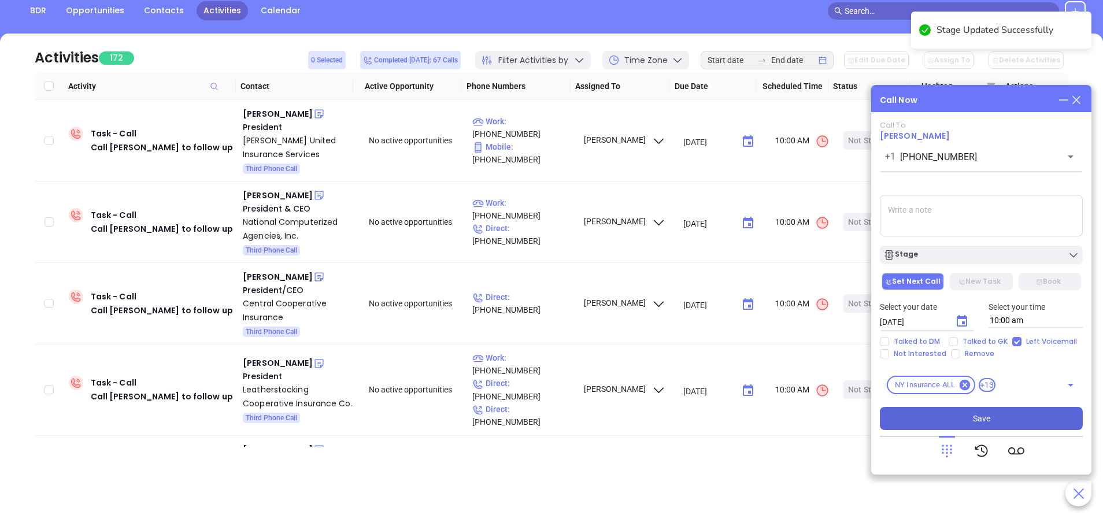
click at [999, 421] on button "Save" at bounding box center [981, 418] width 203 height 23
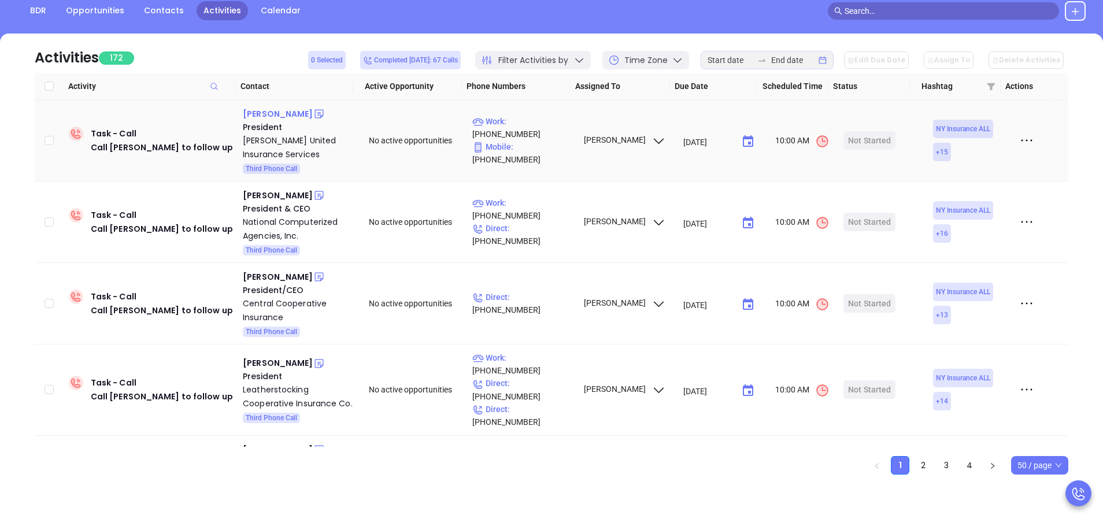
click at [265, 113] on div "Daniel Rand" at bounding box center [278, 114] width 70 height 14
click at [532, 133] on p "Work : (845) 825-8080" at bounding box center [522, 127] width 101 height 25
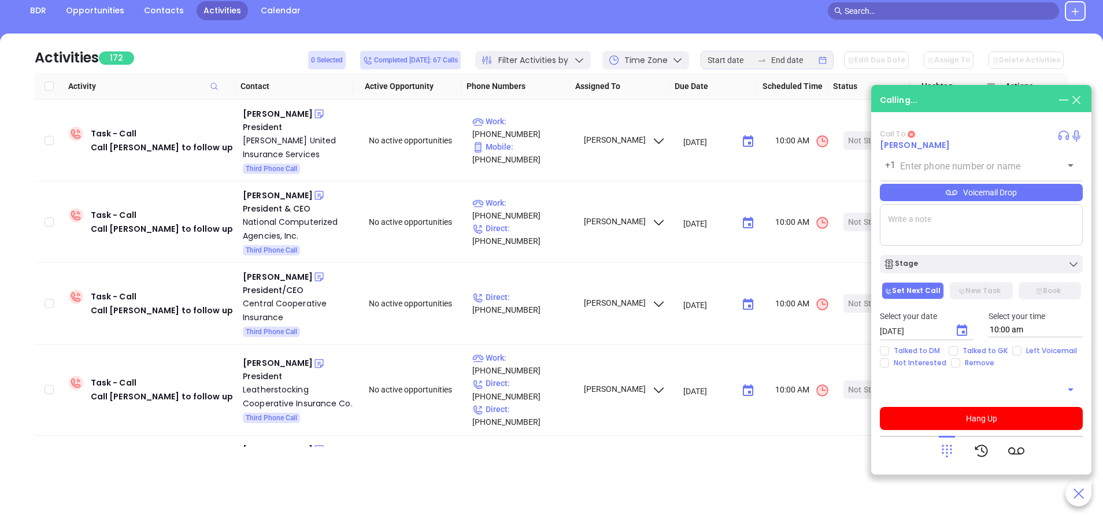
type input "(845) 825-8080"
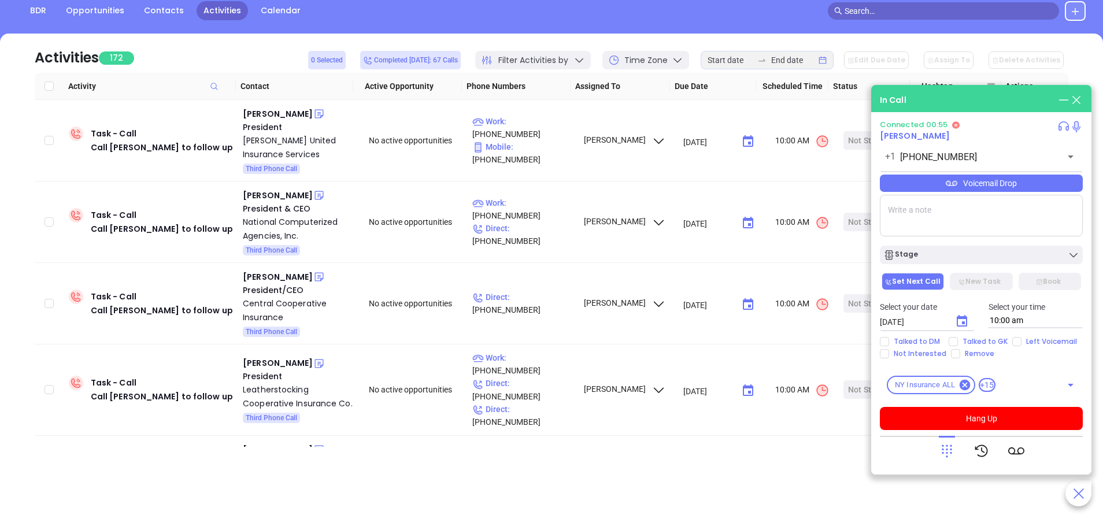
click at [1020, 183] on div "Voicemail Drop" at bounding box center [981, 183] width 203 height 17
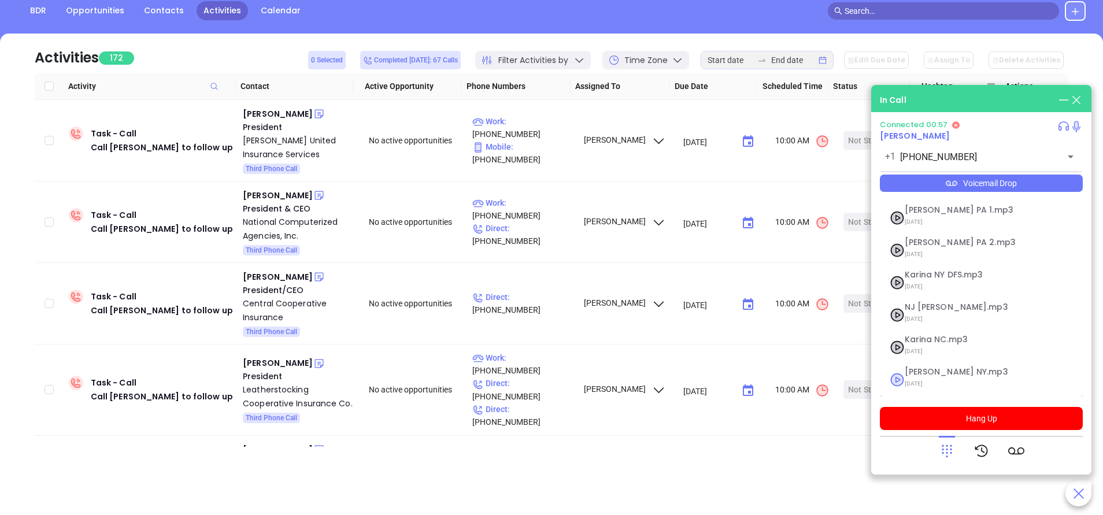
click at [923, 379] on span "09/11/2025" at bounding box center [966, 383] width 125 height 15
checkbox input "true"
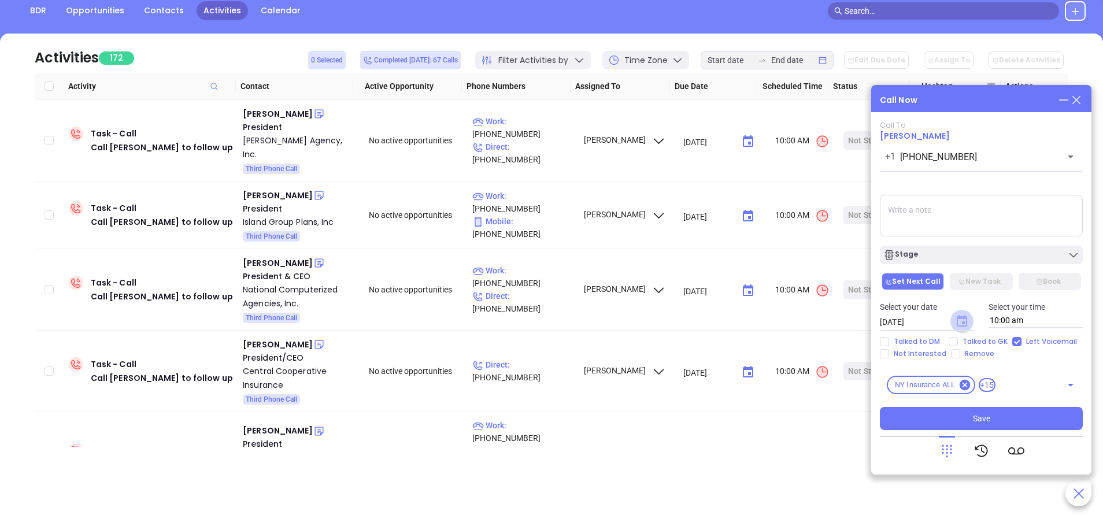
click at [960, 320] on icon "Choose date, selected date is Sep 24, 2025" at bounding box center [962, 321] width 14 height 14
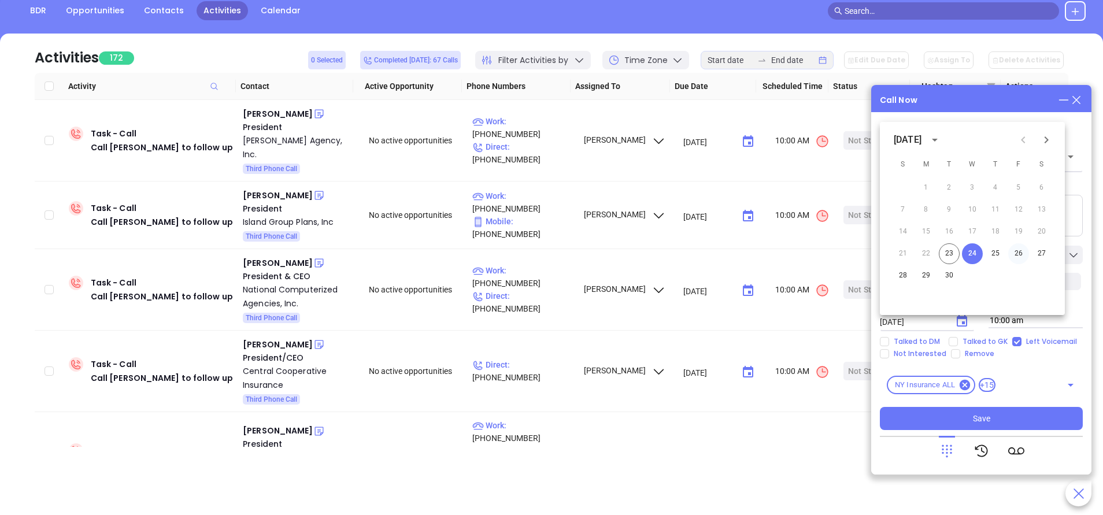
click at [1015, 252] on button "26" at bounding box center [1018, 253] width 21 height 21
type input "09/26/2025"
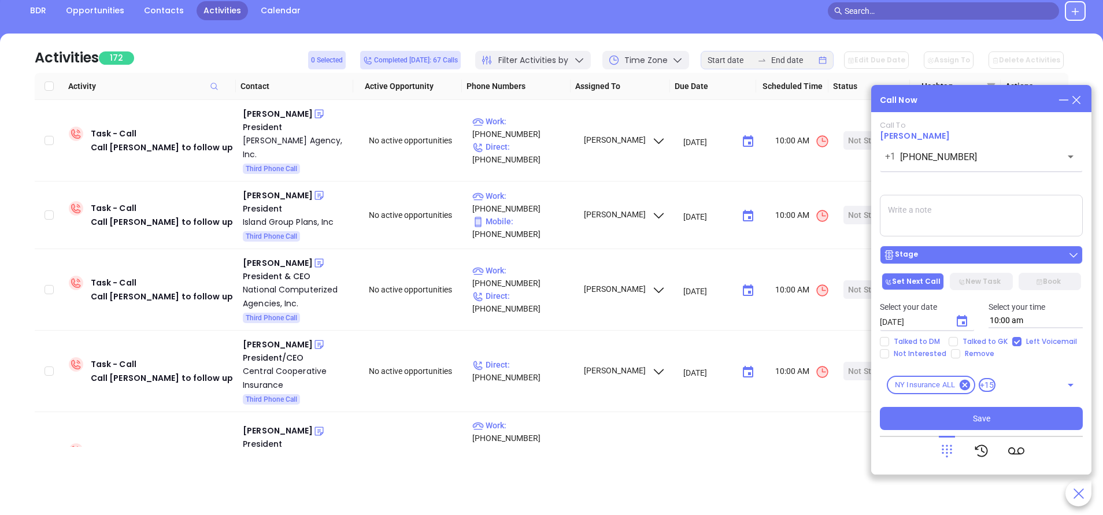
click at [1026, 259] on div "Stage" at bounding box center [981, 255] width 196 height 12
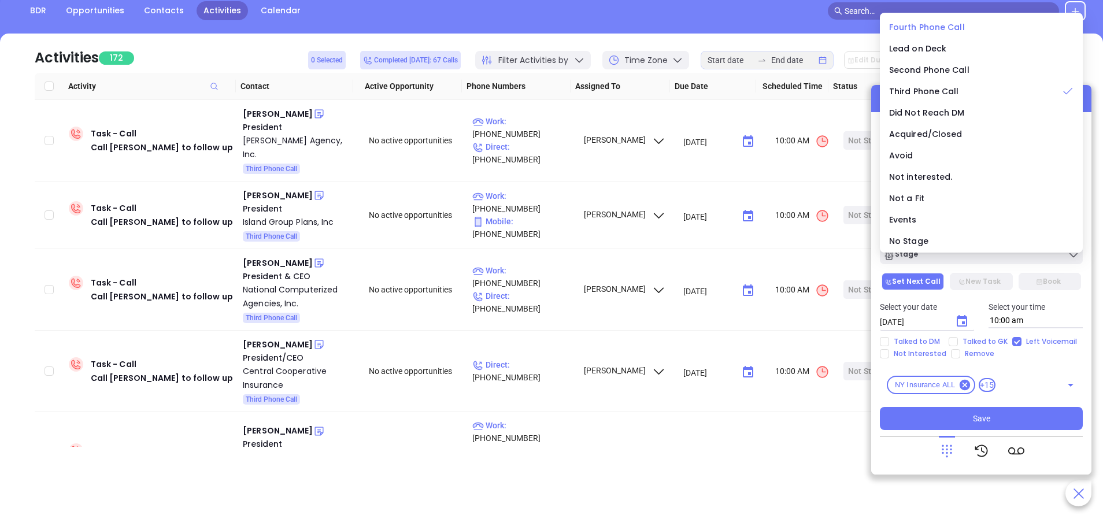
click at [941, 24] on span "Fourth Phone Call" at bounding box center [927, 27] width 76 height 12
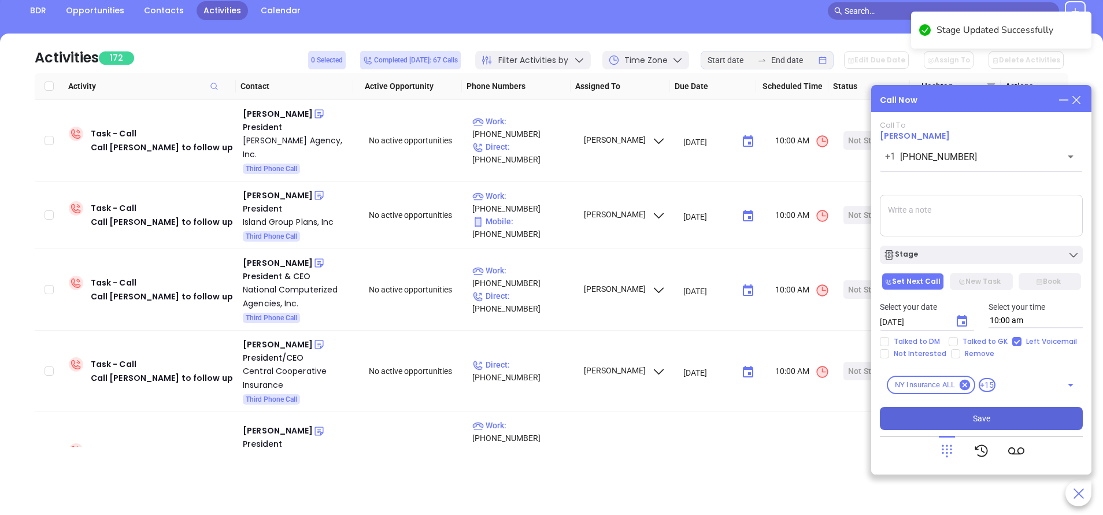
click at [997, 416] on button "Save" at bounding box center [981, 418] width 203 height 23
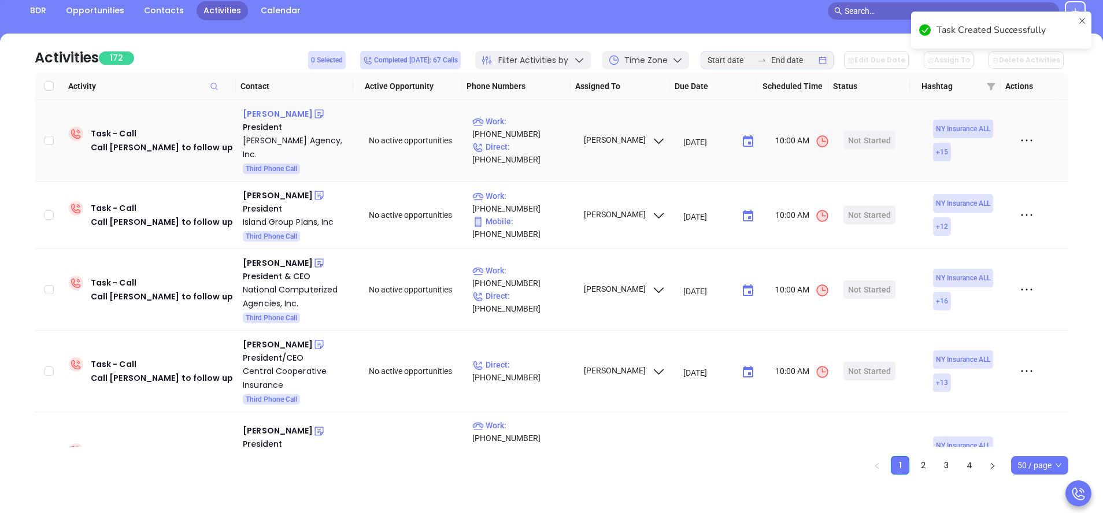
click at [292, 111] on div "Matthew Sluiter" at bounding box center [278, 114] width 70 height 14
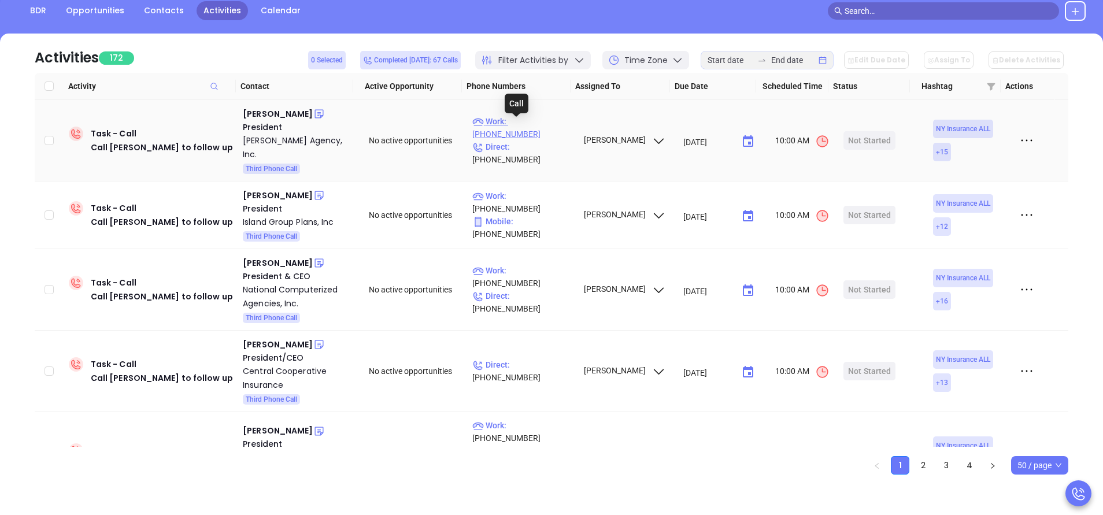
click at [548, 129] on p "Work : (845) 586-2641" at bounding box center [522, 127] width 101 height 25
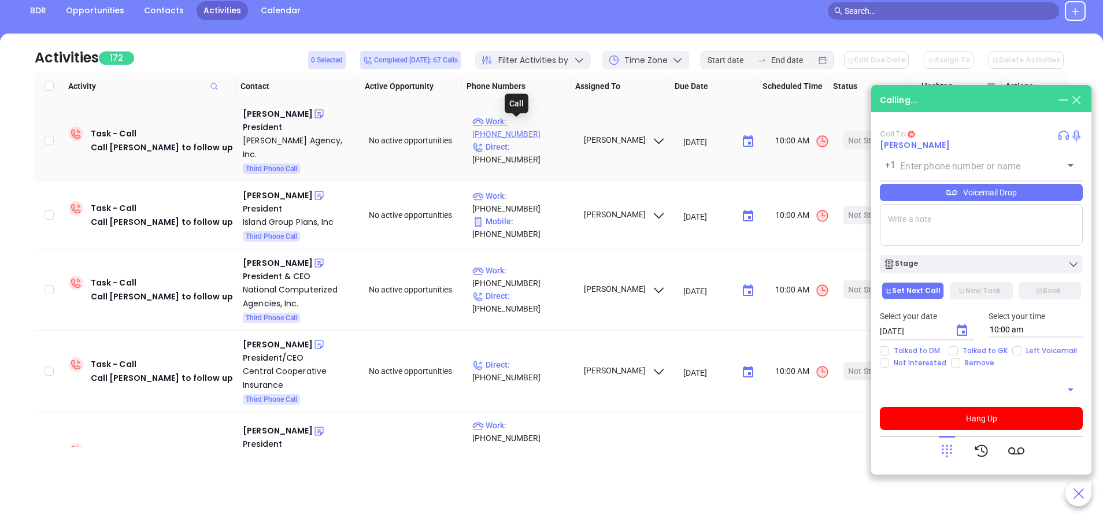
type input "(845) 586-2641"
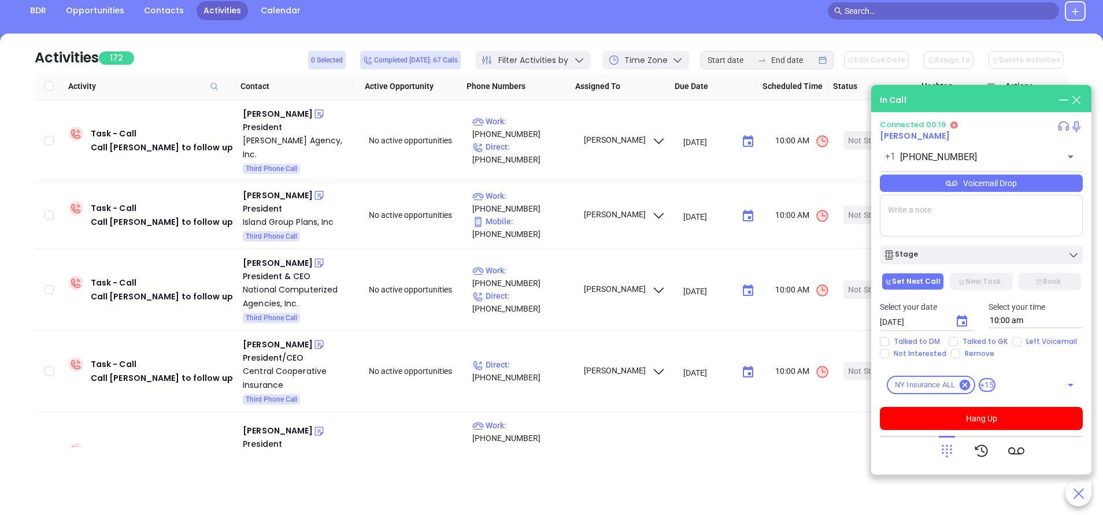
click at [1017, 184] on div "Voicemail Drop" at bounding box center [981, 183] width 203 height 17
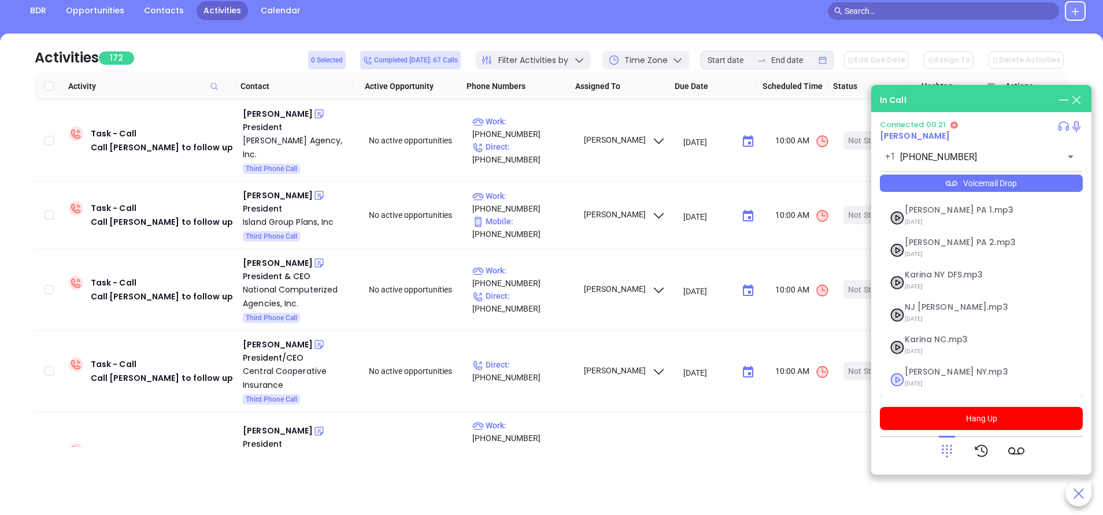
click at [926, 376] on span "Vicky NY.mp3" at bounding box center [966, 372] width 125 height 9
checkbox input "true"
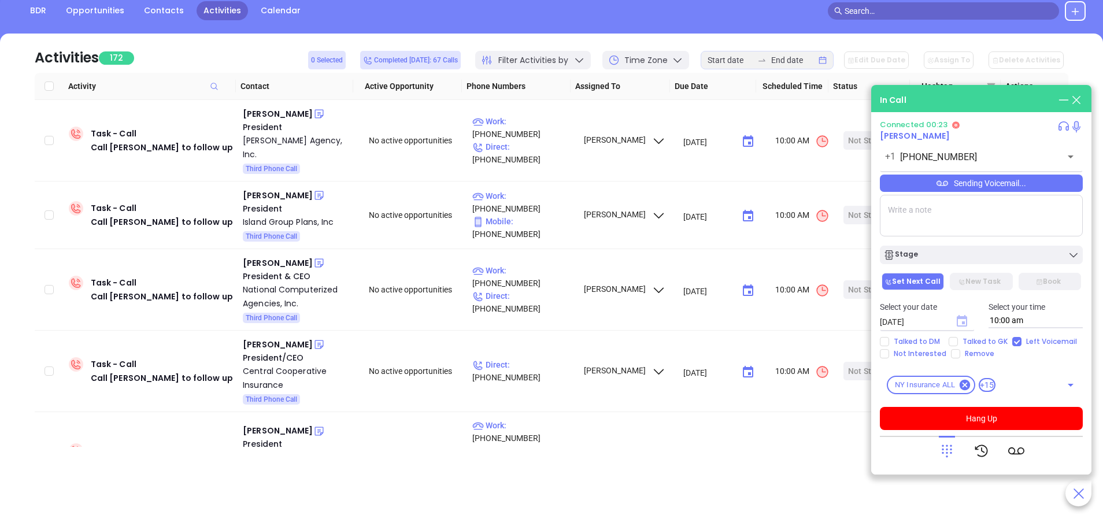
click at [962, 322] on icon "Choose date, selected date is Sep 24, 2025" at bounding box center [961, 321] width 10 height 12
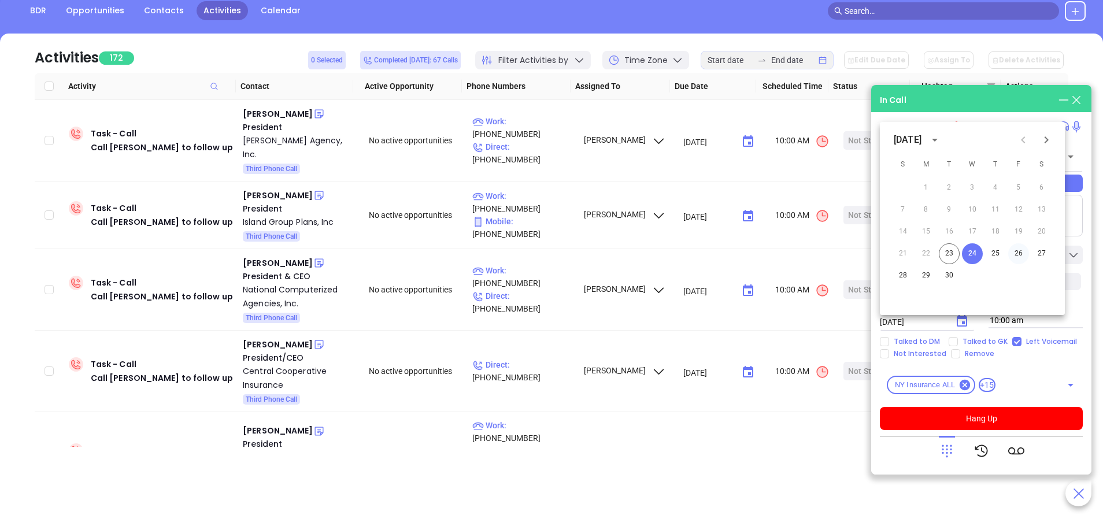
click at [1017, 250] on button "26" at bounding box center [1018, 253] width 21 height 21
type input "09/26/2025"
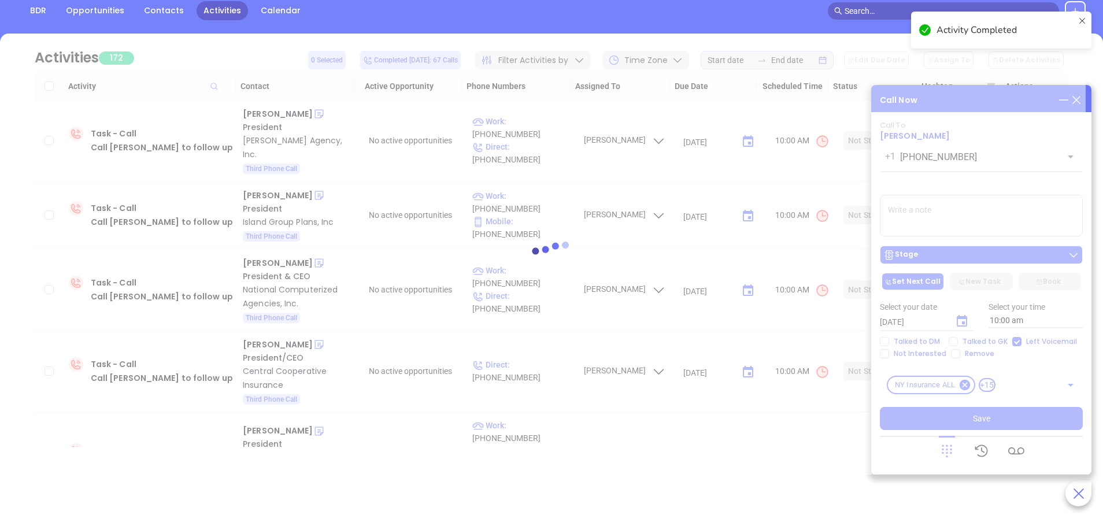
click at [1002, 256] on div at bounding box center [551, 254] width 1068 height 87
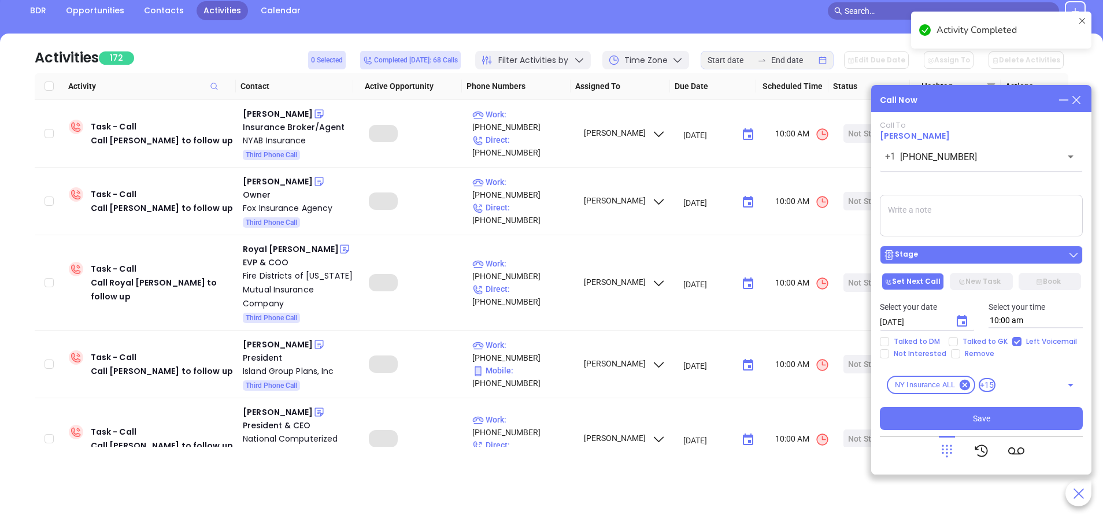
click at [1002, 256] on div "Stage" at bounding box center [981, 255] width 196 height 12
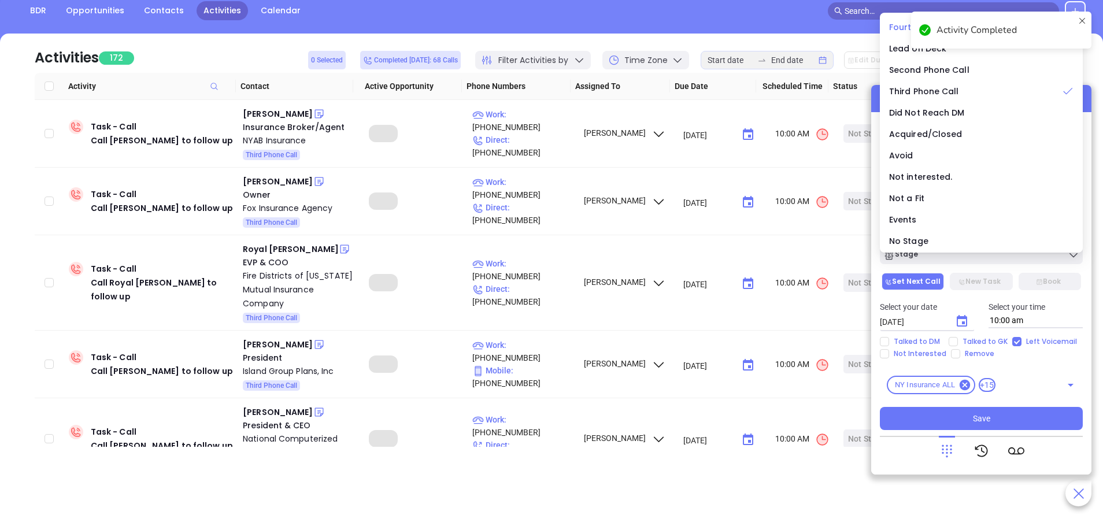
click at [894, 28] on span "Fourth Phone Call" at bounding box center [927, 27] width 76 height 12
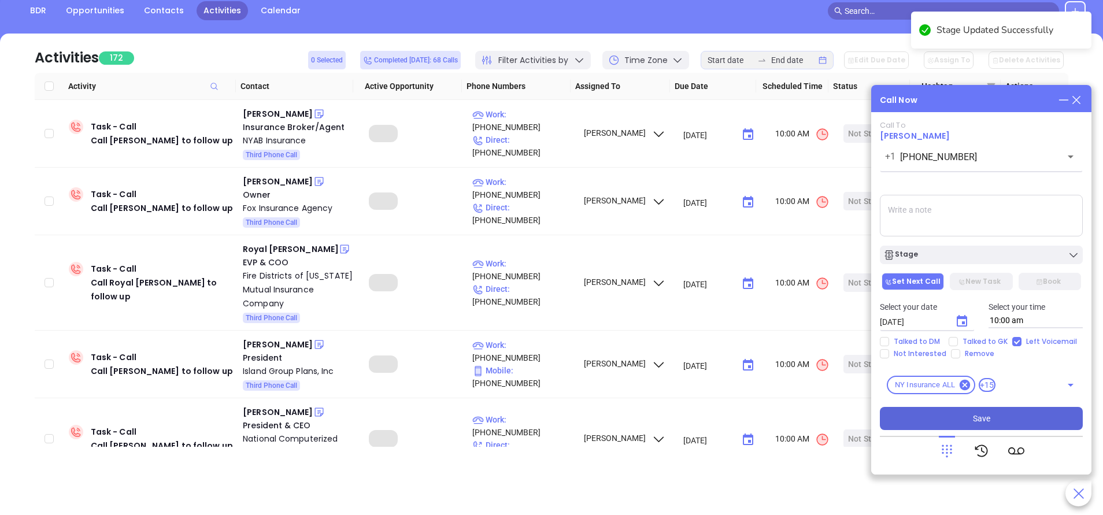
click at [978, 414] on span "Save" at bounding box center [981, 418] width 17 height 13
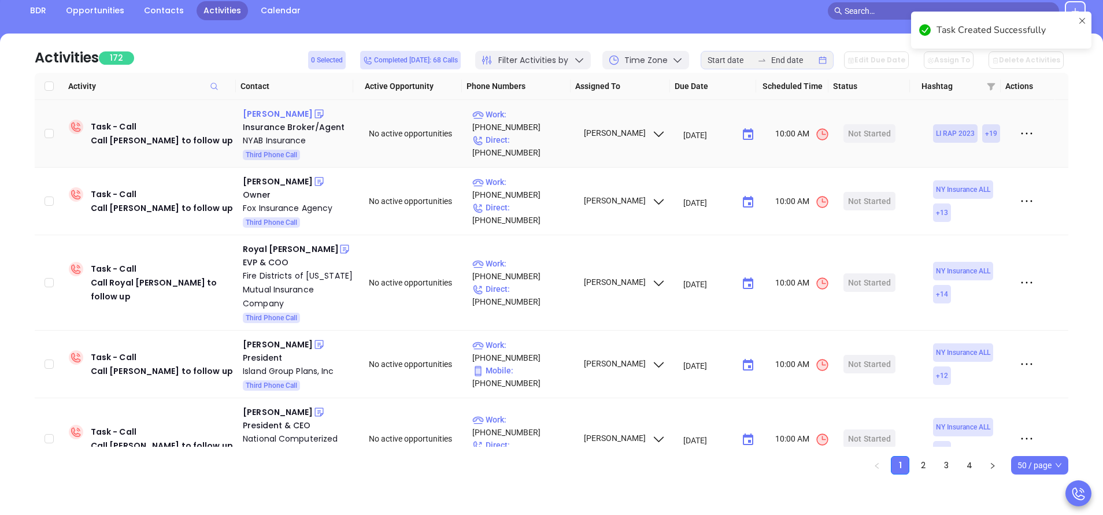
click at [295, 116] on div "Herminia Bonilla" at bounding box center [278, 114] width 70 height 14
click at [546, 128] on p "Work : (718) 784-1112" at bounding box center [522, 120] width 101 height 25
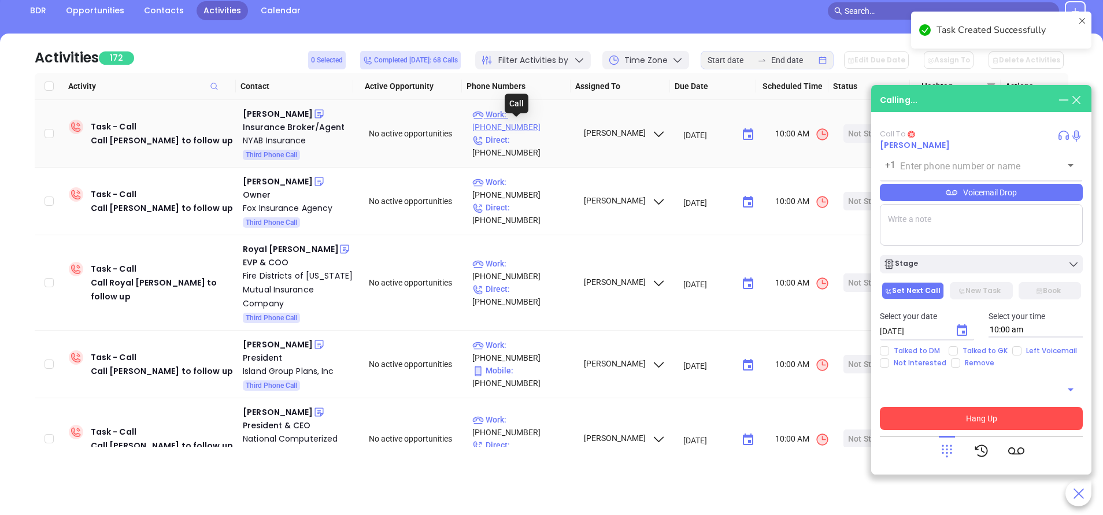
type input "(718) 784-1112"
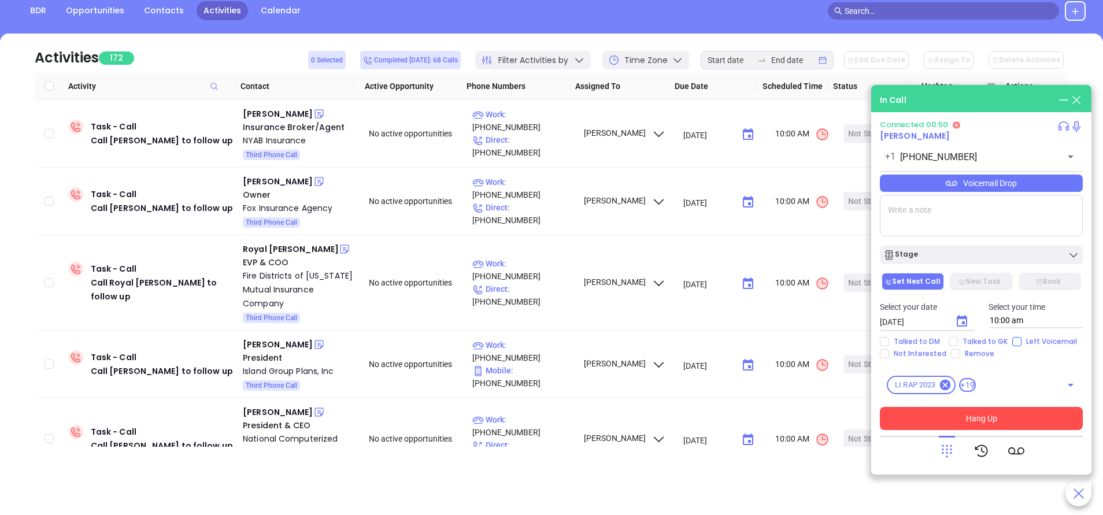
click at [1014, 342] on input "Left Voicemail" at bounding box center [1016, 341] width 9 height 9
checkbox input "true"
click at [995, 410] on button "Hang Up" at bounding box center [981, 418] width 203 height 23
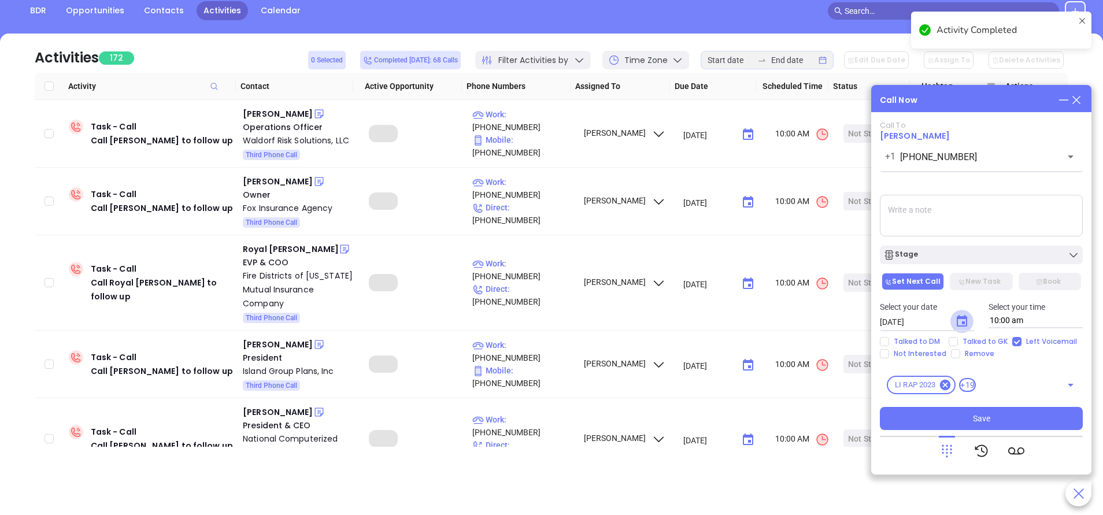
click at [962, 322] on icon "Choose date, selected date is Sep 24, 2025" at bounding box center [961, 321] width 10 height 12
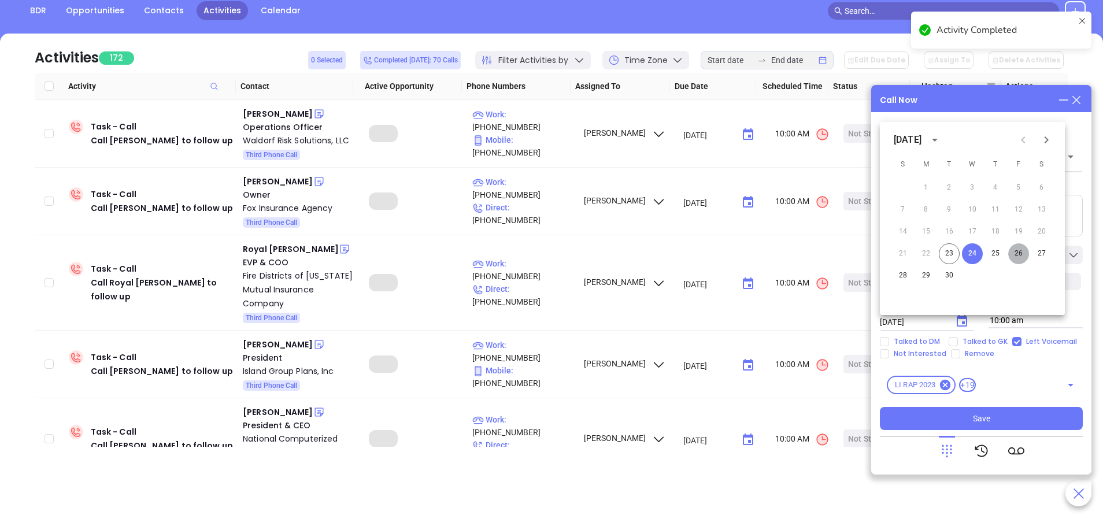
click at [1015, 254] on button "26" at bounding box center [1018, 253] width 21 height 21
type input "09/26/2025"
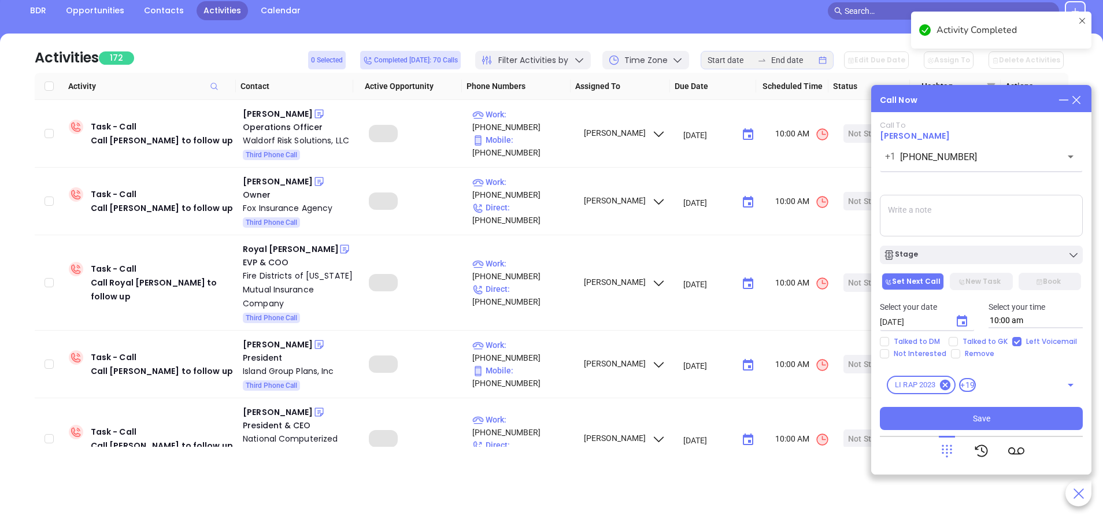
click at [1015, 253] on div "Stage" at bounding box center [981, 255] width 196 height 12
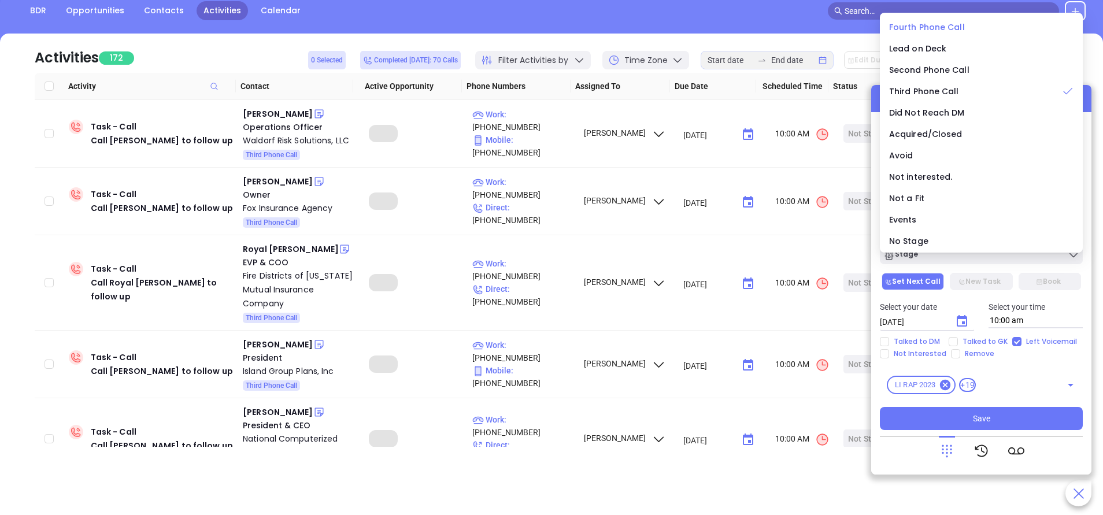
click at [929, 25] on span "Fourth Phone Call" at bounding box center [927, 27] width 76 height 12
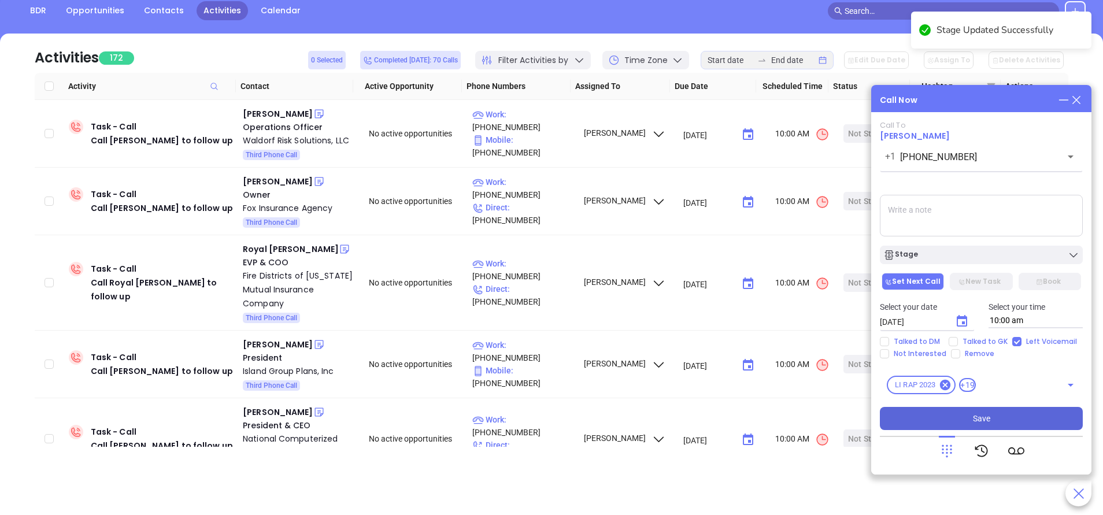
click at [1011, 414] on button "Save" at bounding box center [981, 418] width 203 height 23
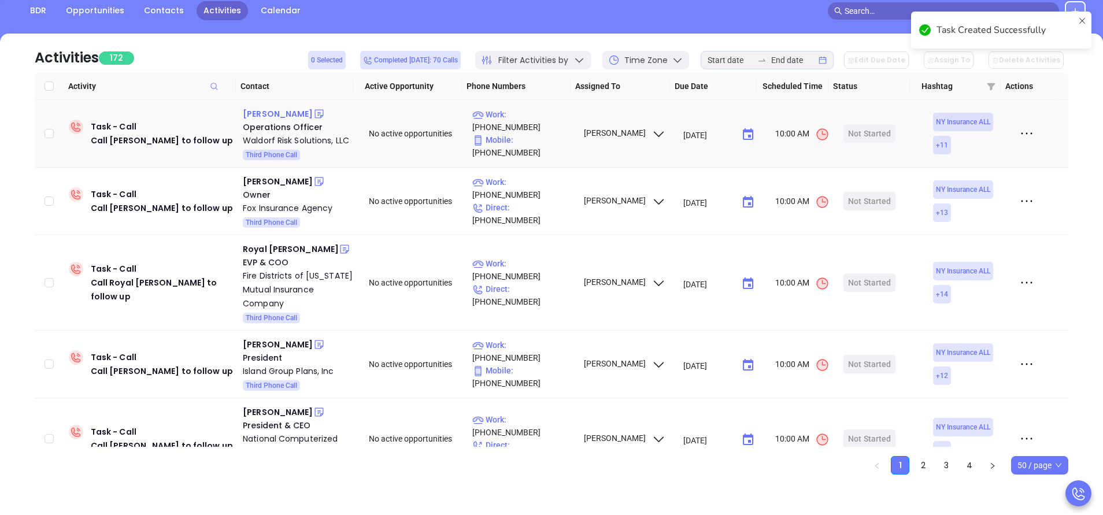
click at [284, 117] on div "Jack Terranova" at bounding box center [278, 114] width 70 height 14
click at [556, 123] on p "Work : (631) 423-9500" at bounding box center [522, 120] width 101 height 25
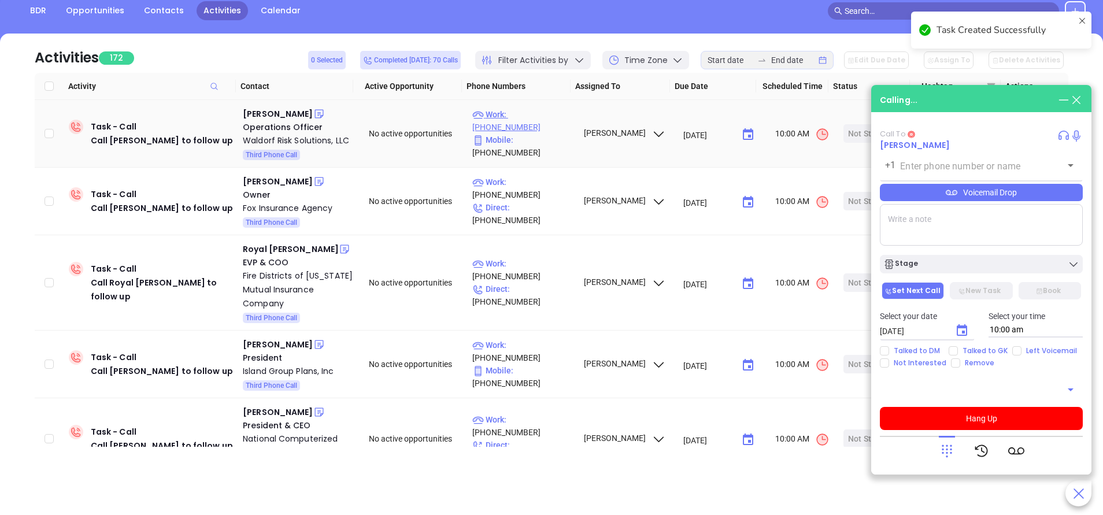
type input "(631) 423-9500"
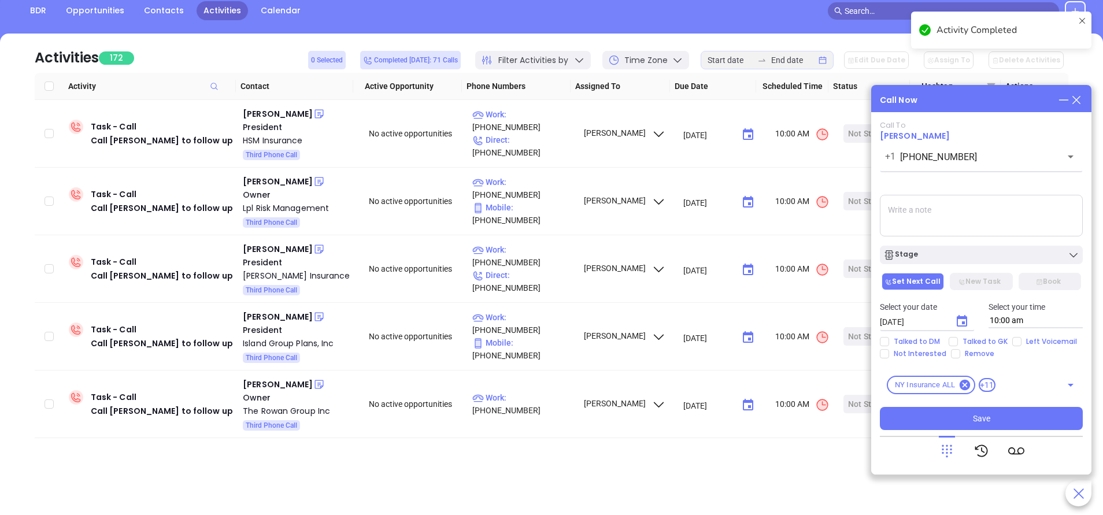
click at [962, 320] on icon "Choose date, selected date is Sep 24, 2025" at bounding box center [962, 321] width 14 height 14
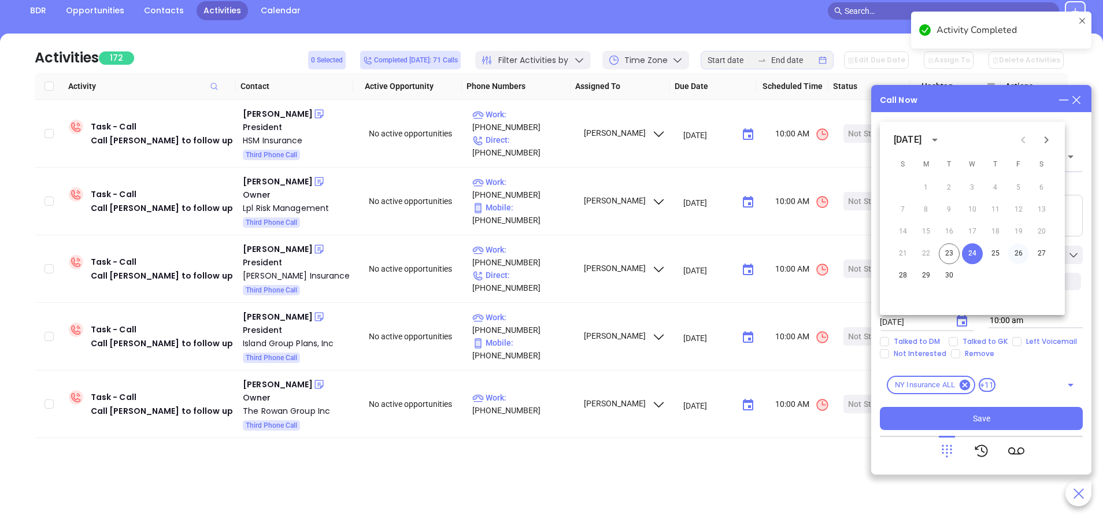
click at [1023, 250] on button "26" at bounding box center [1018, 253] width 21 height 21
type input "09/26/2025"
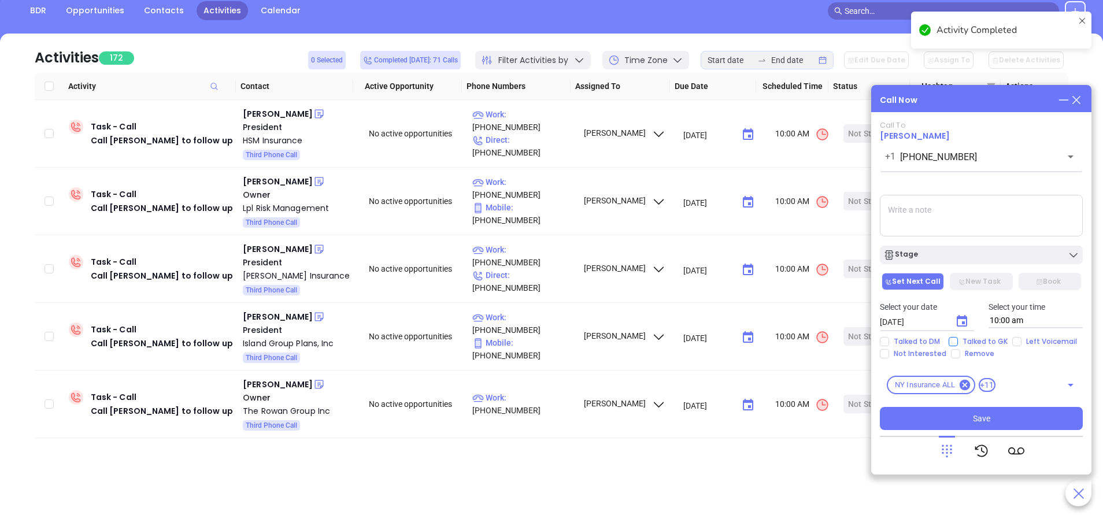
click at [986, 337] on span "Talked to GK" at bounding box center [985, 341] width 54 height 9
click at [958, 337] on input "Talked to GK" at bounding box center [952, 341] width 9 height 9
checkbox input "true"
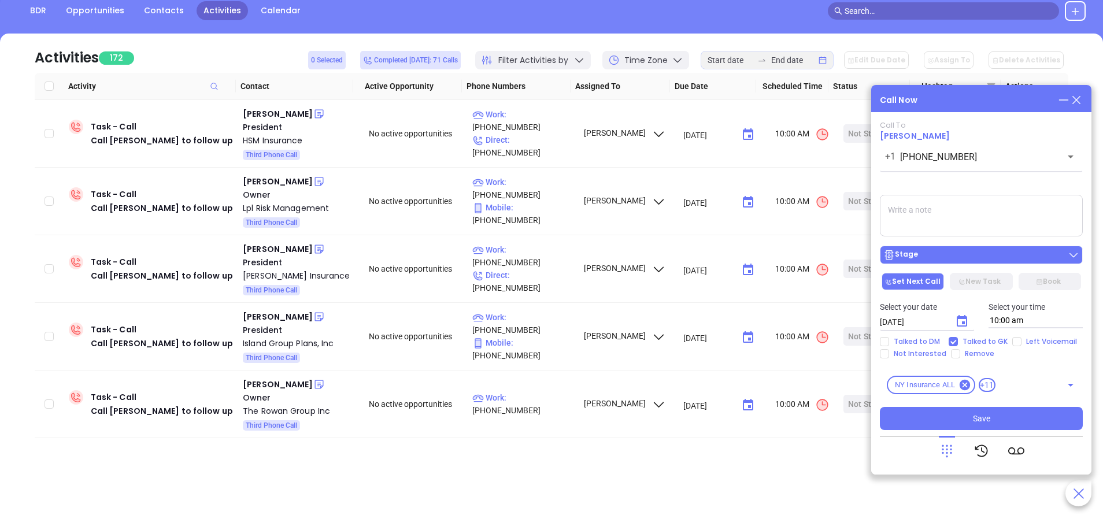
click at [991, 257] on div "Stage" at bounding box center [981, 255] width 196 height 12
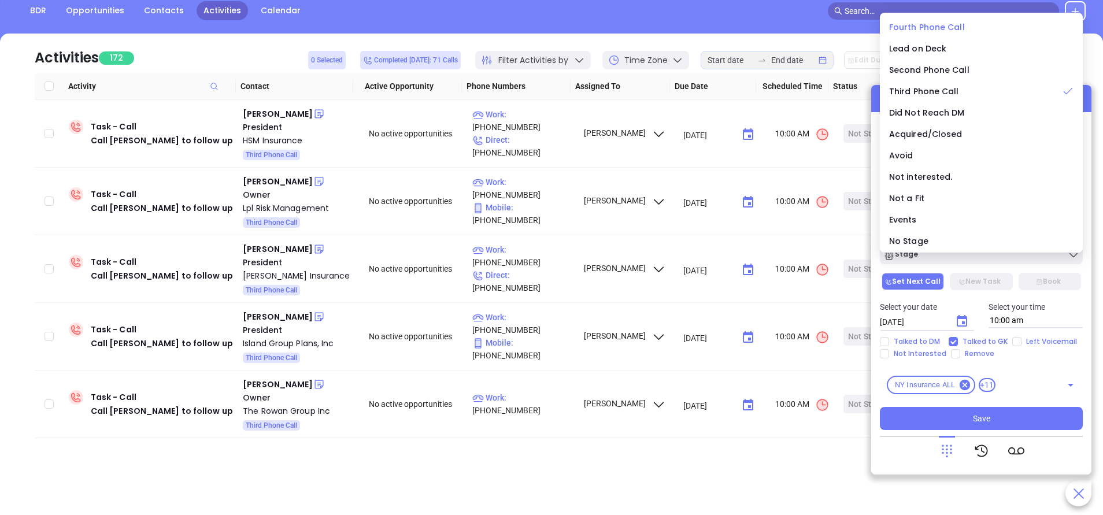
click at [925, 28] on span "Fourth Phone Call" at bounding box center [927, 27] width 76 height 12
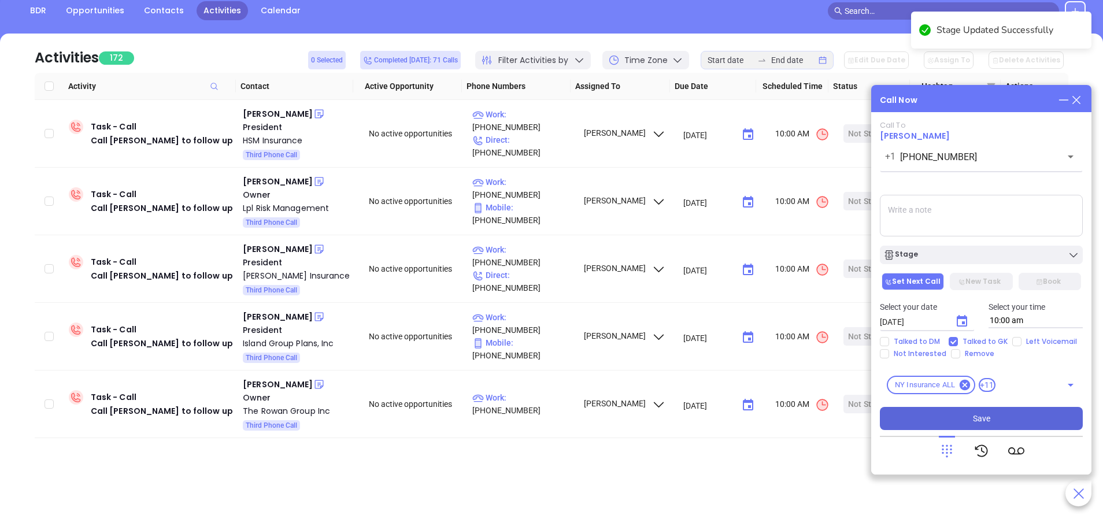
click at [997, 421] on button "Save" at bounding box center [981, 418] width 203 height 23
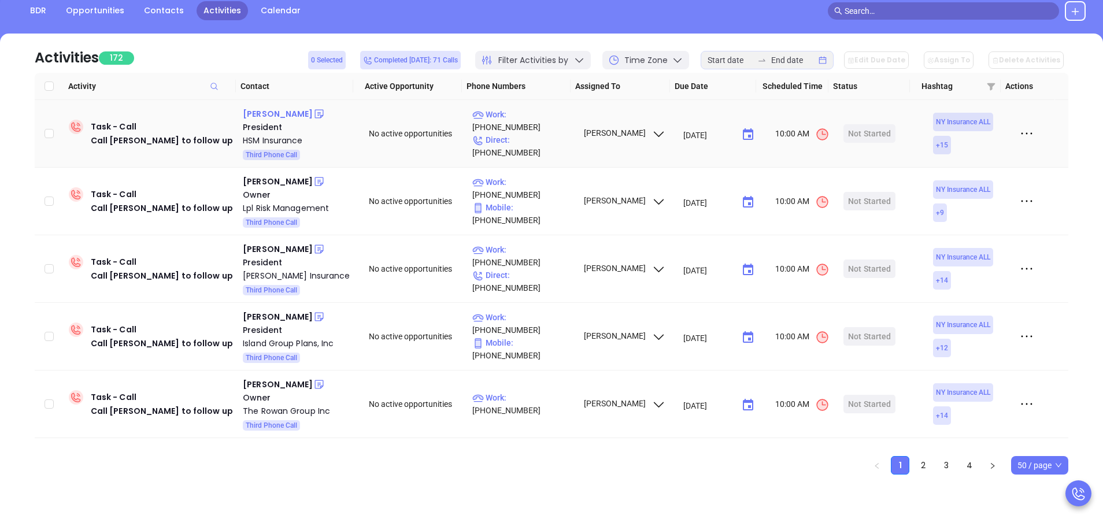
click at [294, 113] on div "Charles N. Pasquale" at bounding box center [278, 114] width 70 height 14
click at [548, 126] on p "Work : (585) 544-2520" at bounding box center [522, 120] width 101 height 25
type input "(585) 544-2520"
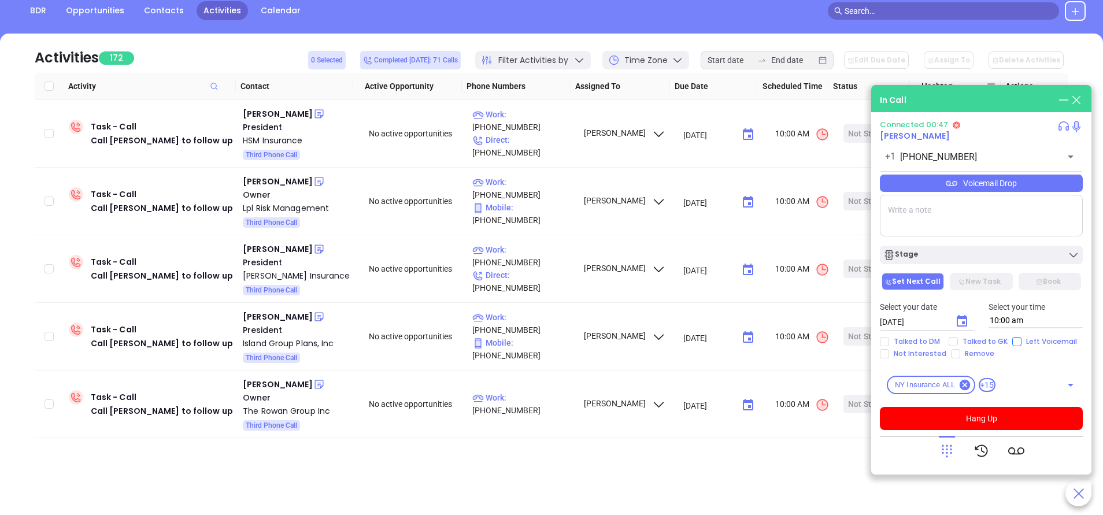
click at [1014, 340] on input "Left Voicemail" at bounding box center [1016, 341] width 9 height 9
checkbox input "true"
click at [999, 414] on button "Hang Up" at bounding box center [981, 418] width 203 height 23
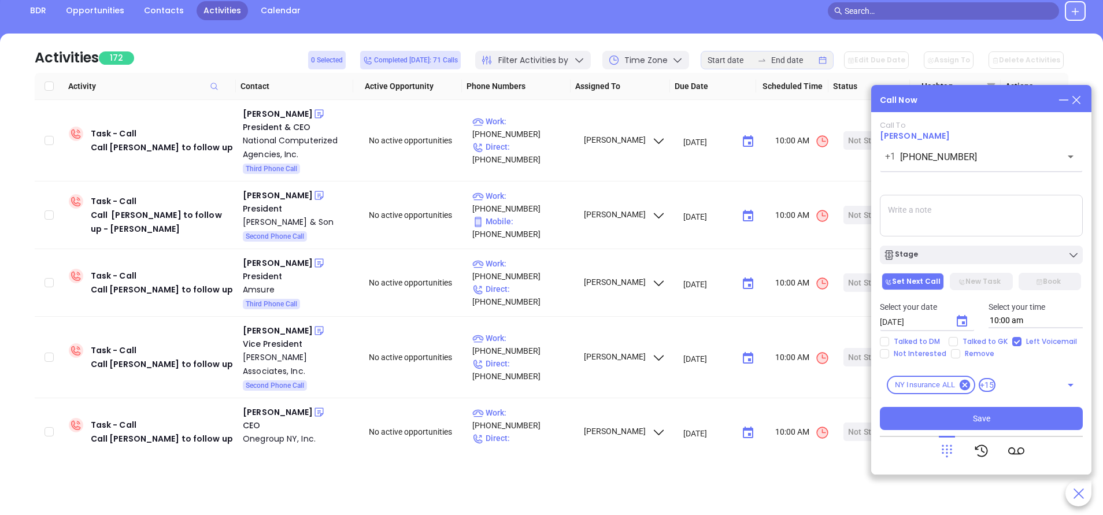
click at [958, 322] on icon "Choose date, selected date is Sep 24, 2025" at bounding box center [962, 321] width 14 height 14
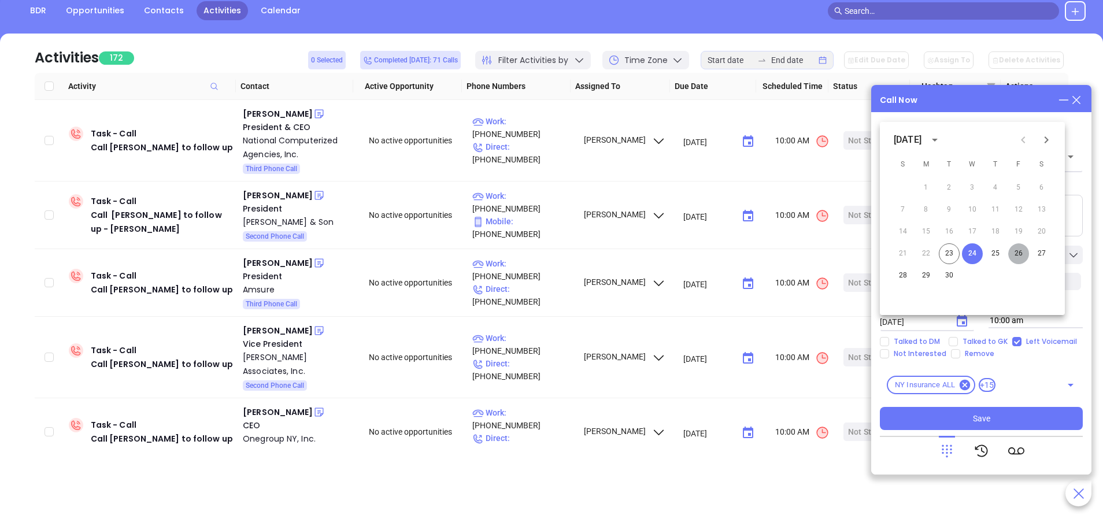
click at [1017, 254] on button "26" at bounding box center [1018, 253] width 21 height 21
type input "09/26/2025"
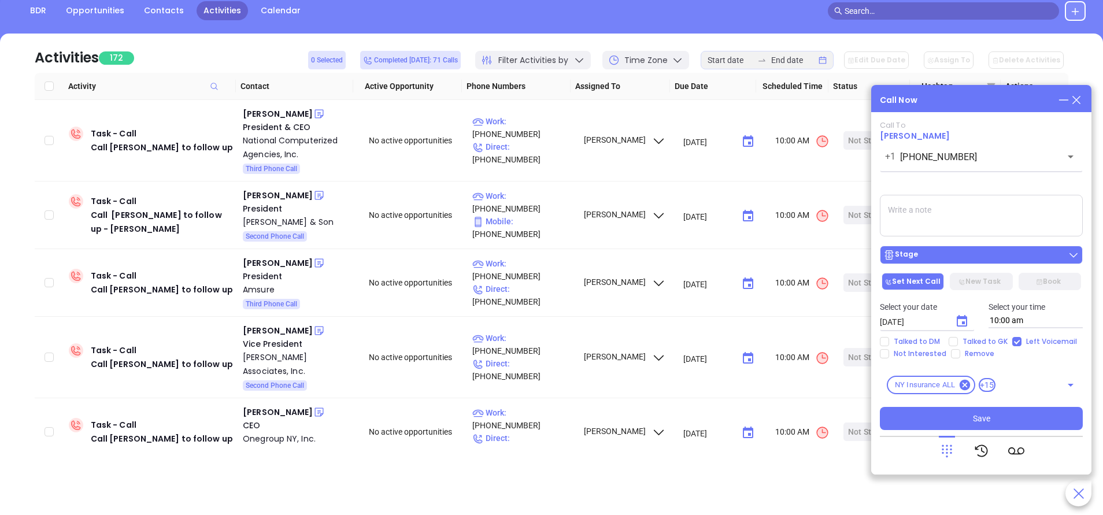
click at [1013, 262] on button "Stage" at bounding box center [981, 255] width 203 height 18
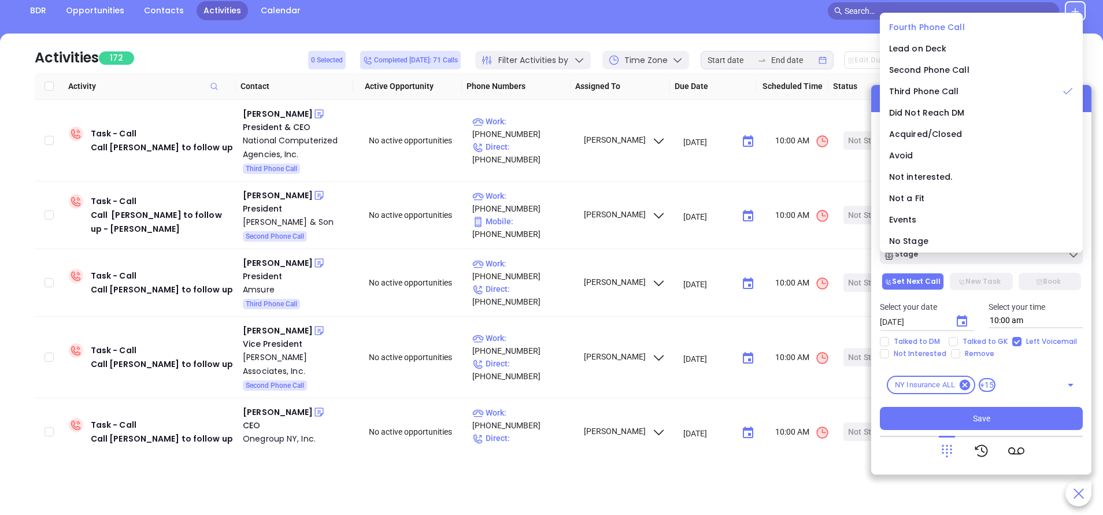
click at [929, 25] on span "Fourth Phone Call" at bounding box center [927, 27] width 76 height 12
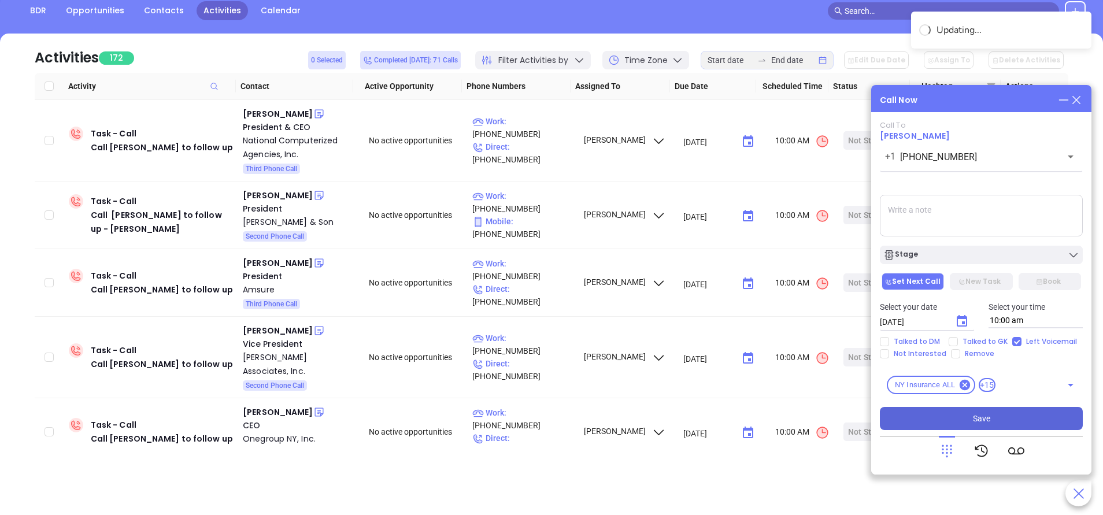
click at [1007, 420] on button "Save" at bounding box center [981, 418] width 203 height 23
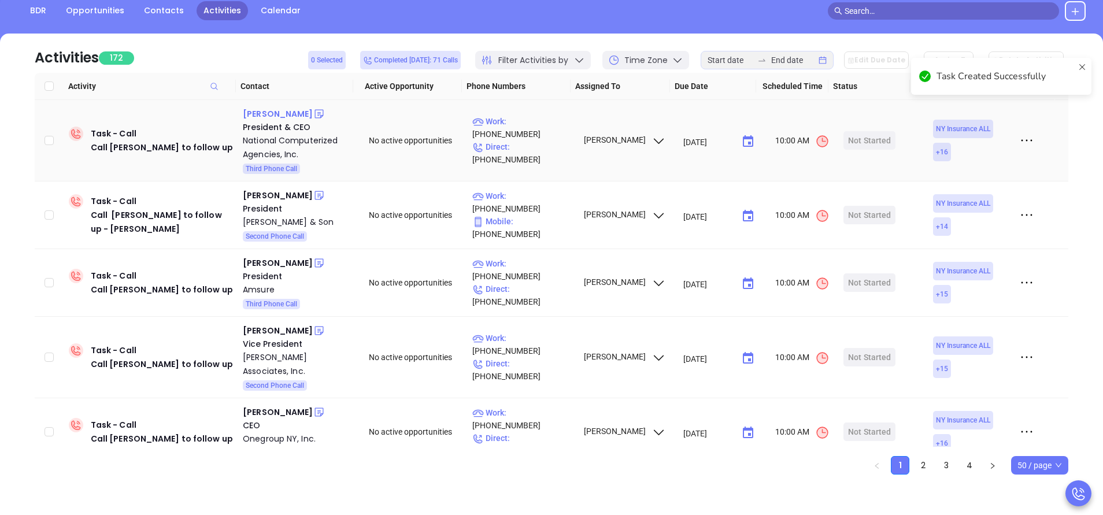
click at [270, 114] on div "Thomas Burns" at bounding box center [278, 114] width 70 height 14
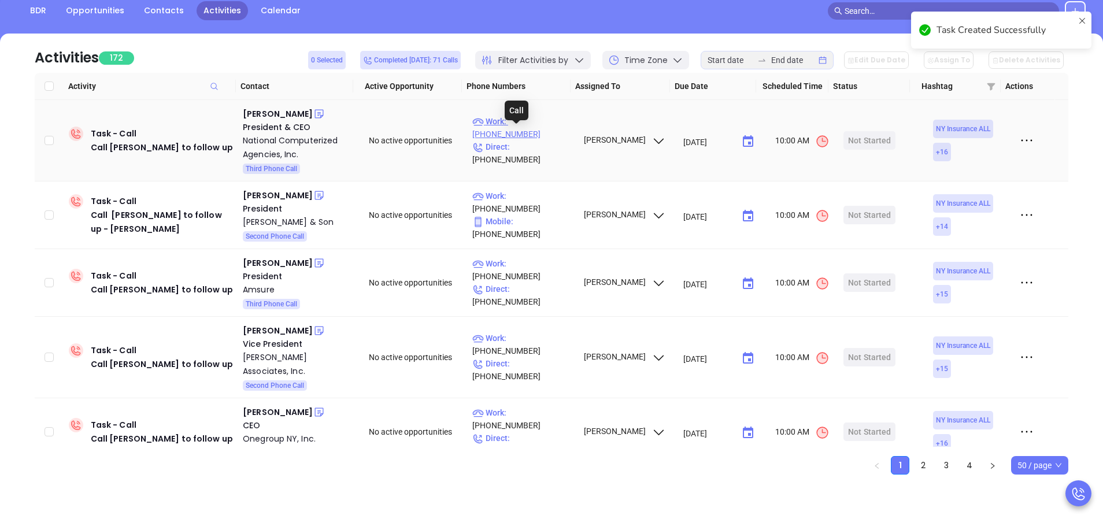
click at [528, 129] on p "Work : (800) 622-8809" at bounding box center [522, 127] width 101 height 25
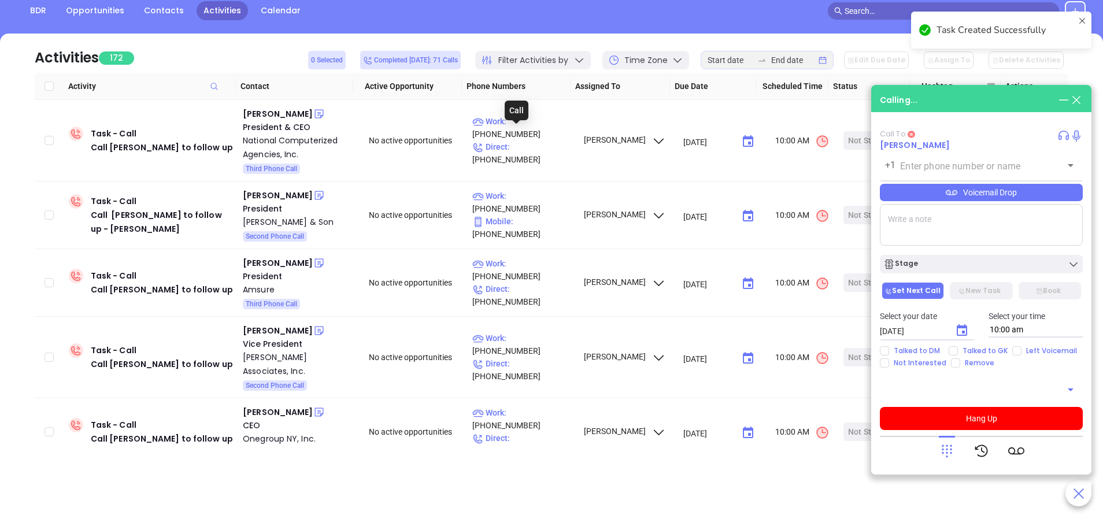
type input "(800) 622-8809"
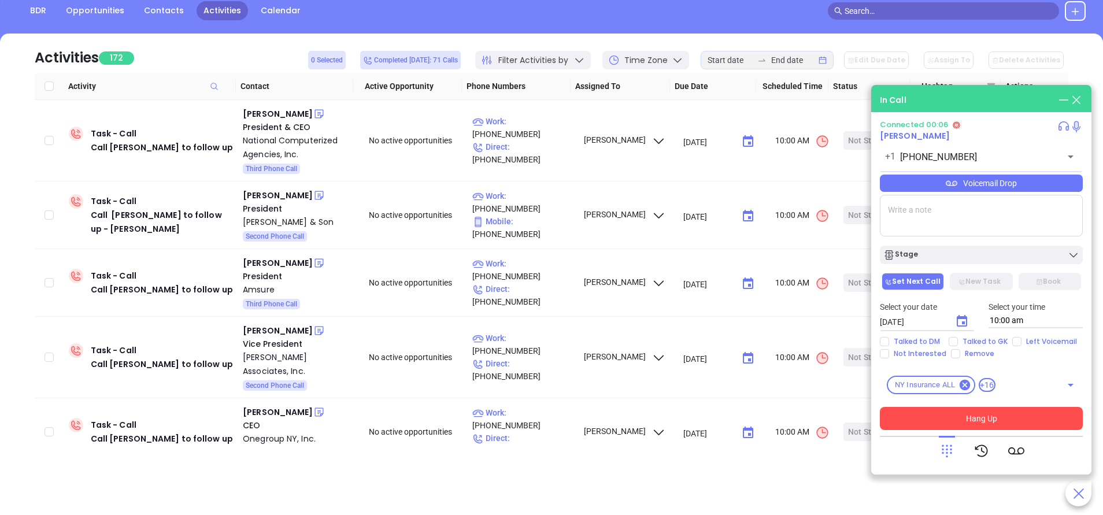
click at [989, 417] on button "Hang Up" at bounding box center [981, 418] width 203 height 23
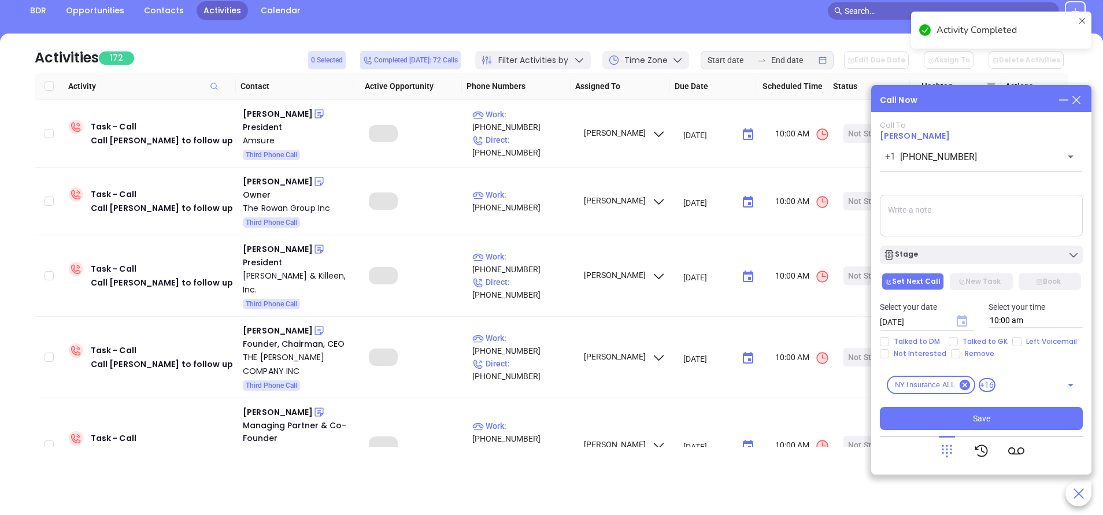
click at [962, 323] on icon "Choose date, selected date is Sep 24, 2025" at bounding box center [961, 321] width 10 height 12
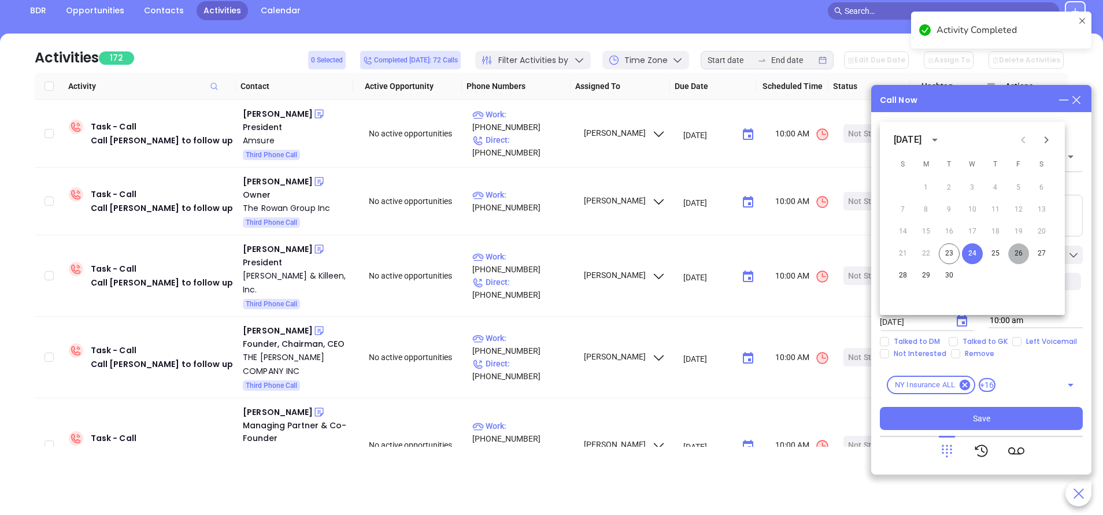
click at [1021, 258] on button "26" at bounding box center [1018, 253] width 21 height 21
type input "09/26/2025"
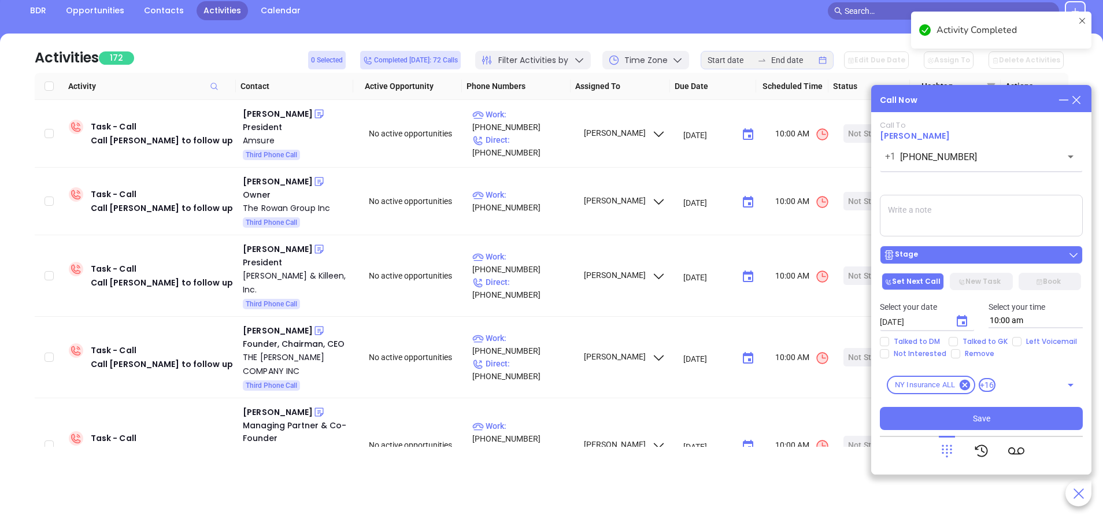
click at [1020, 251] on div "Stage" at bounding box center [981, 255] width 196 height 12
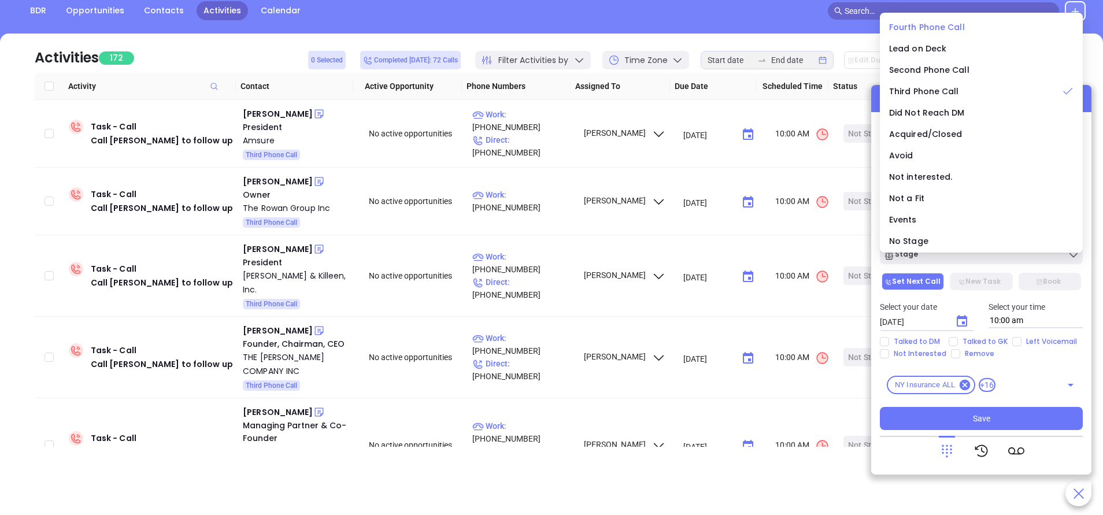
click at [910, 21] on span "Fourth Phone Call" at bounding box center [927, 27] width 76 height 12
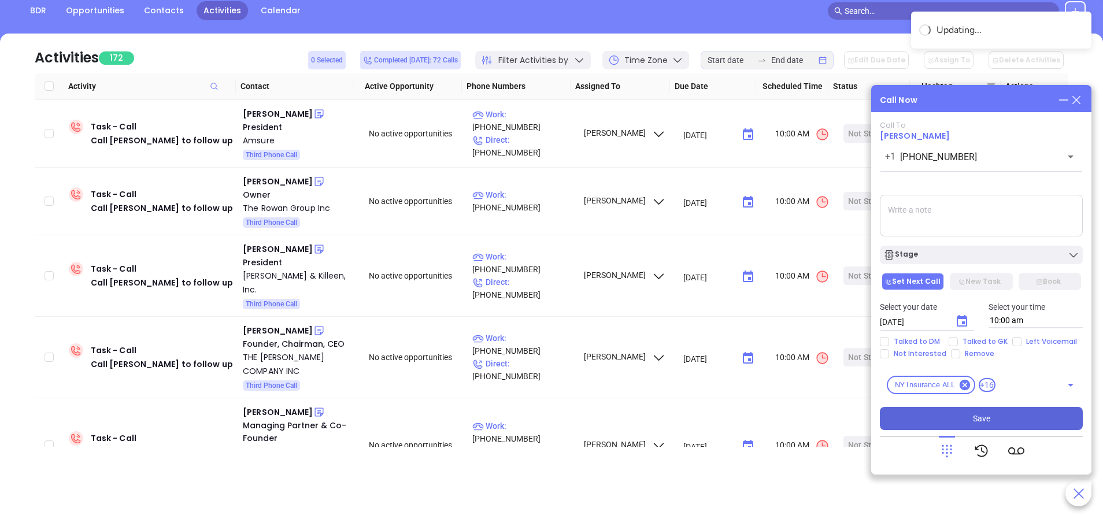
click at [999, 413] on button "Save" at bounding box center [981, 418] width 203 height 23
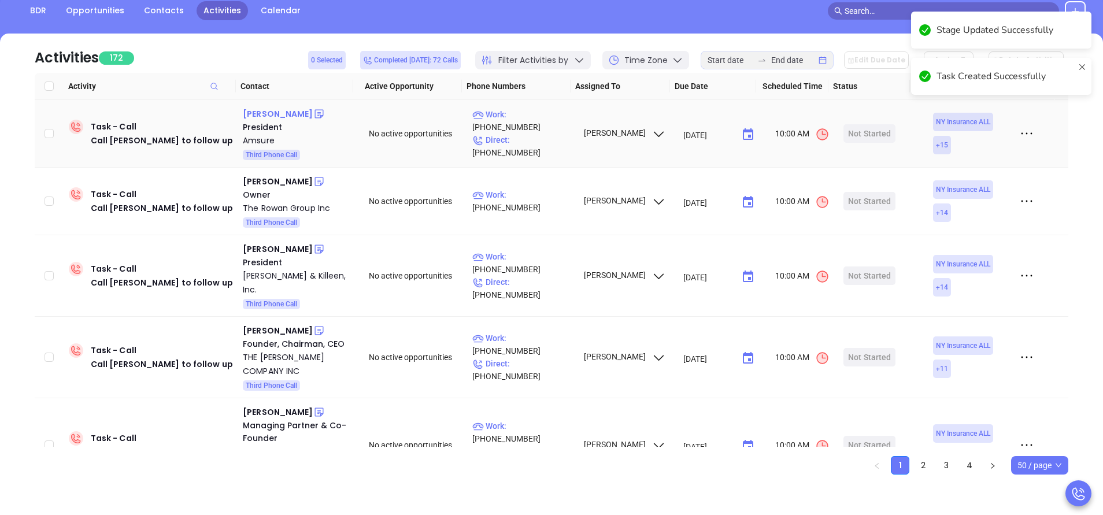
click at [287, 112] on div "Matthew D'abate" at bounding box center [278, 114] width 70 height 14
click at [532, 125] on p "Work : (518) 458-1800" at bounding box center [522, 120] width 101 height 25
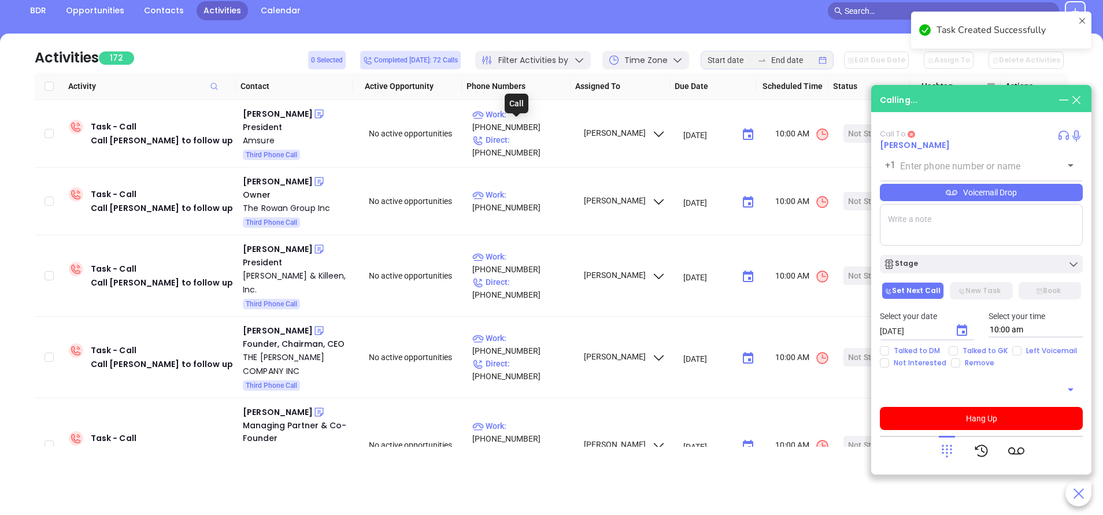
type input "(518) 458-1800"
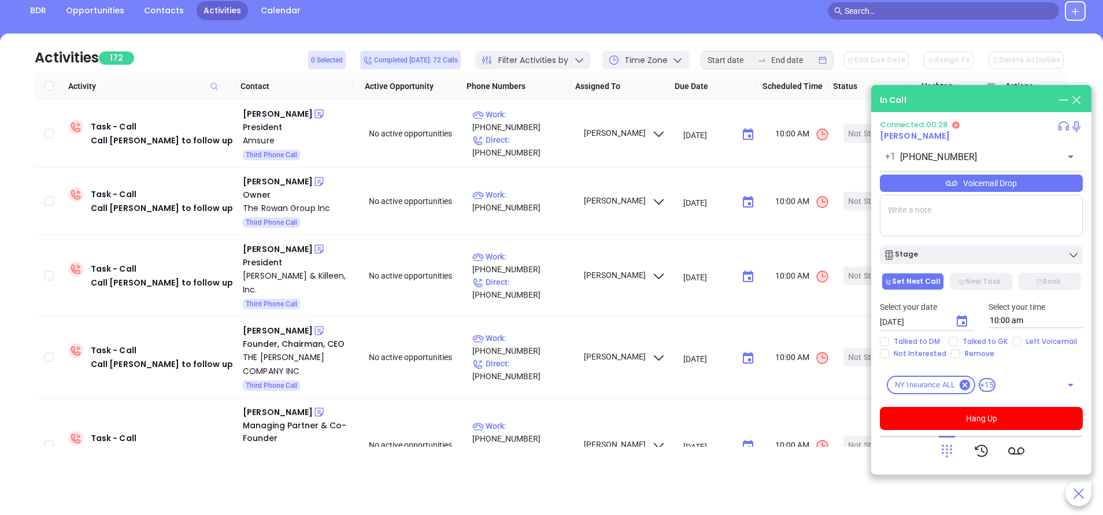
click at [949, 447] on icon at bounding box center [947, 451] width 16 height 16
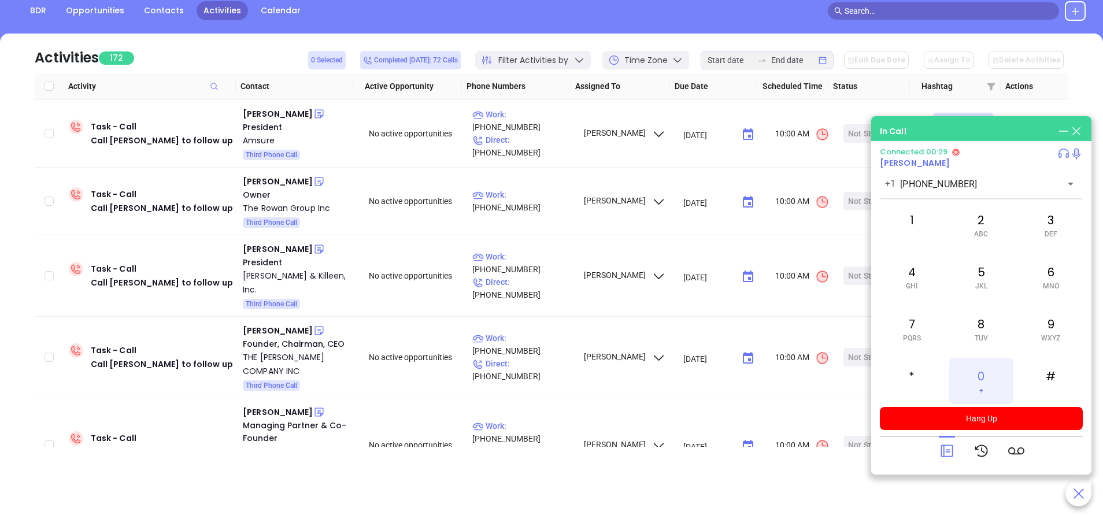
click at [955, 383] on div "0 +" at bounding box center [981, 381] width 64 height 46
click at [950, 451] on icon at bounding box center [946, 451] width 12 height 12
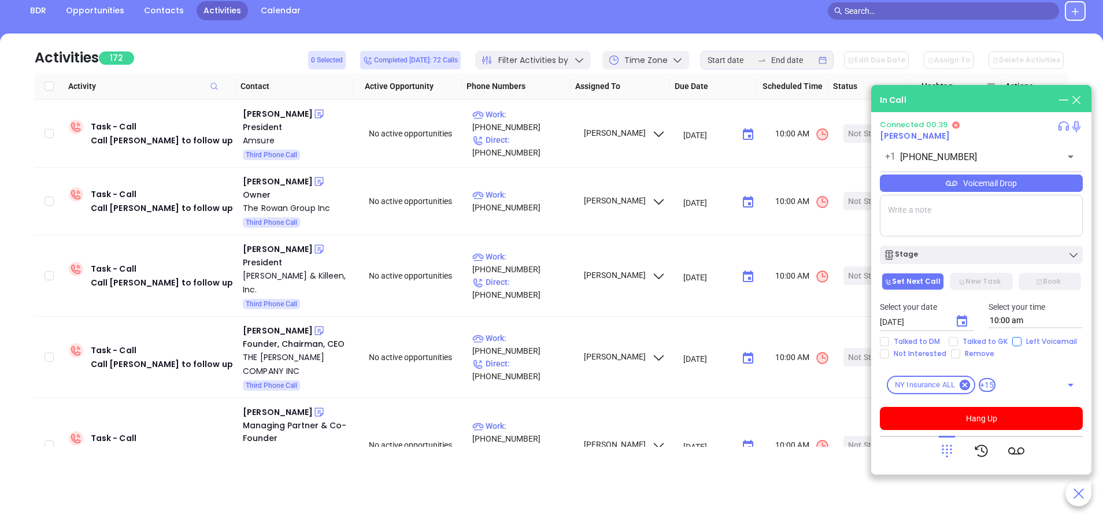
click at [1012, 344] on input "Left Voicemail" at bounding box center [1016, 341] width 9 height 9
checkbox input "true"
click at [993, 254] on div "Stage" at bounding box center [981, 255] width 196 height 12
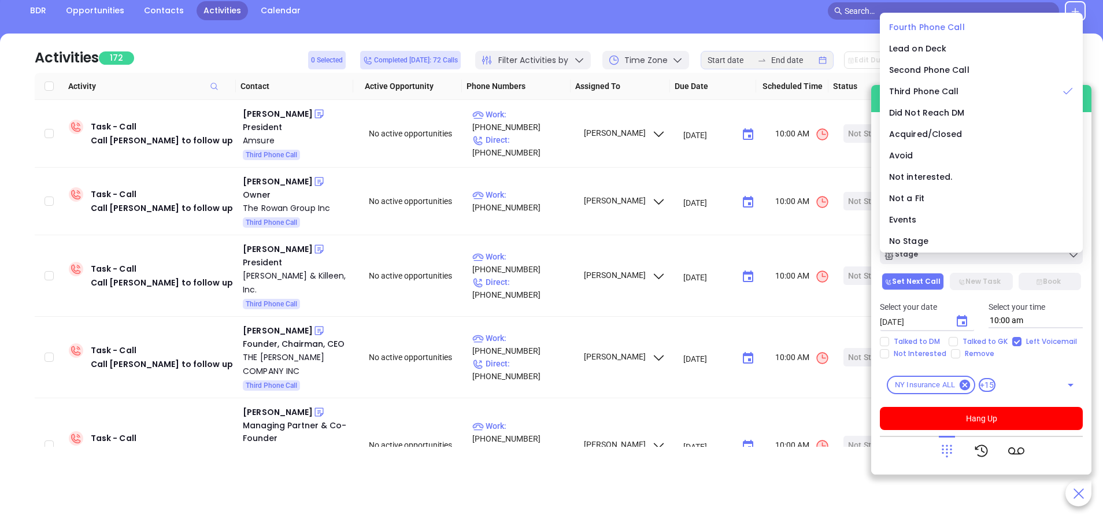
click at [939, 26] on span "Fourth Phone Call" at bounding box center [927, 27] width 76 height 12
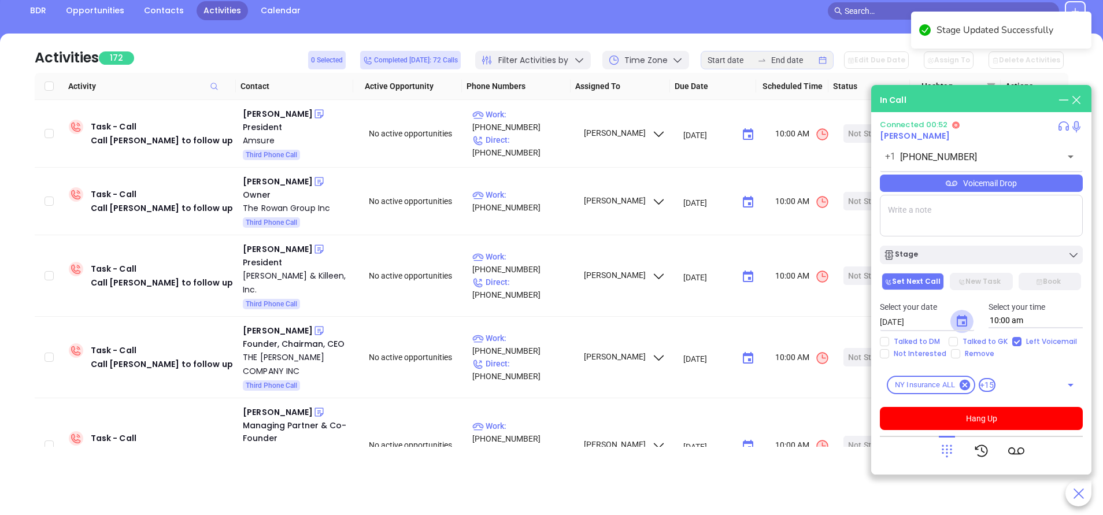
click at [959, 320] on icon "Choose date, selected date is Sep 24, 2025" at bounding box center [962, 321] width 14 height 14
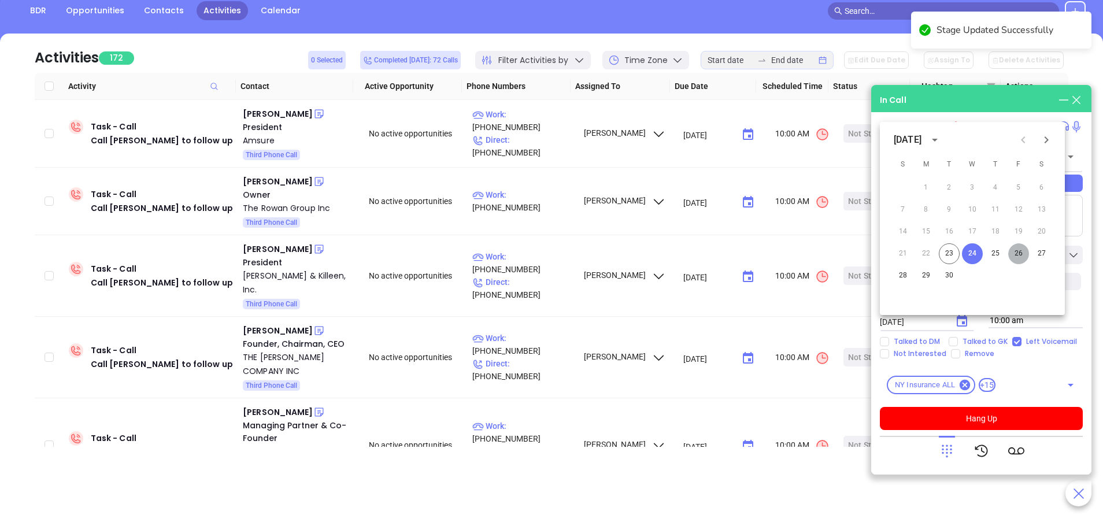
click at [1016, 250] on button "26" at bounding box center [1018, 253] width 21 height 21
type input "09/26/2025"
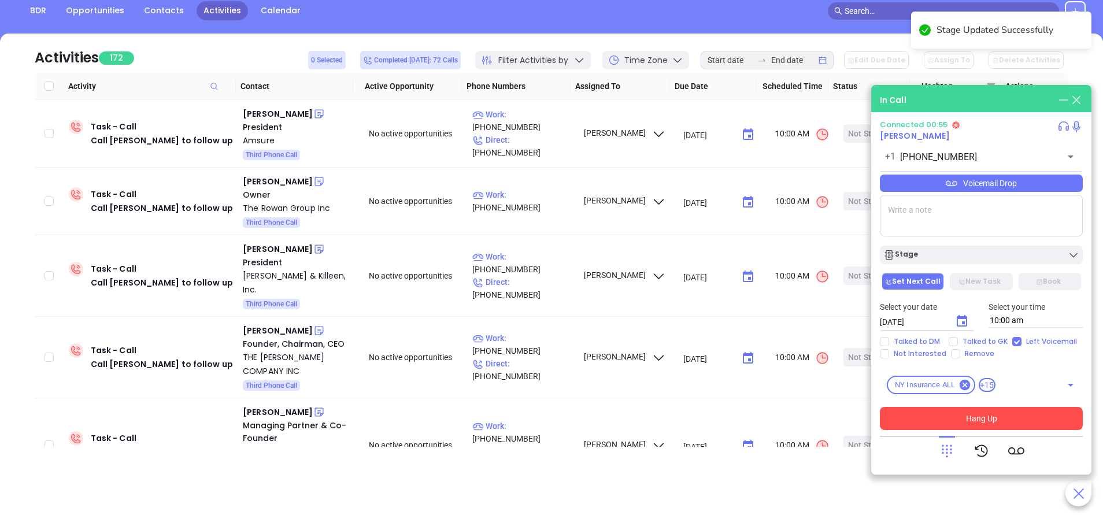
click at [963, 426] on button "Hang Up" at bounding box center [981, 418] width 203 height 23
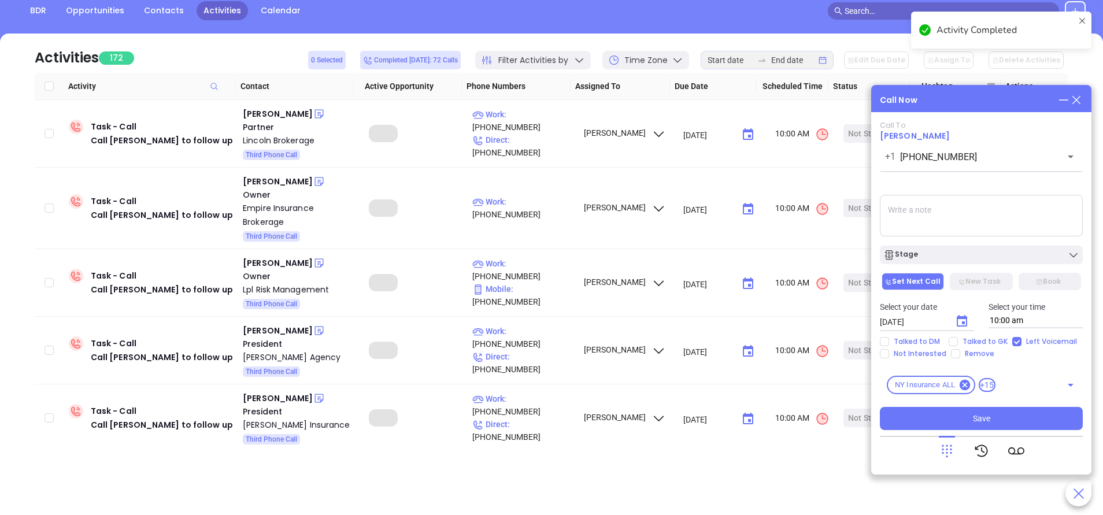
click at [997, 418] on button "Save" at bounding box center [981, 418] width 203 height 23
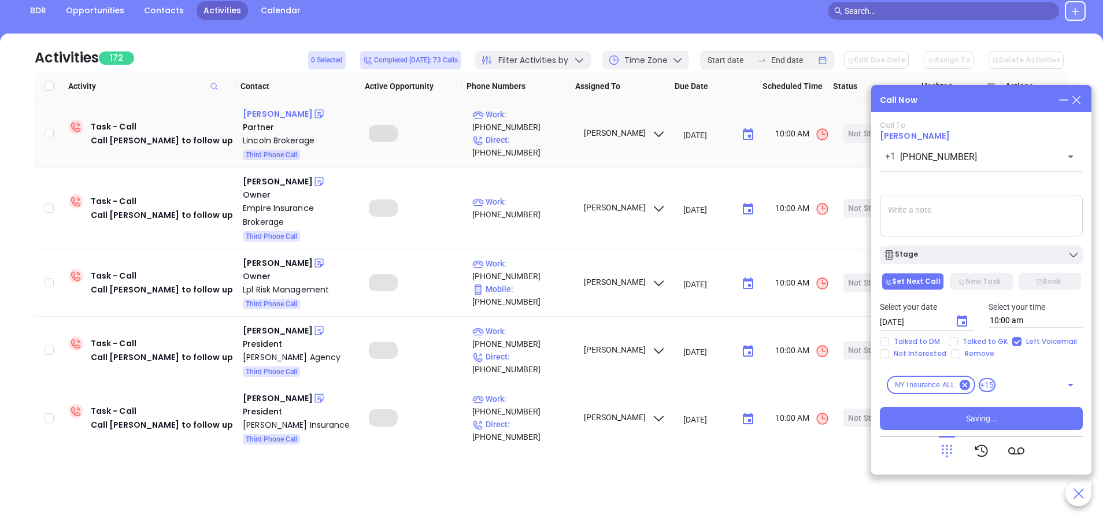
click at [281, 110] on div "Michael Honig" at bounding box center [278, 114] width 70 height 14
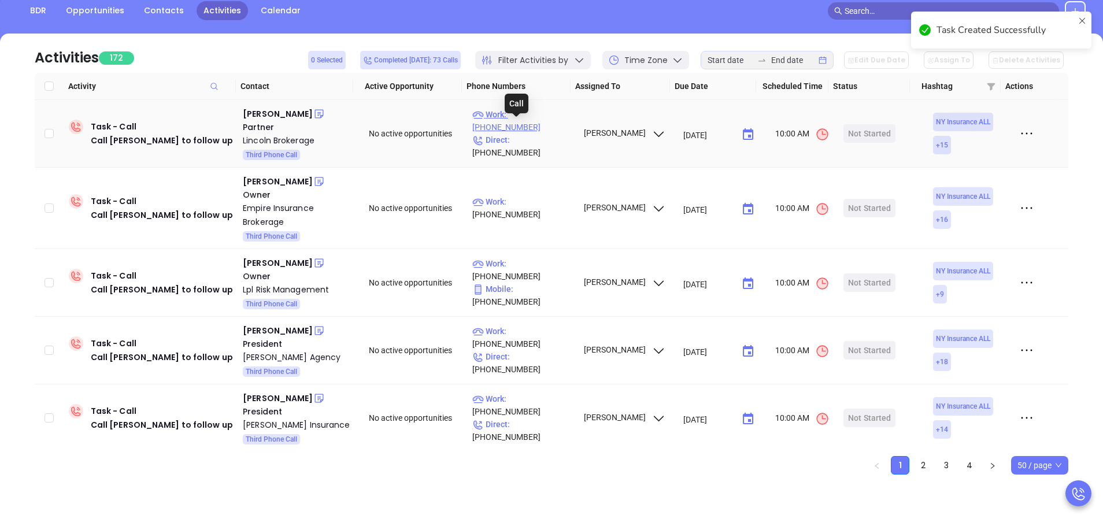
click at [526, 129] on p "Work : (718) 836-1100" at bounding box center [522, 120] width 101 height 25
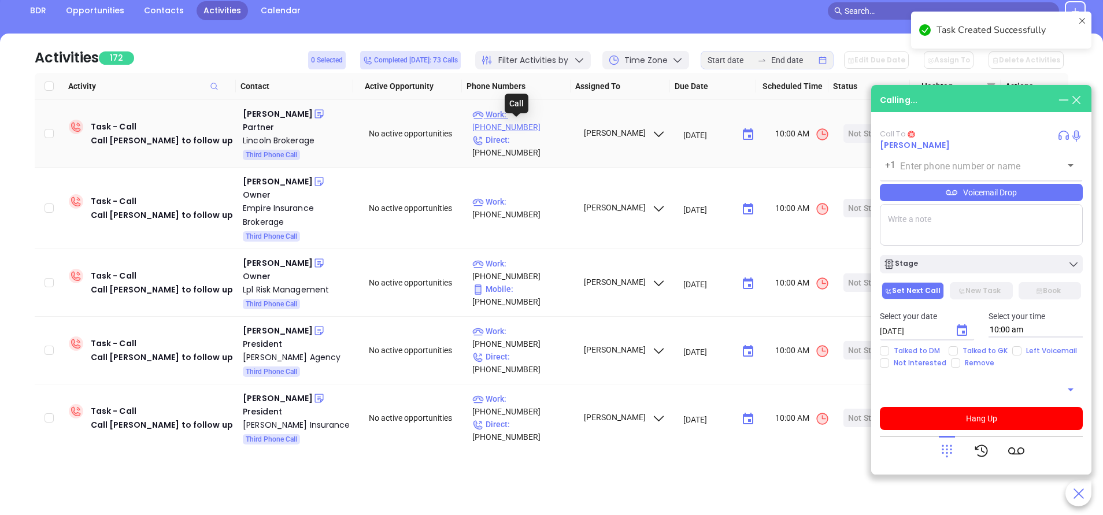
type input "(718) 836-1100"
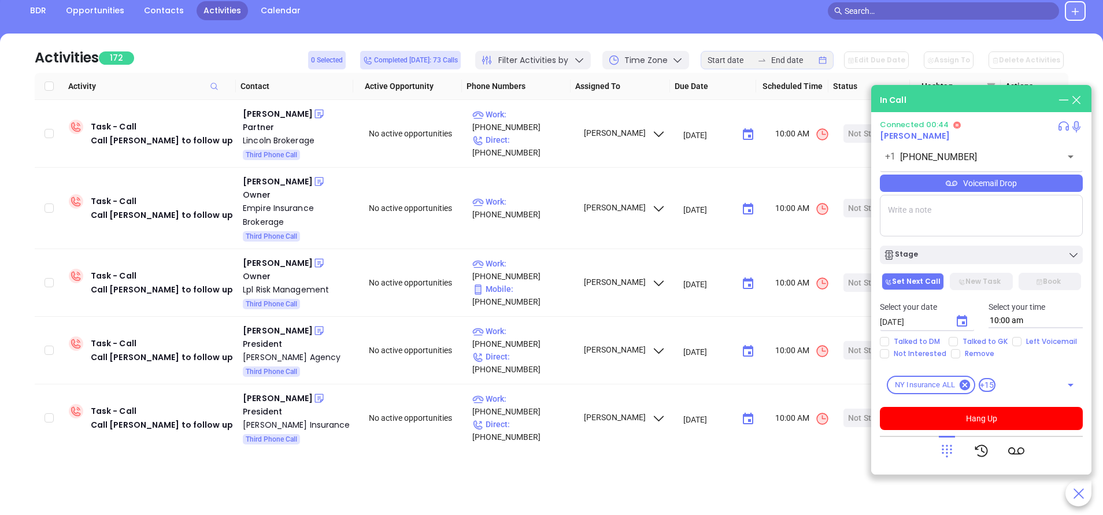
click at [985, 396] on div "NY Insurance ALL +15 ​" at bounding box center [981, 385] width 203 height 32
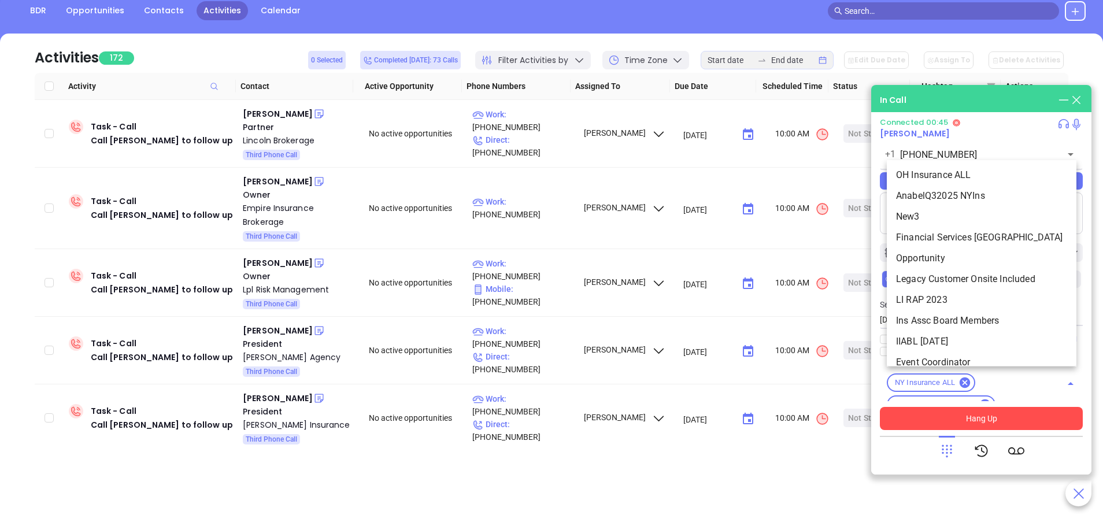
scroll to position [111, 0]
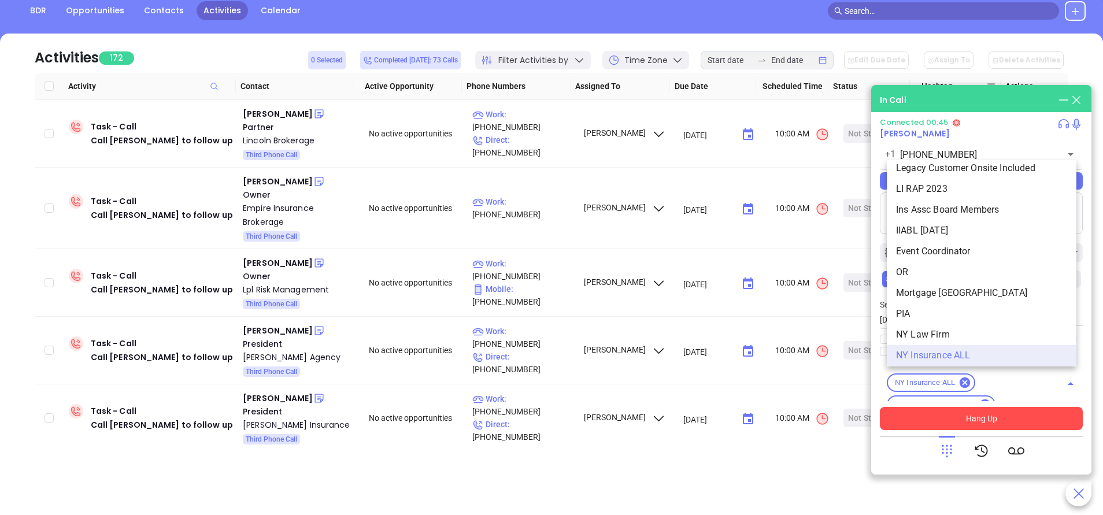
click at [993, 416] on button "Hang Up" at bounding box center [981, 418] width 203 height 23
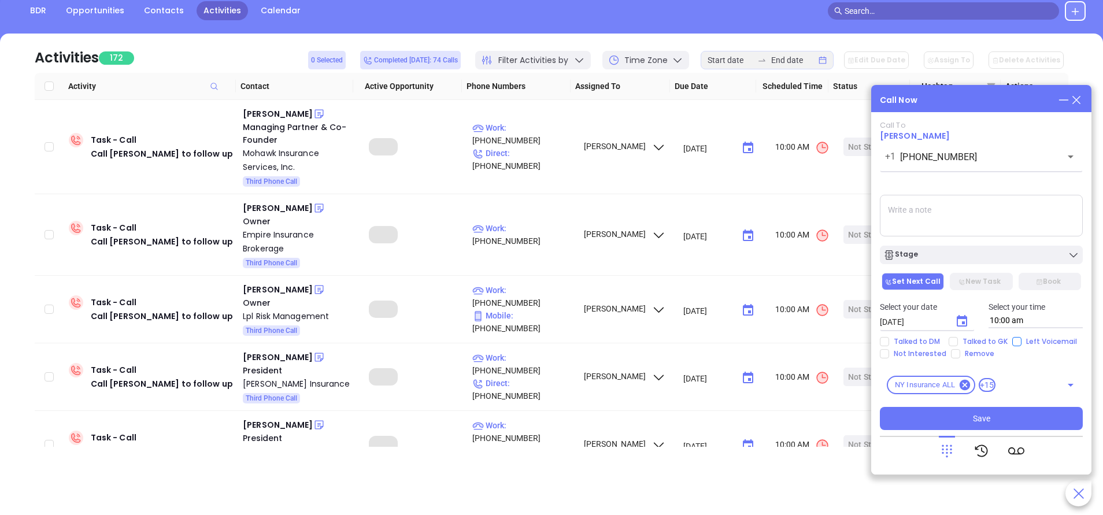
click at [1015, 344] on input "Left Voicemail" at bounding box center [1016, 341] width 9 height 9
checkbox input "true"
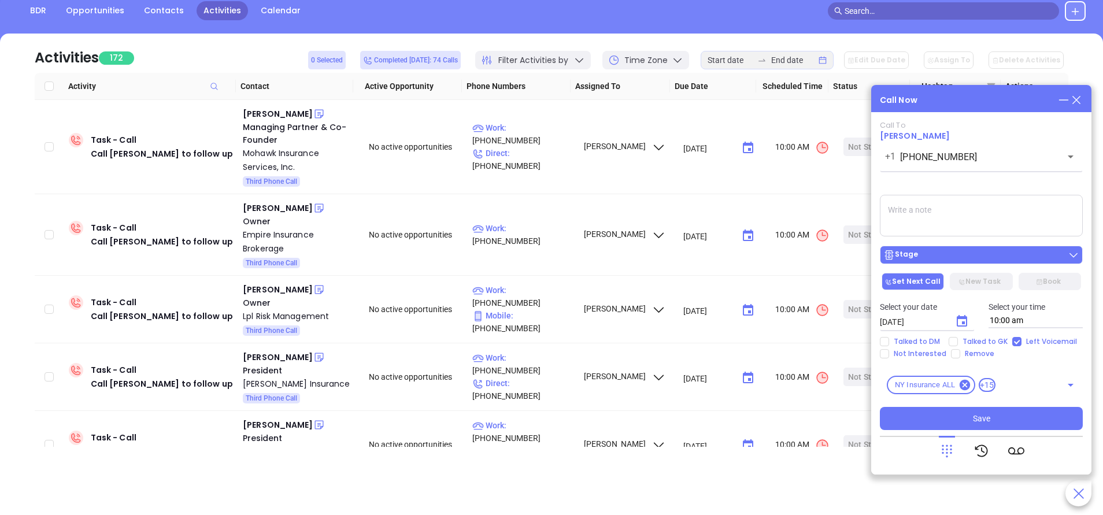
click at [985, 259] on div "Stage" at bounding box center [981, 255] width 196 height 12
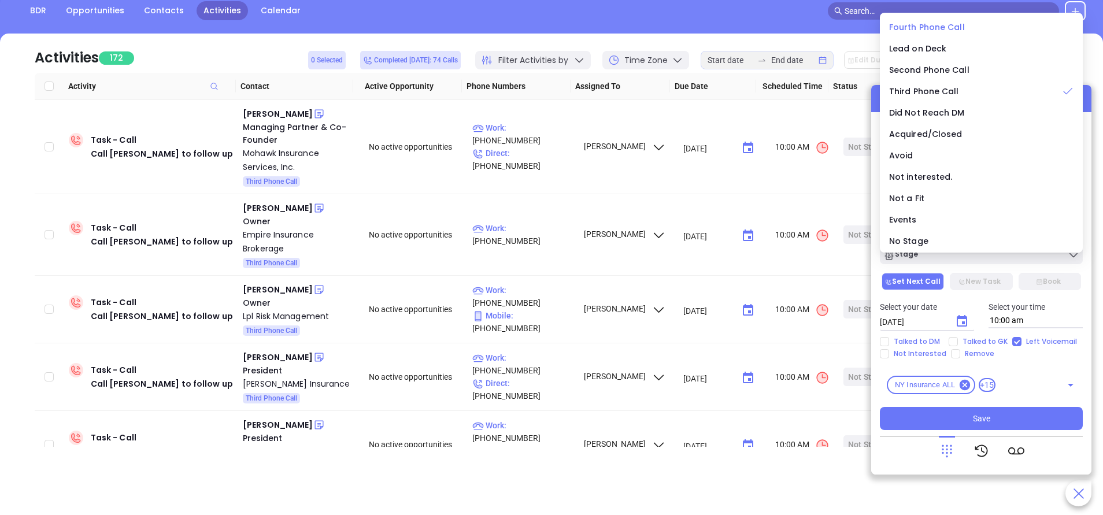
click at [942, 22] on span "Fourth Phone Call" at bounding box center [927, 27] width 76 height 12
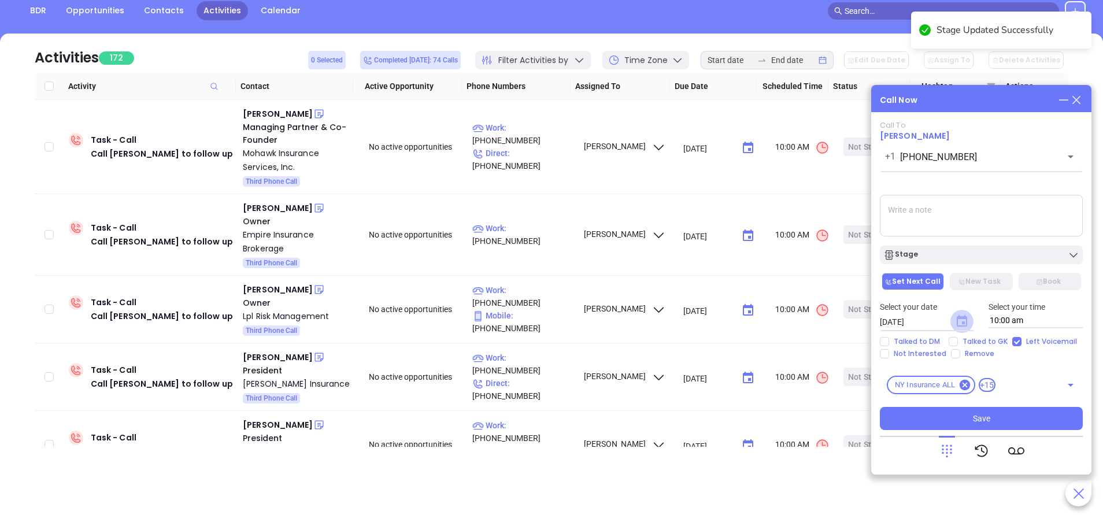
click at [964, 318] on icon "Choose date, selected date is Sep 24, 2025" at bounding box center [961, 321] width 10 height 12
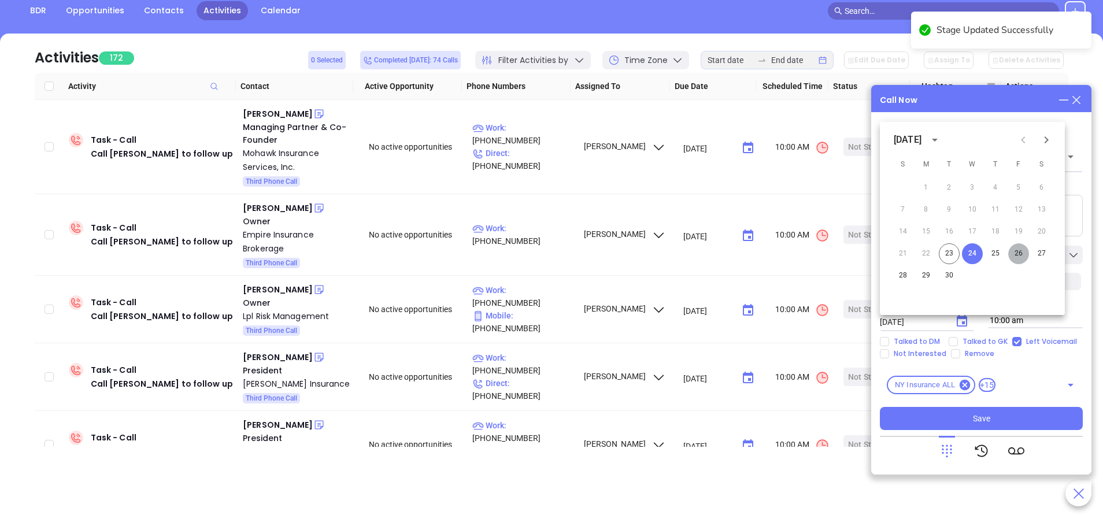
click at [1016, 252] on button "26" at bounding box center [1018, 253] width 21 height 21
type input "09/26/2025"
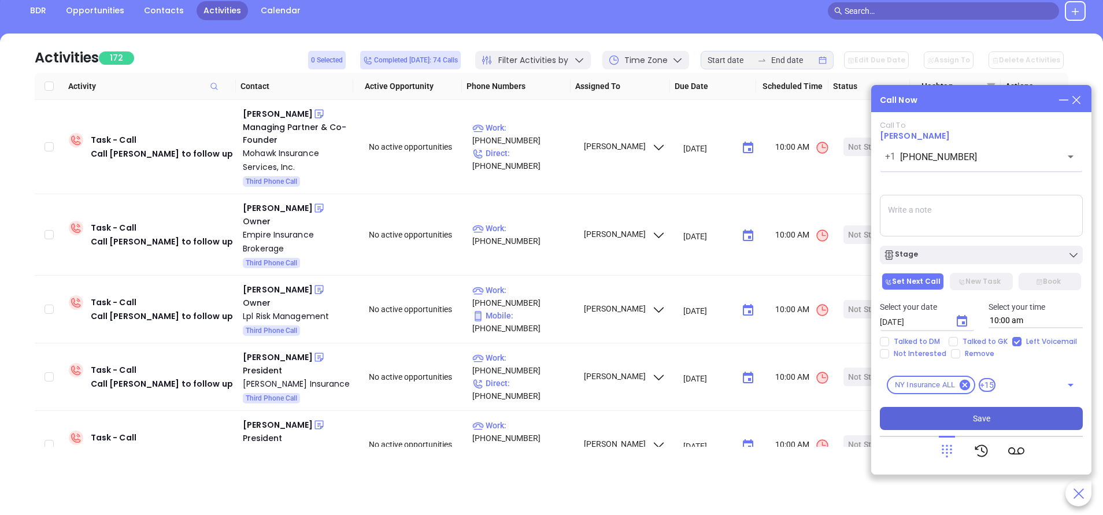
click at [986, 414] on span "Save" at bounding box center [981, 418] width 17 height 13
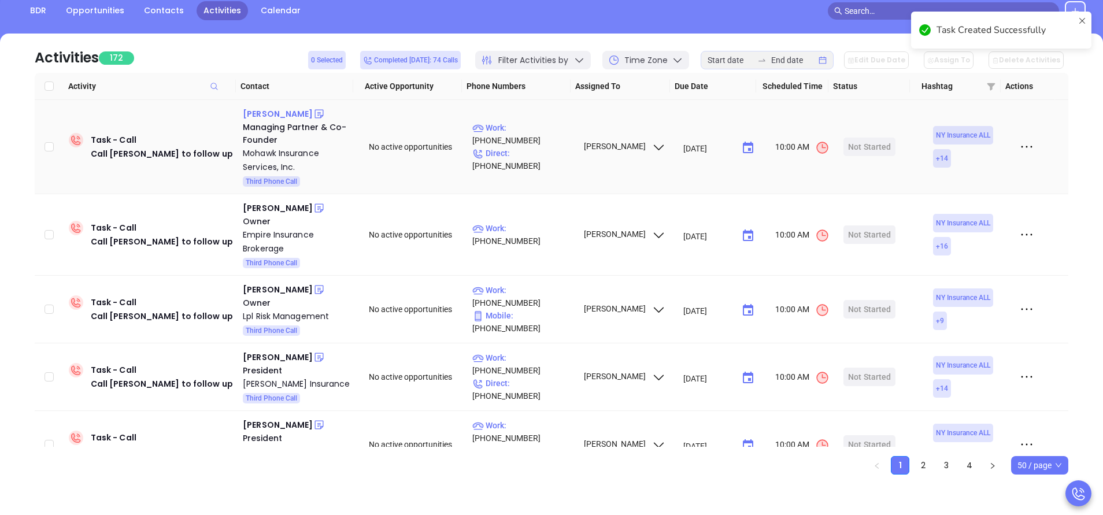
click at [278, 113] on div "Justin Riccio" at bounding box center [278, 114] width 70 height 14
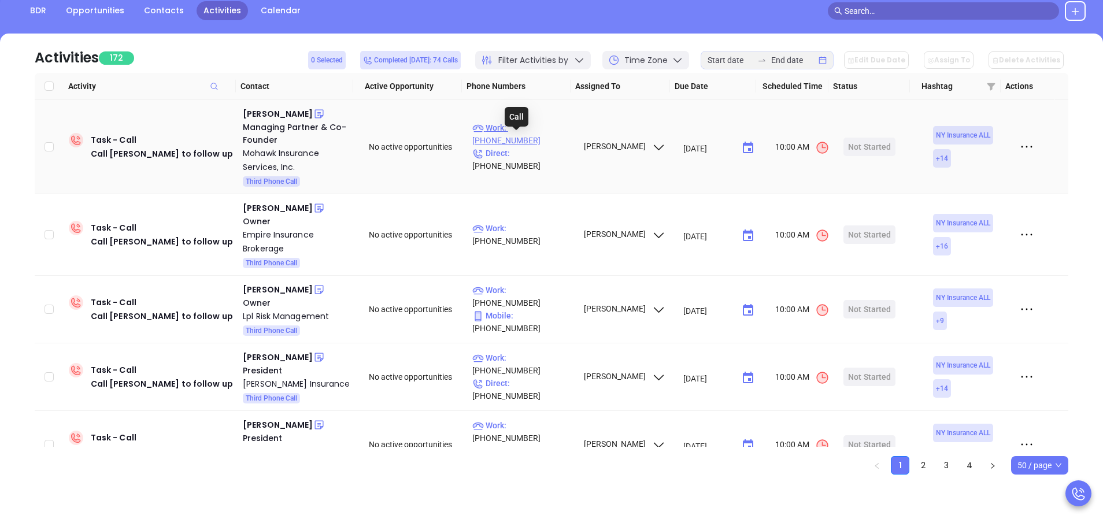
click at [543, 143] on p "Work : (518) 360-0030" at bounding box center [522, 133] width 101 height 25
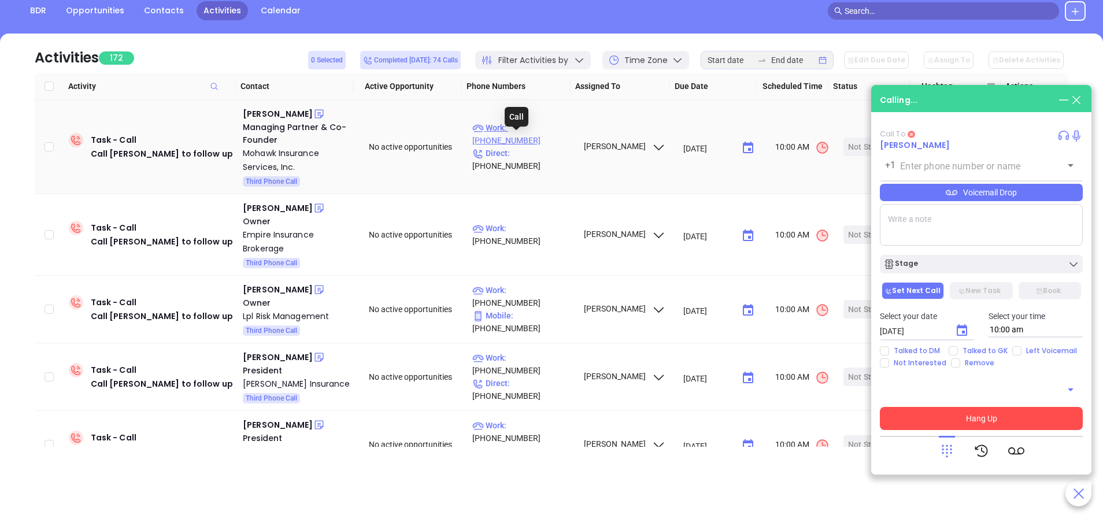
type input "[PHONE_NUMBER]"
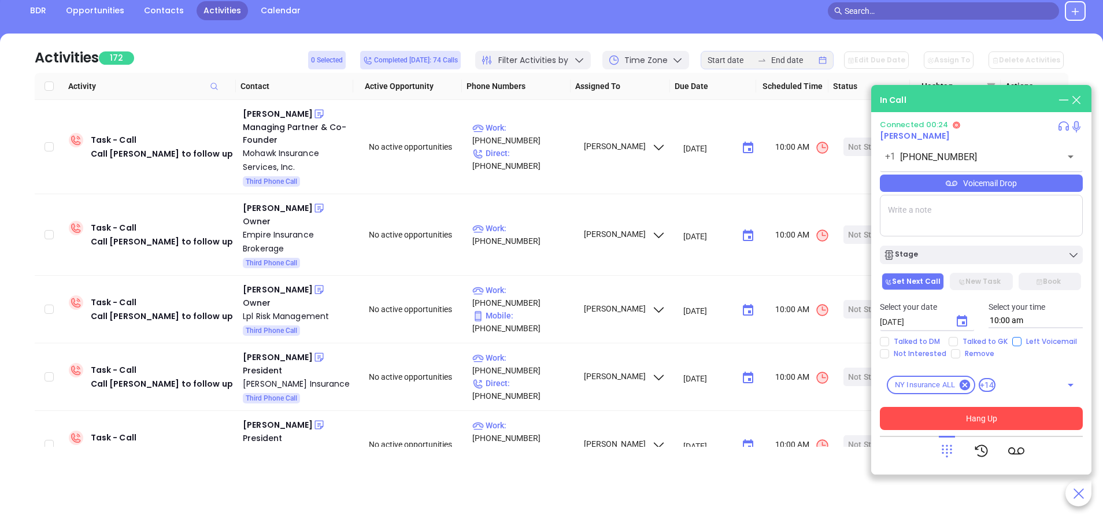
click at [1014, 337] on input "Left Voicemail" at bounding box center [1016, 341] width 9 height 9
checkbox input "true"
click at [988, 417] on button "Hang Up" at bounding box center [981, 418] width 203 height 23
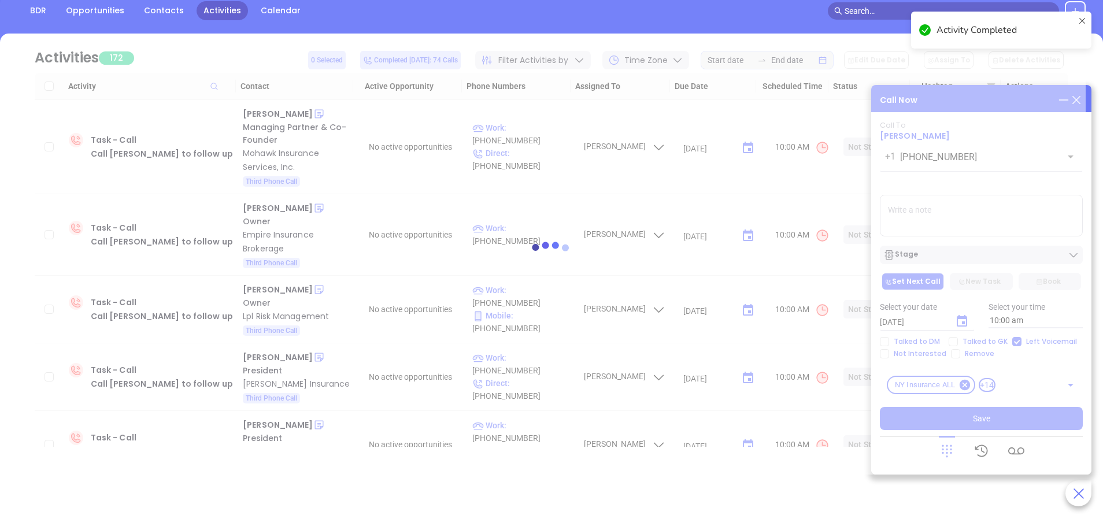
click at [986, 257] on div at bounding box center [551, 254] width 1068 height 87
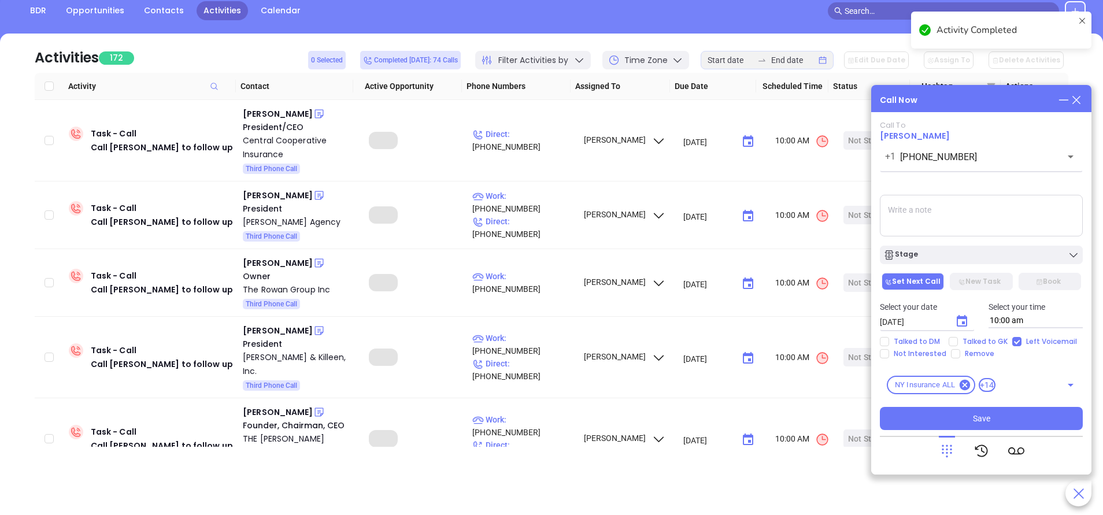
click at [986, 257] on div "Stage" at bounding box center [981, 255] width 196 height 12
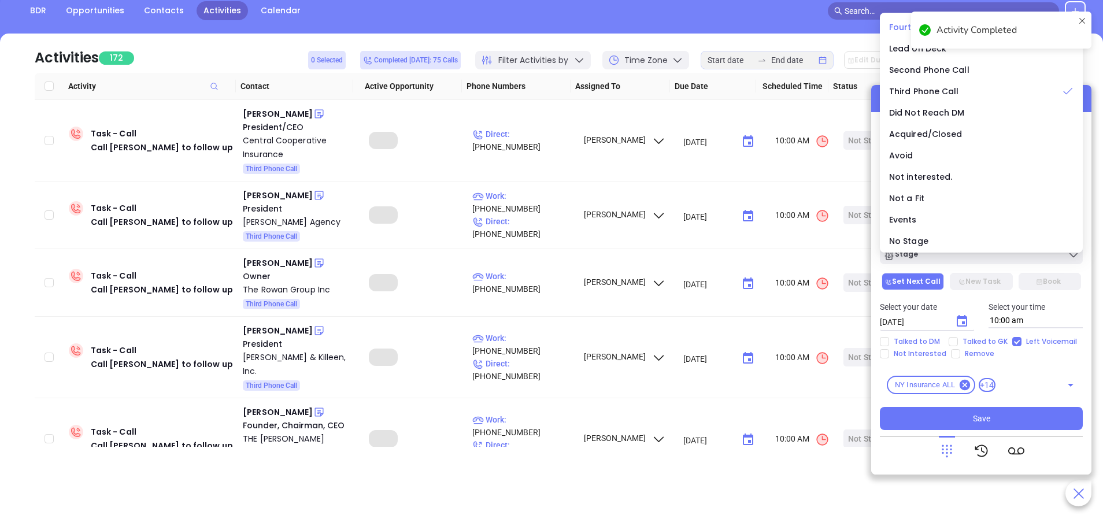
click at [891, 23] on span "Fourth Phone Call" at bounding box center [927, 27] width 76 height 12
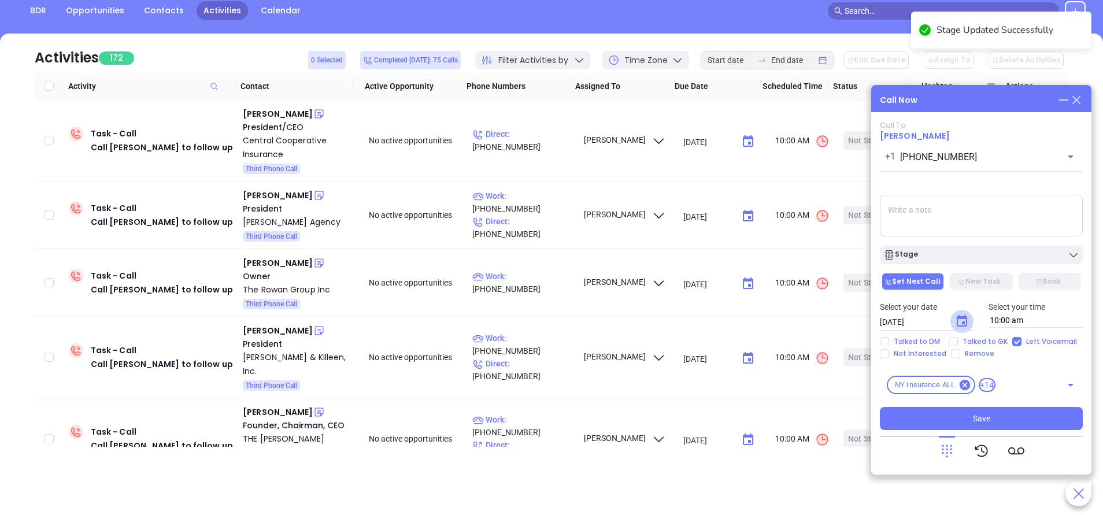
click at [960, 322] on icon "Choose date, selected date is Sep 24, 2025" at bounding box center [962, 321] width 14 height 14
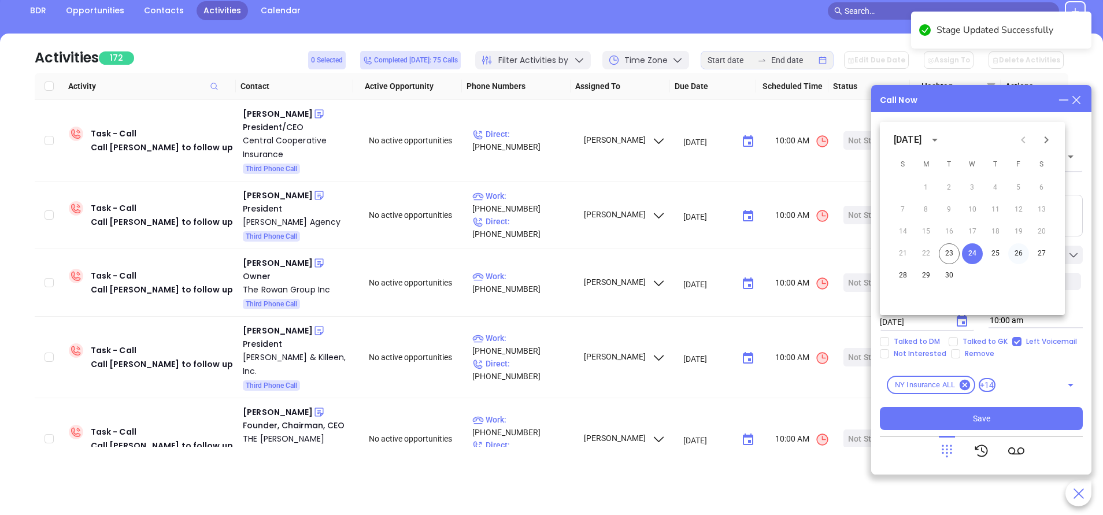
click at [1020, 251] on button "26" at bounding box center [1018, 253] width 21 height 21
type input "09/26/2025"
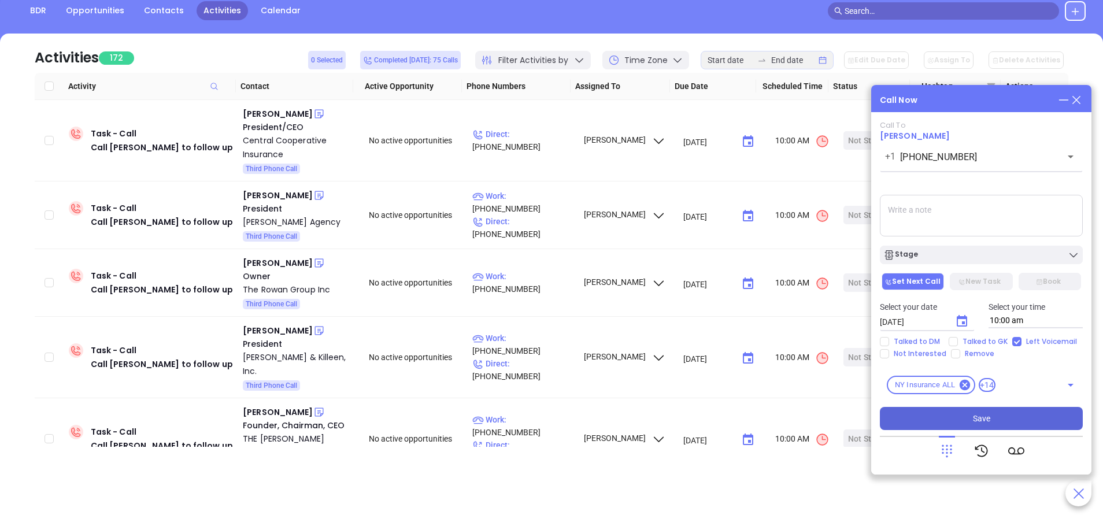
click at [988, 421] on span "Save" at bounding box center [981, 418] width 17 height 13
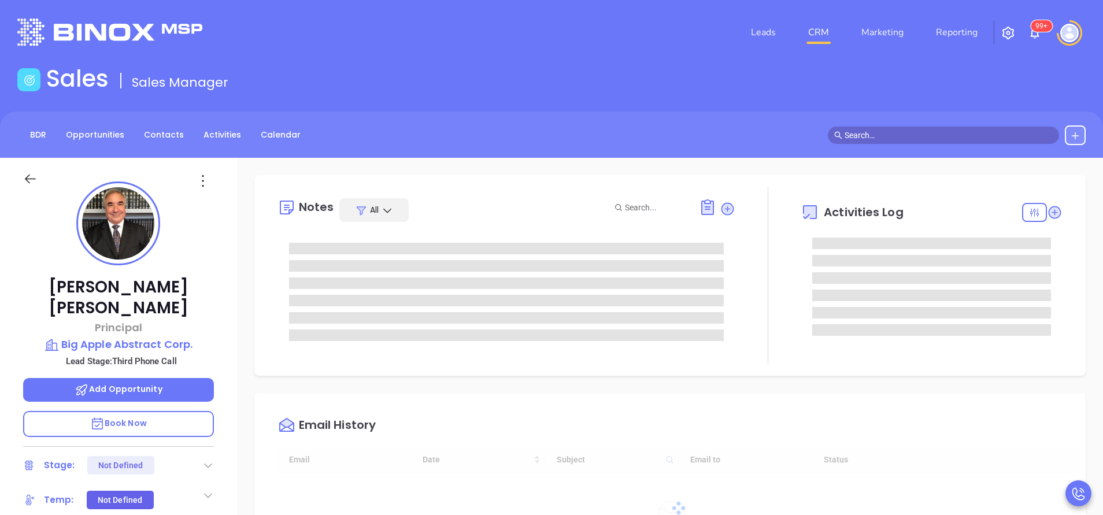
scroll to position [336, 0]
type input "[PERSON_NAME]"
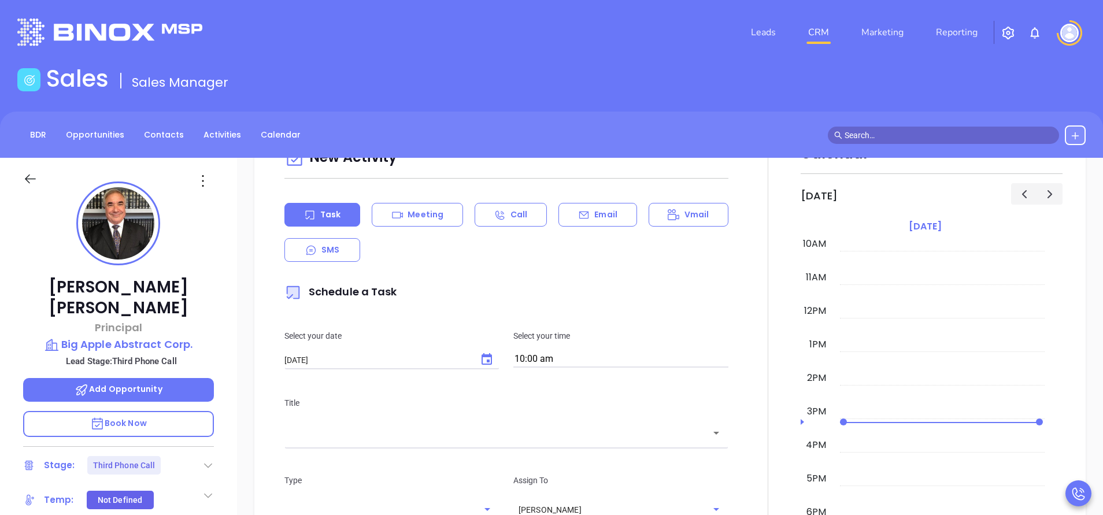
scroll to position [607, 0]
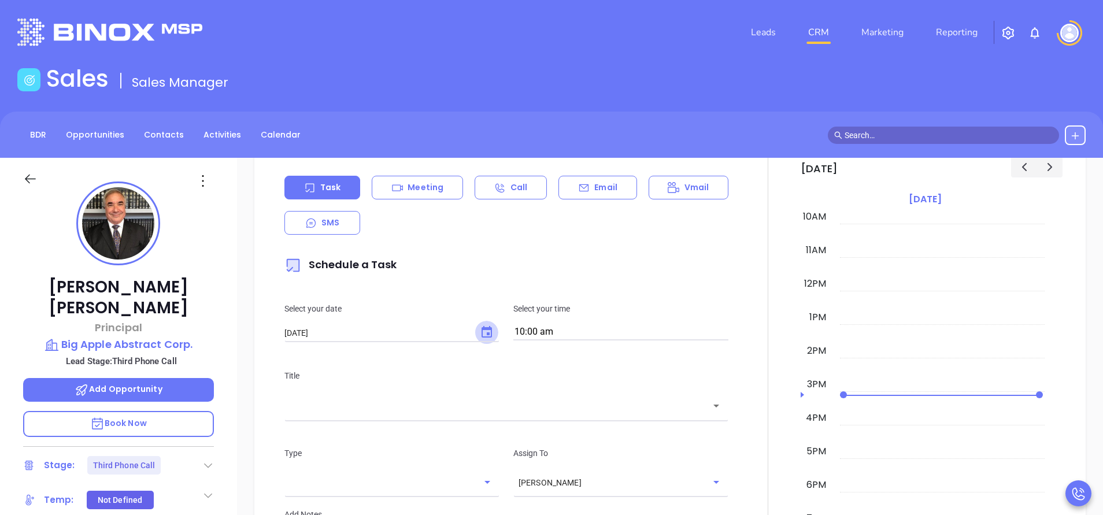
click at [483, 325] on button "Choose date, selected date is Sep 24, 2025" at bounding box center [486, 332] width 23 height 23
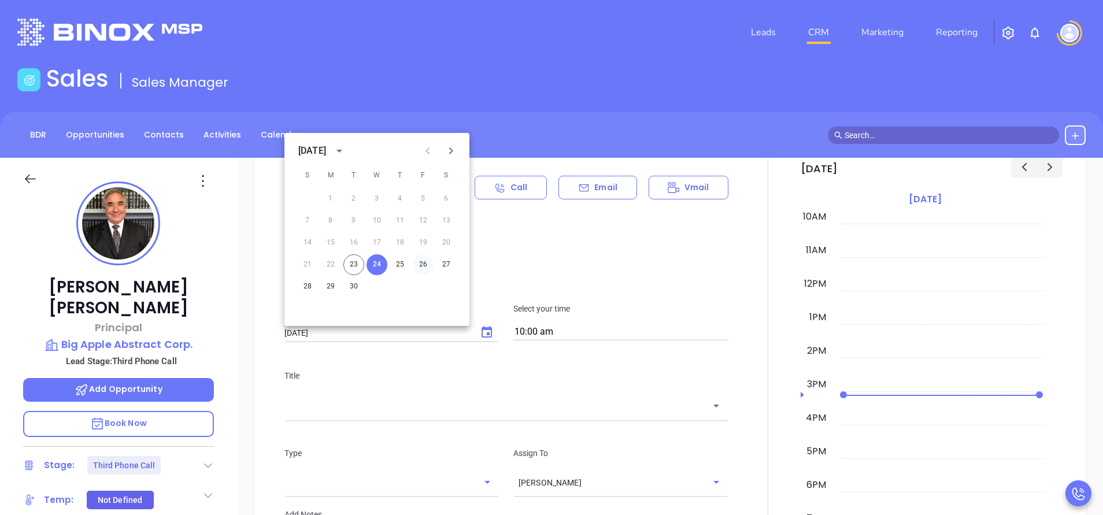
click at [422, 266] on button "26" at bounding box center [423, 264] width 21 height 21
type input "09/26/2025"
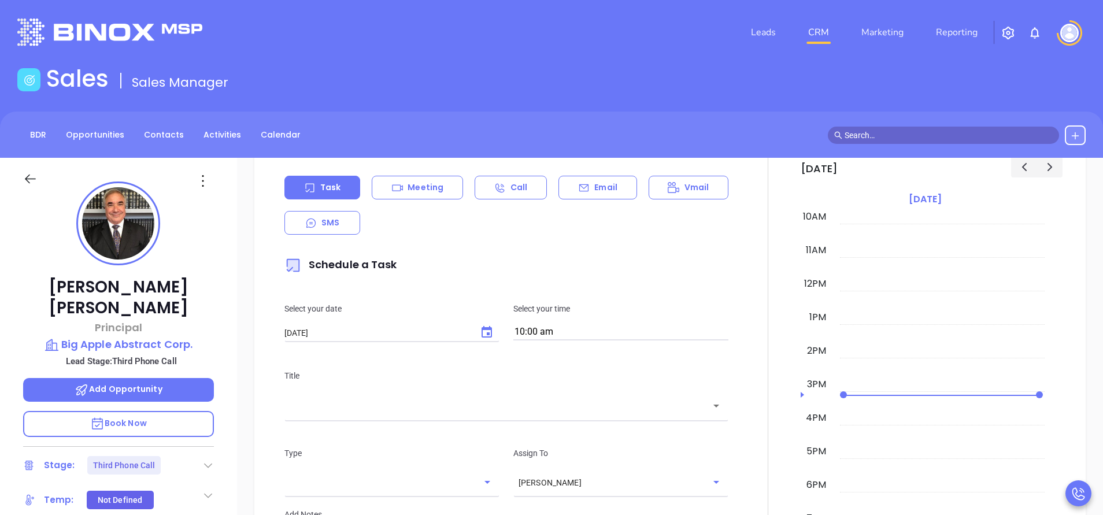
click at [443, 411] on input "text" at bounding box center [498, 405] width 416 height 13
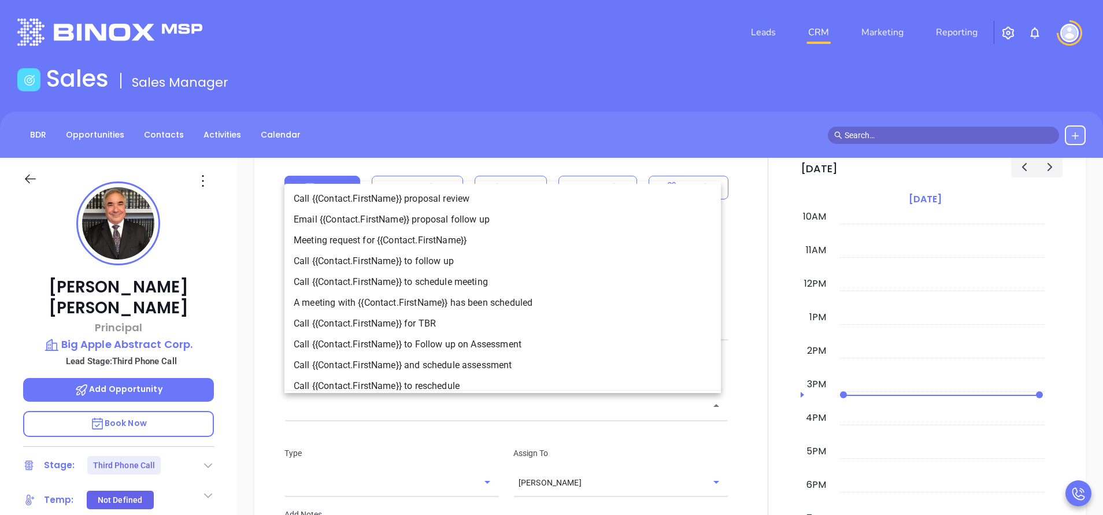
click at [407, 259] on li "Call {{Contact.FirstName}} to follow up" at bounding box center [502, 261] width 436 height 21
type input "Call Lawrence to follow up"
type input "Call"
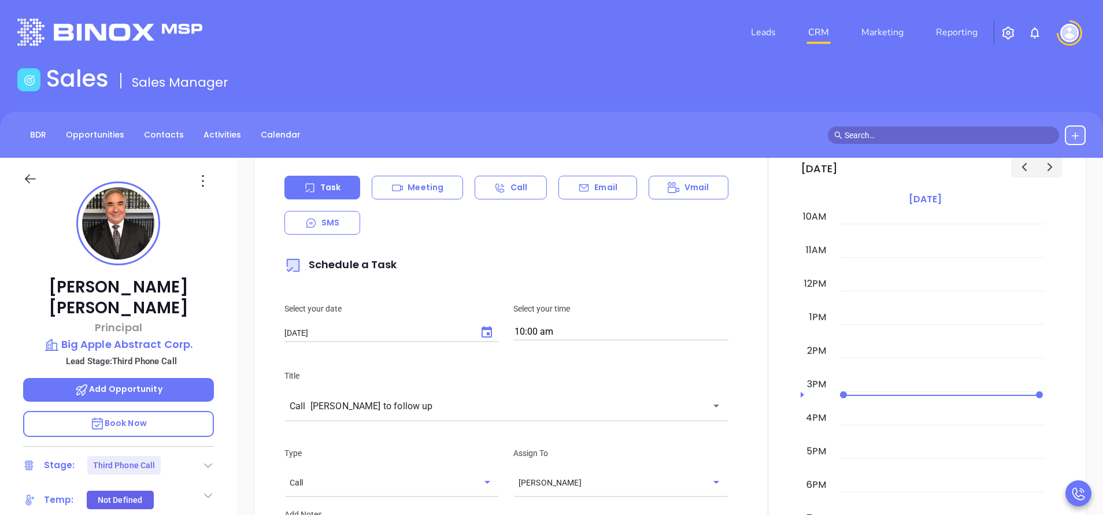
click at [690, 383] on div "Title Call Lawrence to follow up ​" at bounding box center [506, 393] width 458 height 49
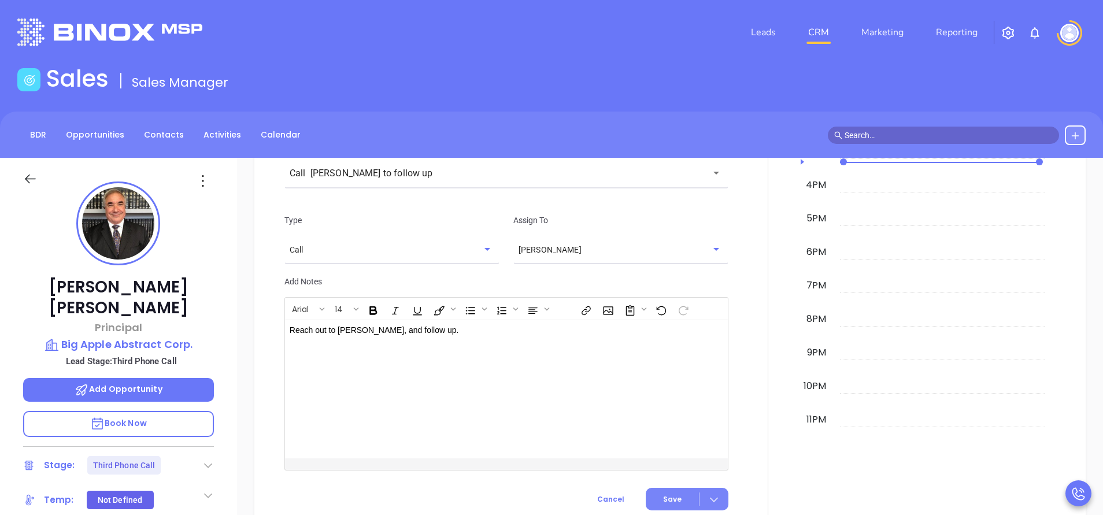
scroll to position [867, 0]
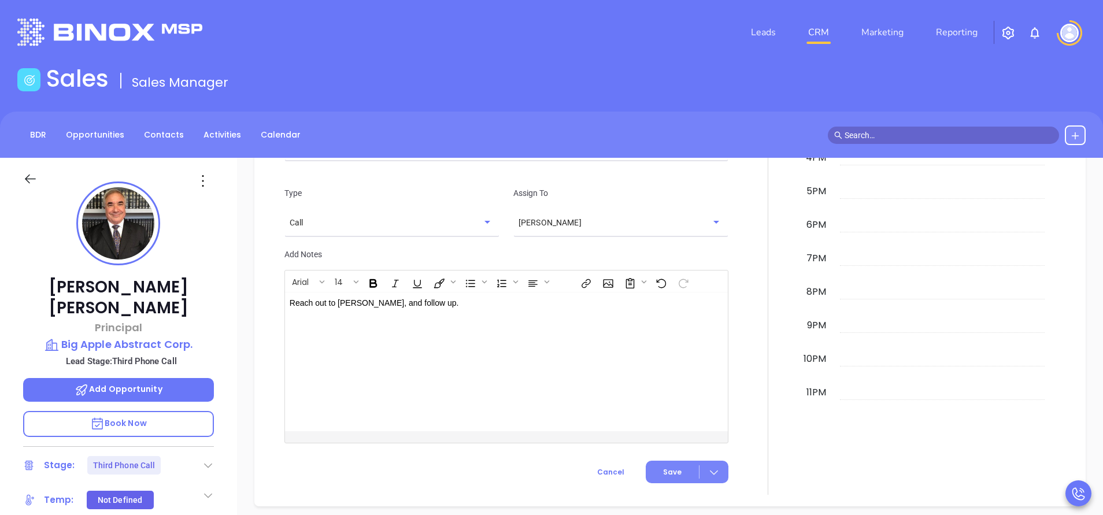
click at [678, 469] on button "Save" at bounding box center [687, 472] width 83 height 23
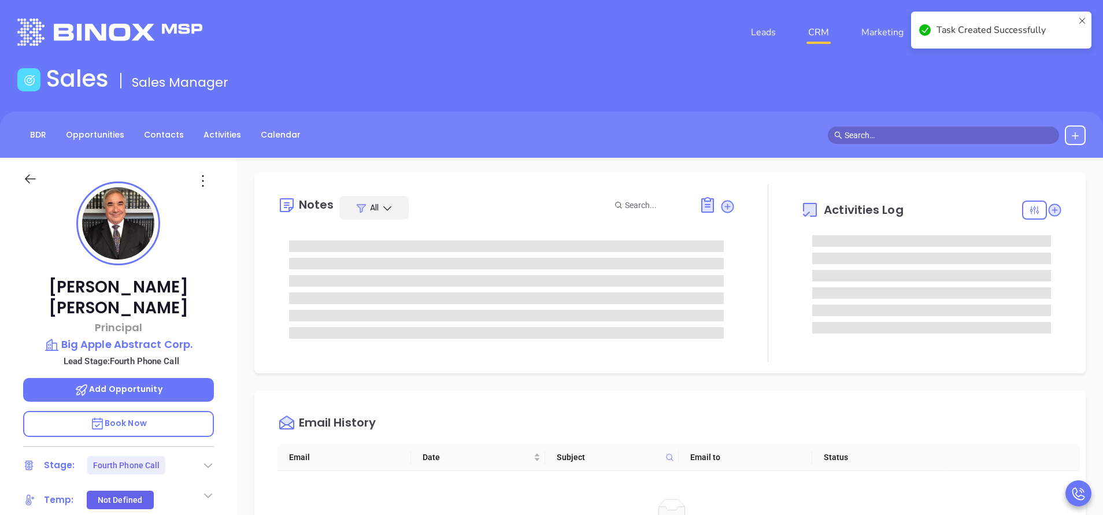
scroll to position [0, 0]
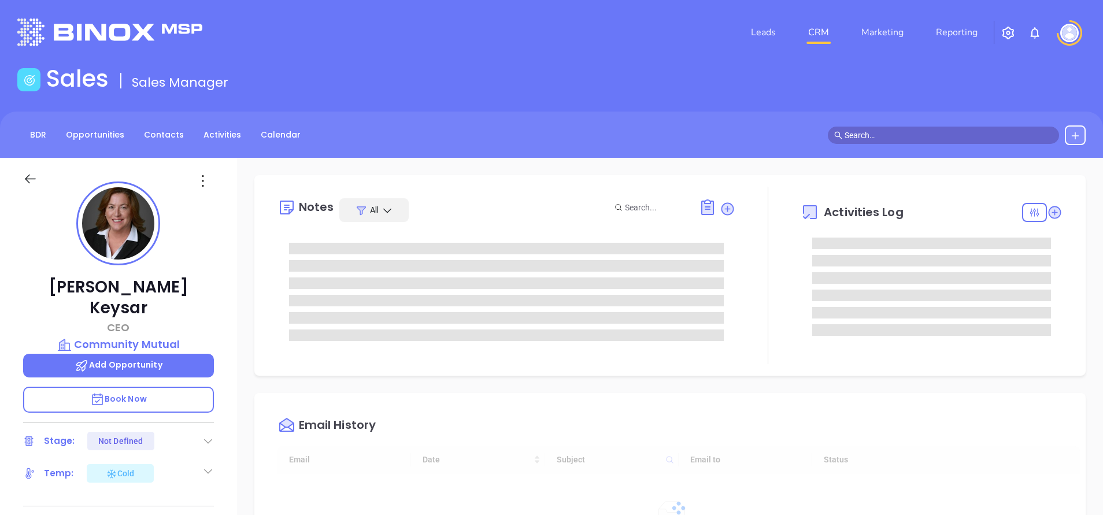
type input "[DATE]"
type input "[PERSON_NAME]"
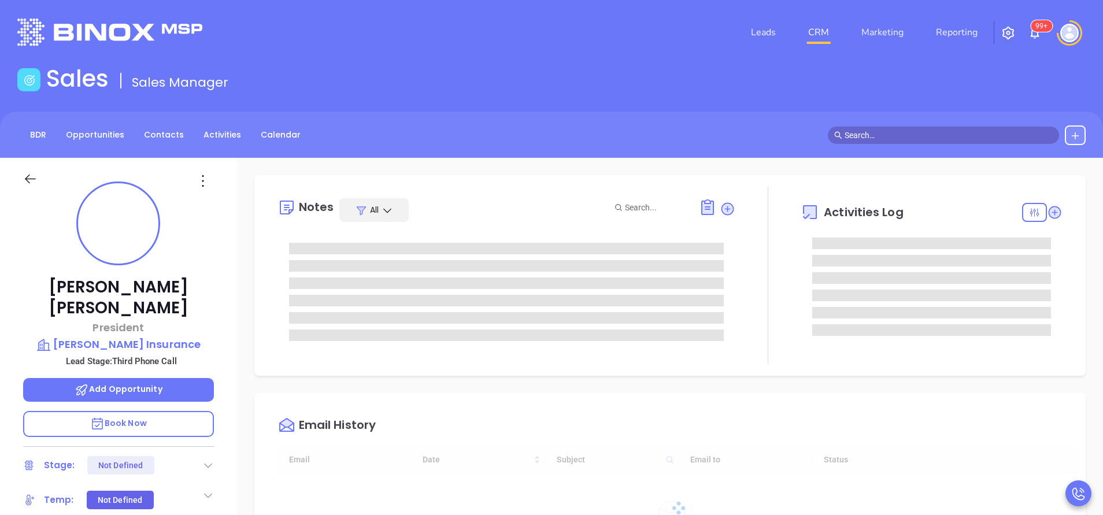
type input "[DATE]"
type input "[PERSON_NAME]"
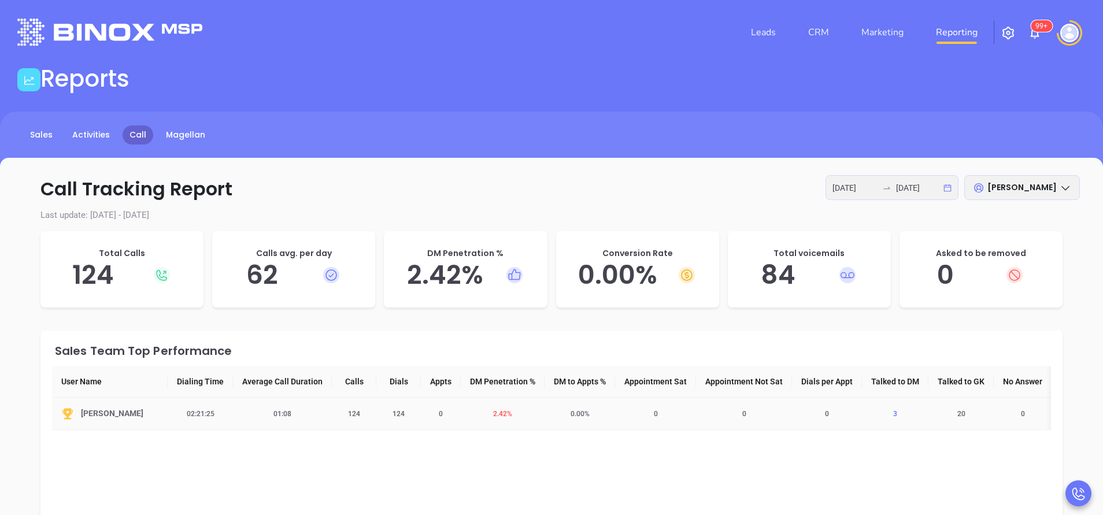
click at [900, 410] on span "3" at bounding box center [895, 414] width 18 height 8
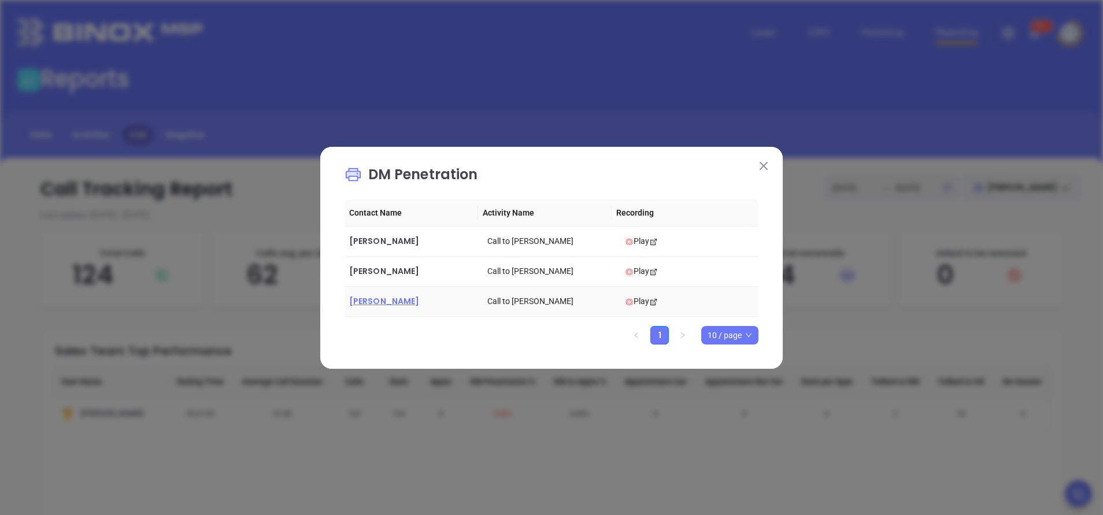
drag, startPoint x: 398, startPoint y: 302, endPoint x: 383, endPoint y: 296, distance: 16.3
click at [383, 296] on span "[PERSON_NAME]" at bounding box center [384, 301] width 70 height 12
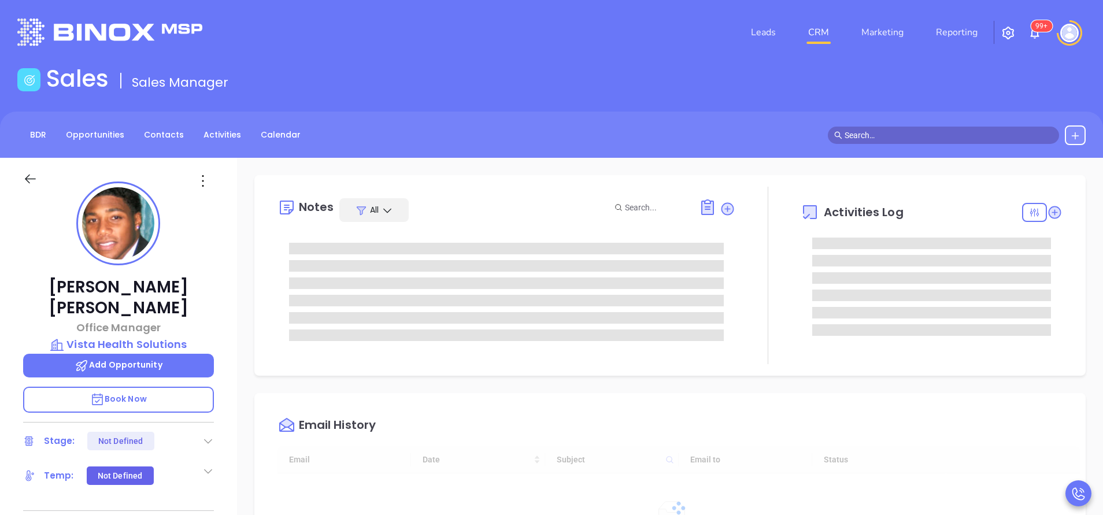
type input "[DATE]"
type input "[PERSON_NAME]"
click at [929, 91] on div "Sales Sales Manager" at bounding box center [551, 81] width 1082 height 32
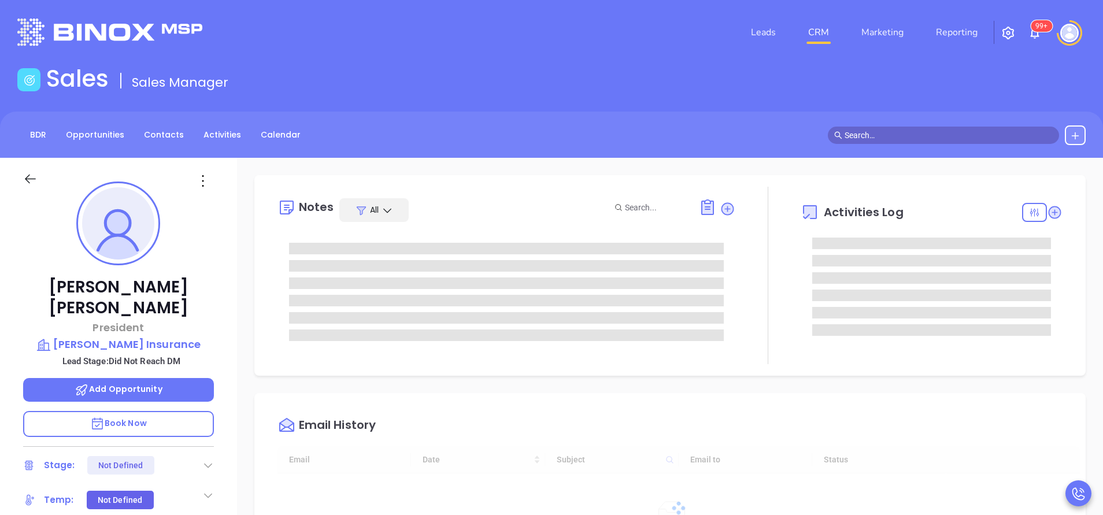
type input "[DATE]"
type input "[PERSON_NAME]"
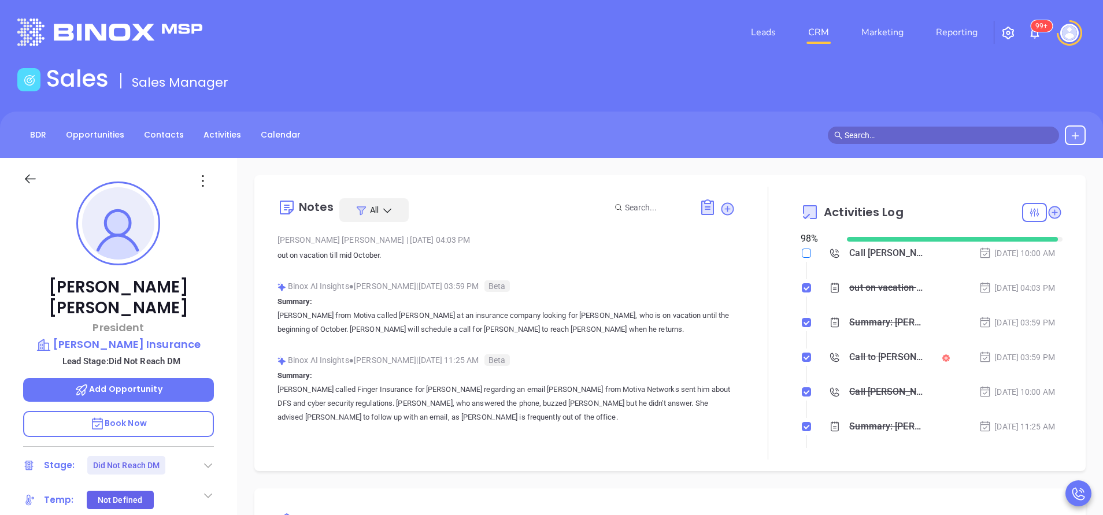
click at [802, 255] on input "checkbox" at bounding box center [806, 252] width 9 height 9
checkbox input "true"
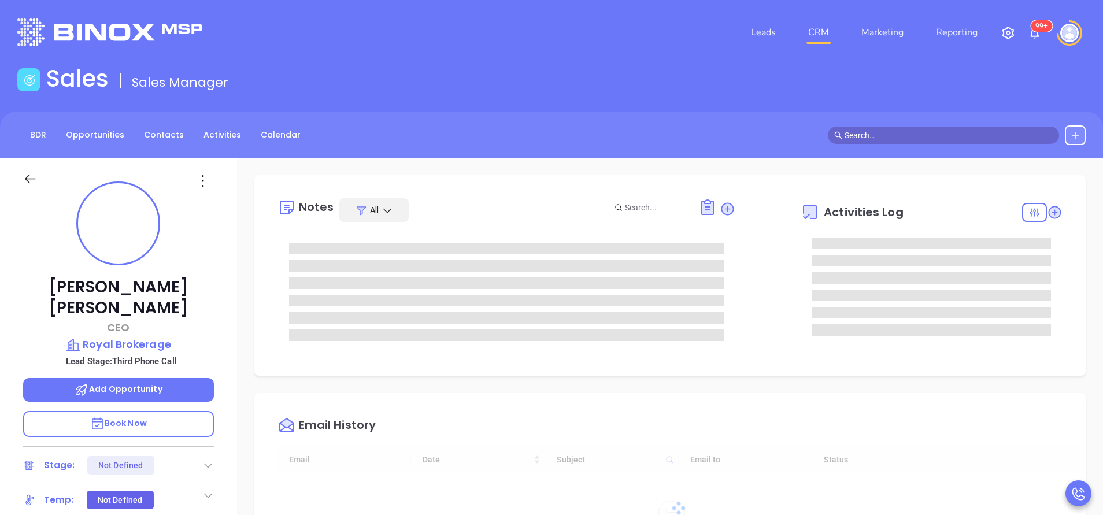
type input "[DATE]"
type input "[PERSON_NAME]"
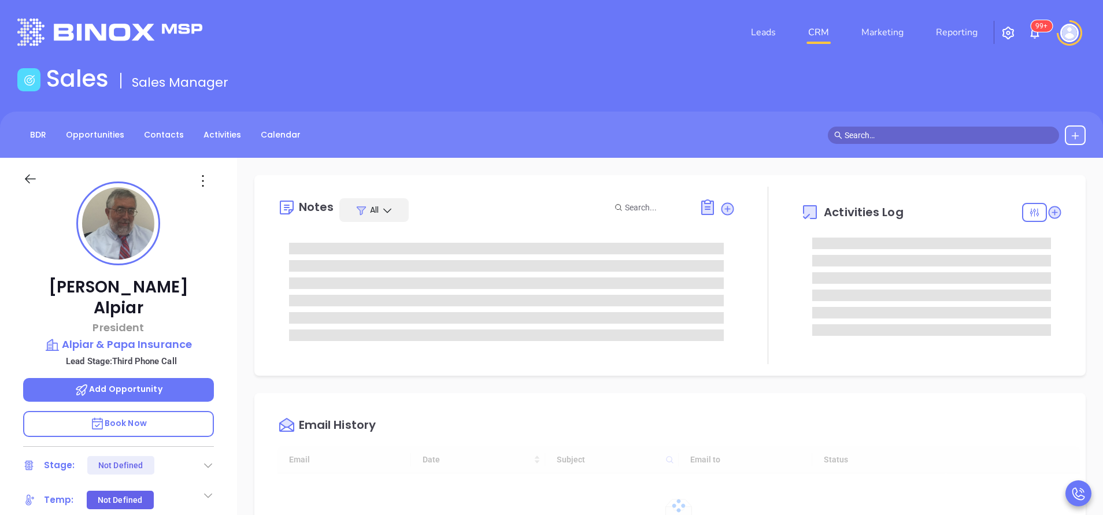
type input "[DATE]"
type input "[PERSON_NAME]"
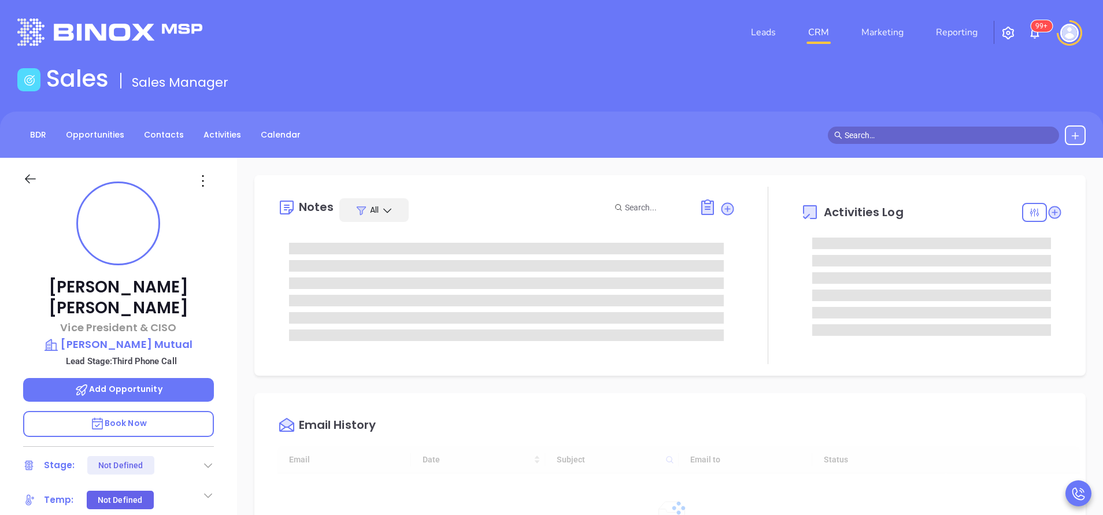
type input "09/24/2025"
type input "[PERSON_NAME]"
type input "[DATE]"
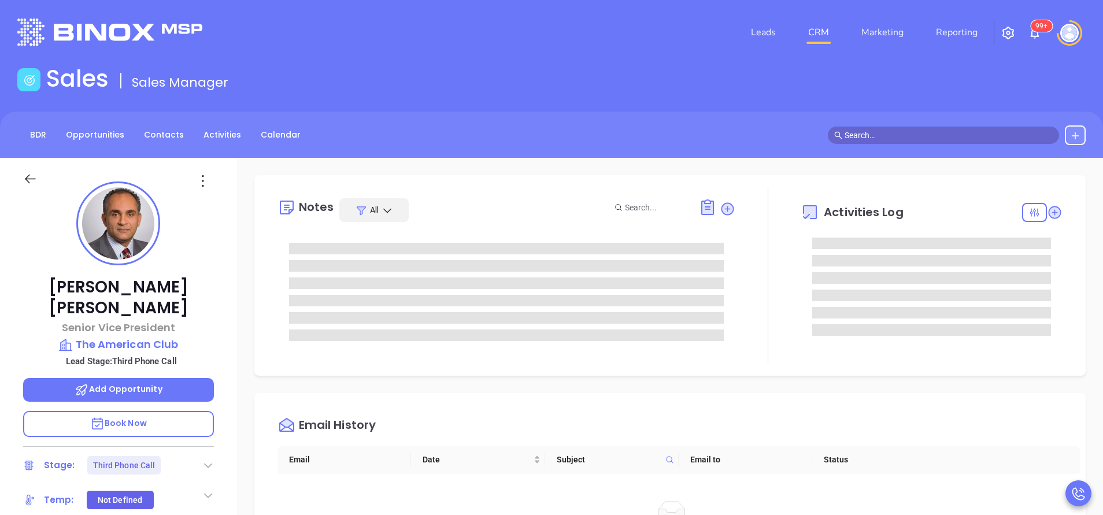
type input "[PERSON_NAME]"
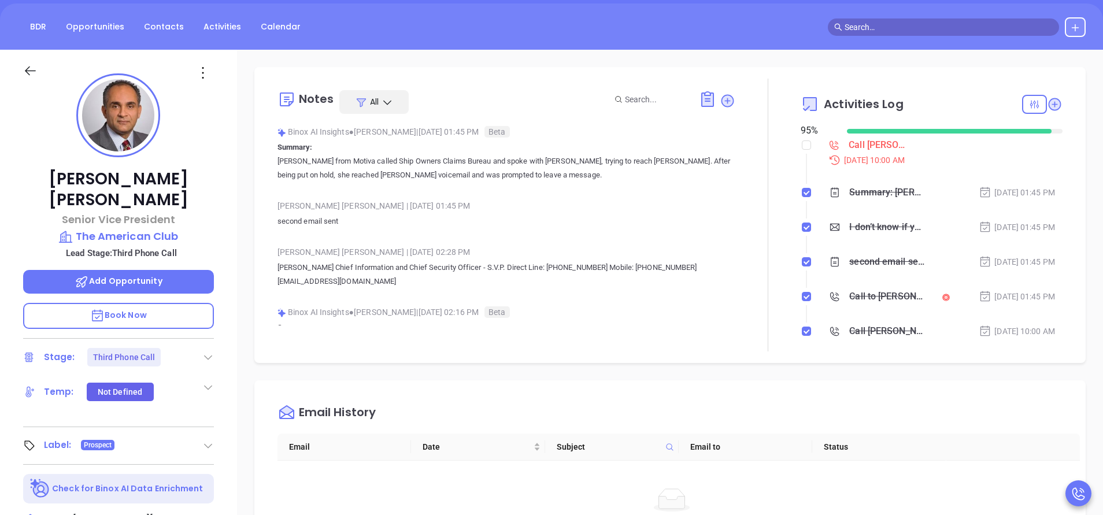
scroll to position [0, 0]
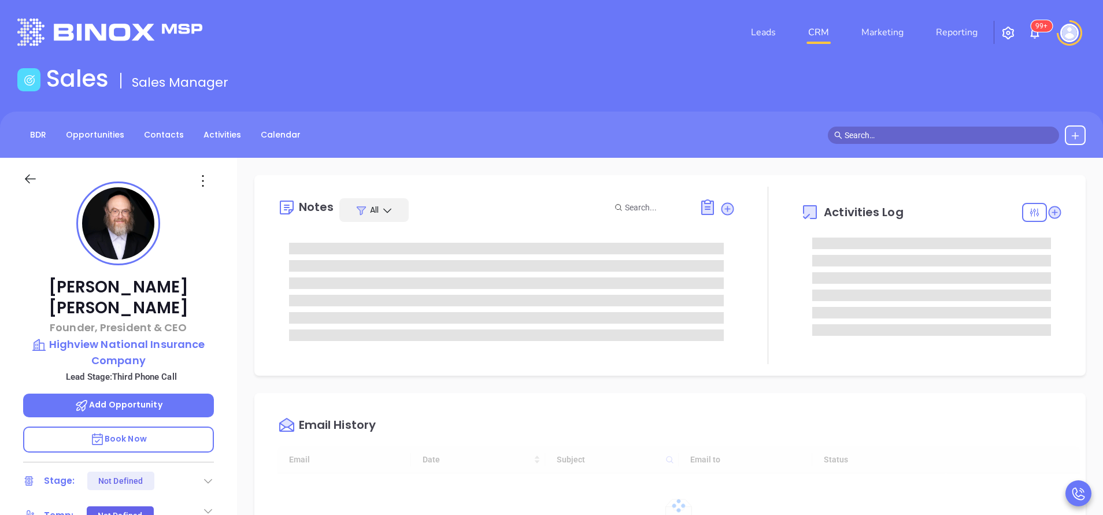
type input "[DATE]"
type input "[PERSON_NAME]"
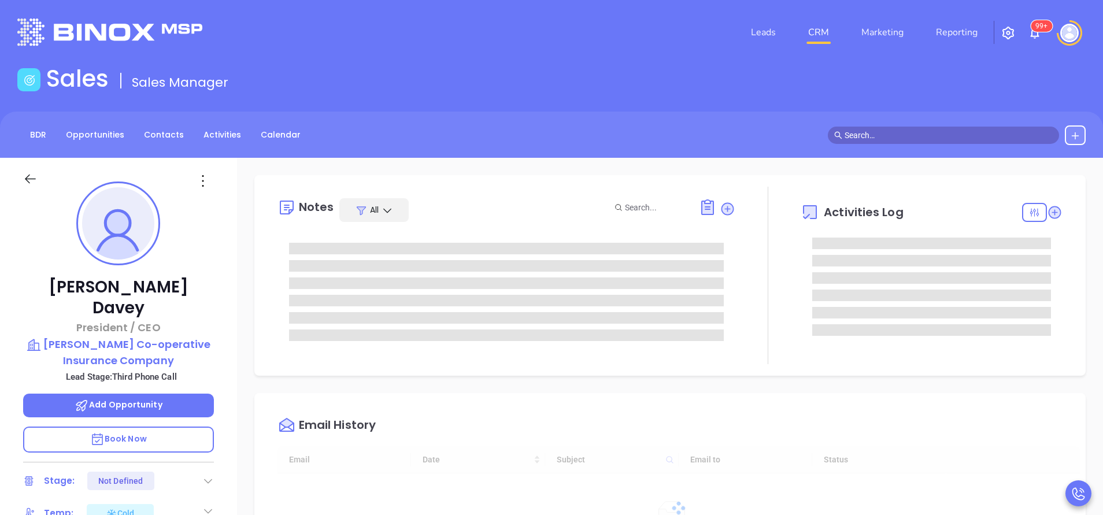
type input "[DATE]"
type input "[PERSON_NAME]"
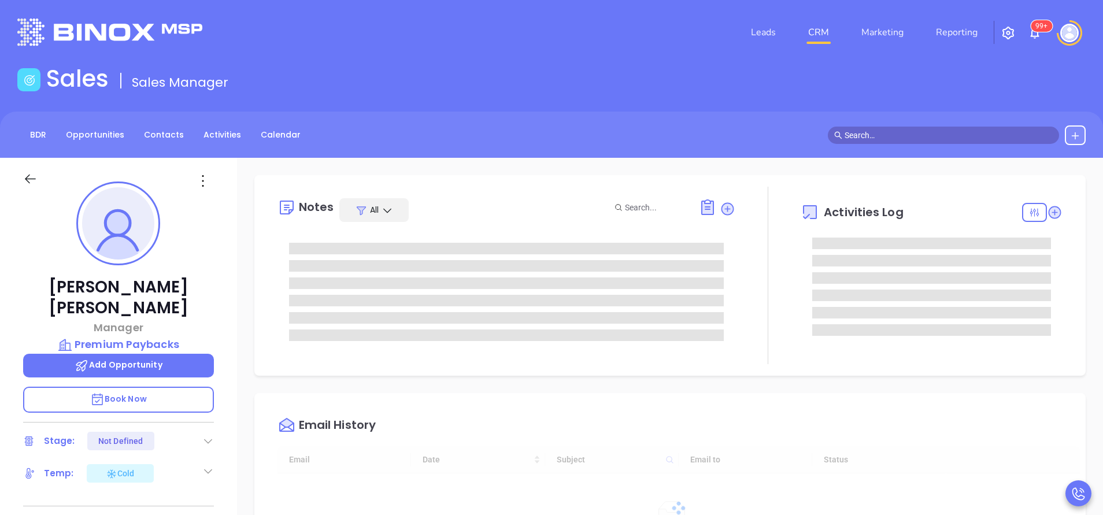
type input "[DATE]"
type input "[PERSON_NAME]"
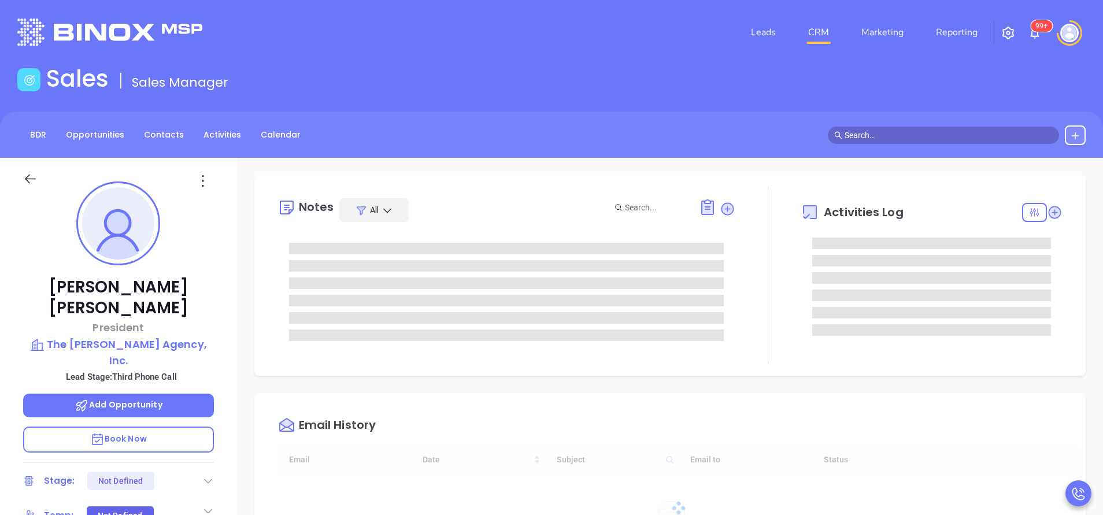
type input "[DATE]"
type input "[PERSON_NAME]"
type input "[DATE]"
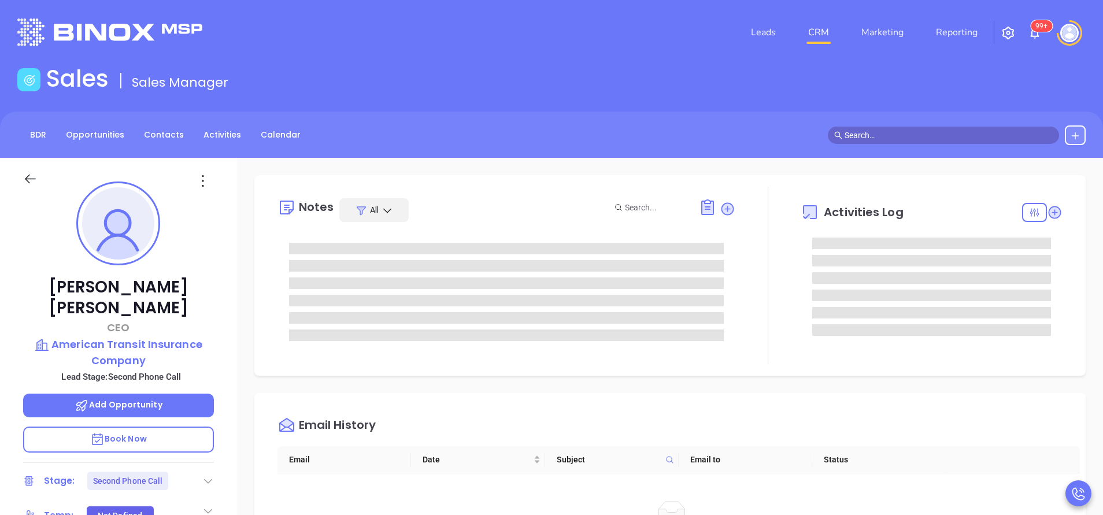
type input "[PERSON_NAME]"
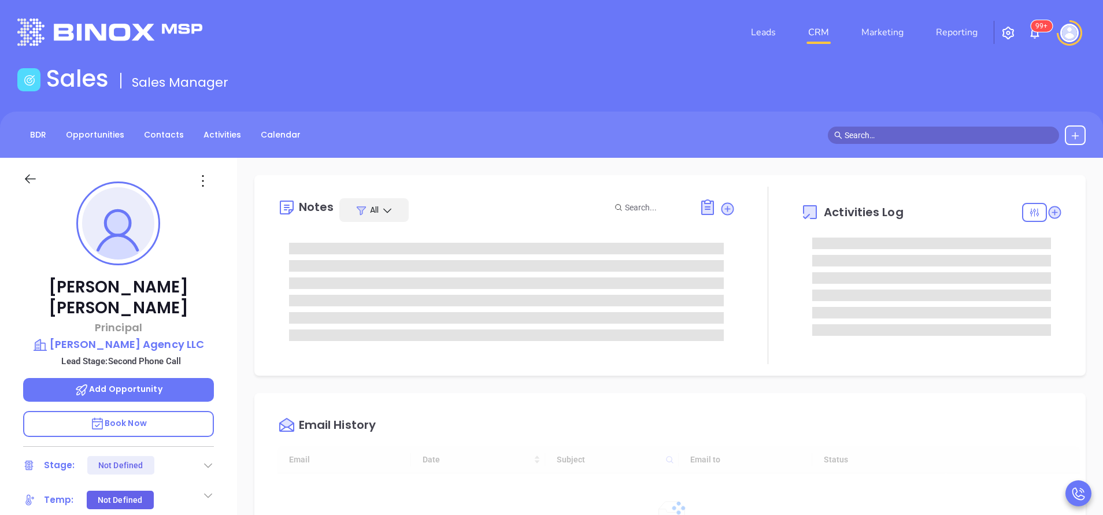
type input "[DATE]"
type input "[PERSON_NAME]"
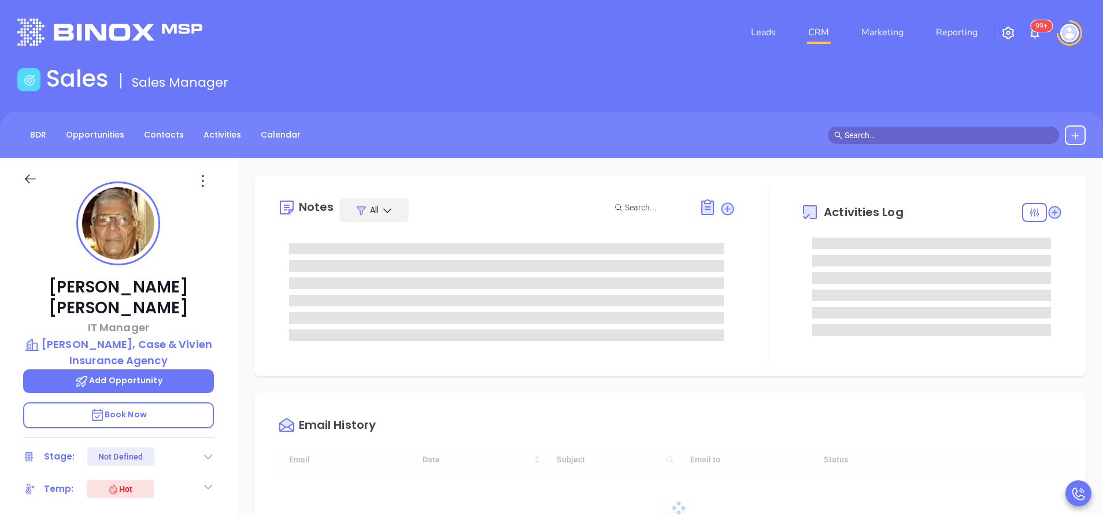
type input "[DATE]"
type input "[PERSON_NAME]"
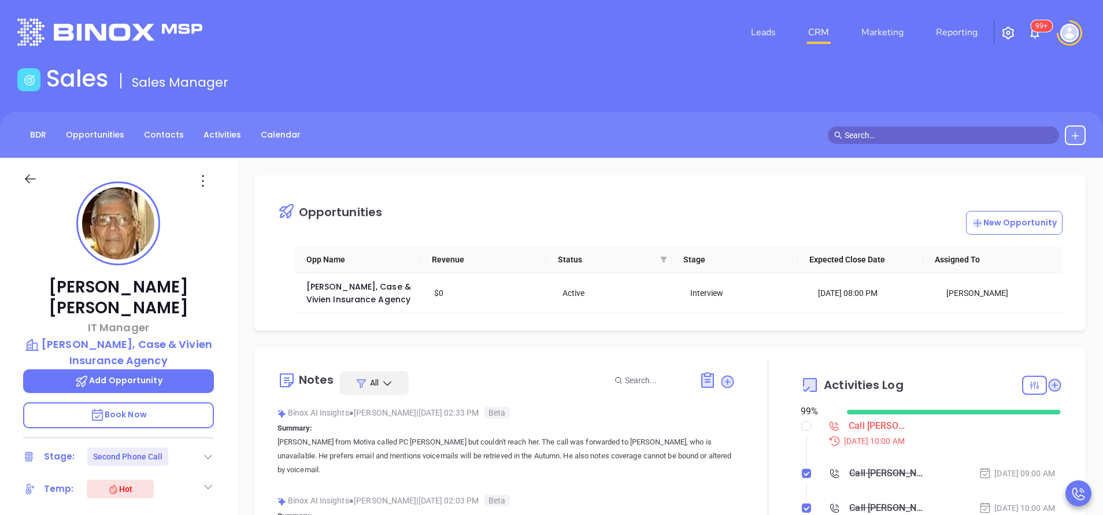
scroll to position [87, 0]
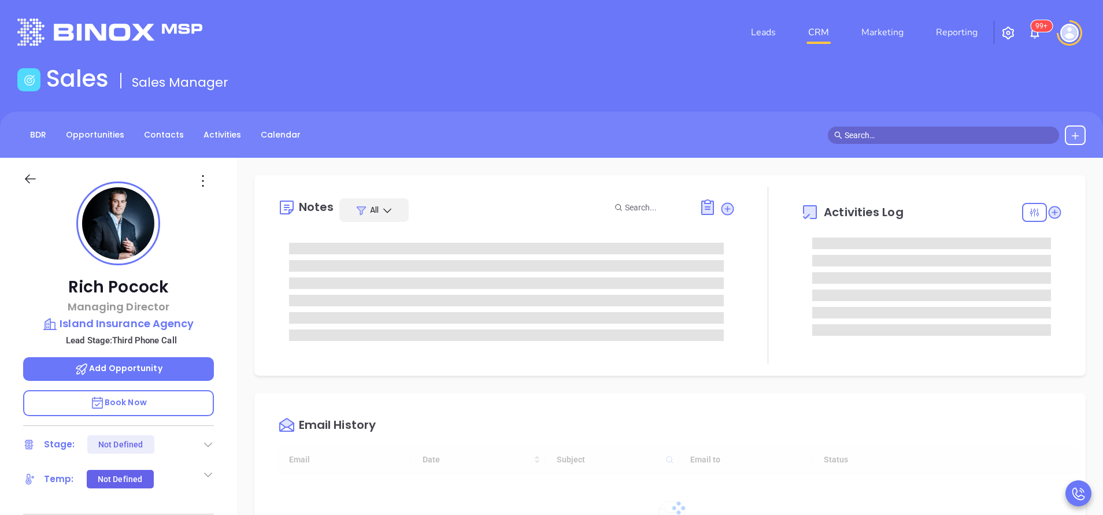
type input "[DATE]"
type input "[PERSON_NAME]"
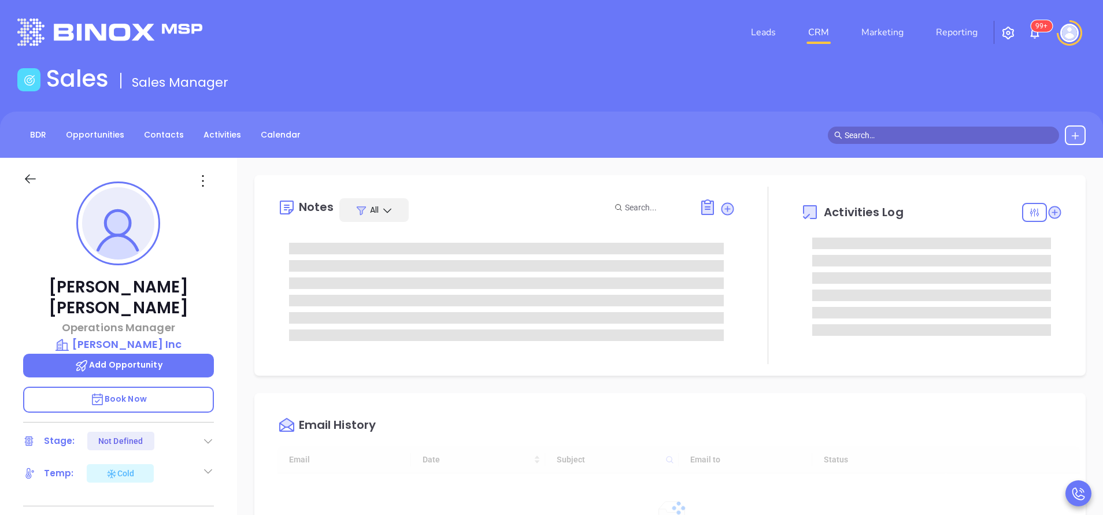
scroll to position [336, 0]
type input "[PERSON_NAME]"
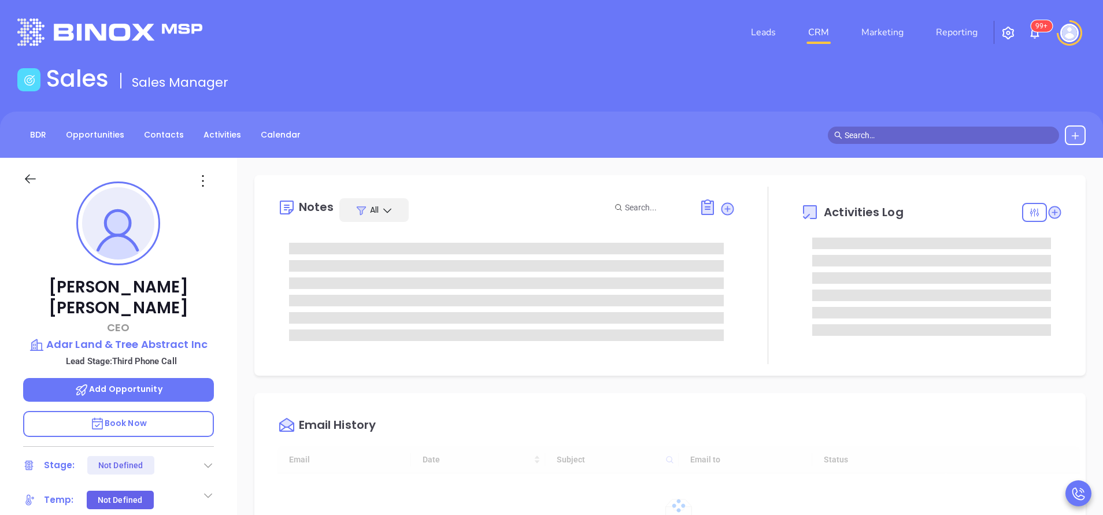
scroll to position [336, 0]
type input "[PERSON_NAME]"
type input "[DATE]"
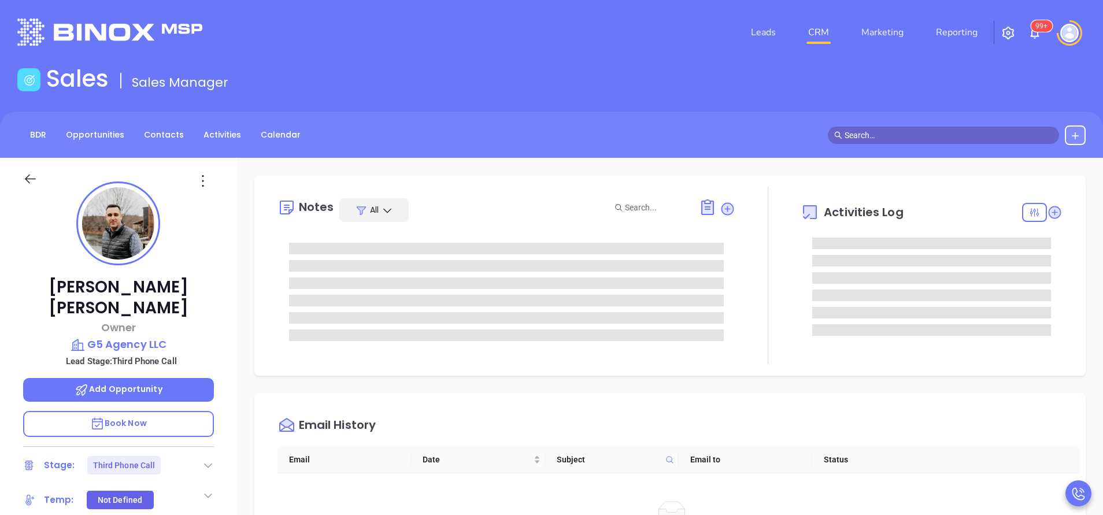
type input "[PERSON_NAME]"
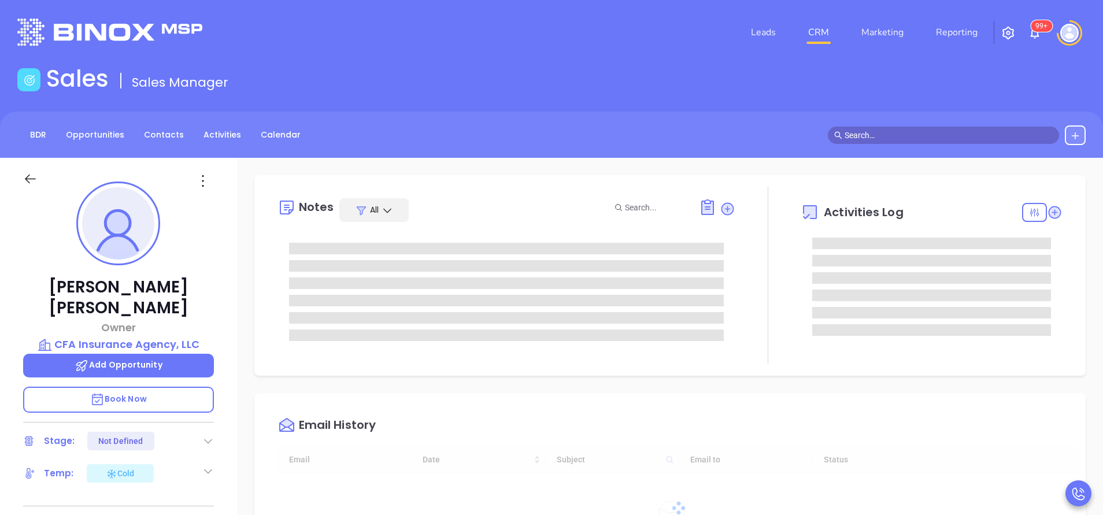
type input "[DATE]"
type input "[PERSON_NAME]"
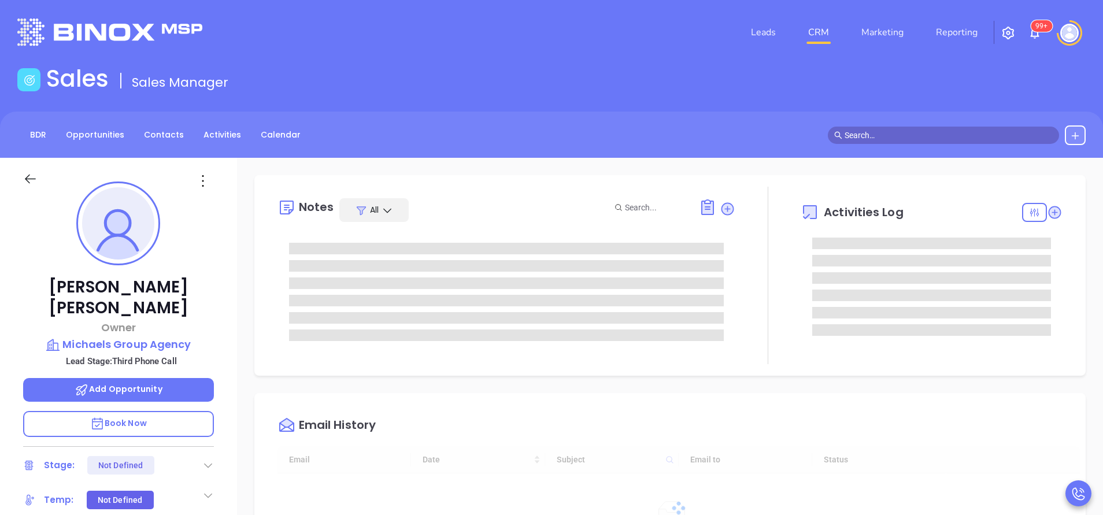
type input "[DATE]"
type input "[PERSON_NAME]"
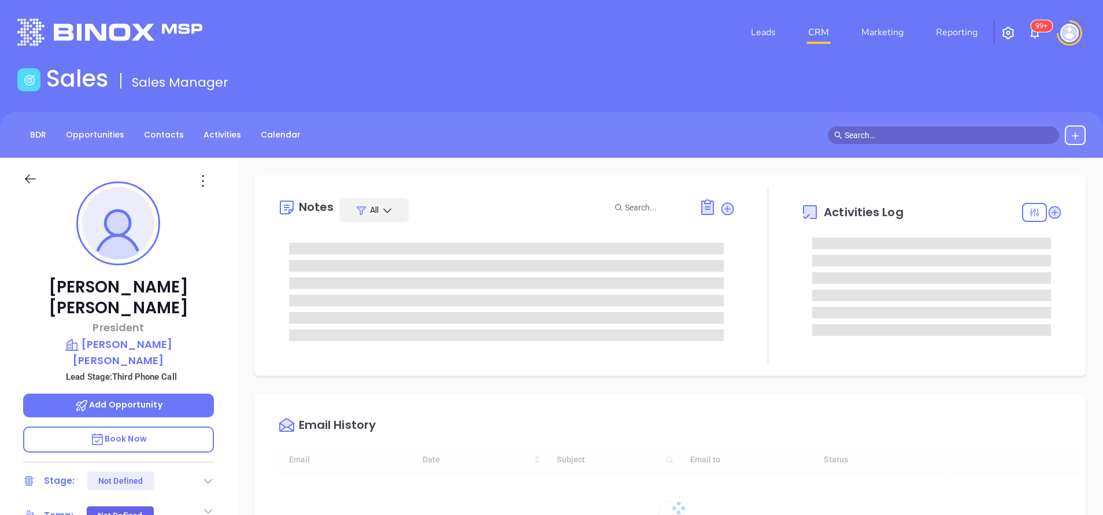
type input "[DATE]"
type input "[PERSON_NAME]"
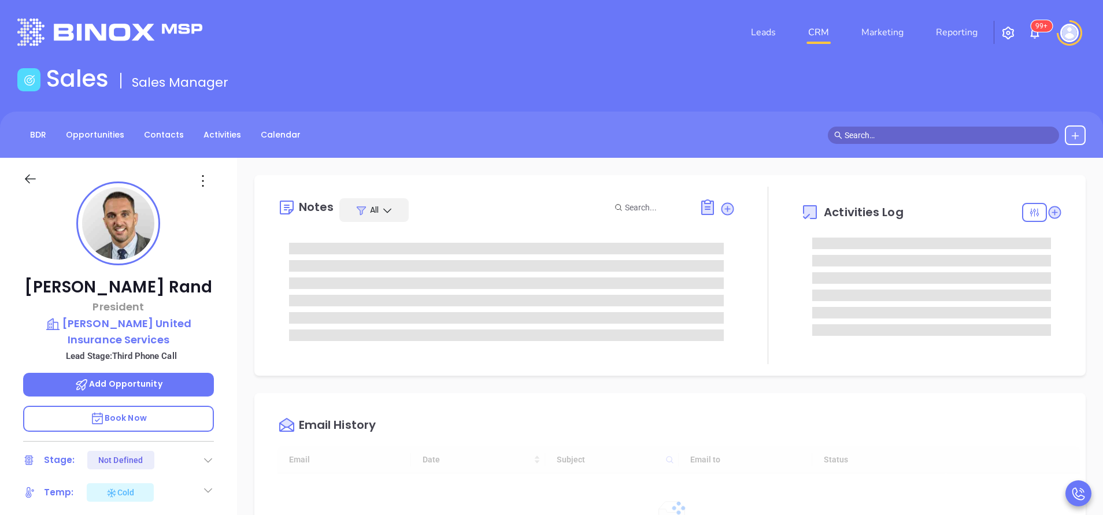
type input "[DATE]"
type input "[PERSON_NAME]"
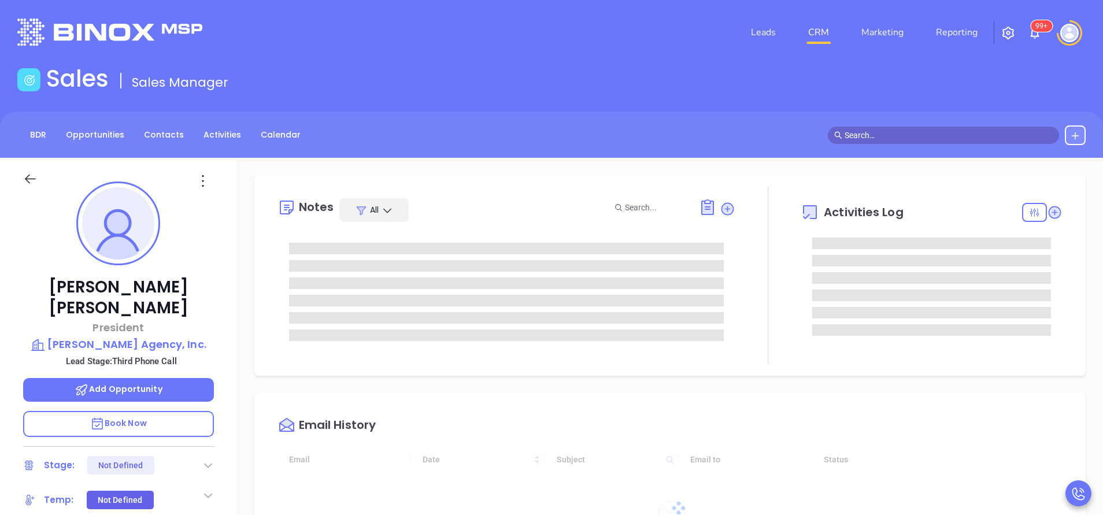
type input "[DATE]"
type input "[PERSON_NAME]"
type input "[DATE]"
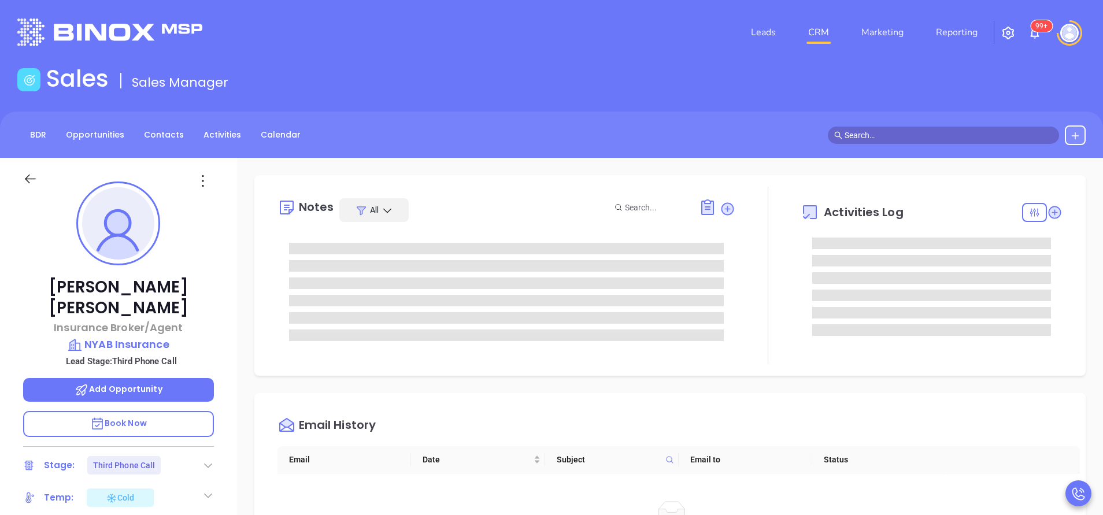
type input "[PERSON_NAME]"
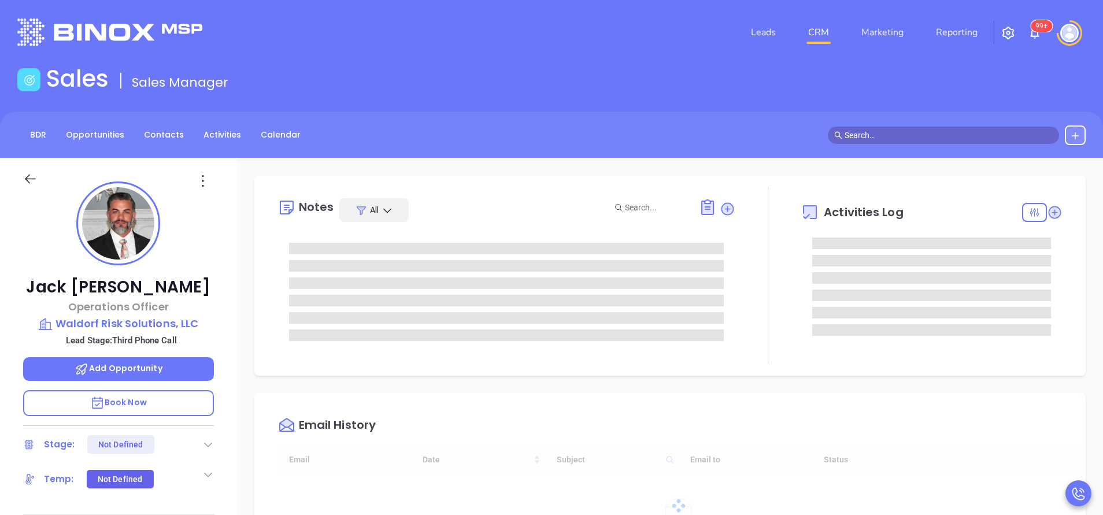
type input "[DATE]"
type input "[PERSON_NAME]"
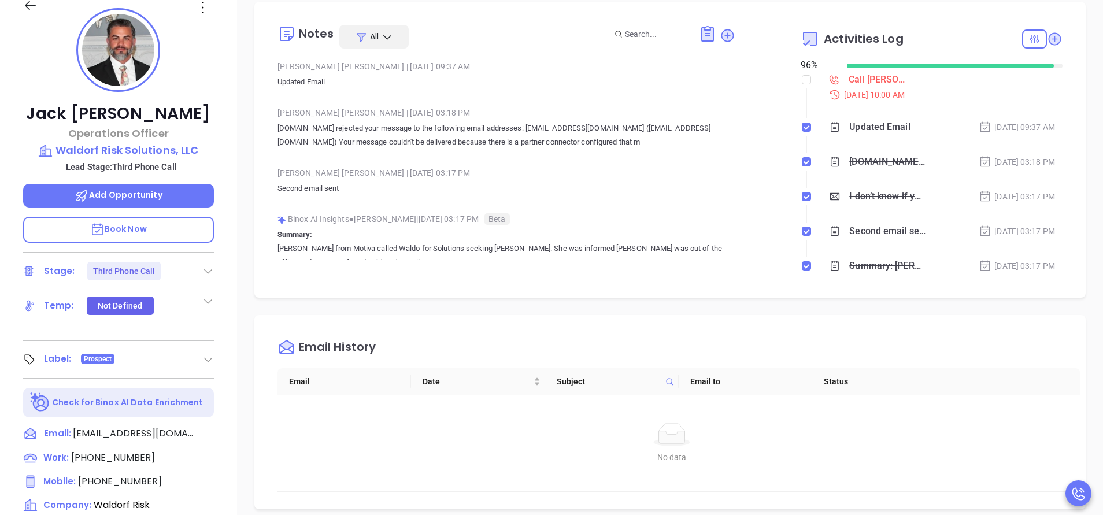
scroll to position [260, 0]
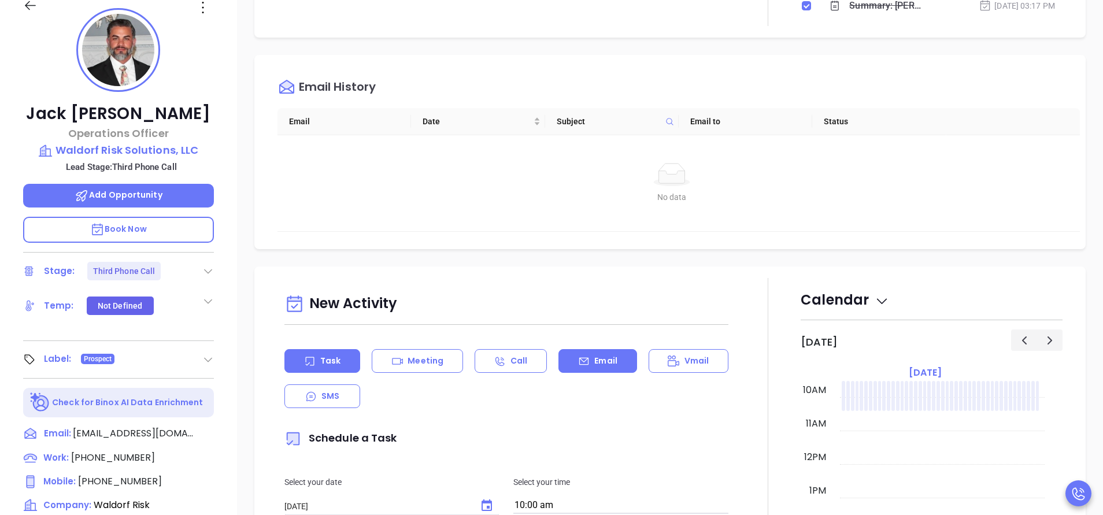
click at [604, 355] on p "Email" at bounding box center [605, 361] width 23 height 12
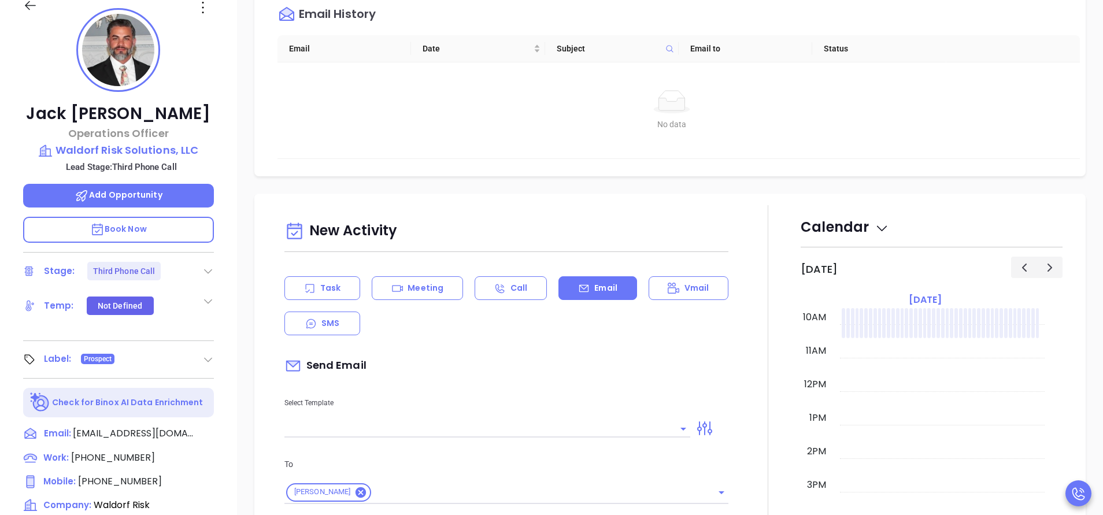
scroll to position [433, 0]
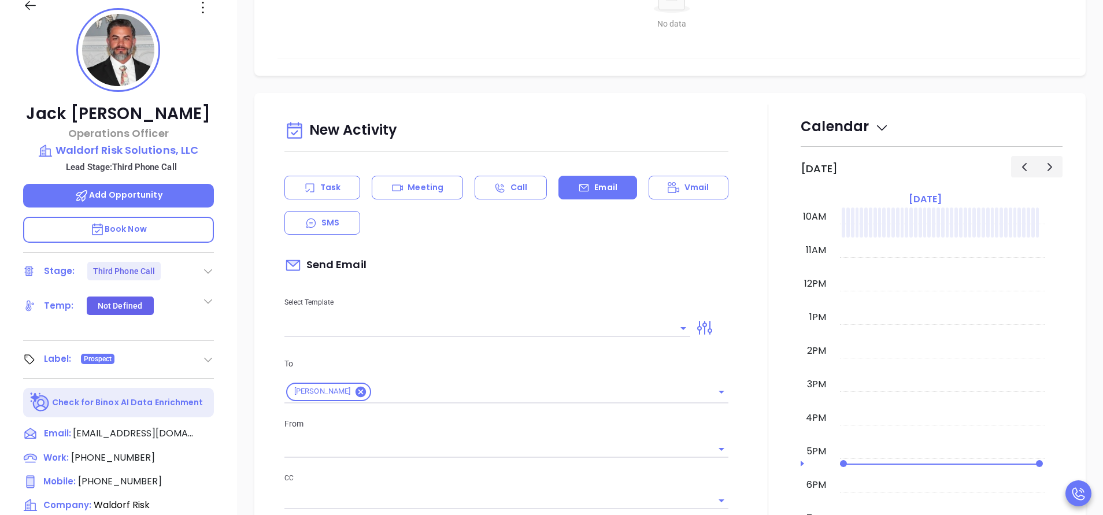
click at [600, 325] on input "text" at bounding box center [478, 328] width 388 height 17
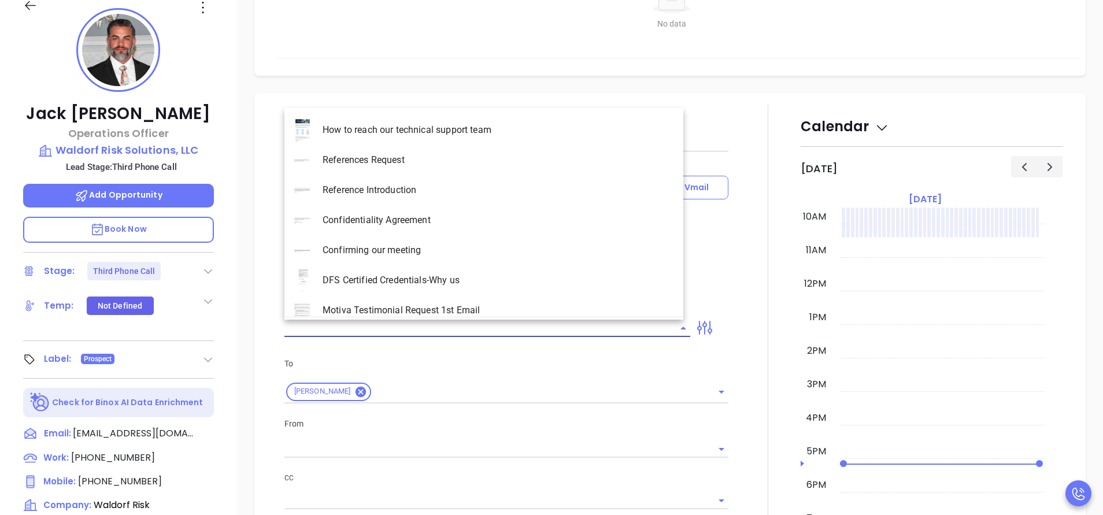
type input "[PERSON_NAME]"
click at [440, 159] on li "NY Insurance 0625" at bounding box center [483, 160] width 399 height 30
type input "NY Insurance 0625"
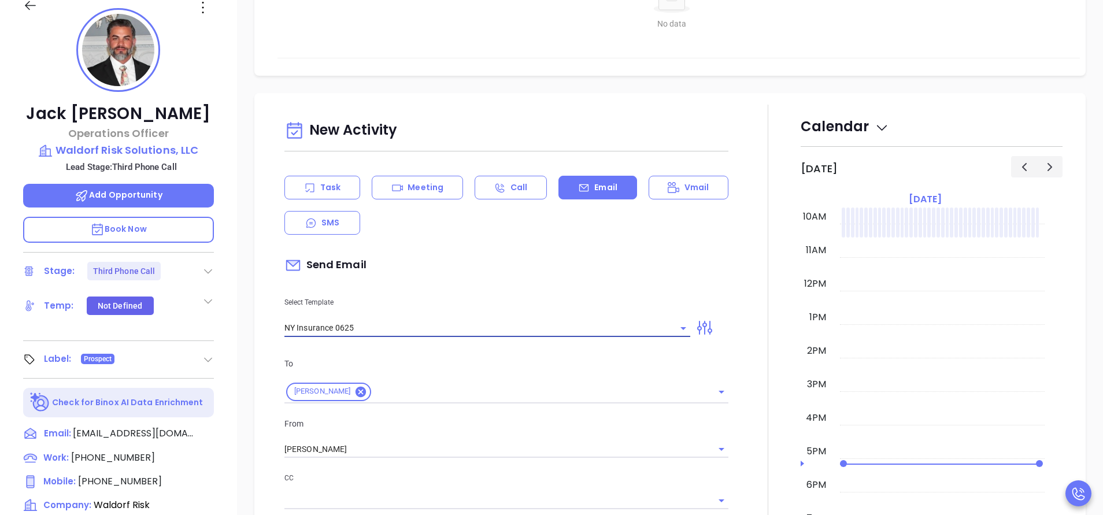
type input "Jack, did you know NY DFS is being enforced ?"
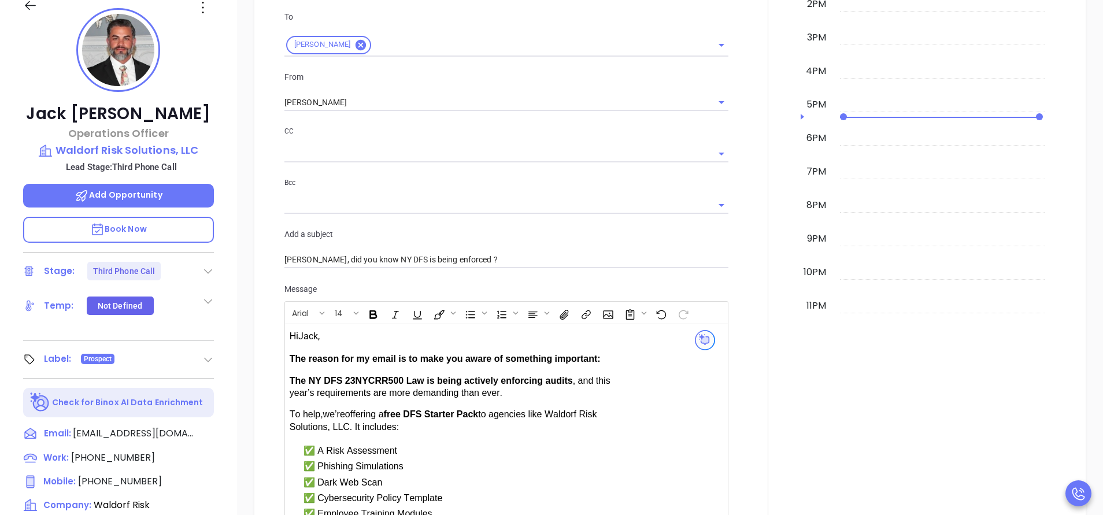
scroll to position [693, 0]
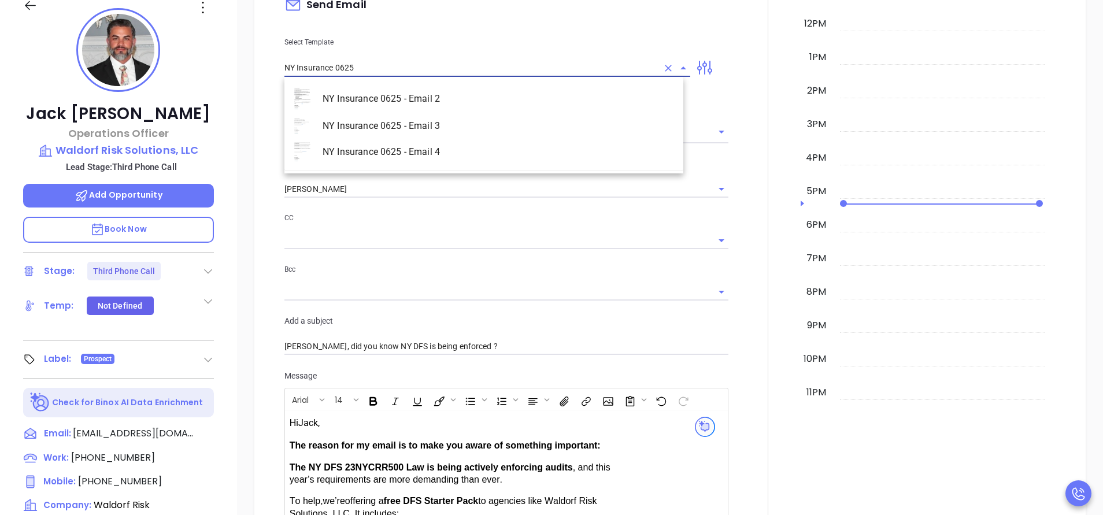
click at [441, 103] on li "NY Insurance 0625 - Email 2" at bounding box center [483, 99] width 399 height 30
type input "NY Insurance 0625 - Email 2"
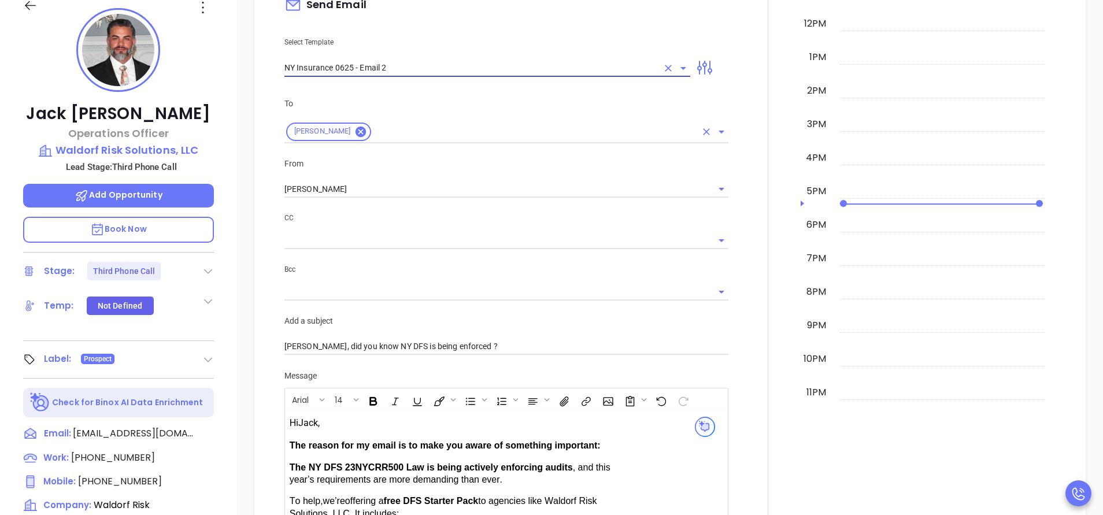
type input "I don’t know if you saw this Jack"
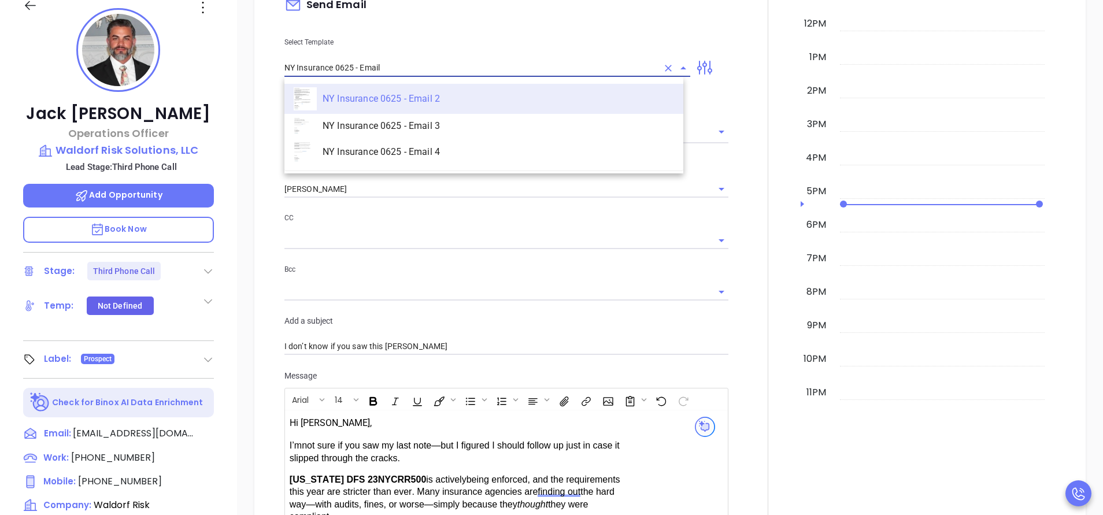
type input "NY Insurance 0625 - Email 3"
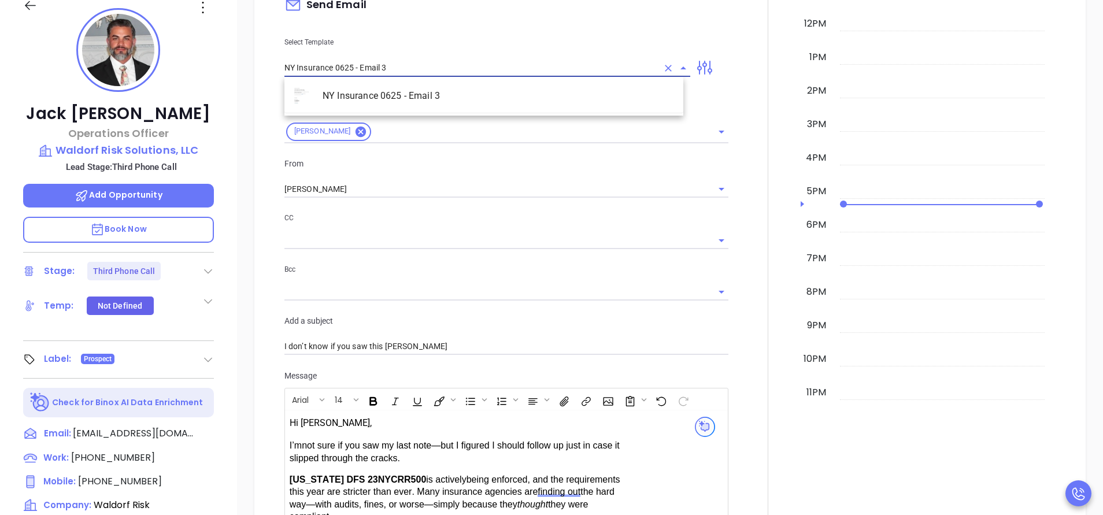
click at [453, 88] on li "NY Insurance 0625 - Email 3" at bounding box center [483, 96] width 399 height 24
type input "Have you decided to take the risk?"
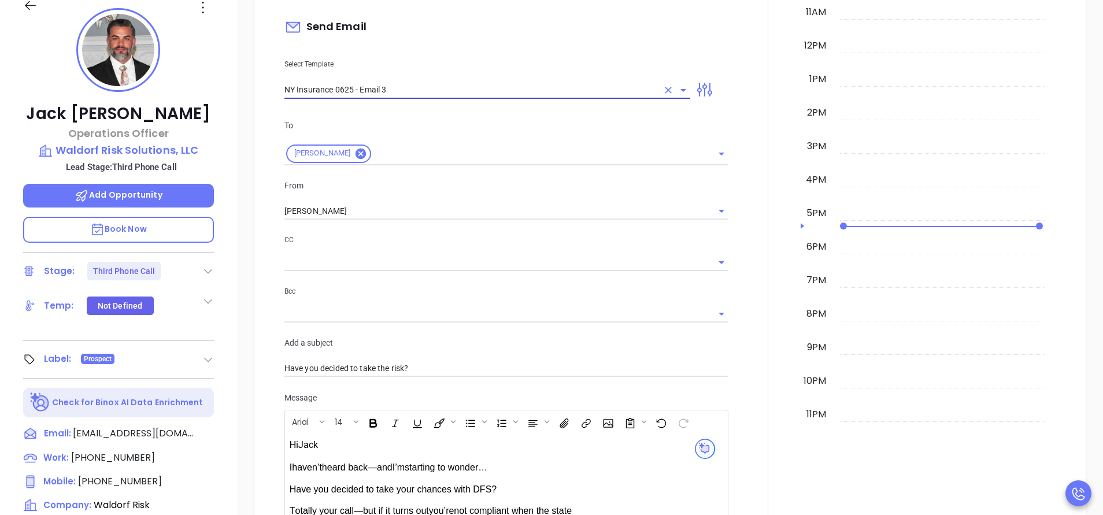
scroll to position [607, 0]
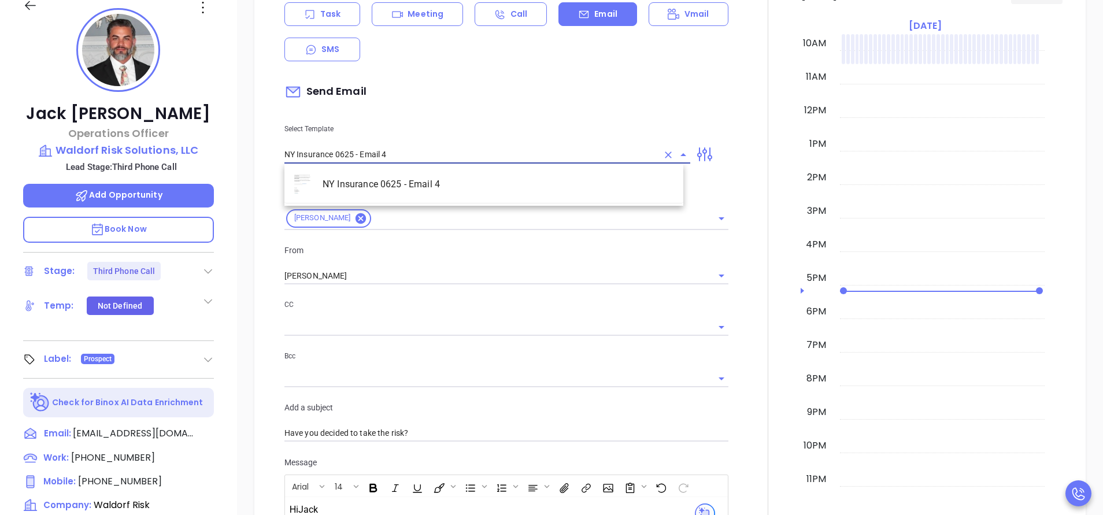
click at [481, 177] on li "NY Insurance 0625 - Email 4" at bounding box center [483, 184] width 399 height 28
type input "NY Insurance 0625 - Email 4"
type input "Last attempt—are you still considering this?"
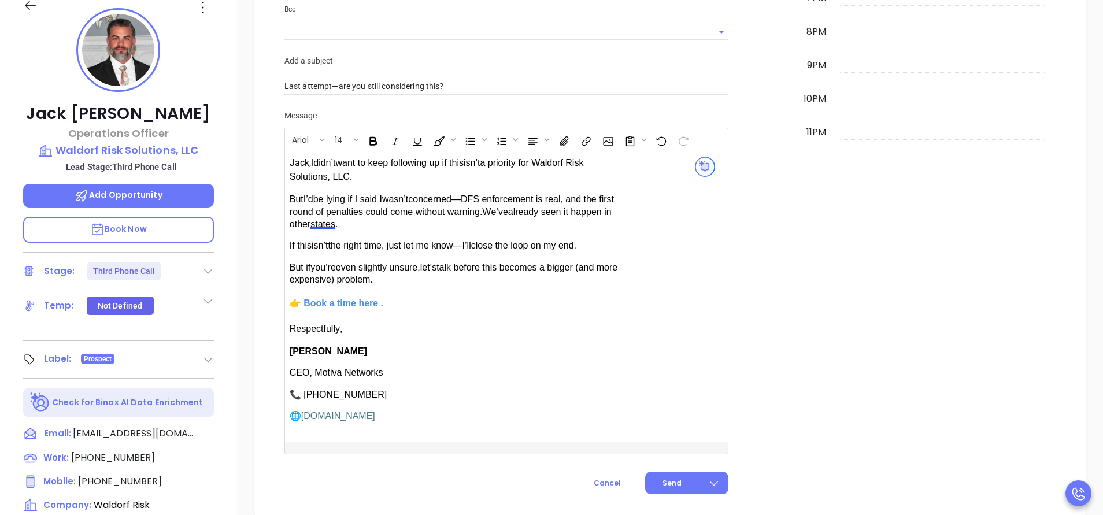
scroll to position [867, 0]
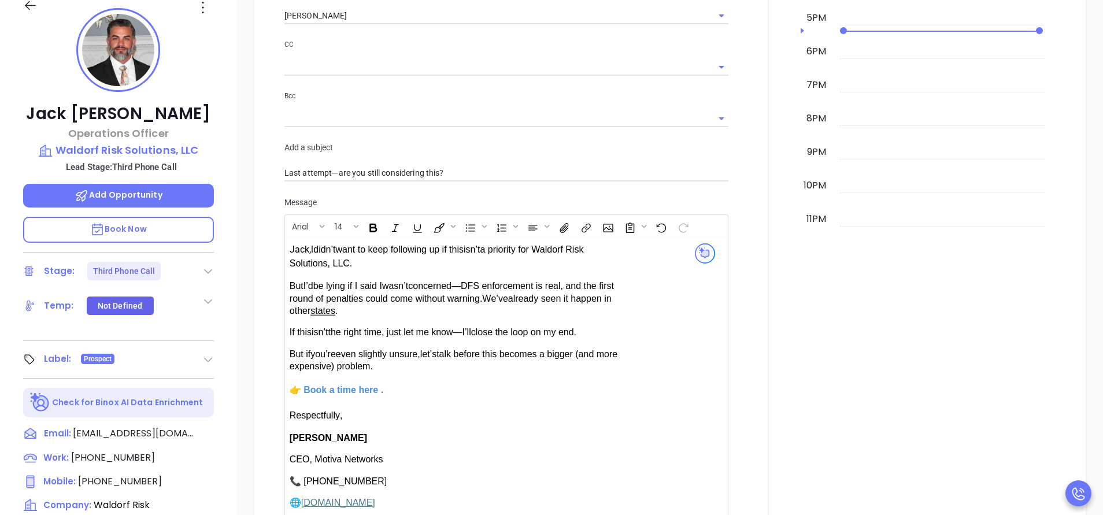
type input "NY Insurance 0625 - Email 4"
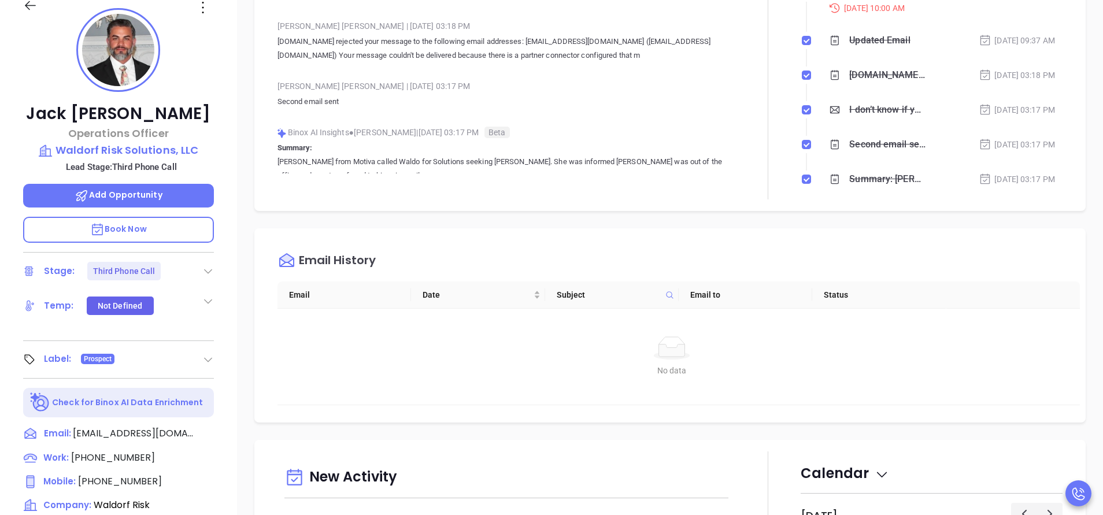
scroll to position [0, 0]
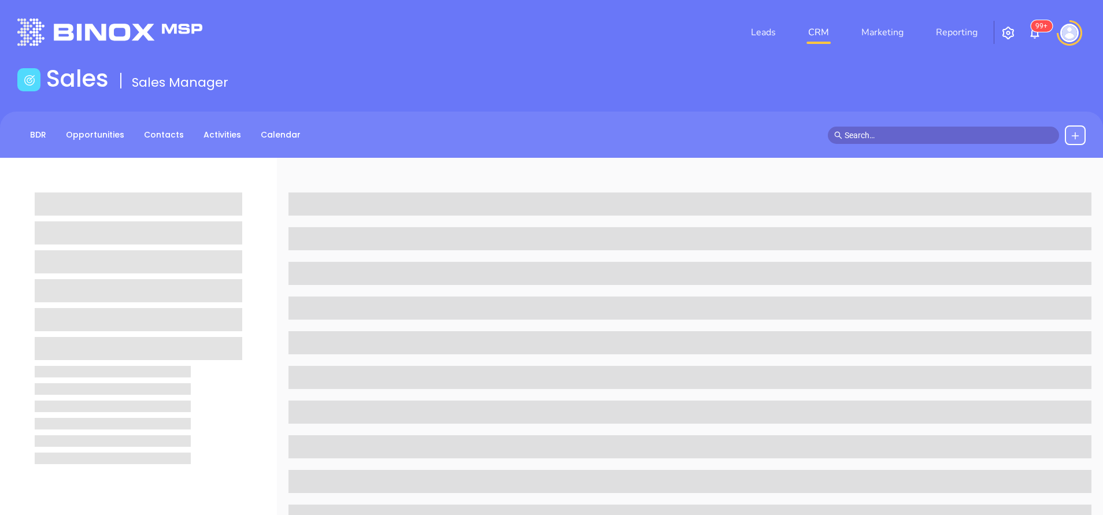
scroll to position [173, 0]
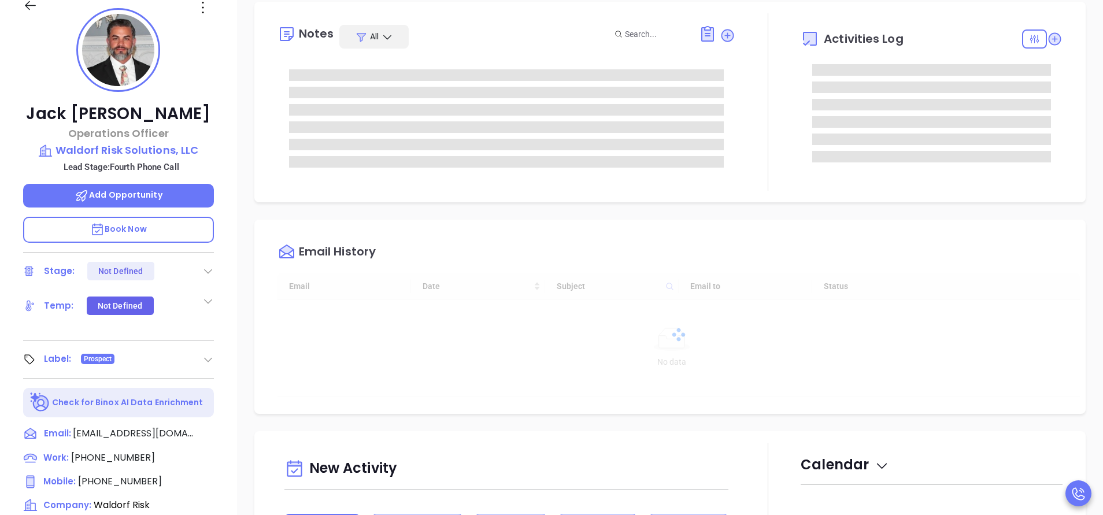
type input "[DATE]"
type input "[PERSON_NAME]"
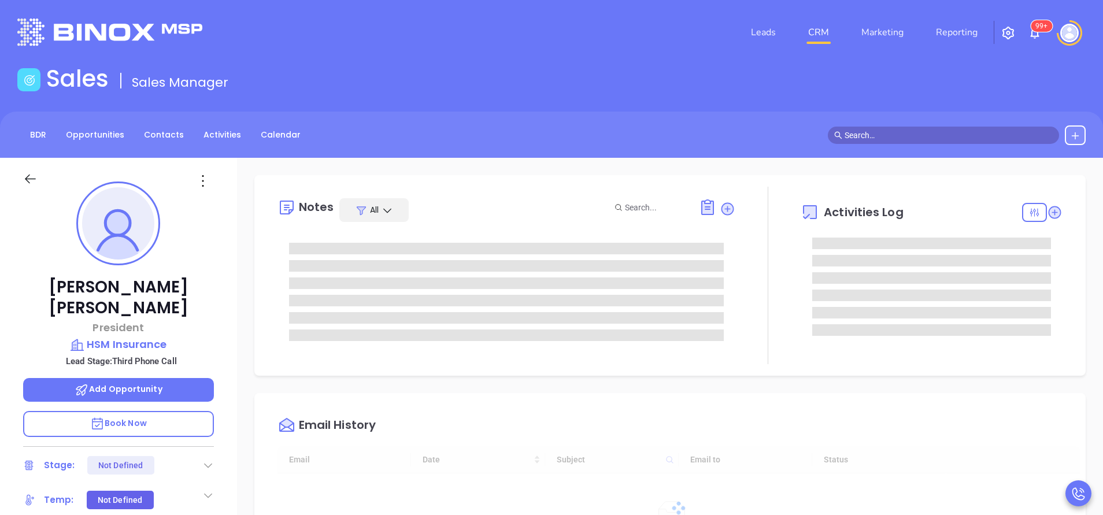
type input "10:00 am"
type input "[DATE]"
type input "[PERSON_NAME]"
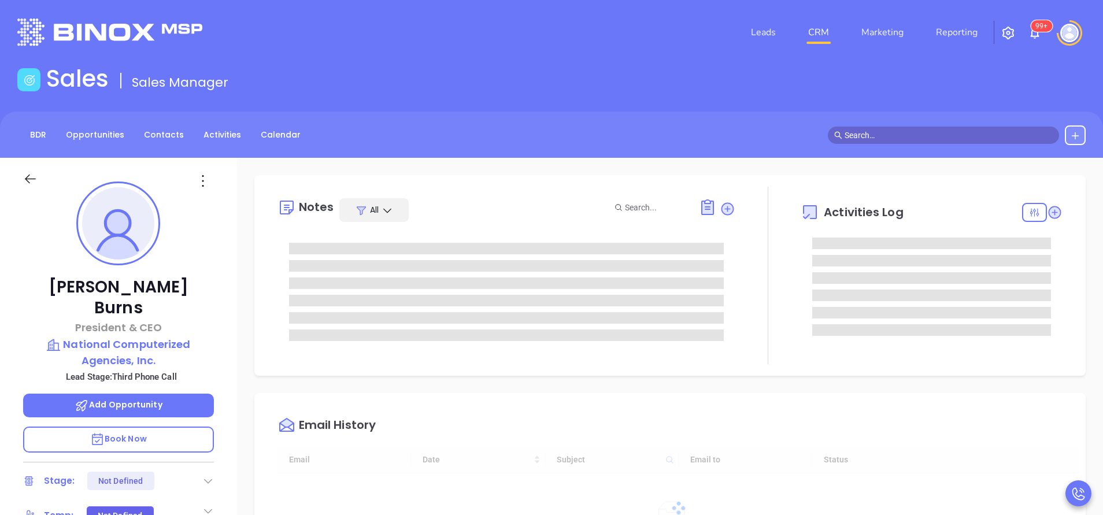
type input "[DATE]"
type input "[PERSON_NAME]"
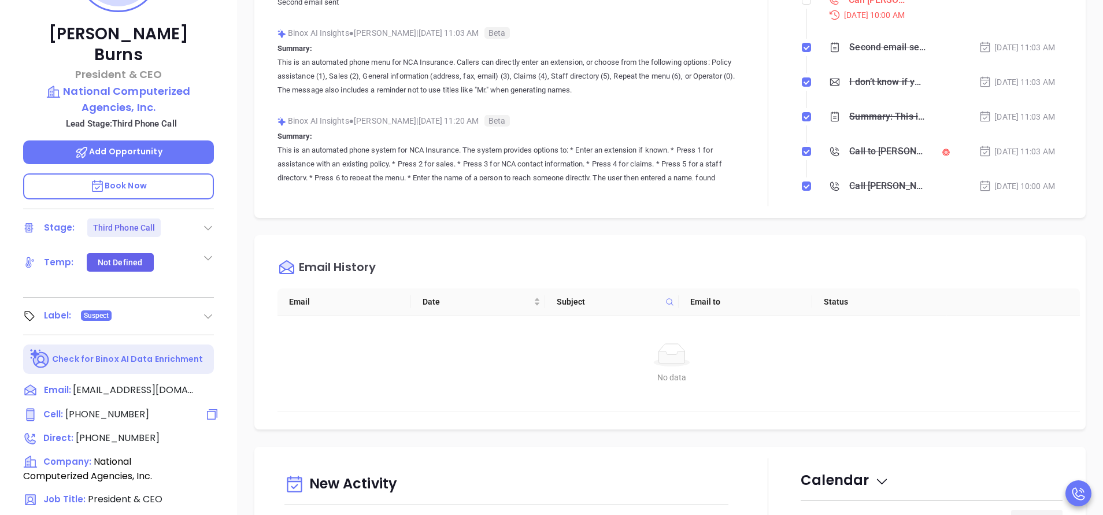
scroll to position [173, 0]
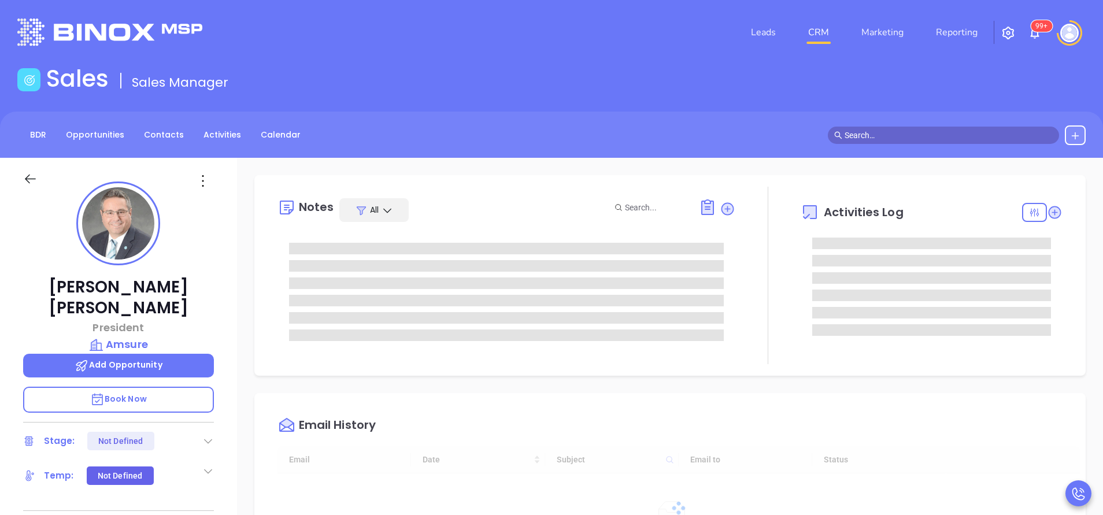
type input "[DATE]"
type input "[PERSON_NAME]"
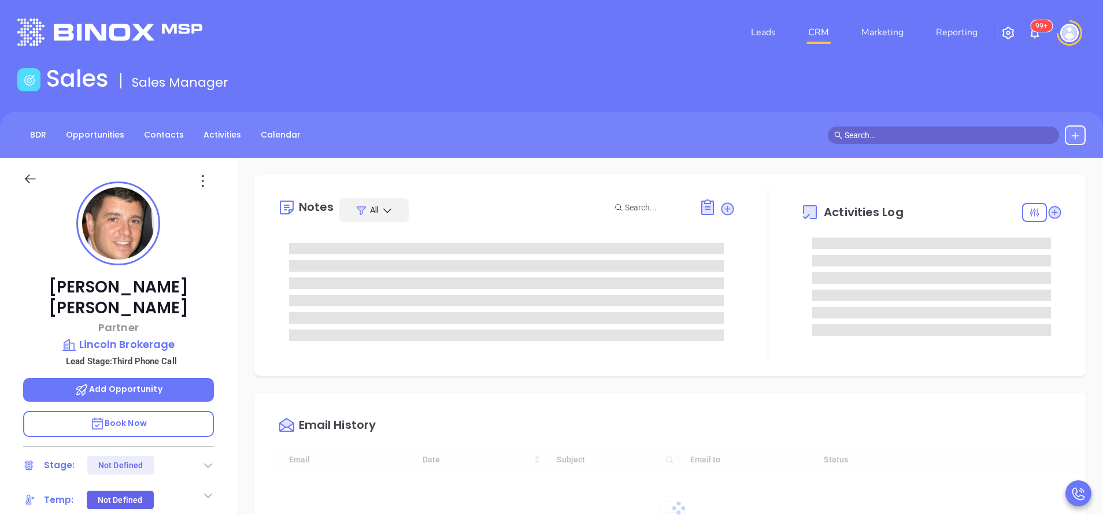
scroll to position [336, 0]
type input "[PERSON_NAME]"
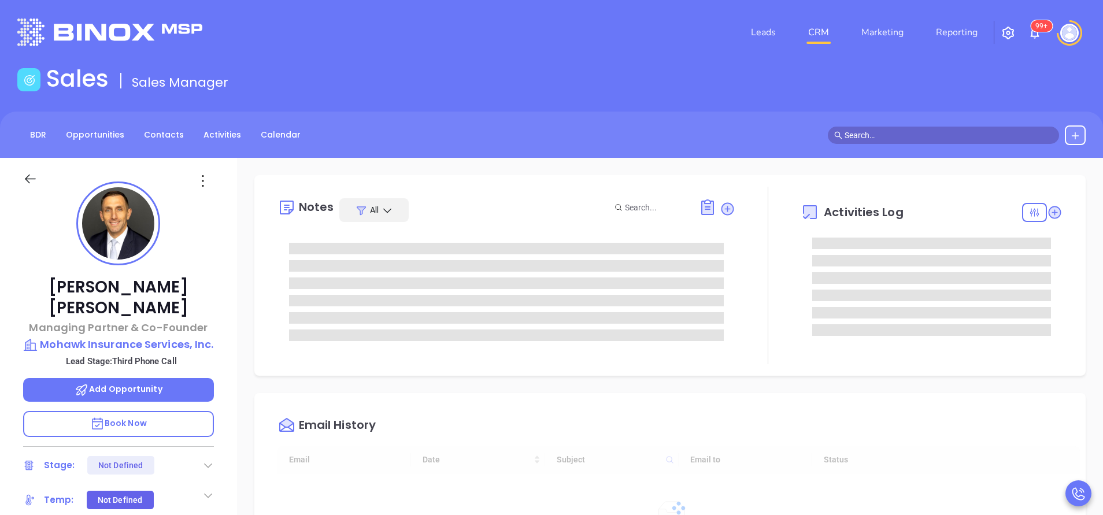
type input "[DATE]"
type input "[PERSON_NAME]"
